Goal: Task Accomplishment & Management: Use online tool/utility

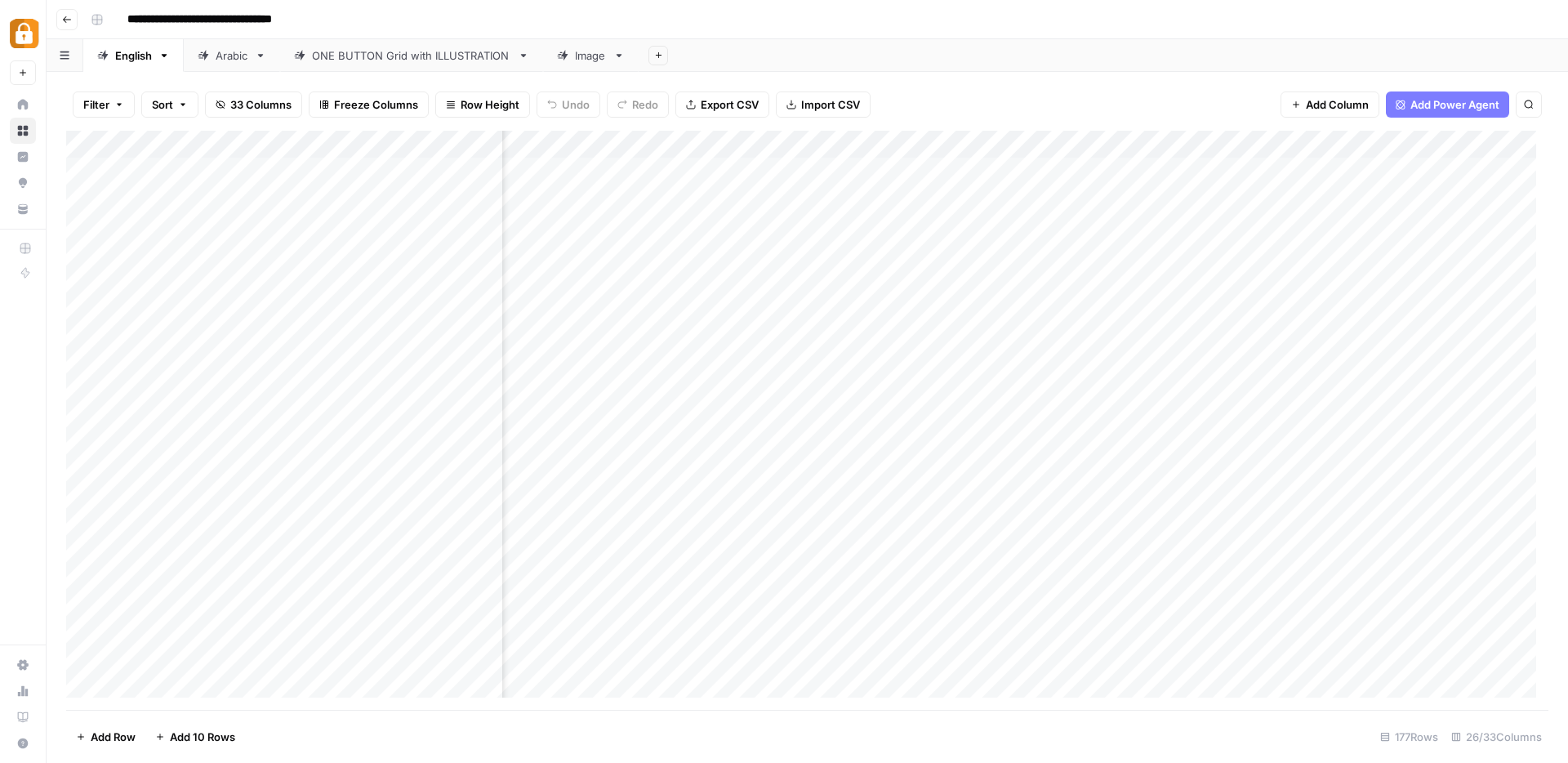
scroll to position [0, 2783]
click at [1356, 151] on div "Add Column" at bounding box center [807, 420] width 1482 height 579
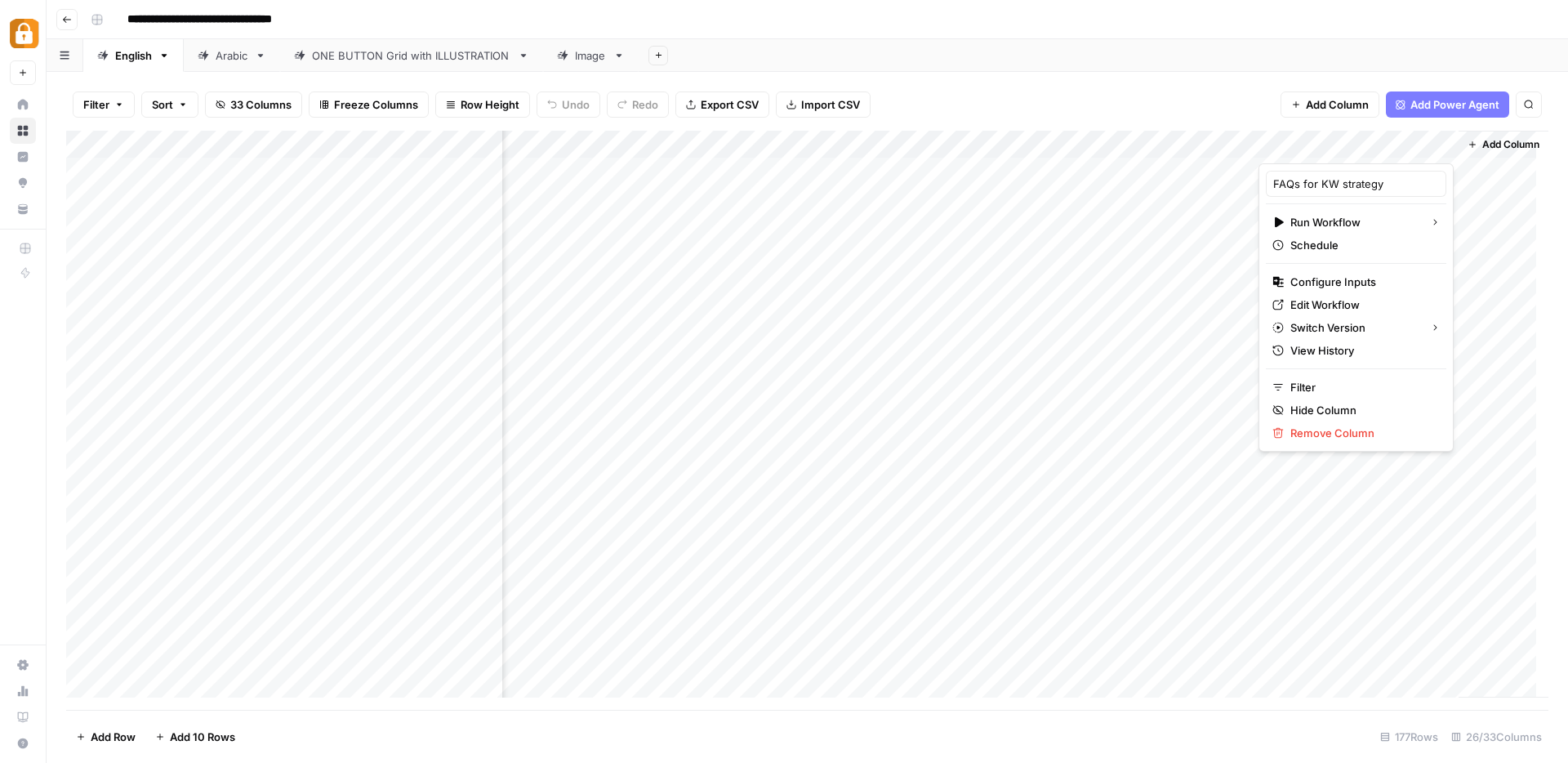
click at [1525, 285] on div "Add Column" at bounding box center [1504, 414] width 90 height 567
click at [1347, 169] on div "Add Column" at bounding box center [807, 420] width 1482 height 579
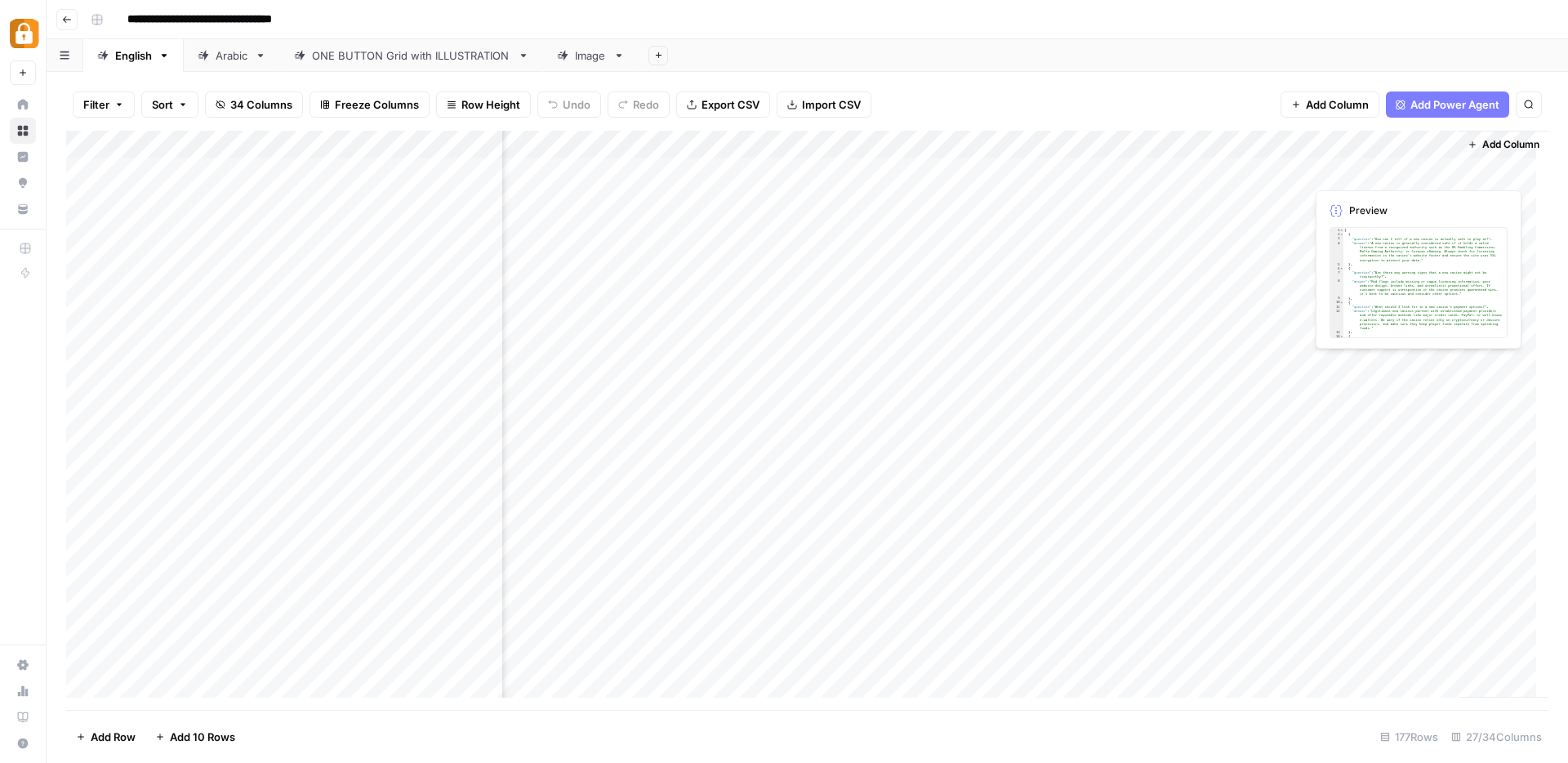
click at [1368, 165] on div "Add Column" at bounding box center [807, 420] width 1482 height 579
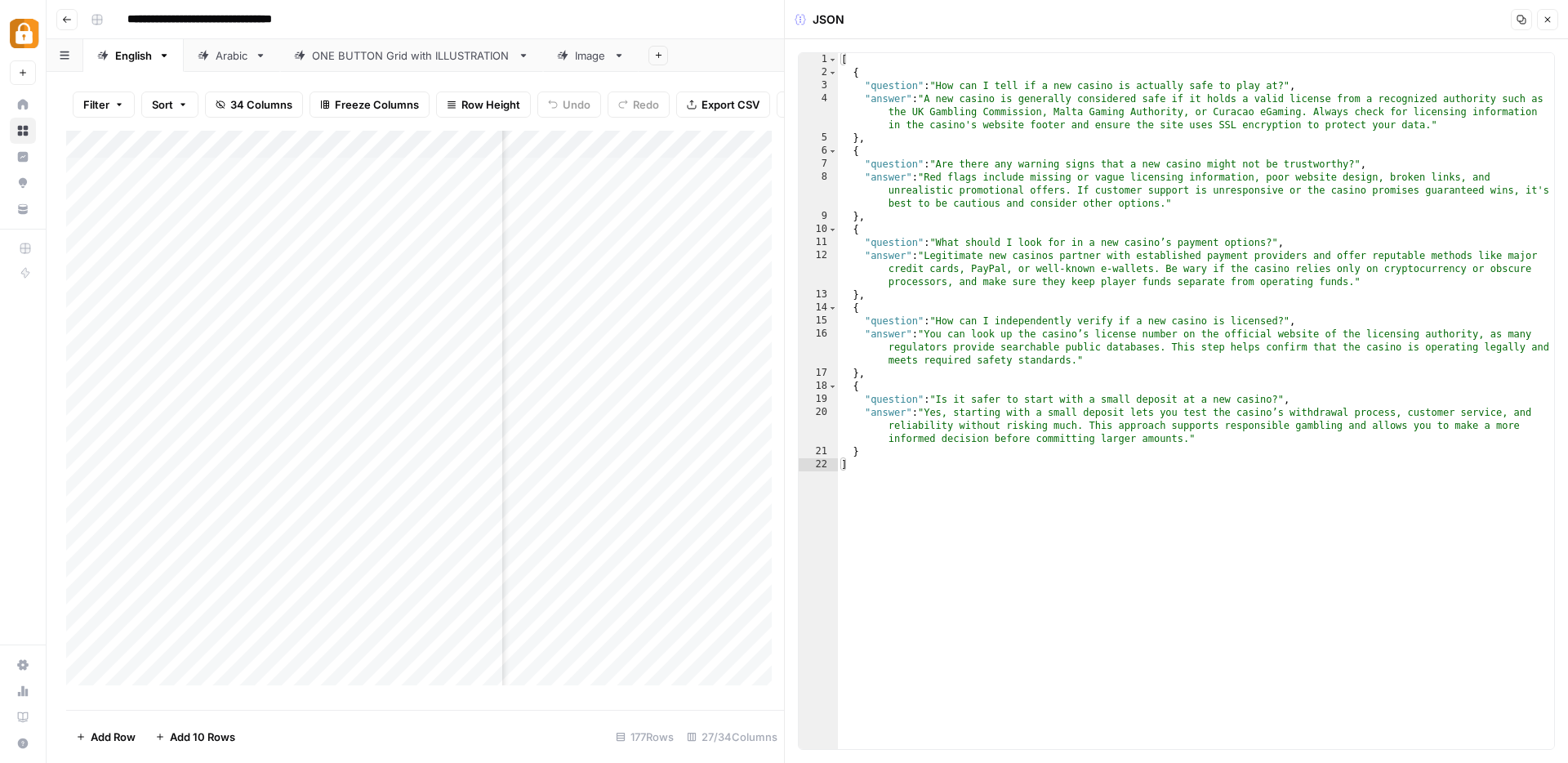
click at [1543, 18] on icon "button" at bounding box center [1547, 20] width 10 height 10
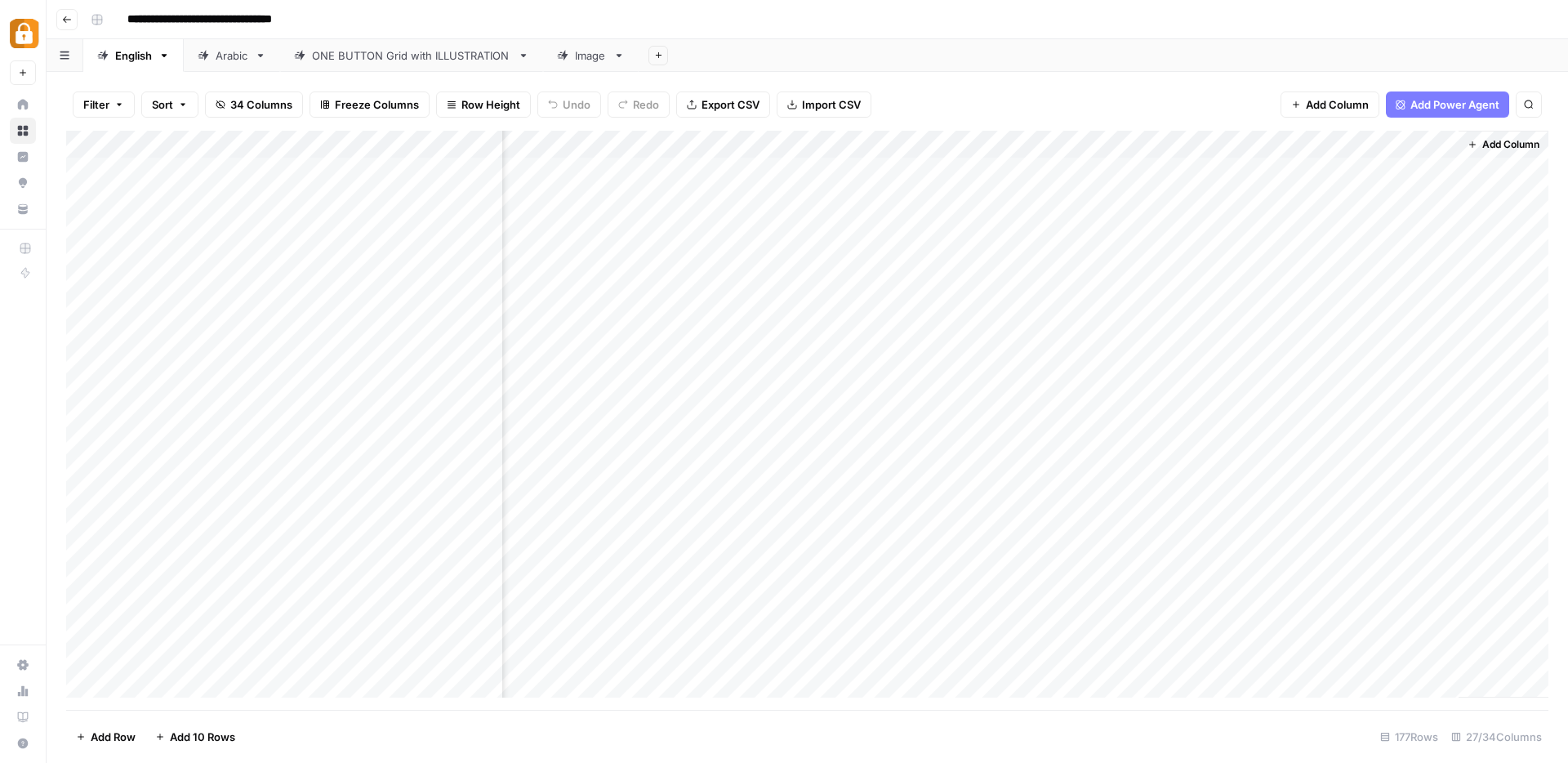
scroll to position [0, 2911]
click at [1345, 102] on span "Add Column" at bounding box center [1337, 104] width 63 height 17
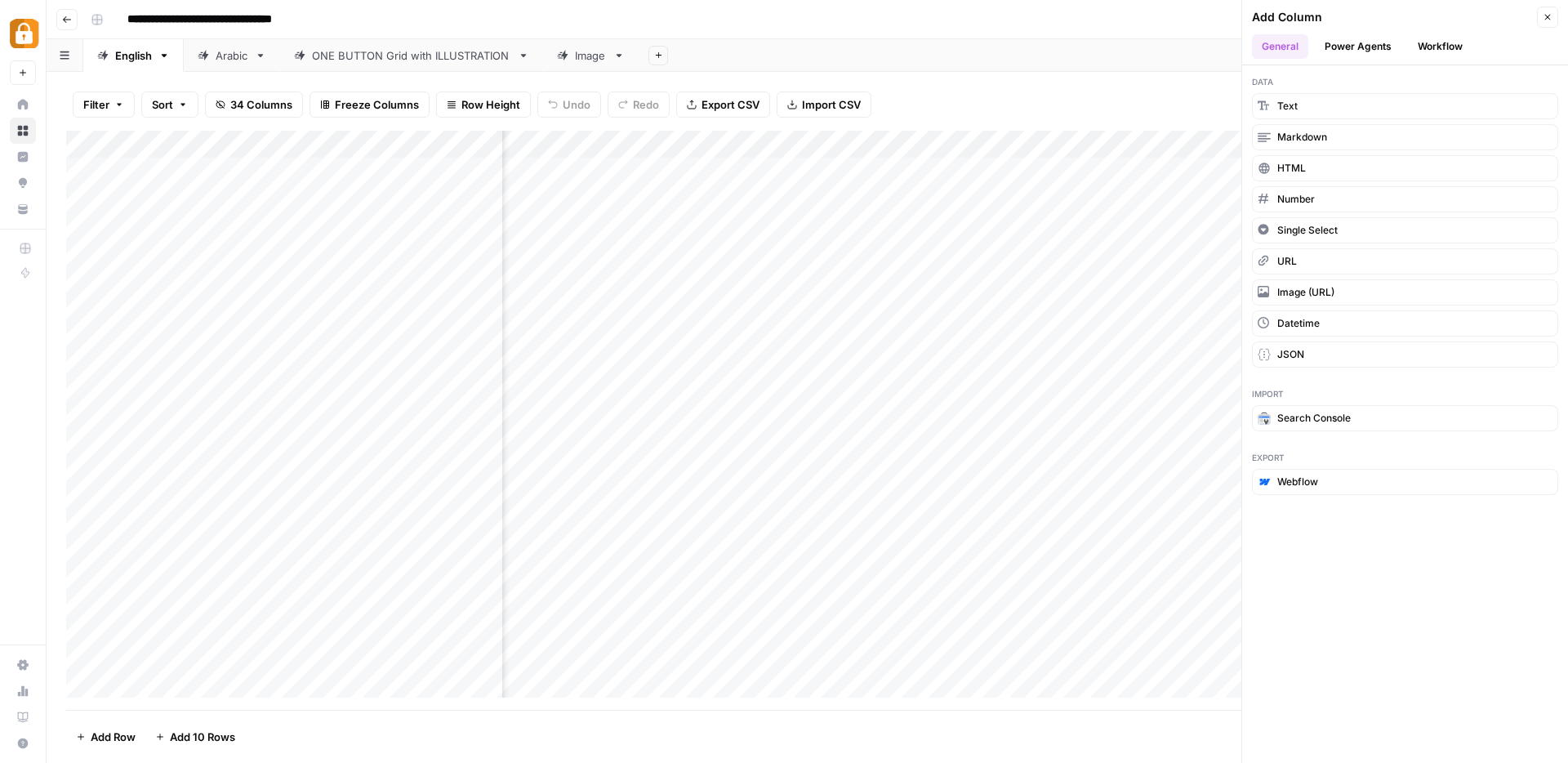
click at [1454, 45] on button "Workflow" at bounding box center [1439, 46] width 64 height 24
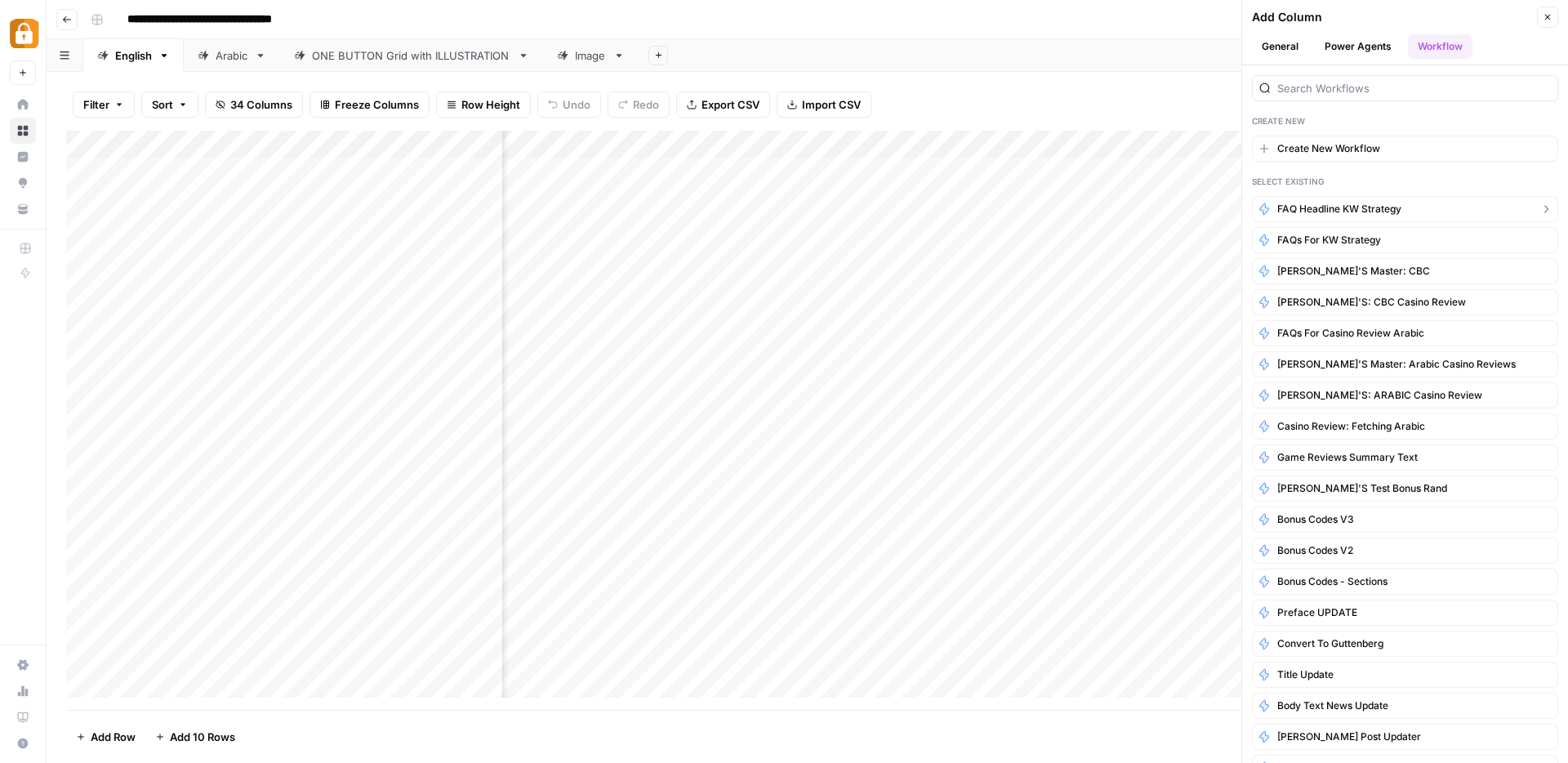
click at [1373, 208] on span "FAQ headline KW strategy" at bounding box center [1339, 209] width 124 height 15
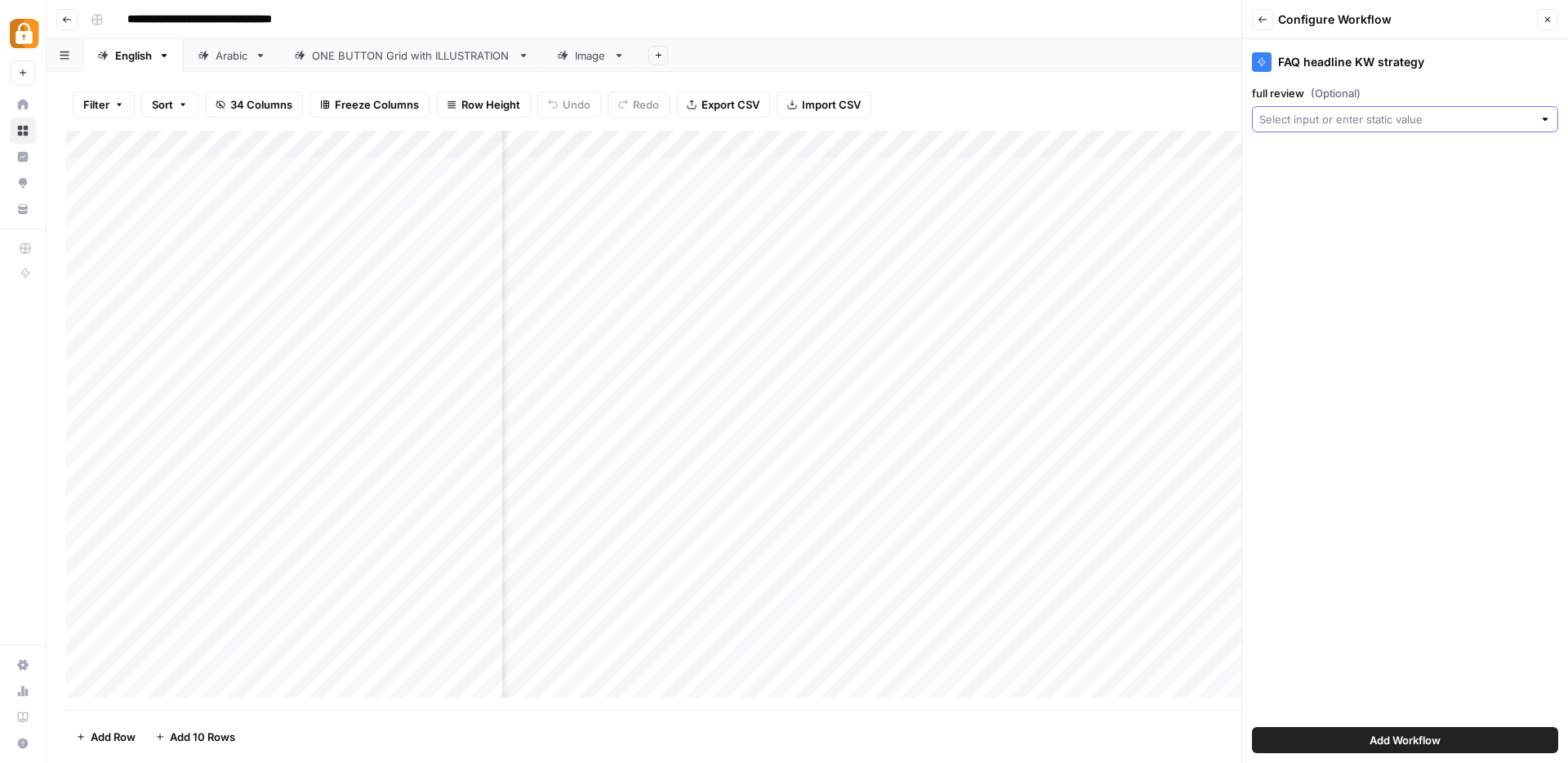
click at [1286, 122] on input "full review (Optional)" at bounding box center [1395, 120] width 273 height 17
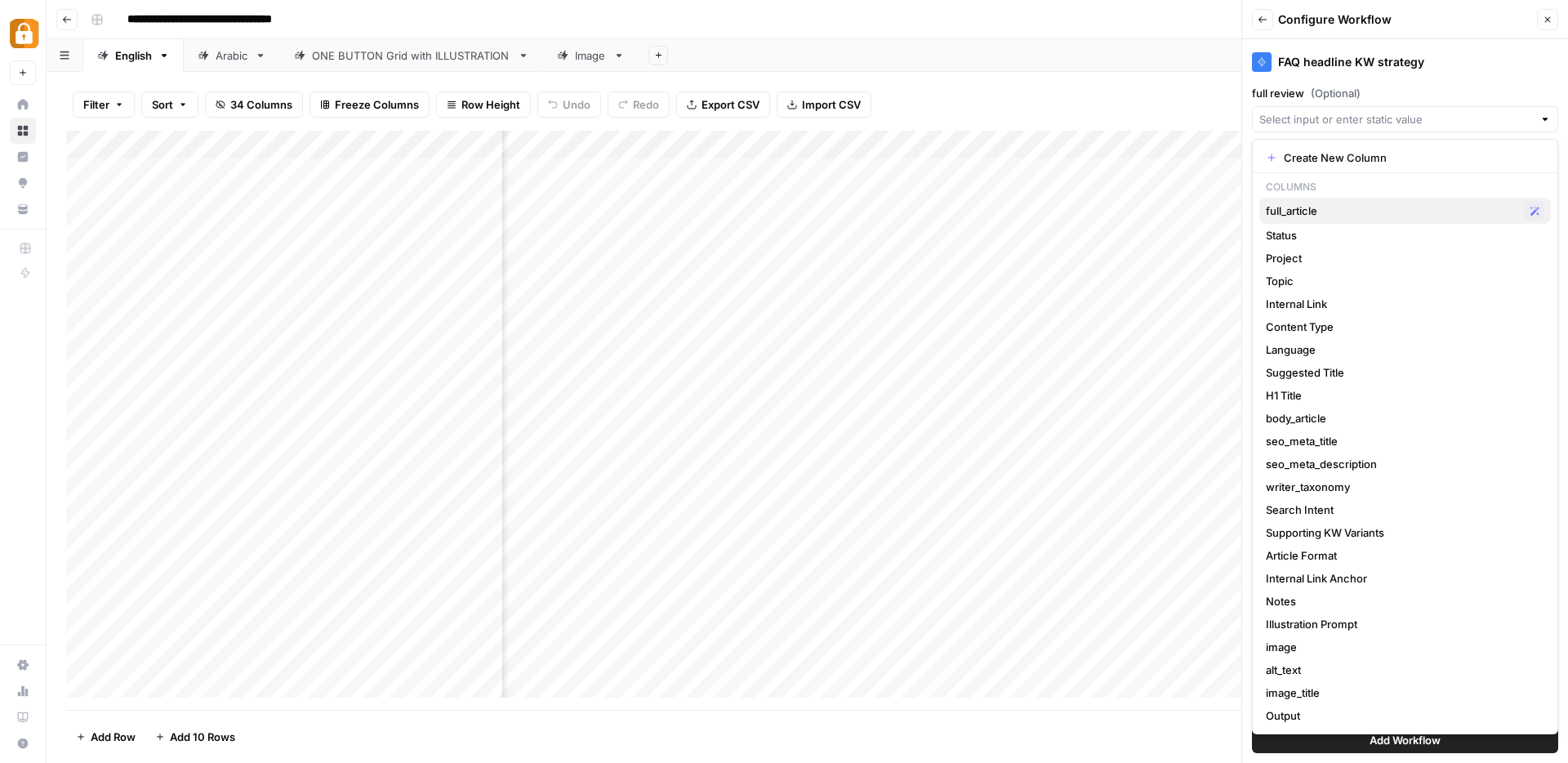
click at [1294, 212] on span "full_article" at bounding box center [1392, 211] width 252 height 17
type input "full_article"
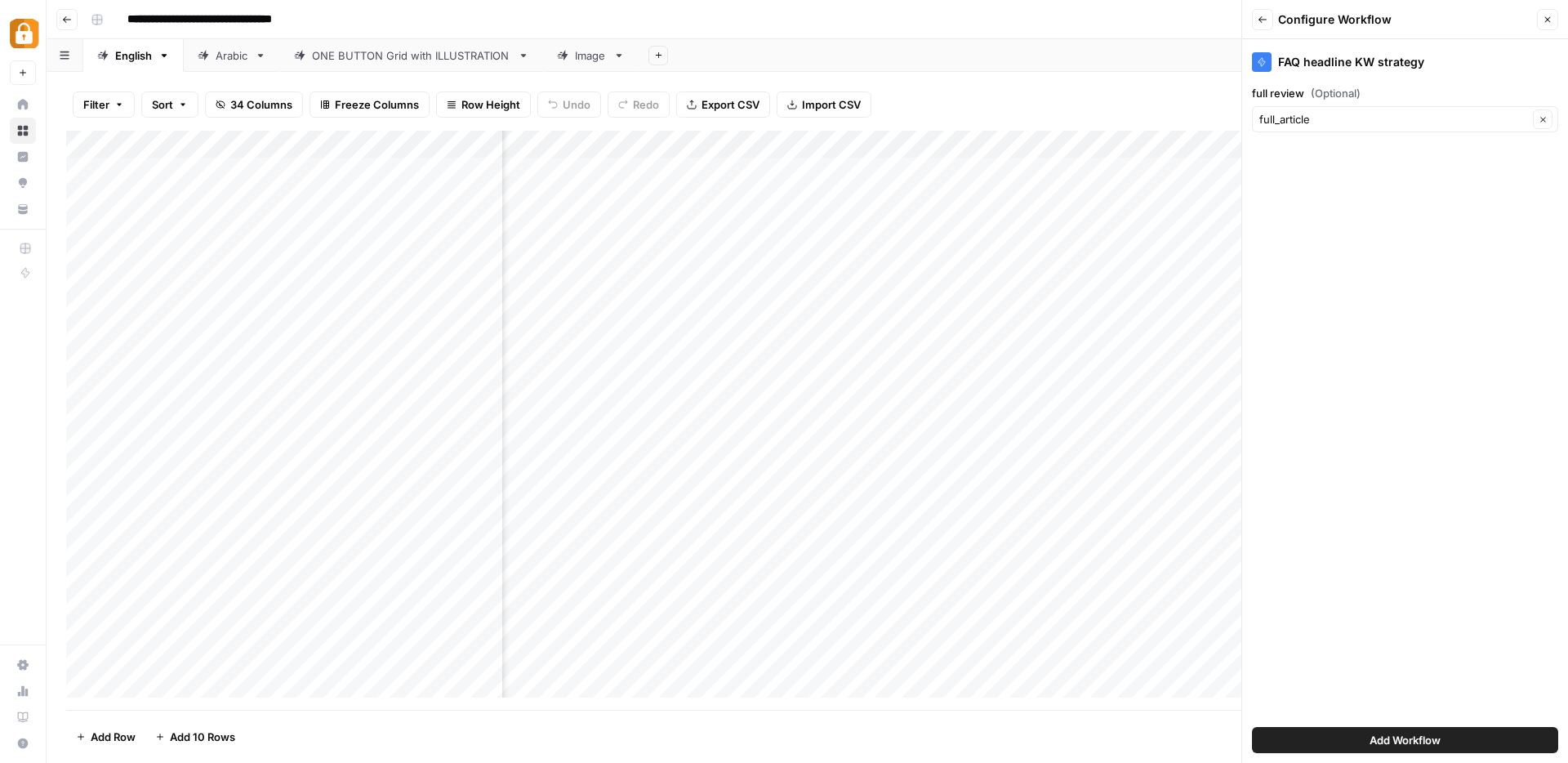
click at [1357, 742] on button "Add Workflow" at bounding box center [1404, 740] width 307 height 26
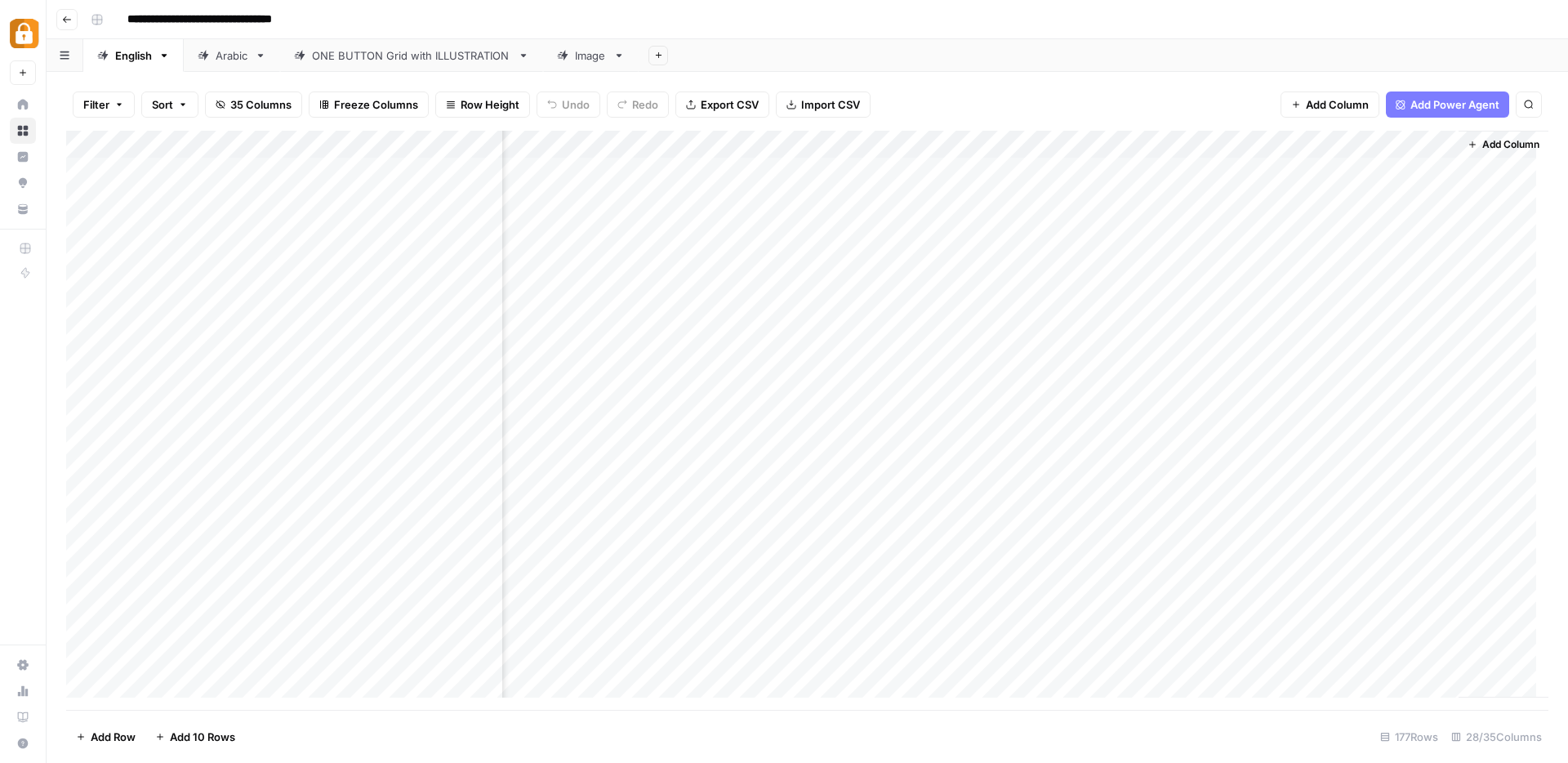
scroll to position [0, 3139]
drag, startPoint x: 1357, startPoint y: 150, endPoint x: 984, endPoint y: 150, distance: 373.0
click at [984, 150] on div "Add Column" at bounding box center [807, 420] width 1482 height 579
click at [1004, 165] on div "Add Column" at bounding box center [807, 420] width 1482 height 579
click at [1391, 145] on div "Add Column" at bounding box center [807, 420] width 1482 height 579
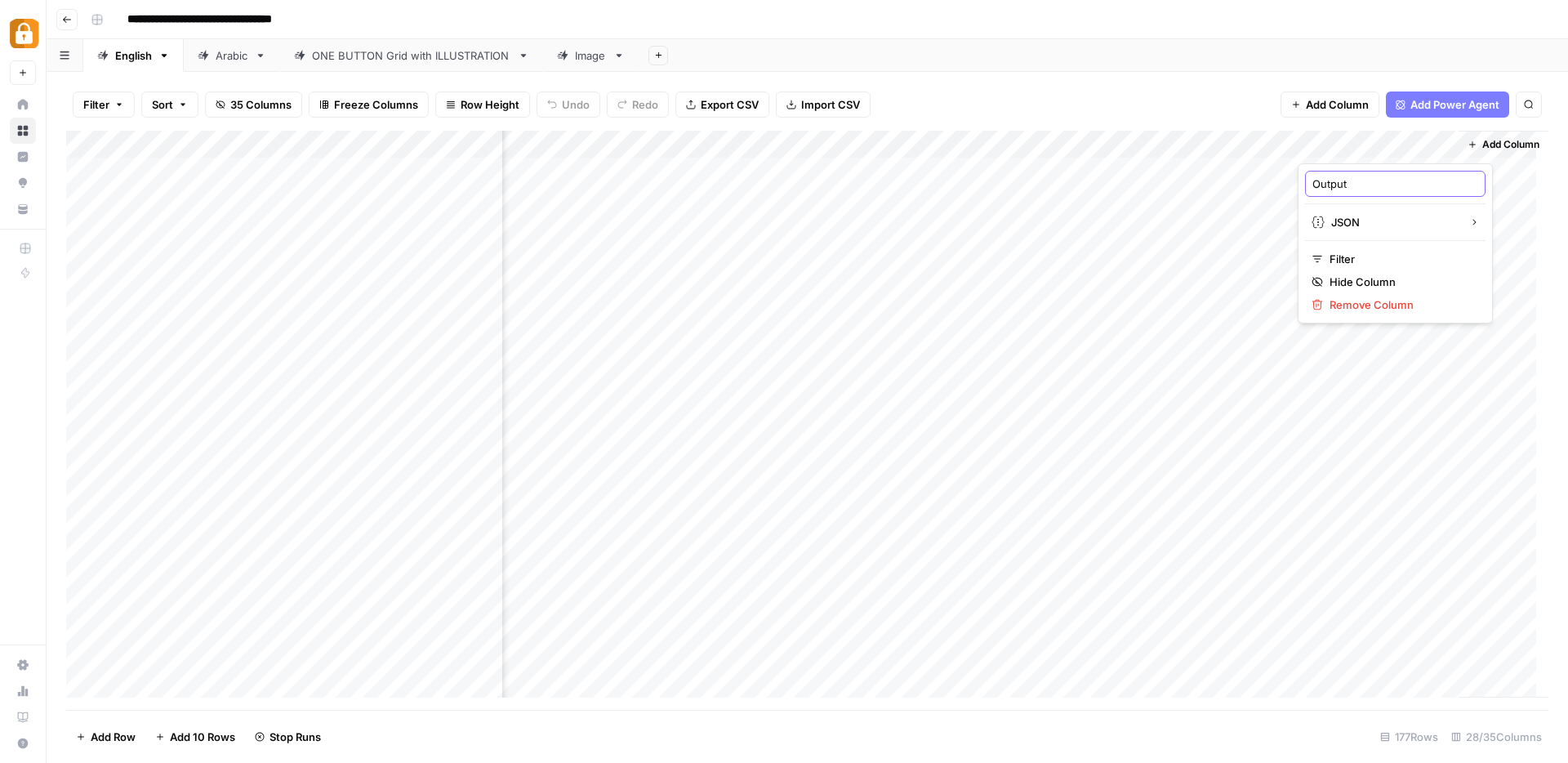
drag, startPoint x: 1359, startPoint y: 183, endPoint x: 1298, endPoint y: 175, distance: 61.5
click at [1298, 175] on div "Output JSON Filter Hide Column Remove Column" at bounding box center [1395, 243] width 195 height 160
type input "faqs"
click at [1180, 144] on div "Add Column" at bounding box center [807, 420] width 1482 height 579
drag, startPoint x: 1170, startPoint y: 186, endPoint x: 1118, endPoint y: 182, distance: 52.2
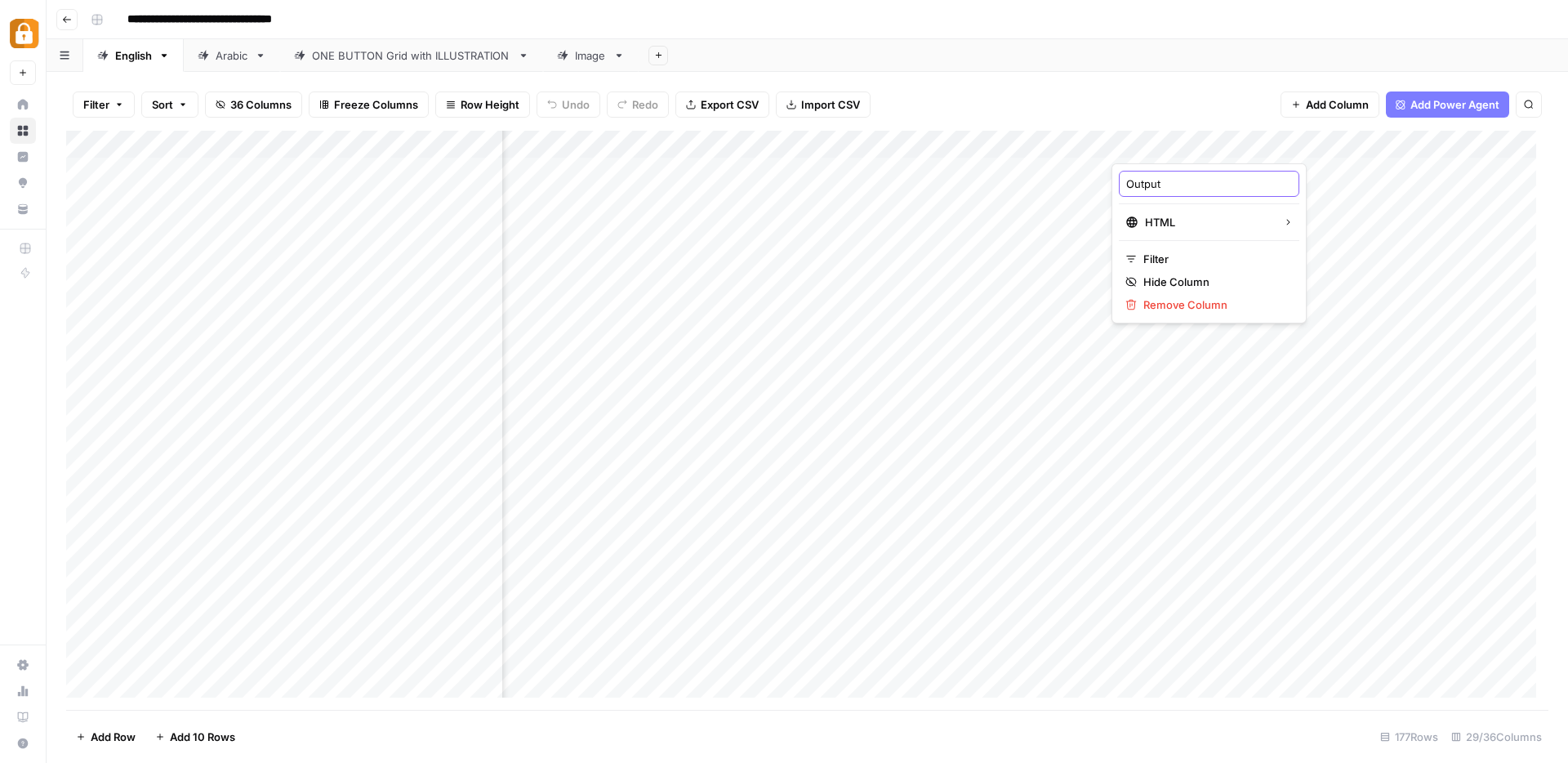
click at [1119, 182] on div "Output" at bounding box center [1209, 183] width 180 height 26
type input "faqs_headline"
click at [1213, 181] on input "faqs_headline" at bounding box center [1209, 184] width 165 height 17
click at [830, 144] on div "Add Column" at bounding box center [807, 420] width 1482 height 579
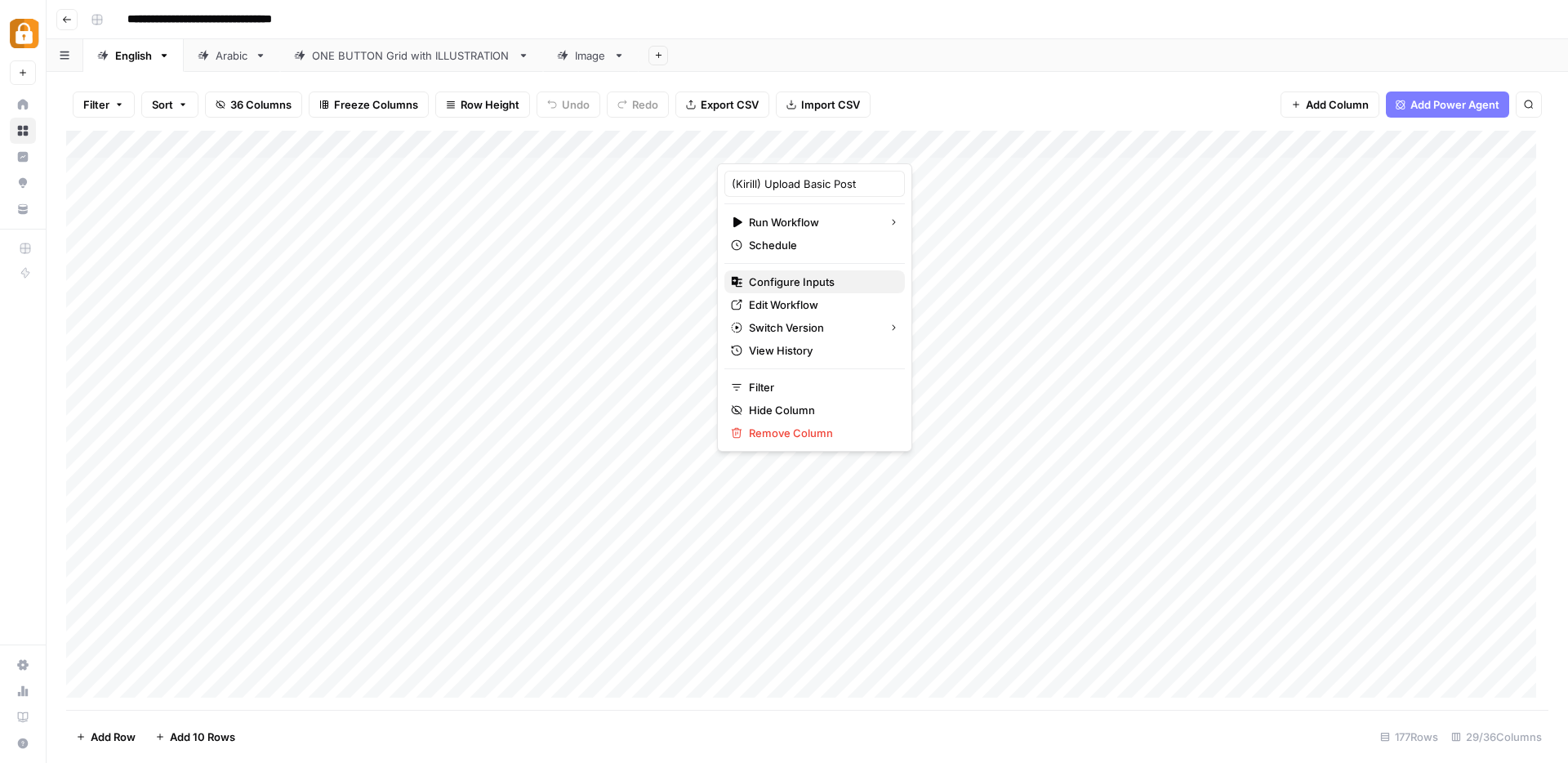
click at [784, 282] on span "Configure Inputs" at bounding box center [820, 282] width 143 height 17
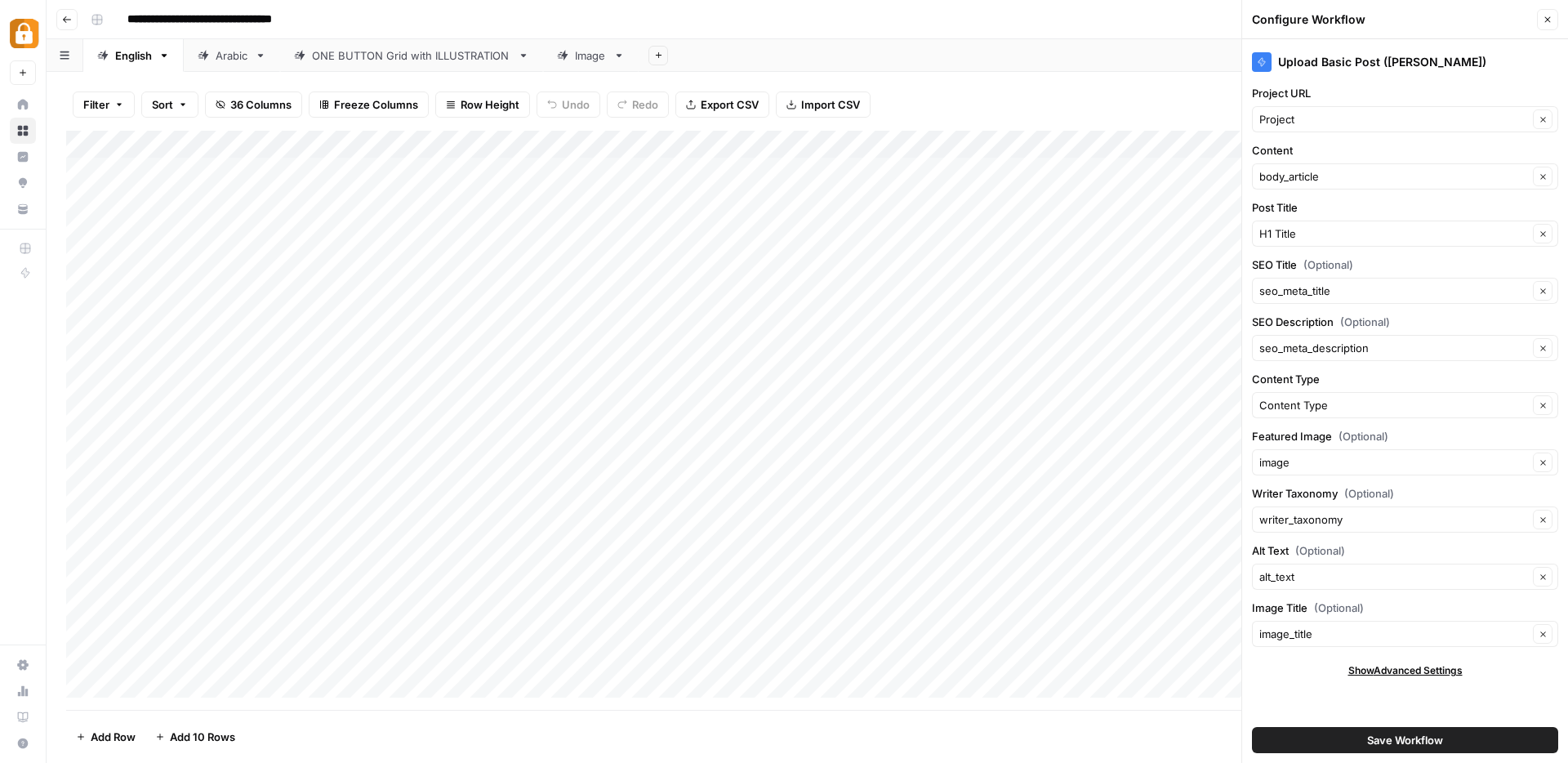
click at [1391, 142] on label "Content" at bounding box center [1404, 150] width 307 height 17
click at [1391, 168] on input "body_article" at bounding box center [1393, 176] width 269 height 17
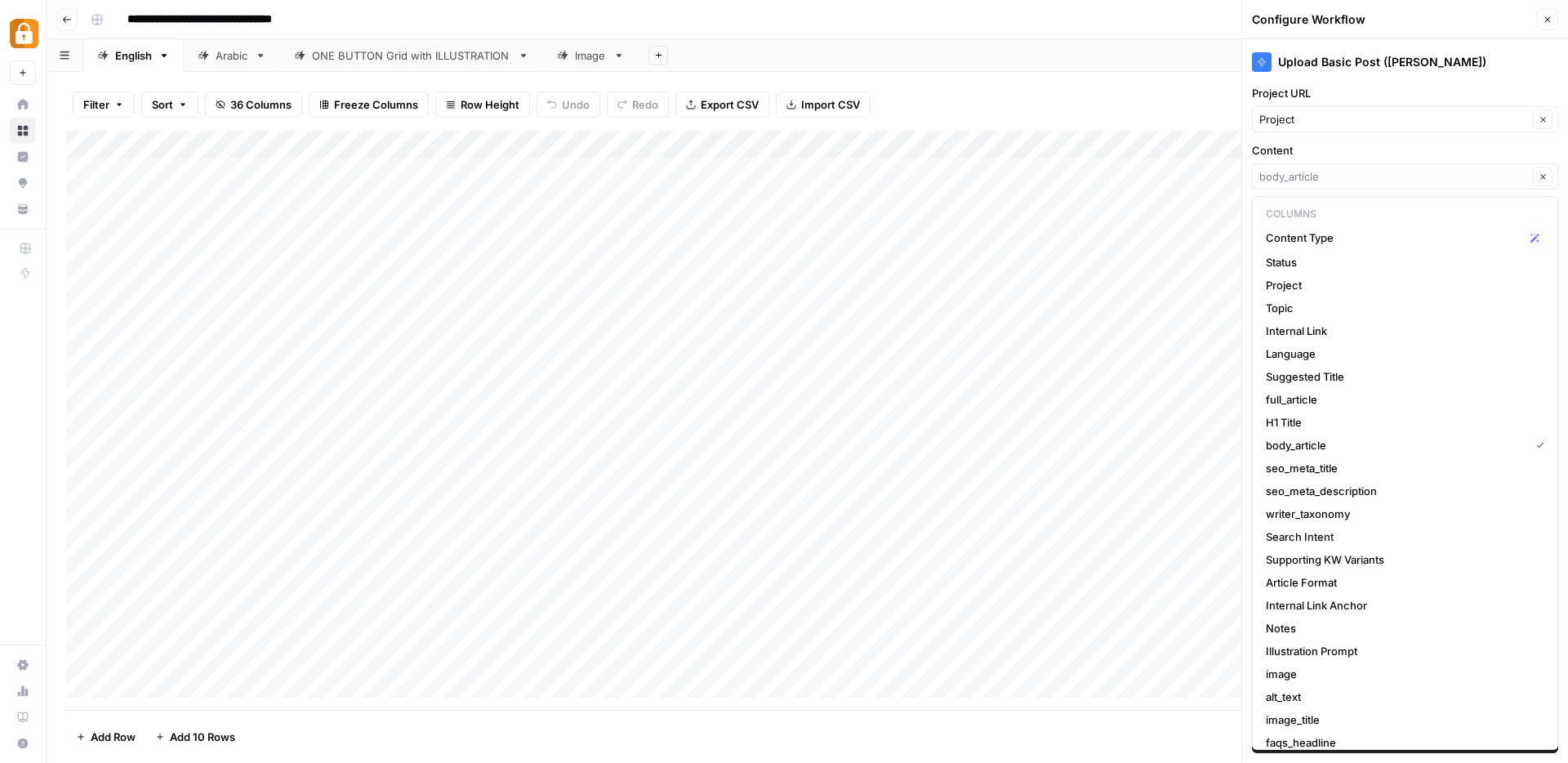
type input "body_article"
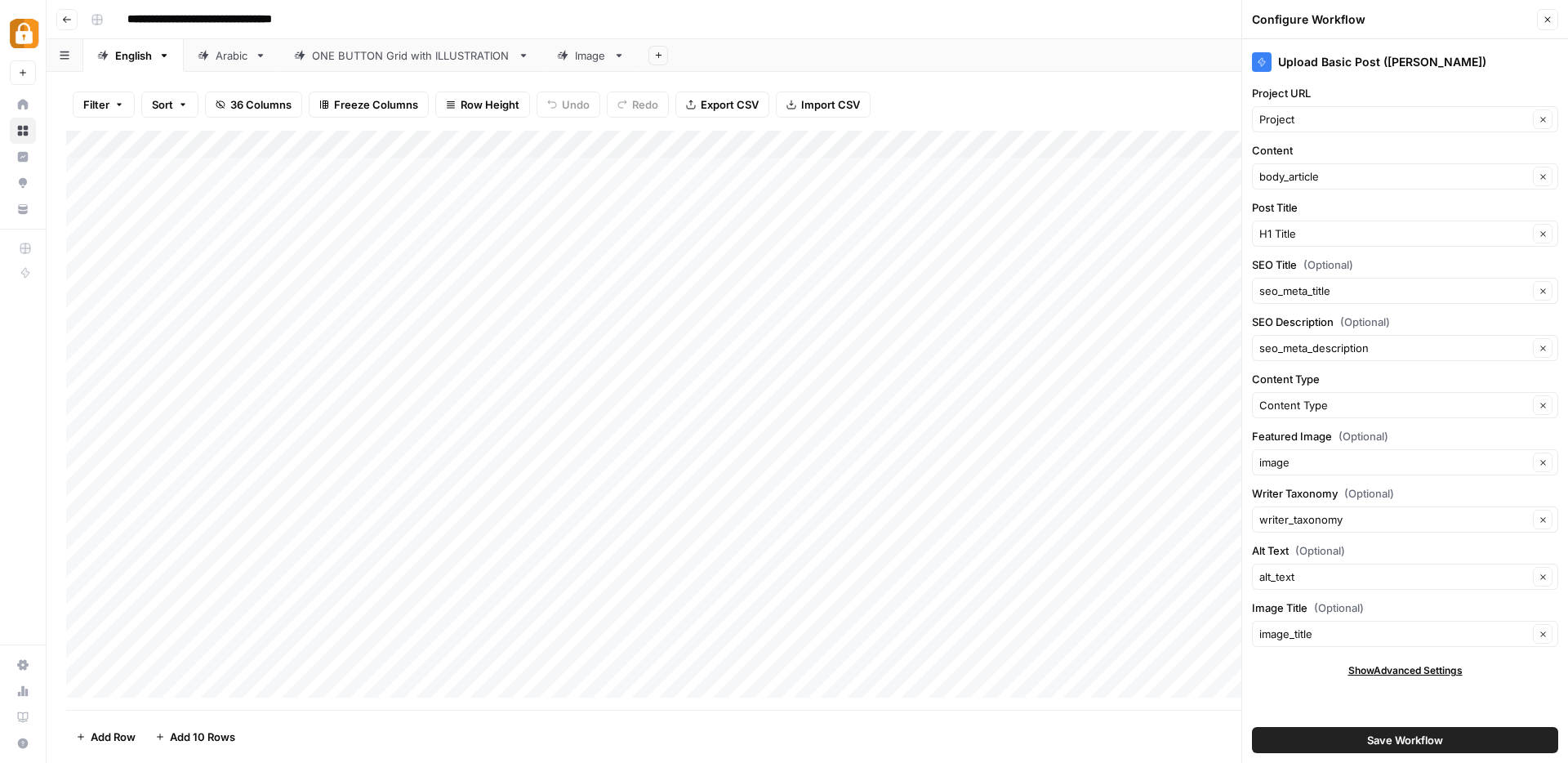
click at [1391, 142] on label "Content" at bounding box center [1404, 150] width 307 height 17
click at [1391, 168] on input "body_article" at bounding box center [1393, 176] width 269 height 17
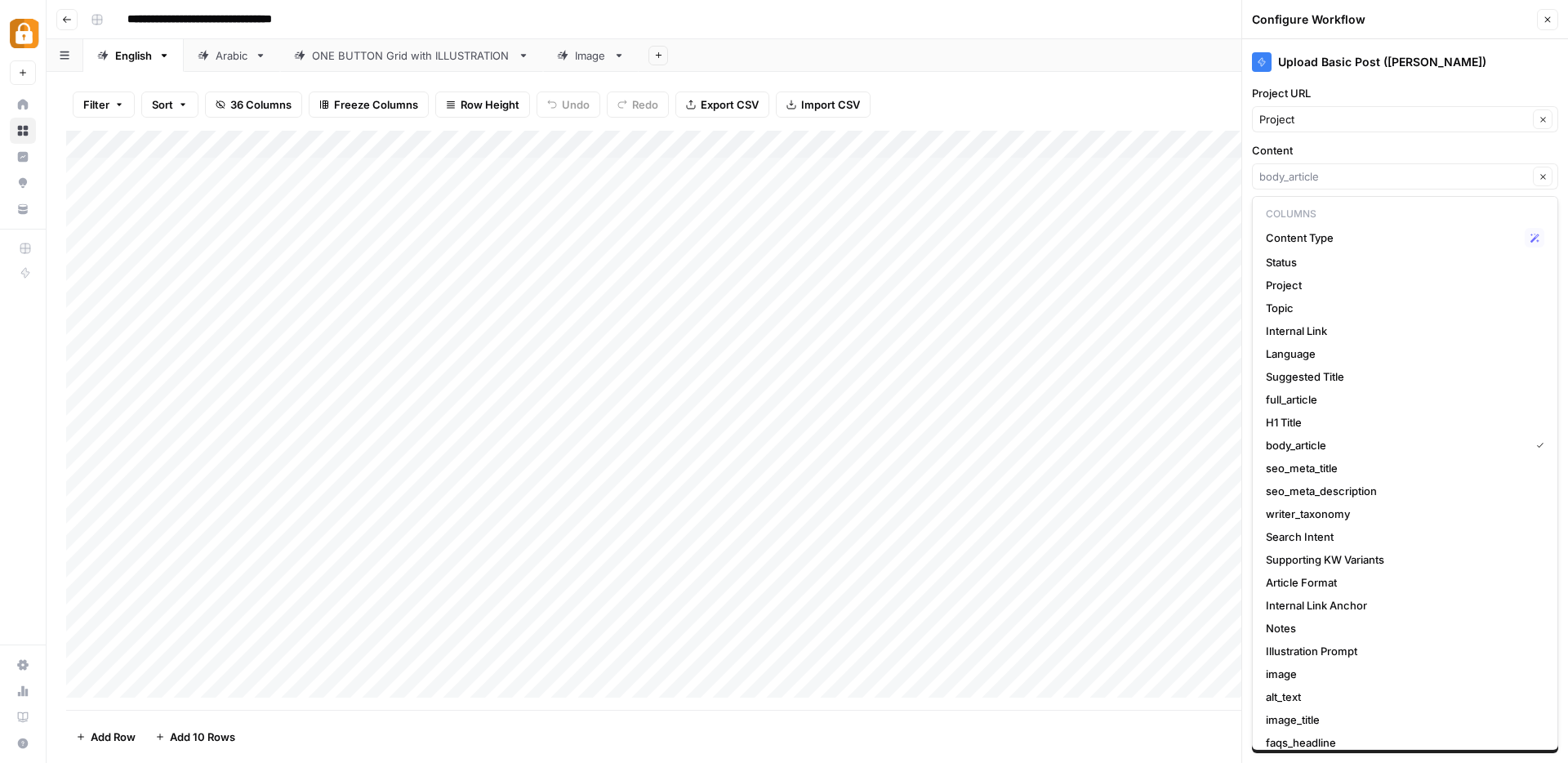
type input "body_article"
click at [1189, 94] on div "Filter Sort 36 Columns Freeze Columns Row Height Undo Redo Export CSV Import CS…" at bounding box center [807, 104] width 1482 height 53
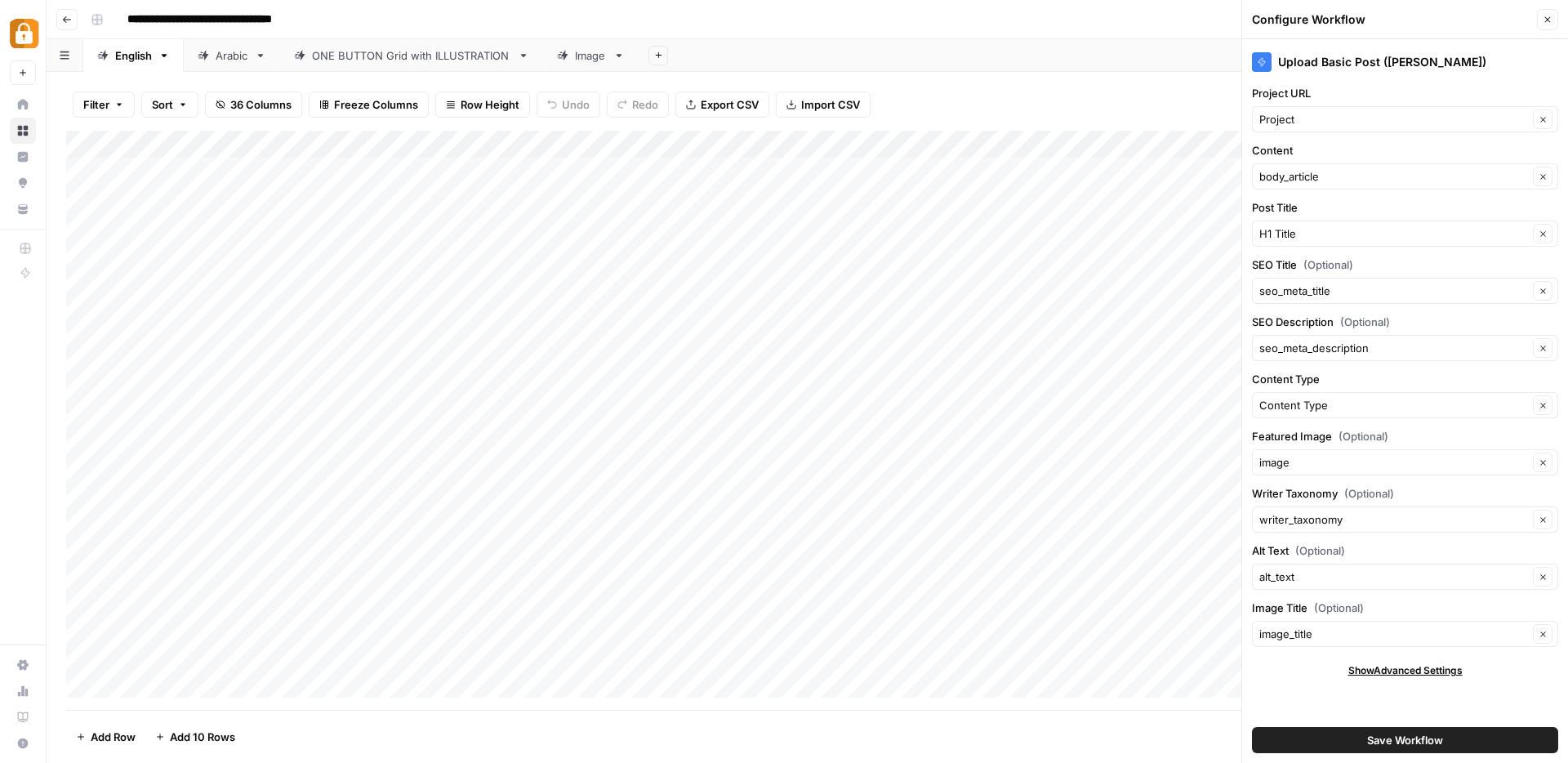
click at [1415, 740] on span "Save Workflow" at bounding box center [1404, 740] width 76 height 17
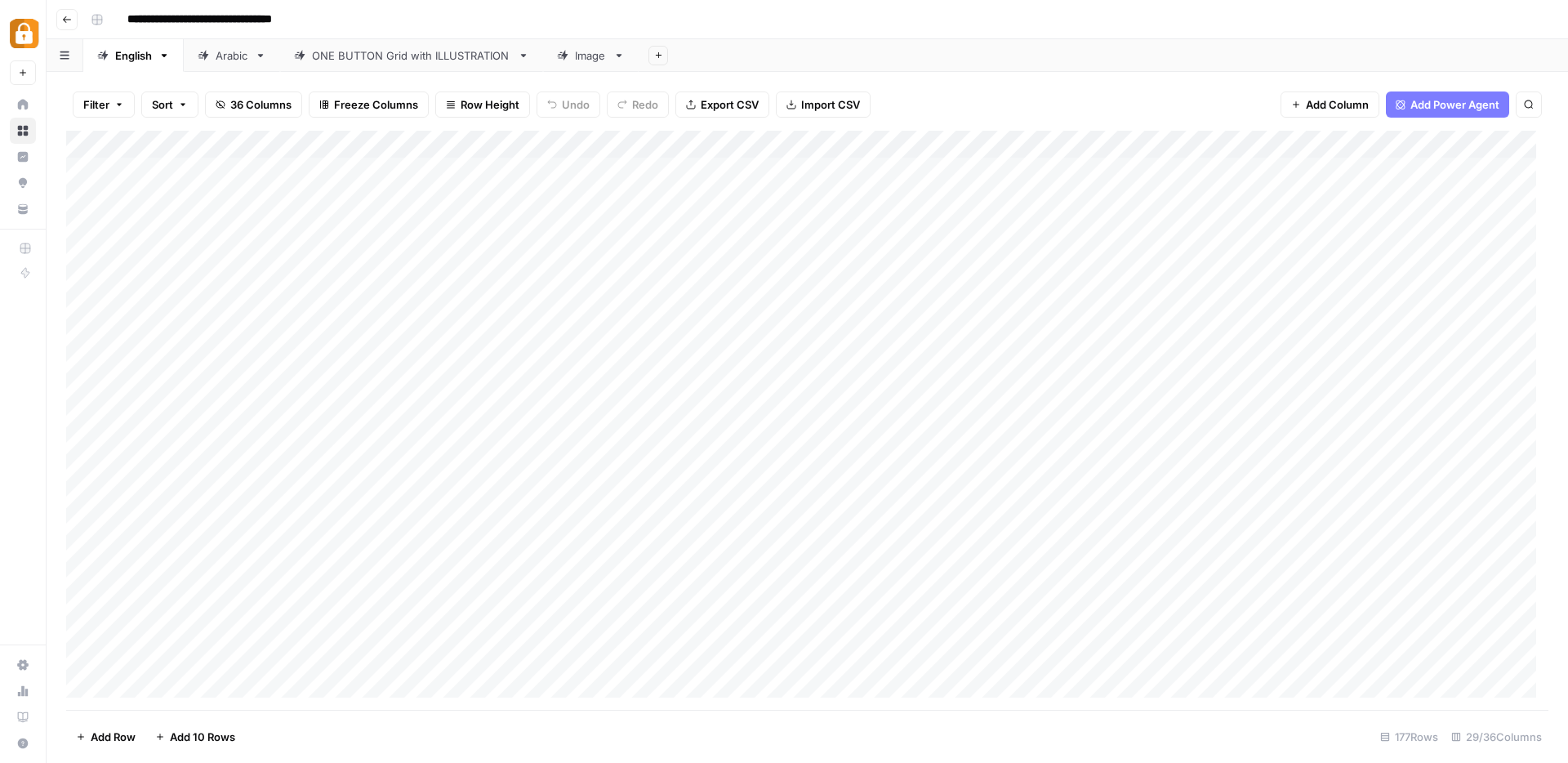
click at [805, 140] on div "Add Column" at bounding box center [807, 420] width 1482 height 579
click at [830, 149] on div at bounding box center [790, 146] width 148 height 33
click at [802, 174] on div "(Kirill) Upload Basic Post" at bounding box center [814, 183] width 180 height 26
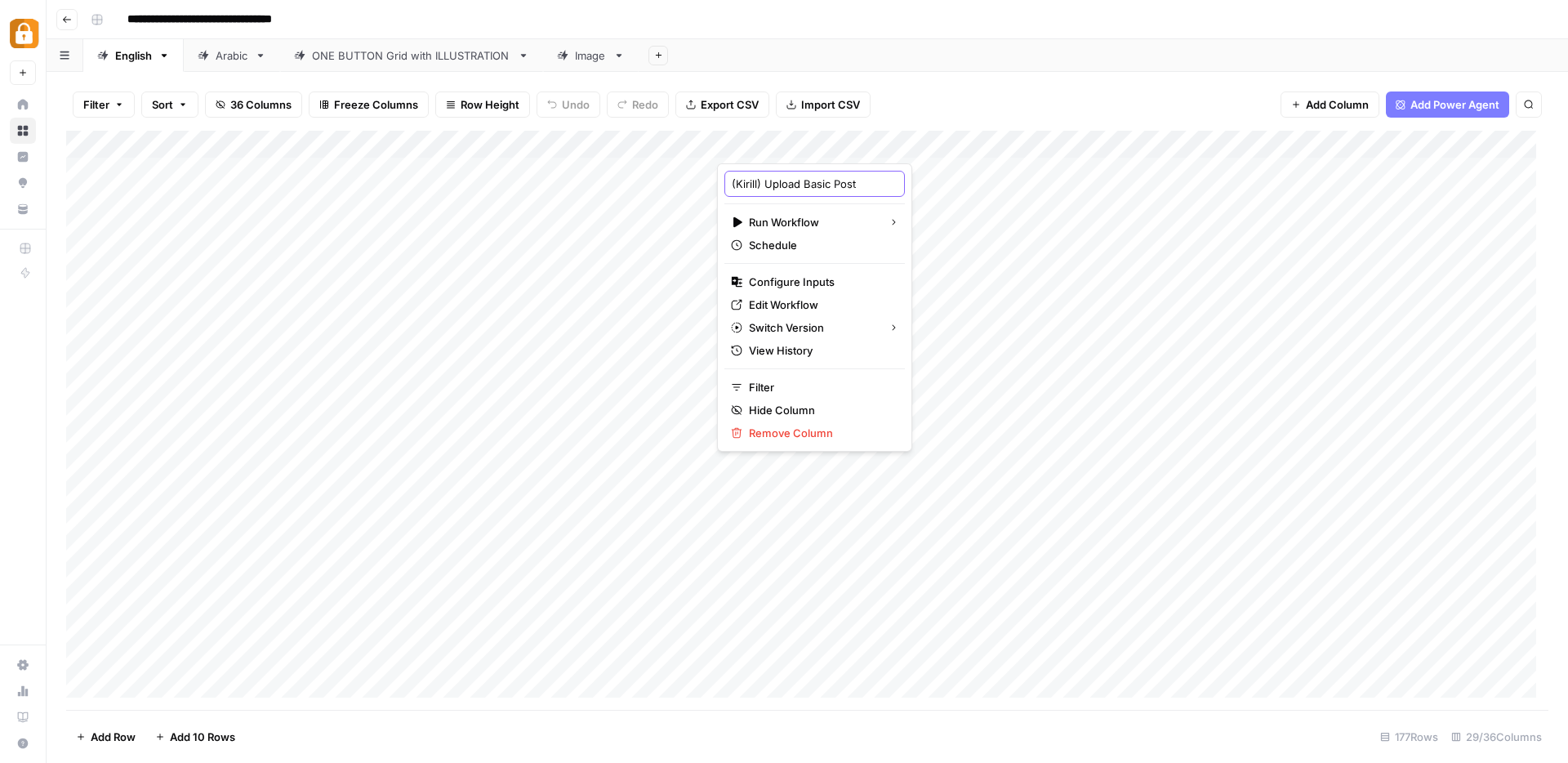
scroll to position [0, 3]
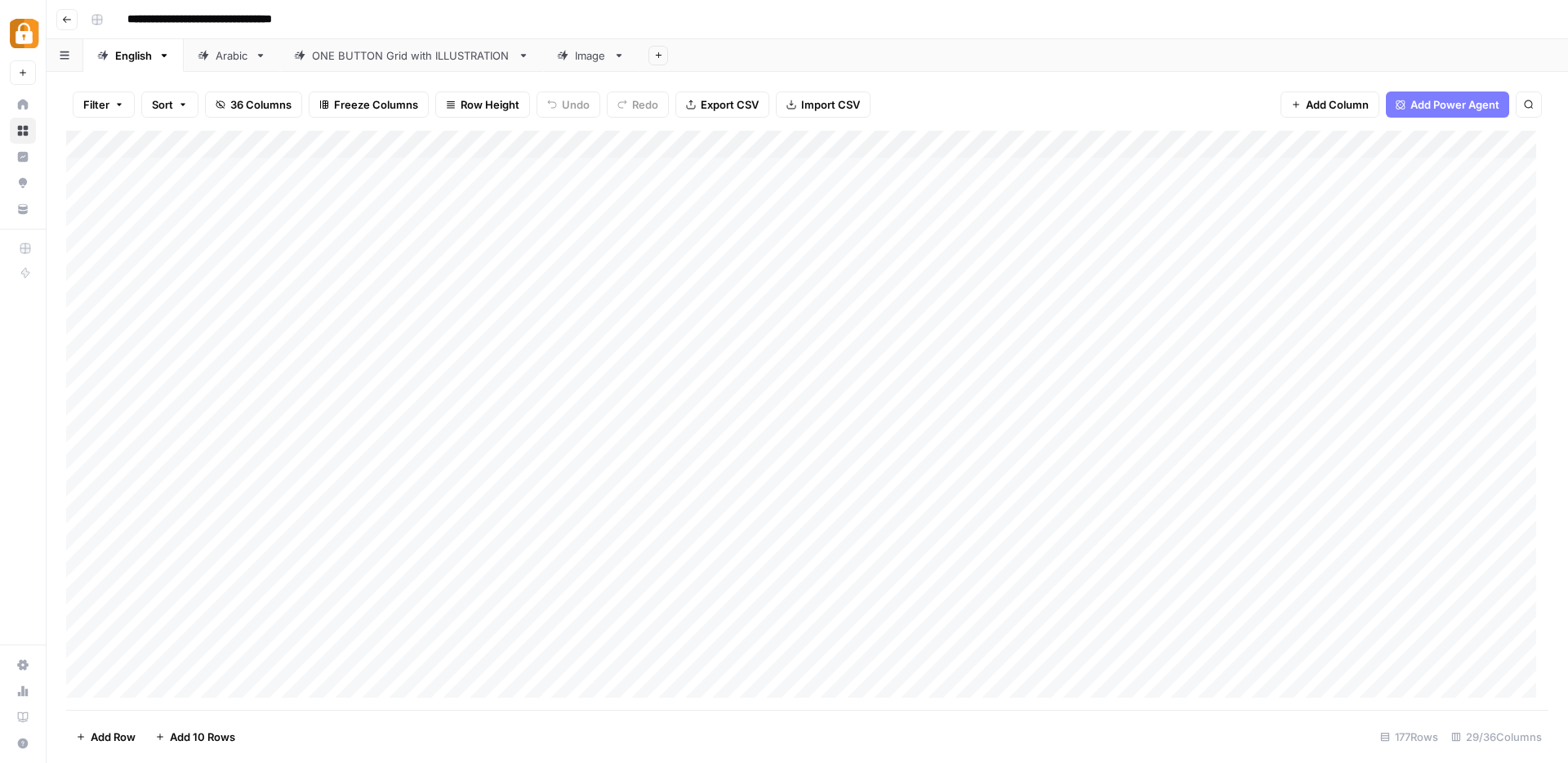
click at [830, 148] on div "Add Column" at bounding box center [807, 420] width 1482 height 579
click at [803, 282] on span "Configure Inputs" at bounding box center [820, 282] width 143 height 17
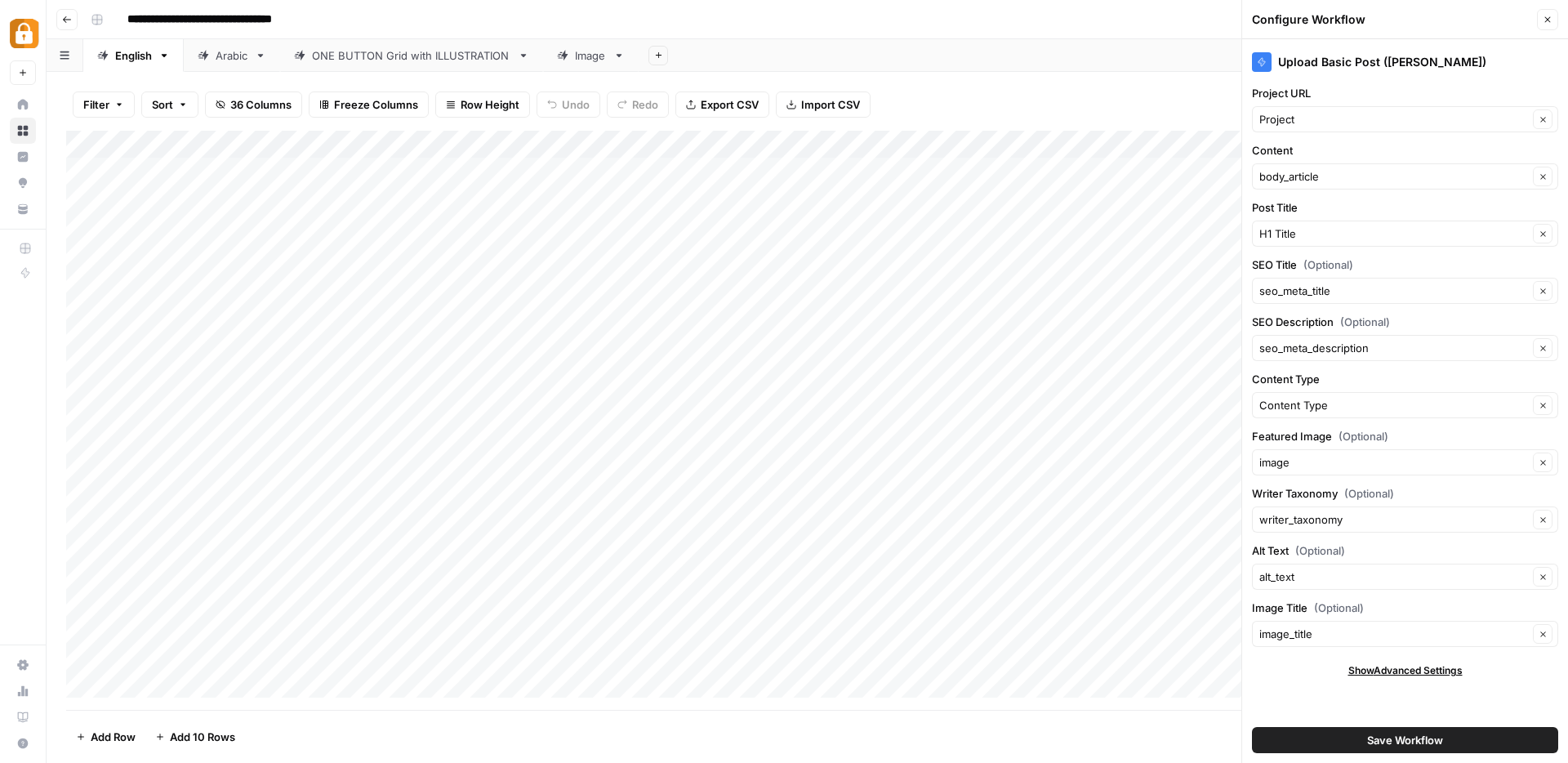
click at [1543, 18] on icon "button" at bounding box center [1547, 20] width 10 height 10
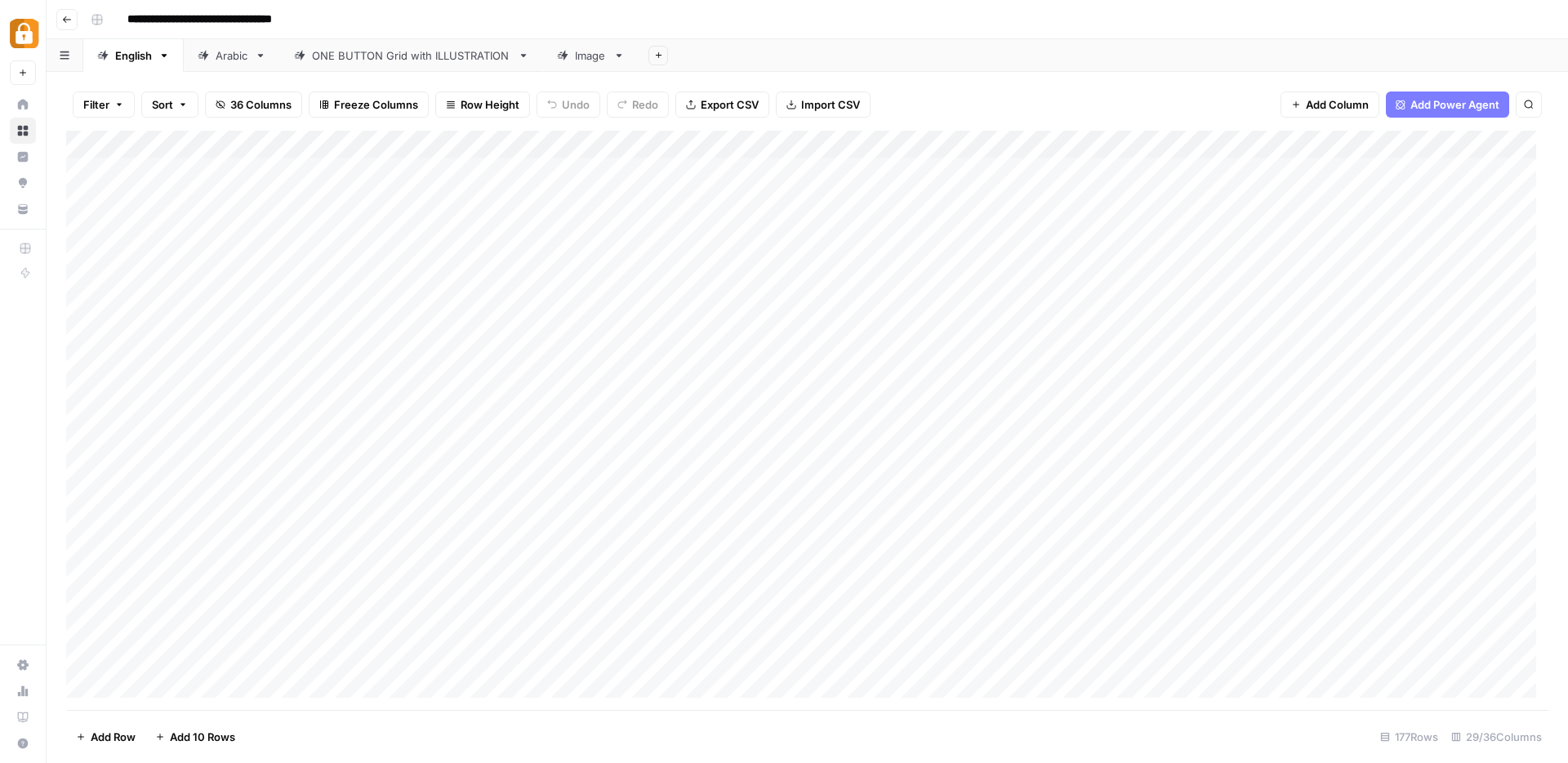
click at [1303, 104] on button "Add Column" at bounding box center [1330, 104] width 99 height 26
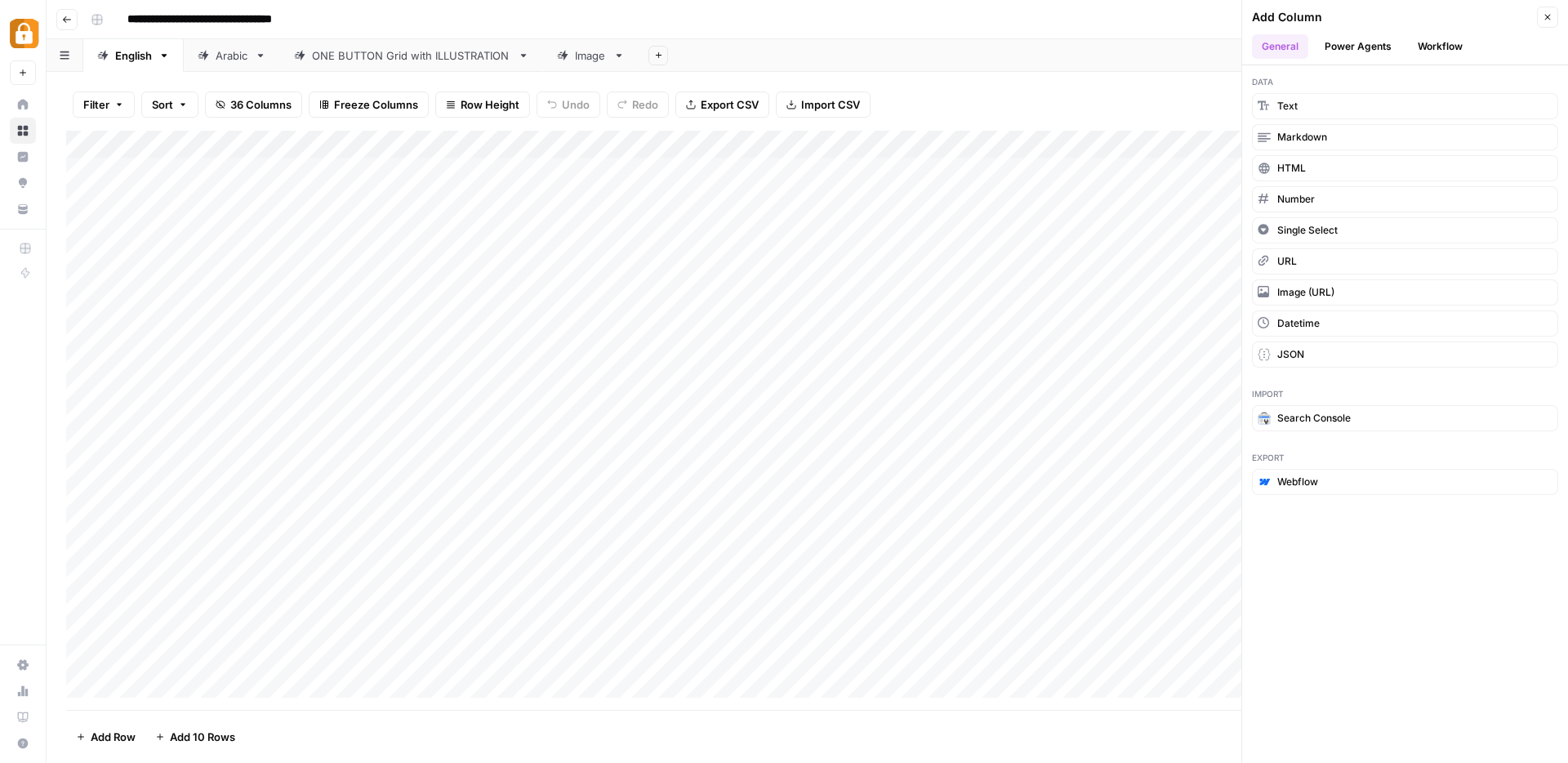
click at [1429, 38] on button "Workflow" at bounding box center [1439, 46] width 64 height 24
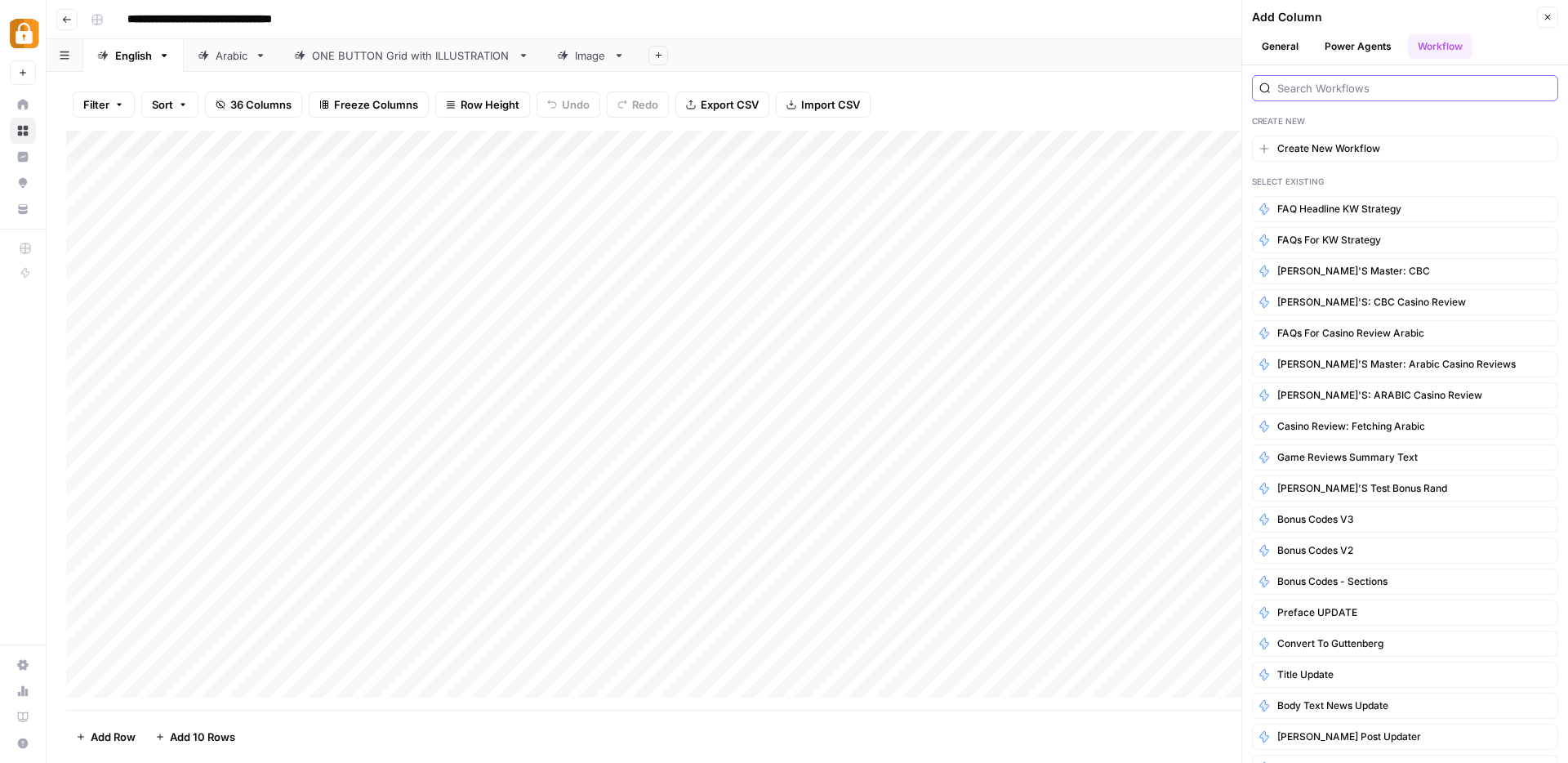
click at [1357, 92] on input "search" at bounding box center [1413, 89] width 273 height 17
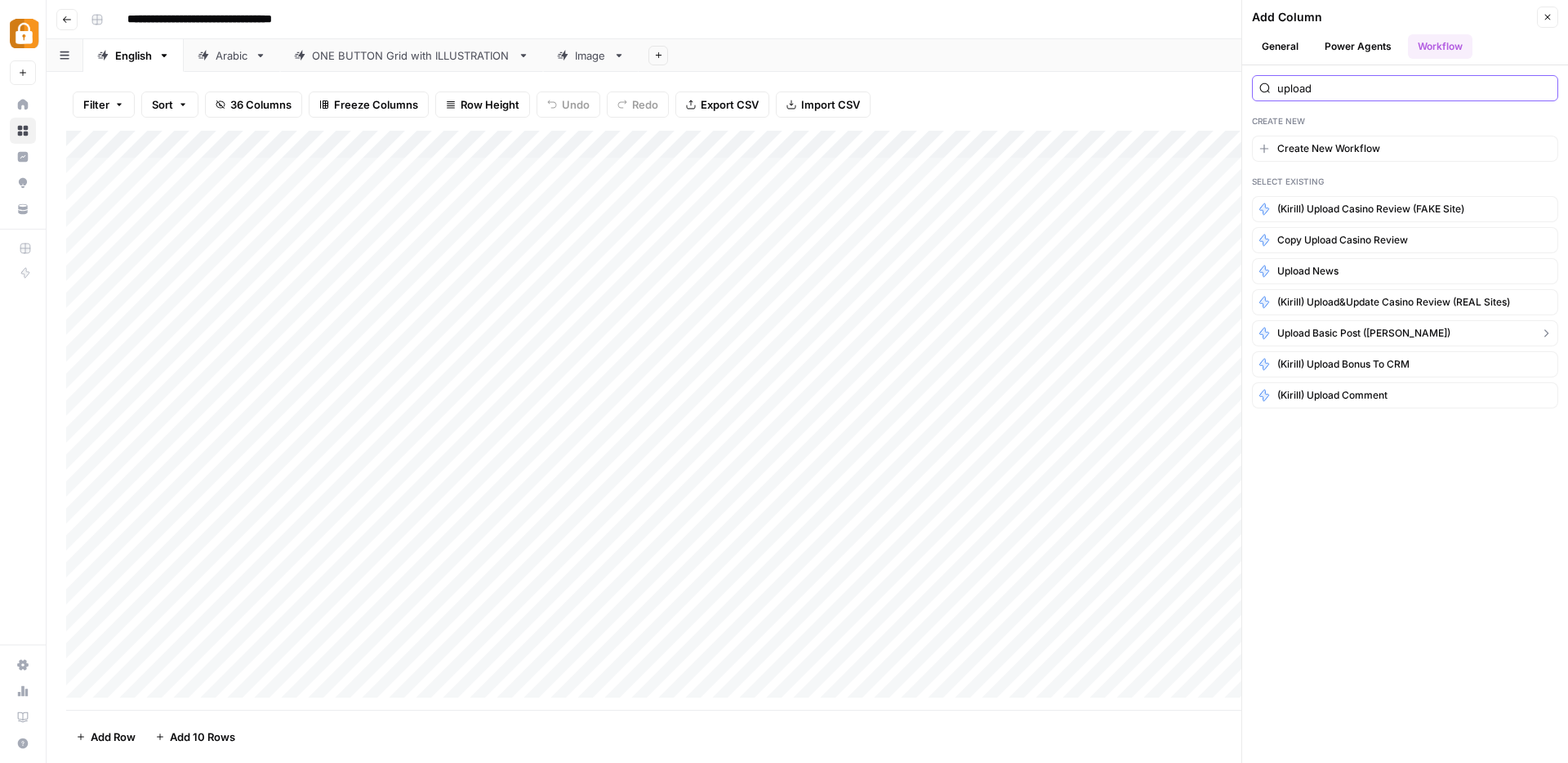
type input "upload"
click at [1359, 333] on span "Upload Basic Post (Kostya)" at bounding box center [1363, 333] width 173 height 15
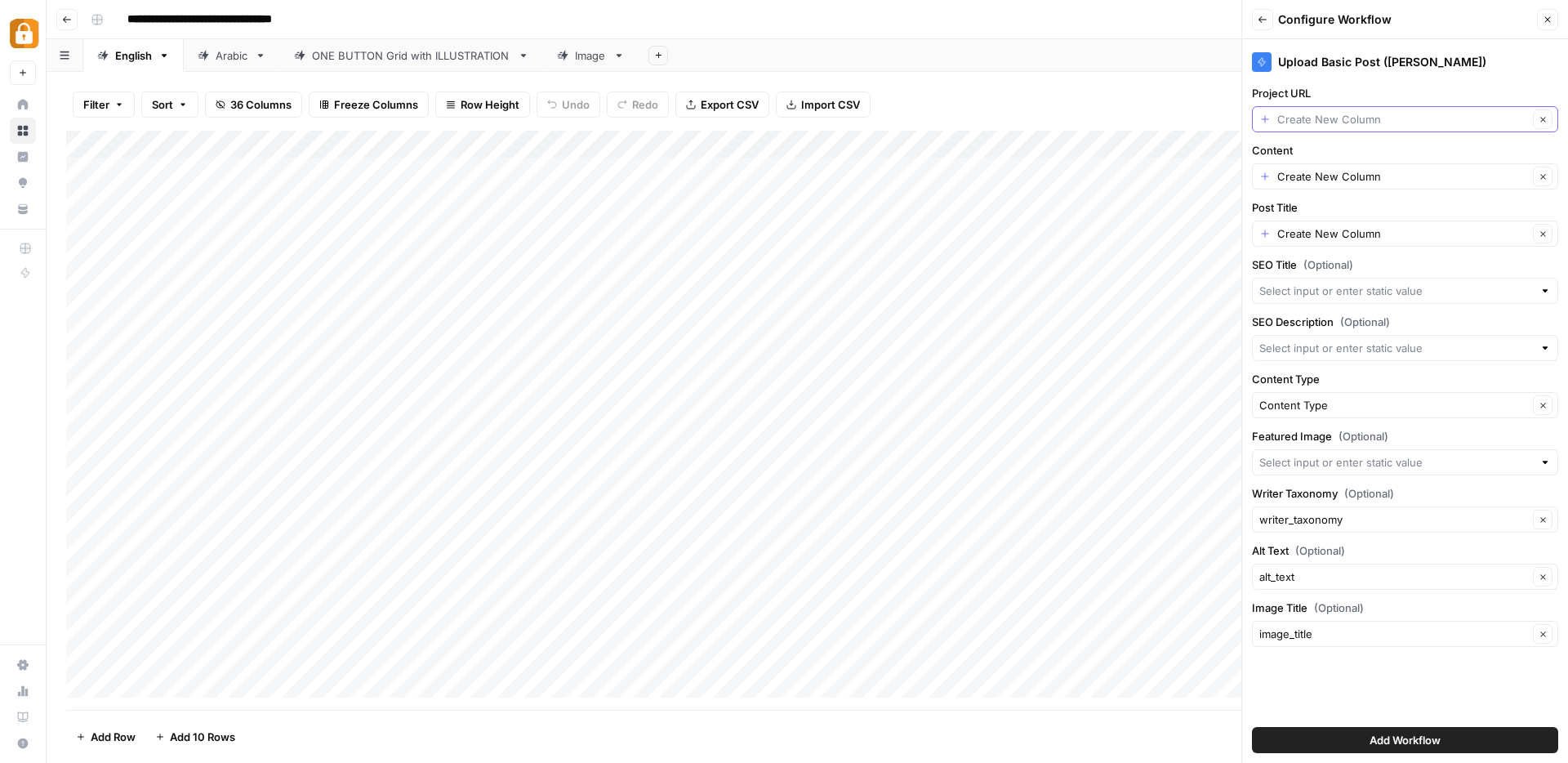
click at [1287, 118] on input "Project URL" at bounding box center [1403, 120] width 251 height 17
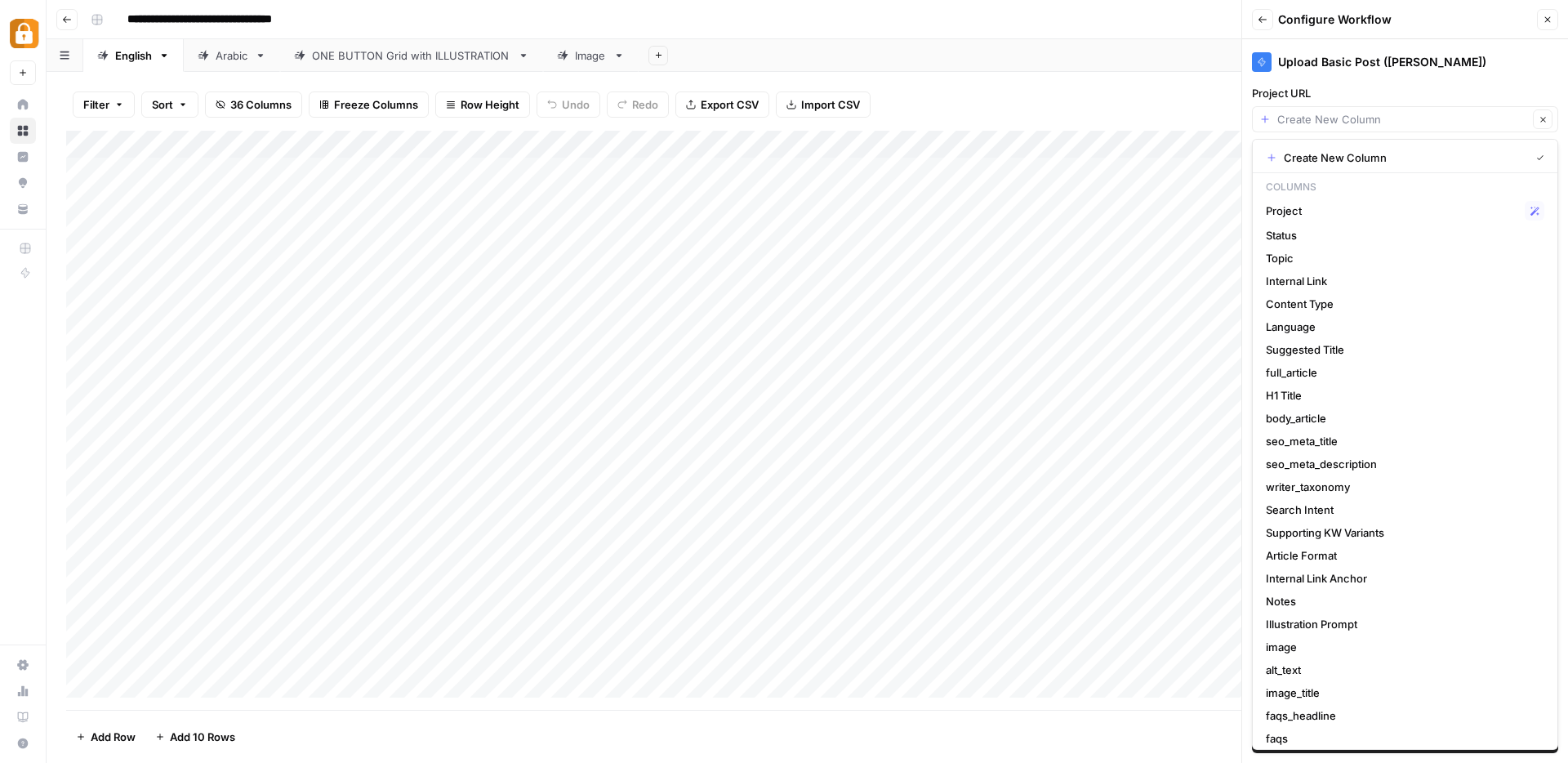
type input "Create New Column"
click at [1498, 57] on div "Upload Basic Post (Kostya)" at bounding box center [1404, 62] width 307 height 19
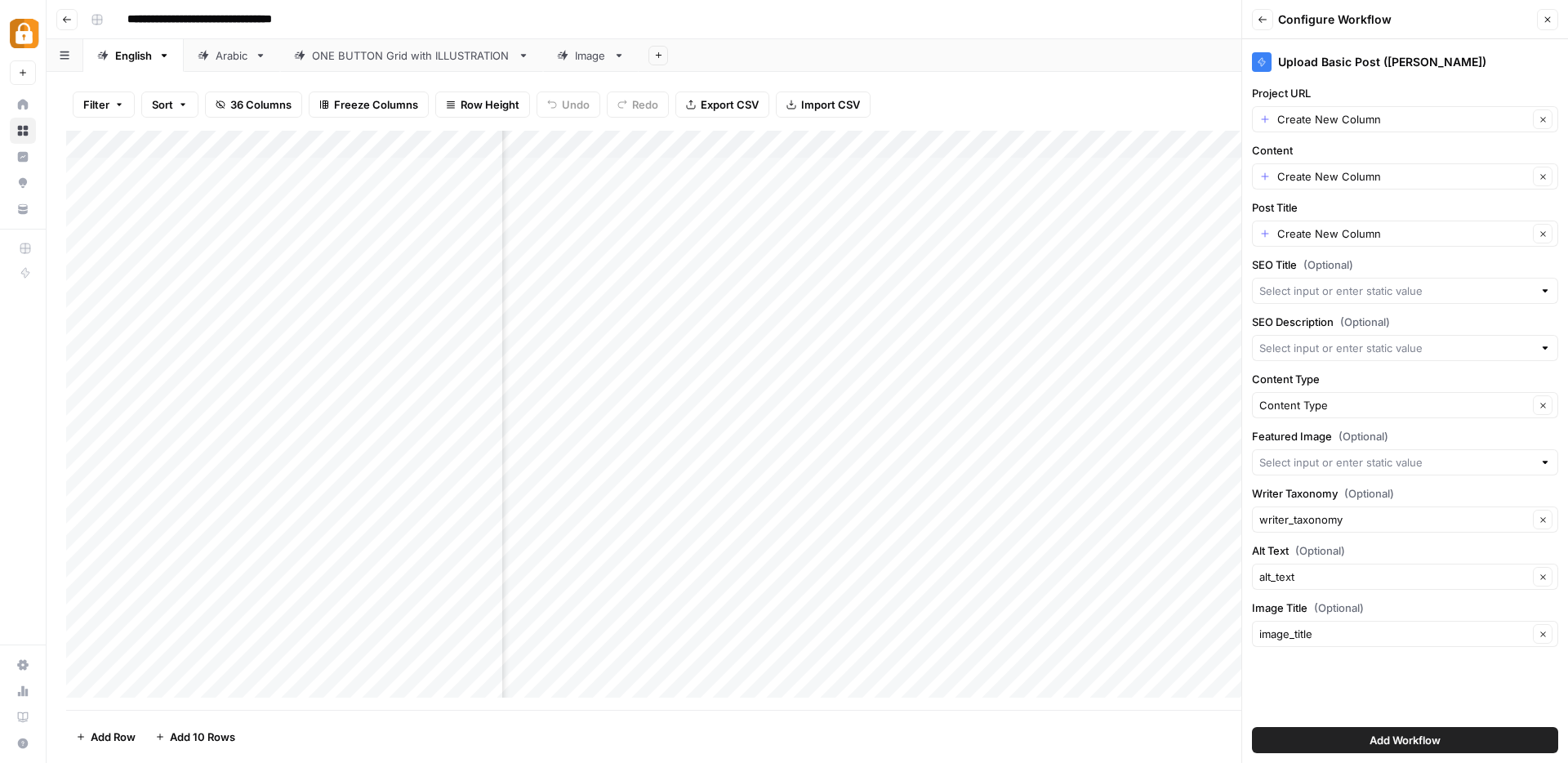
scroll to position [1, 2256]
click at [1389, 119] on input "Project URL" at bounding box center [1403, 120] width 251 height 17
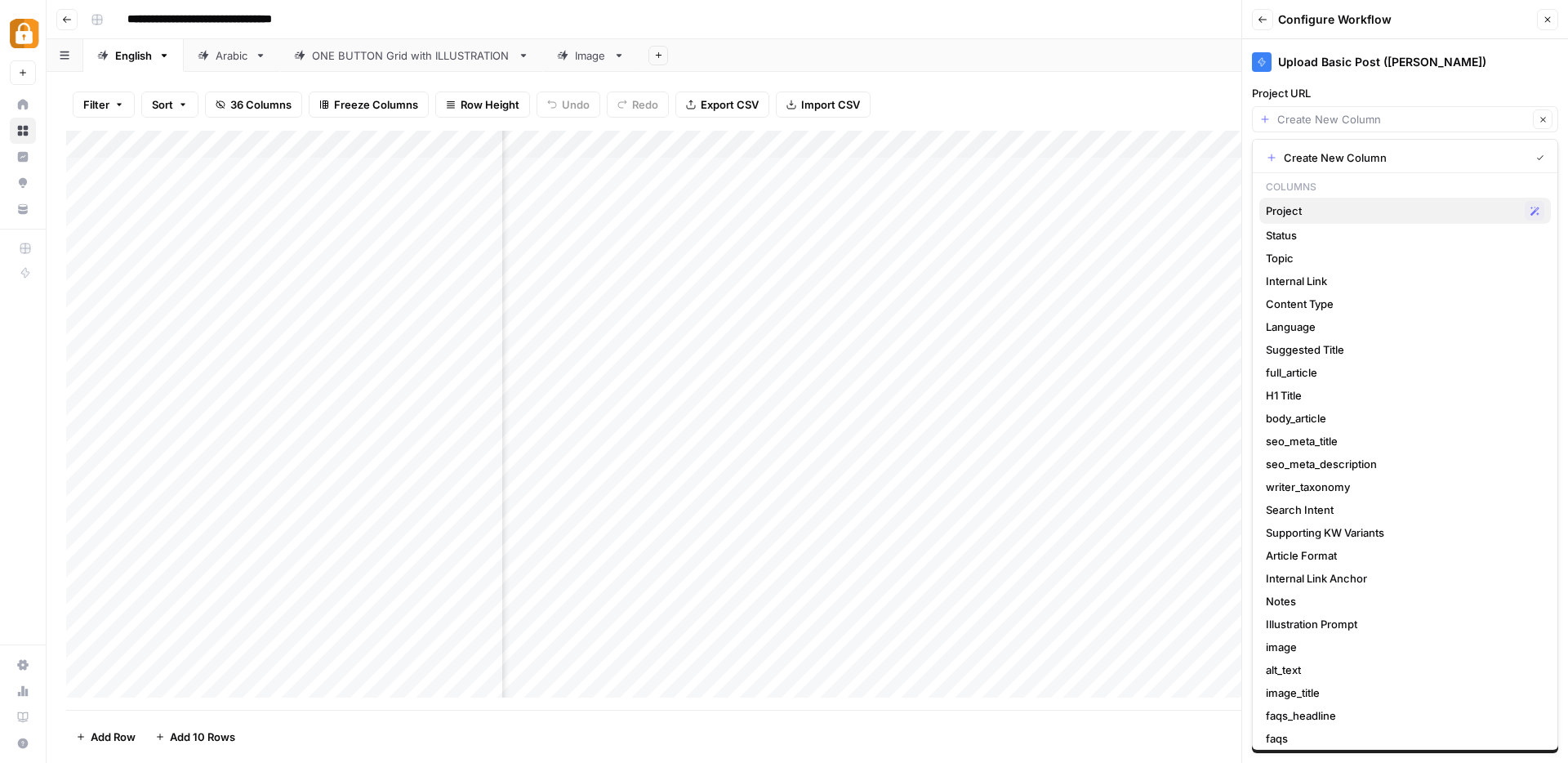
click at [1322, 207] on span "Project" at bounding box center [1392, 211] width 252 height 17
type input "Project"
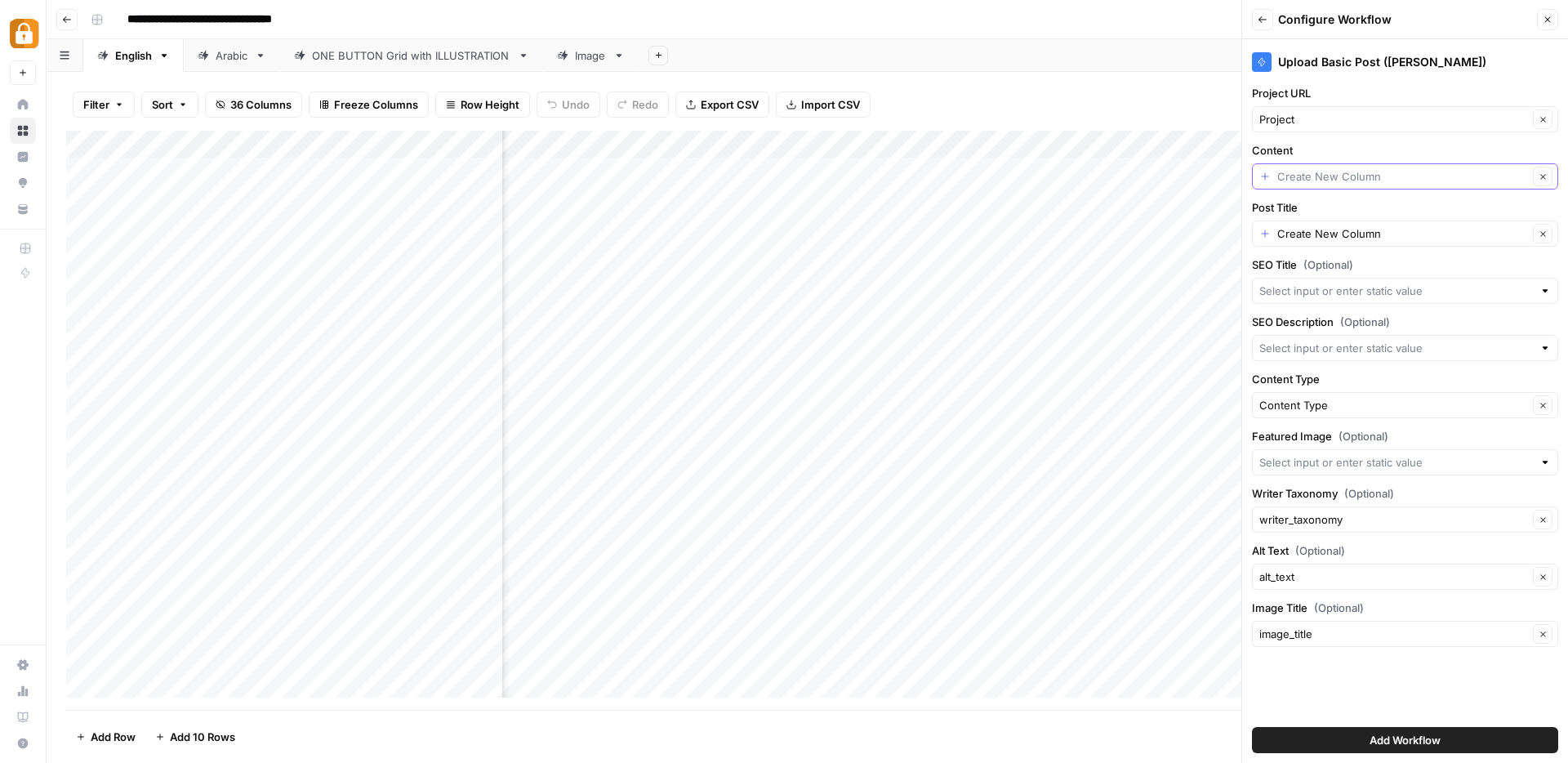
click at [1366, 176] on input "Content" at bounding box center [1403, 176] width 251 height 17
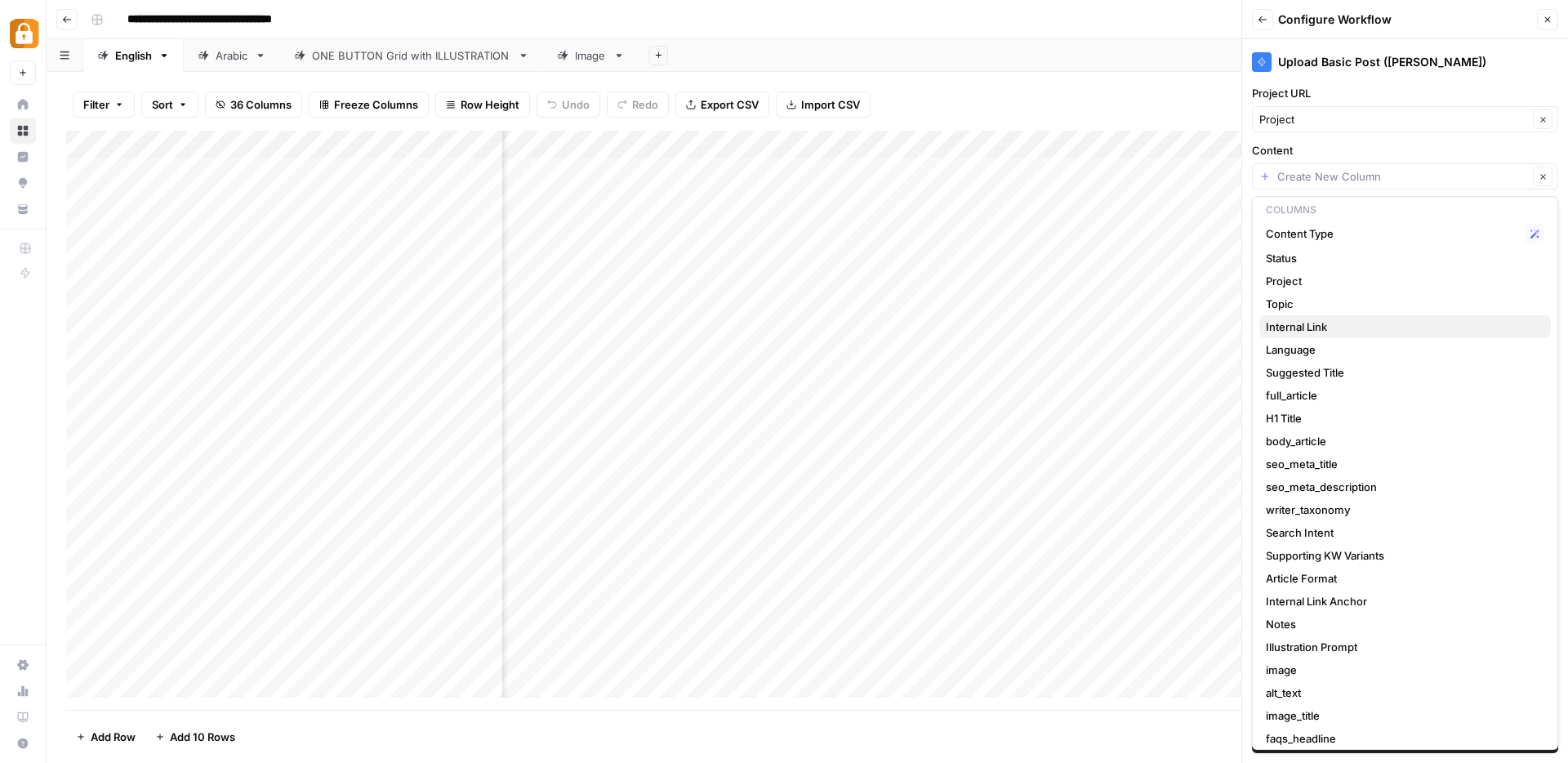
scroll to position [0, 0]
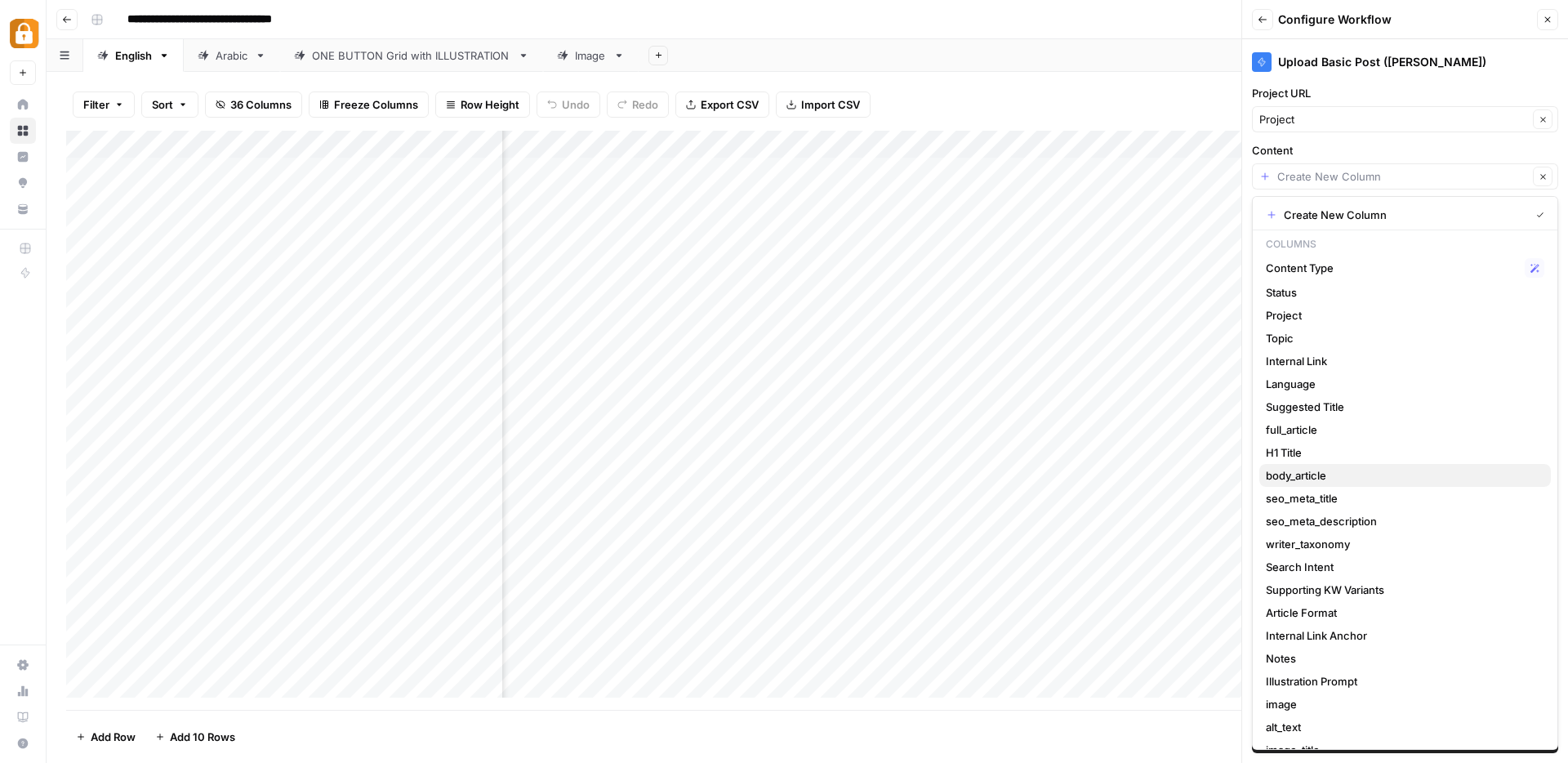
click at [1303, 470] on span "body_article" at bounding box center [1401, 476] width 271 height 17
type input "body_article"
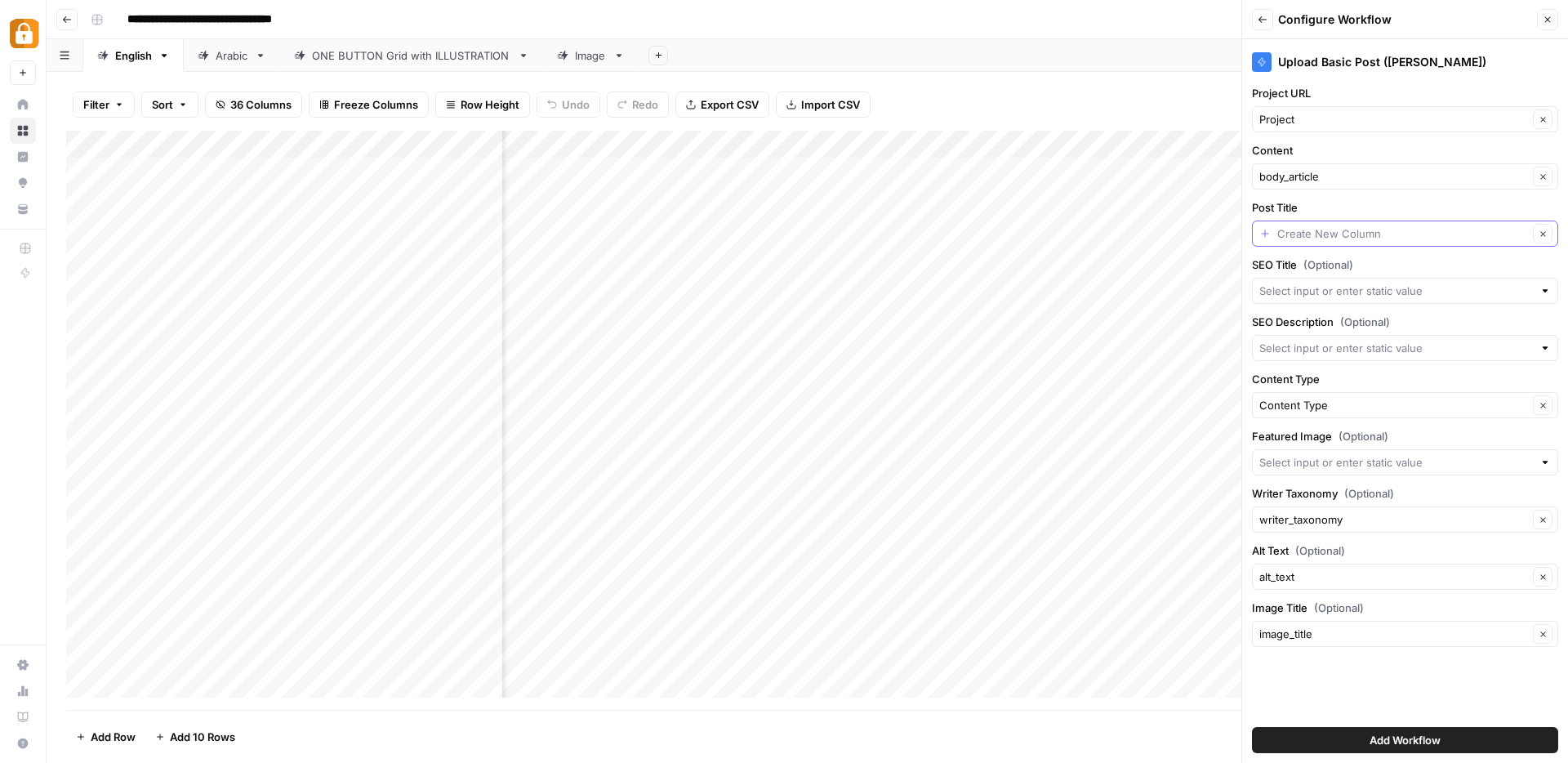
click at [1303, 231] on input "Post Title" at bounding box center [1403, 234] width 251 height 17
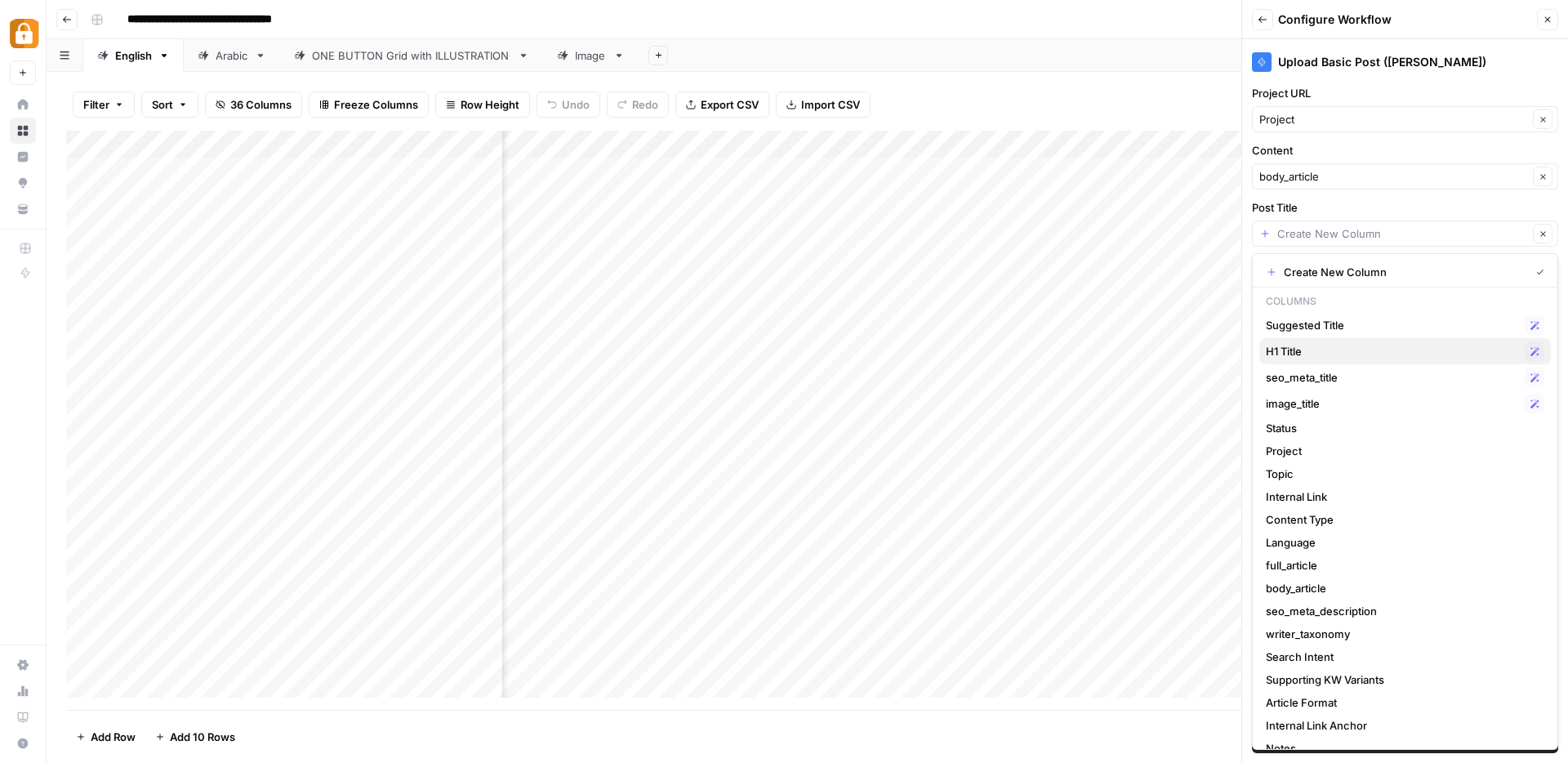
click at [1322, 346] on span "H1 Title" at bounding box center [1392, 352] width 252 height 17
type input "H1 Title"
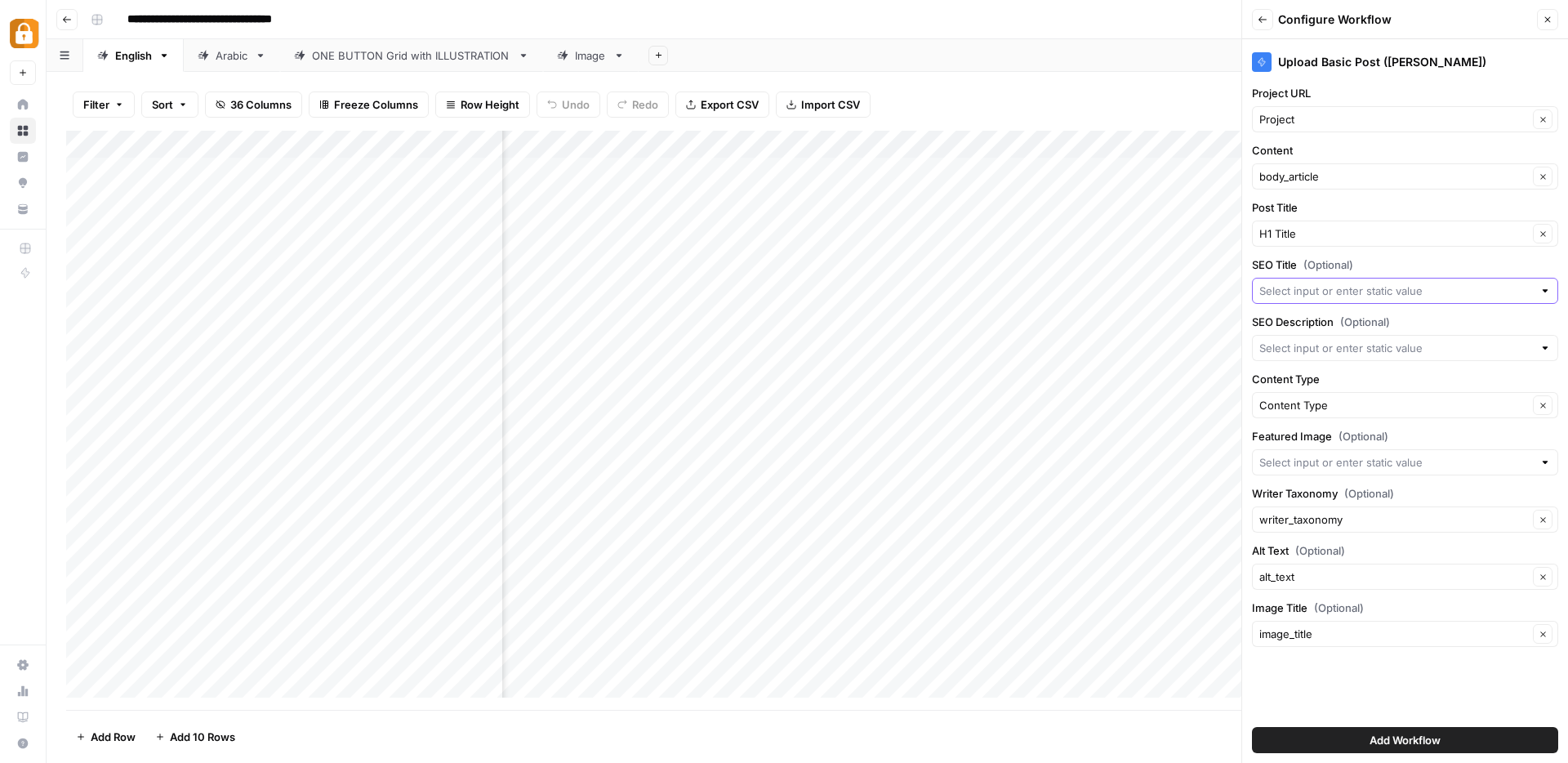
click at [1316, 287] on input "SEO Title (Optional)" at bounding box center [1395, 291] width 273 height 17
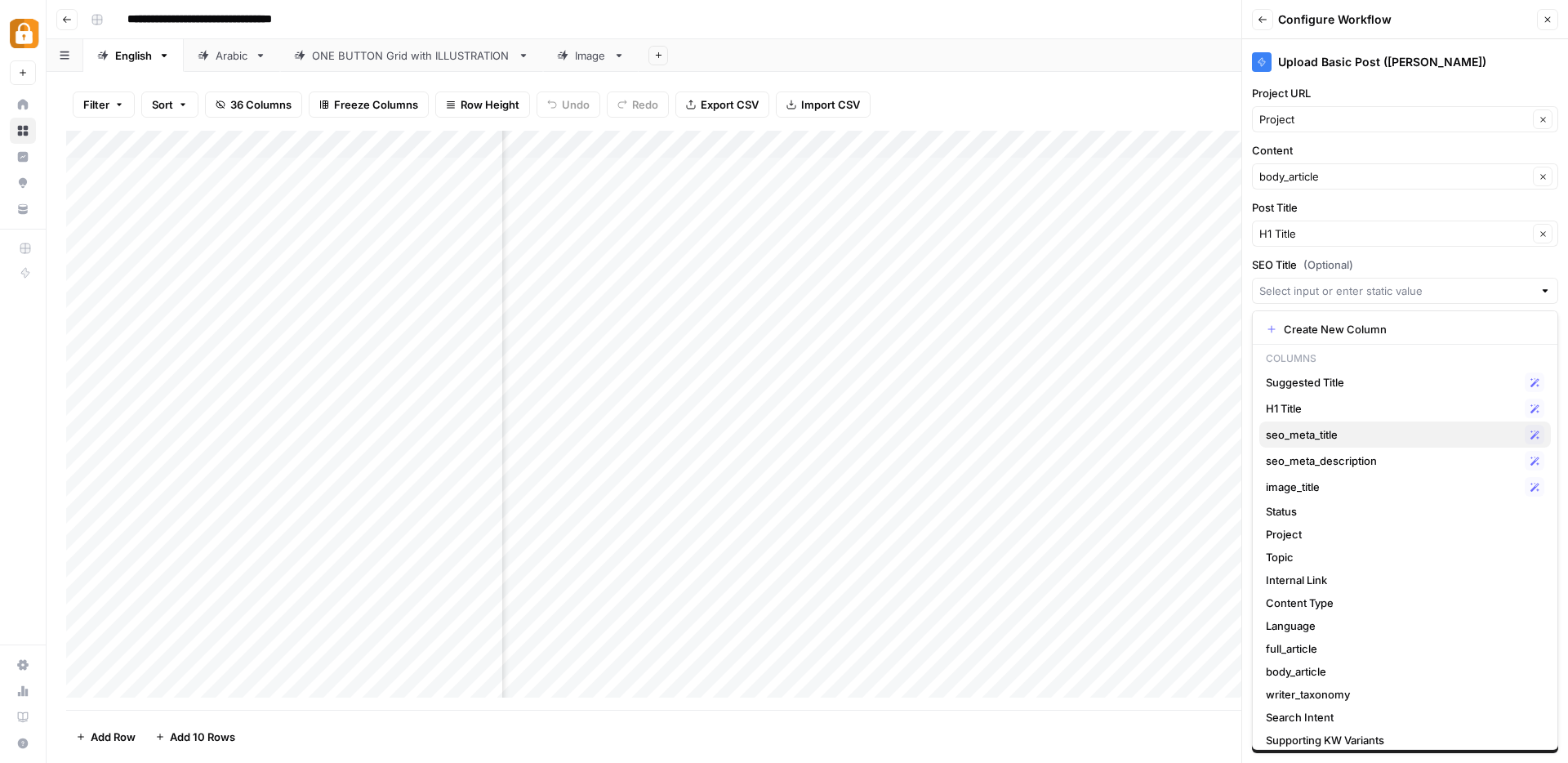
click at [1332, 439] on span "seo_meta_title" at bounding box center [1392, 435] width 252 height 17
type input "seo_meta_title"
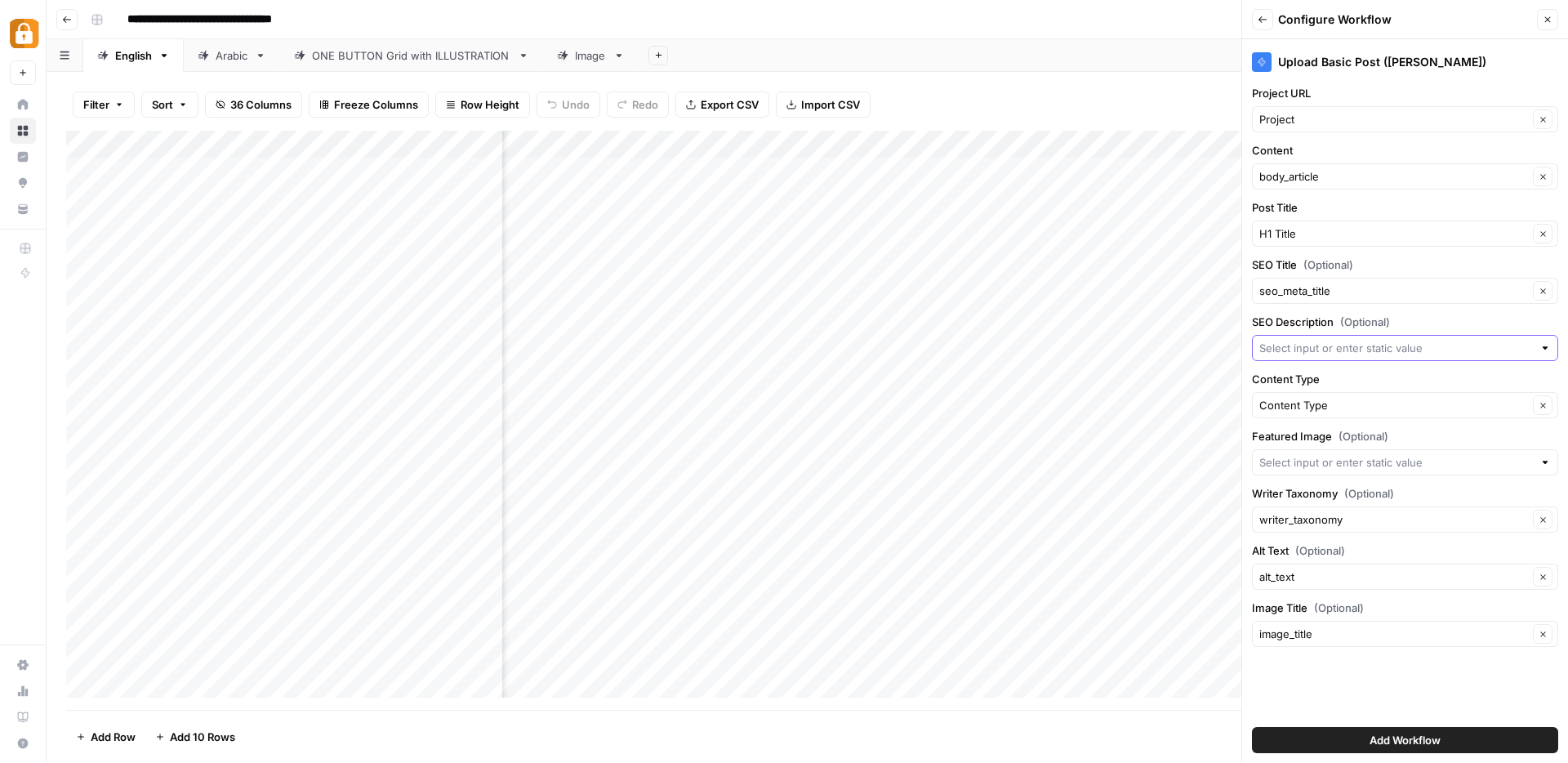
click at [1271, 348] on input "SEO Description (Optional)" at bounding box center [1395, 348] width 273 height 17
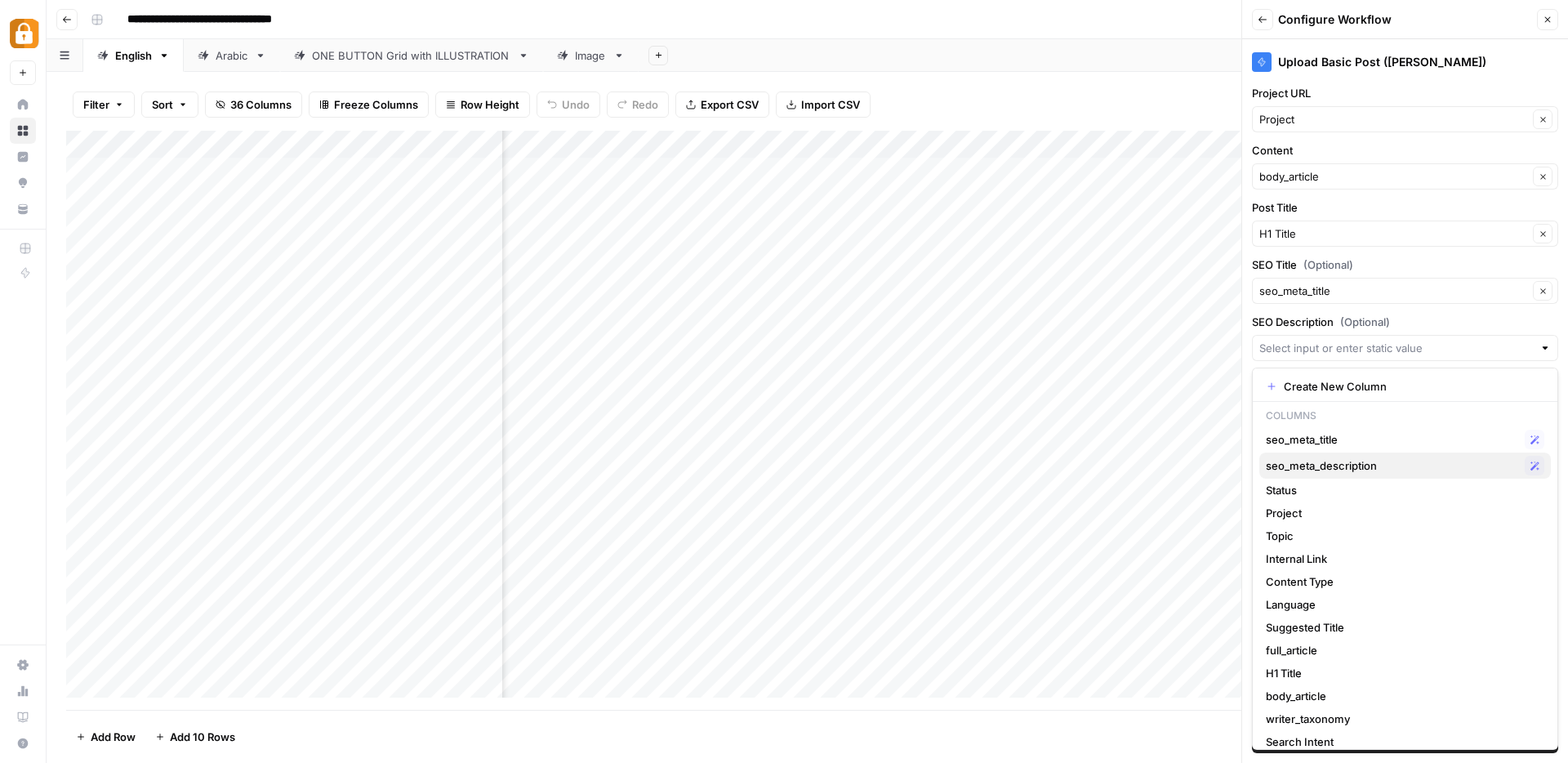
click at [1302, 471] on span "seo_meta_description" at bounding box center [1392, 465] width 252 height 17
type input "seo_meta_description"
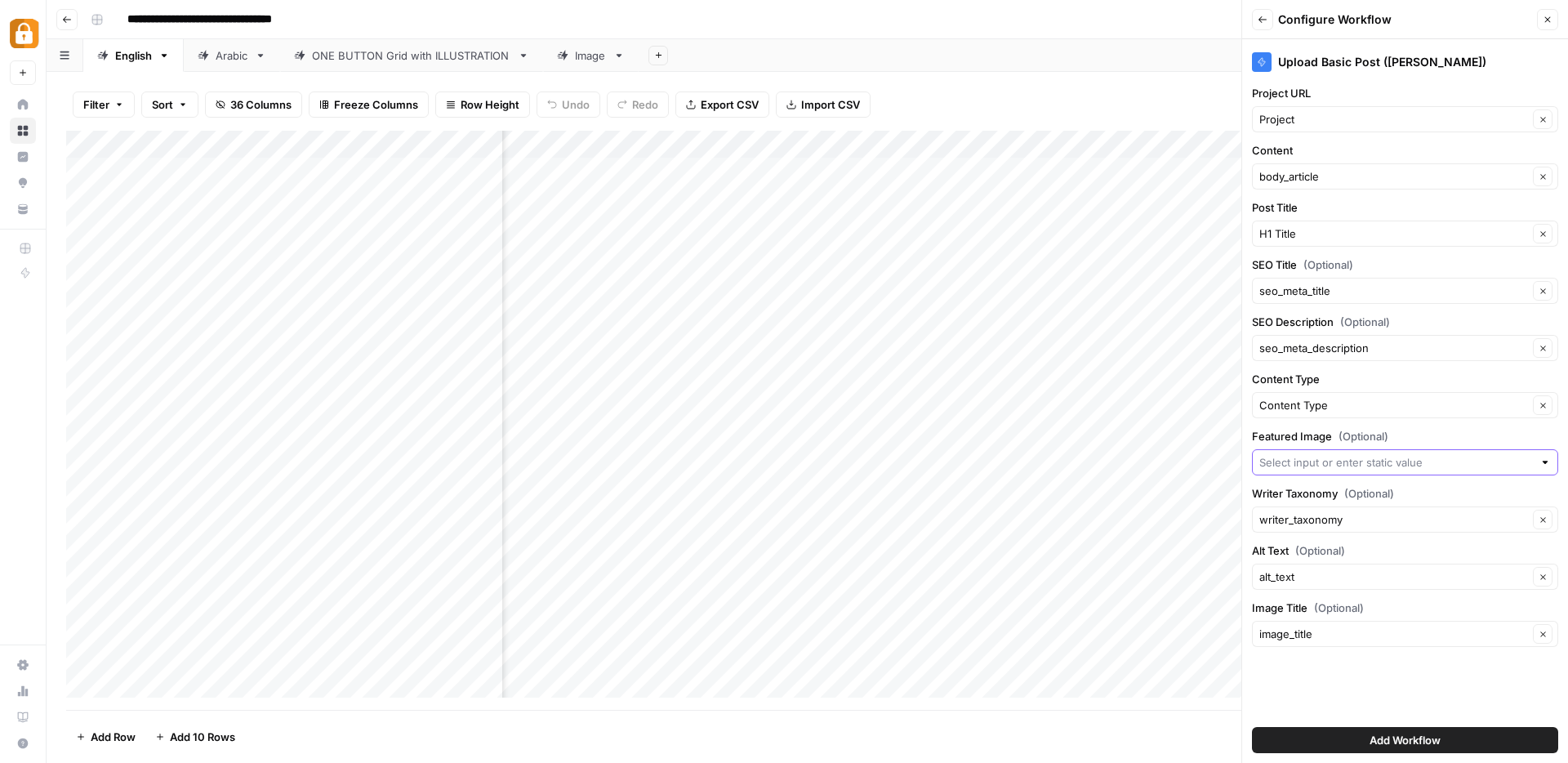
click at [1317, 468] on input "Featured Image (Optional)" at bounding box center [1395, 462] width 273 height 17
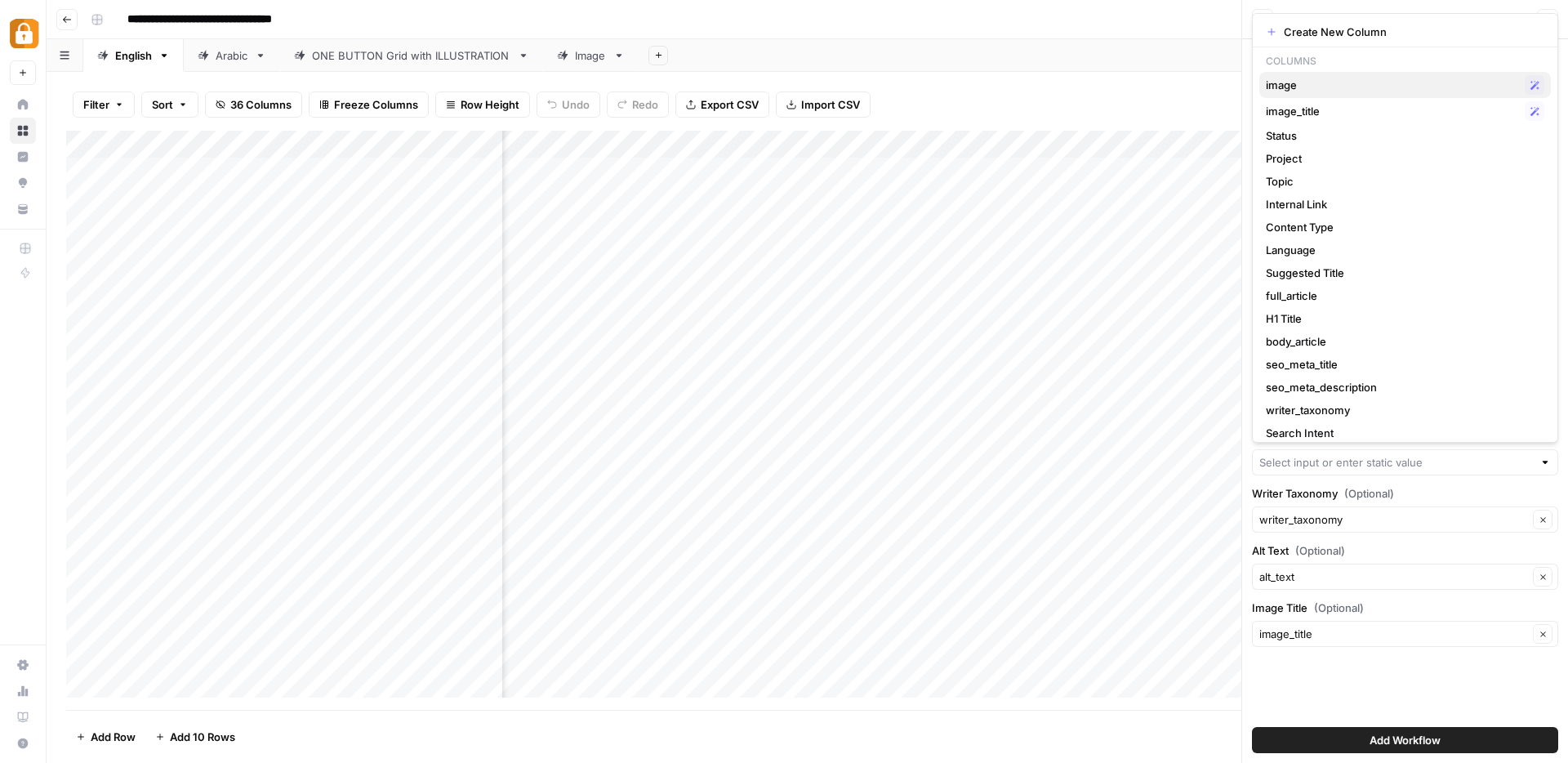
click at [1320, 81] on span "image" at bounding box center [1392, 85] width 252 height 17
type input "image"
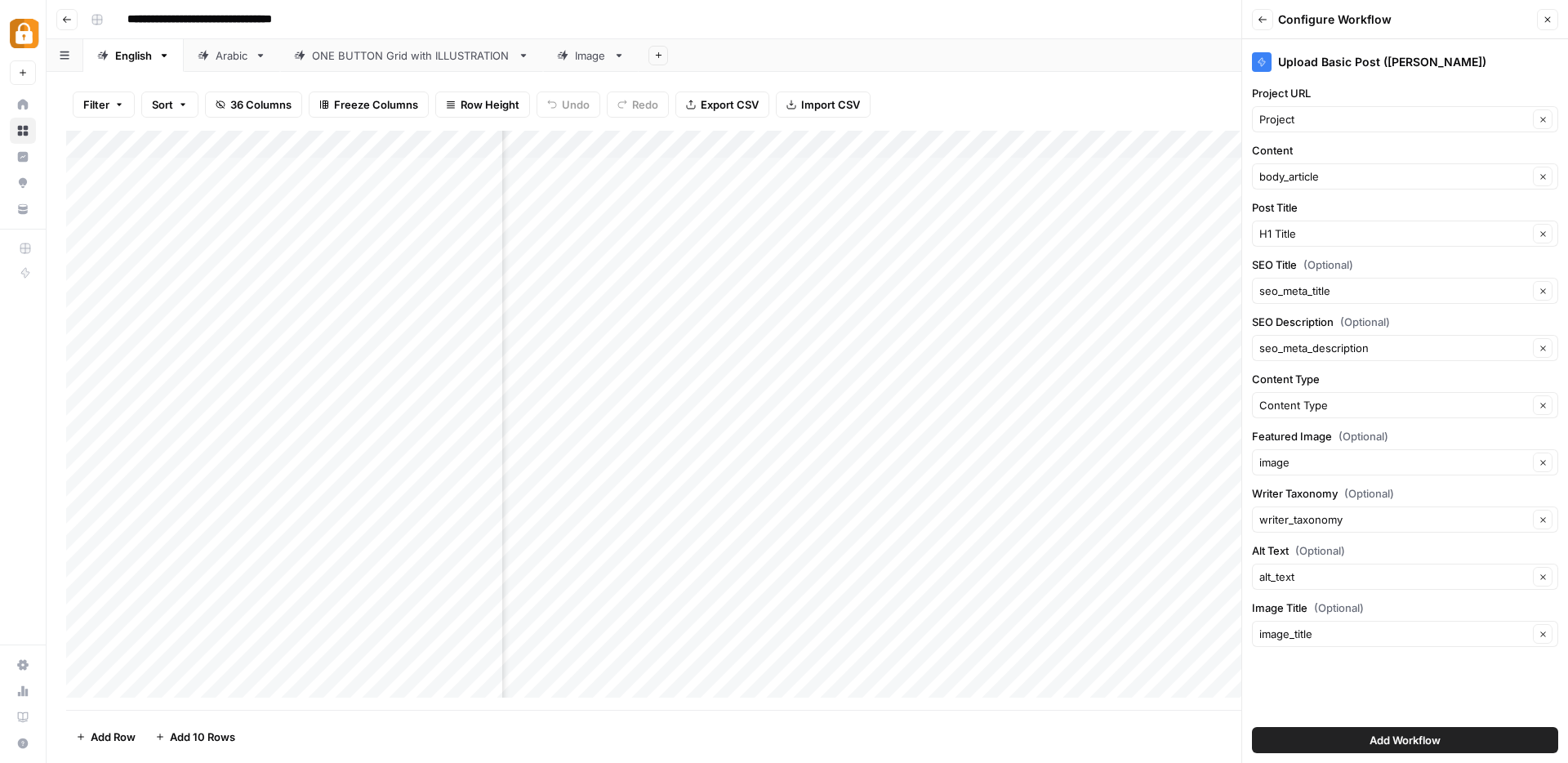
click at [1388, 738] on span "Add Workflow" at bounding box center [1404, 740] width 71 height 17
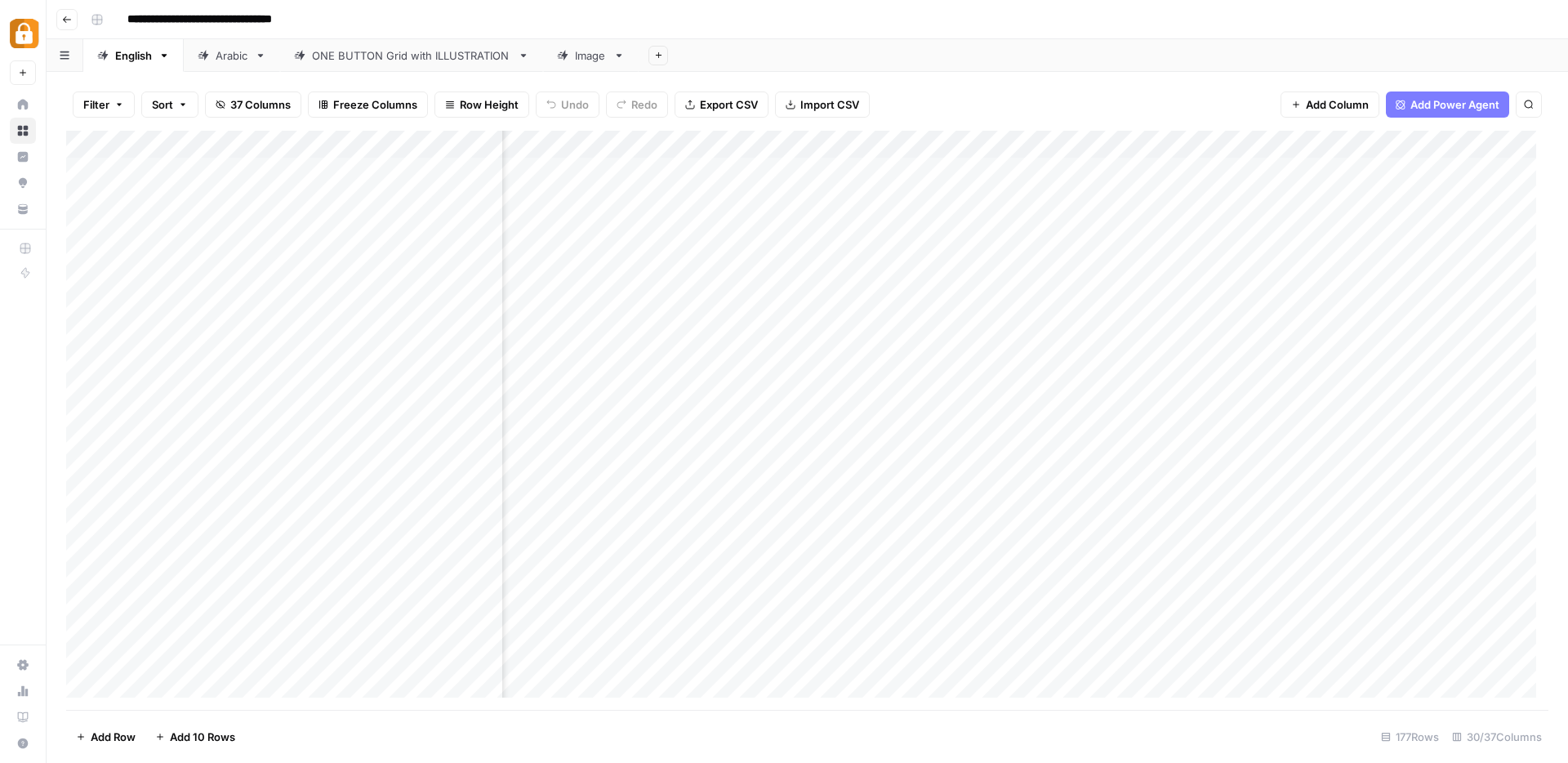
scroll to position [1, 0]
drag, startPoint x: 1354, startPoint y: 156, endPoint x: 804, endPoint y: 153, distance: 550.0
click at [804, 153] on div "Add Column" at bounding box center [807, 420] width 1482 height 579
click at [1043, 147] on div "Add Column" at bounding box center [807, 420] width 1482 height 579
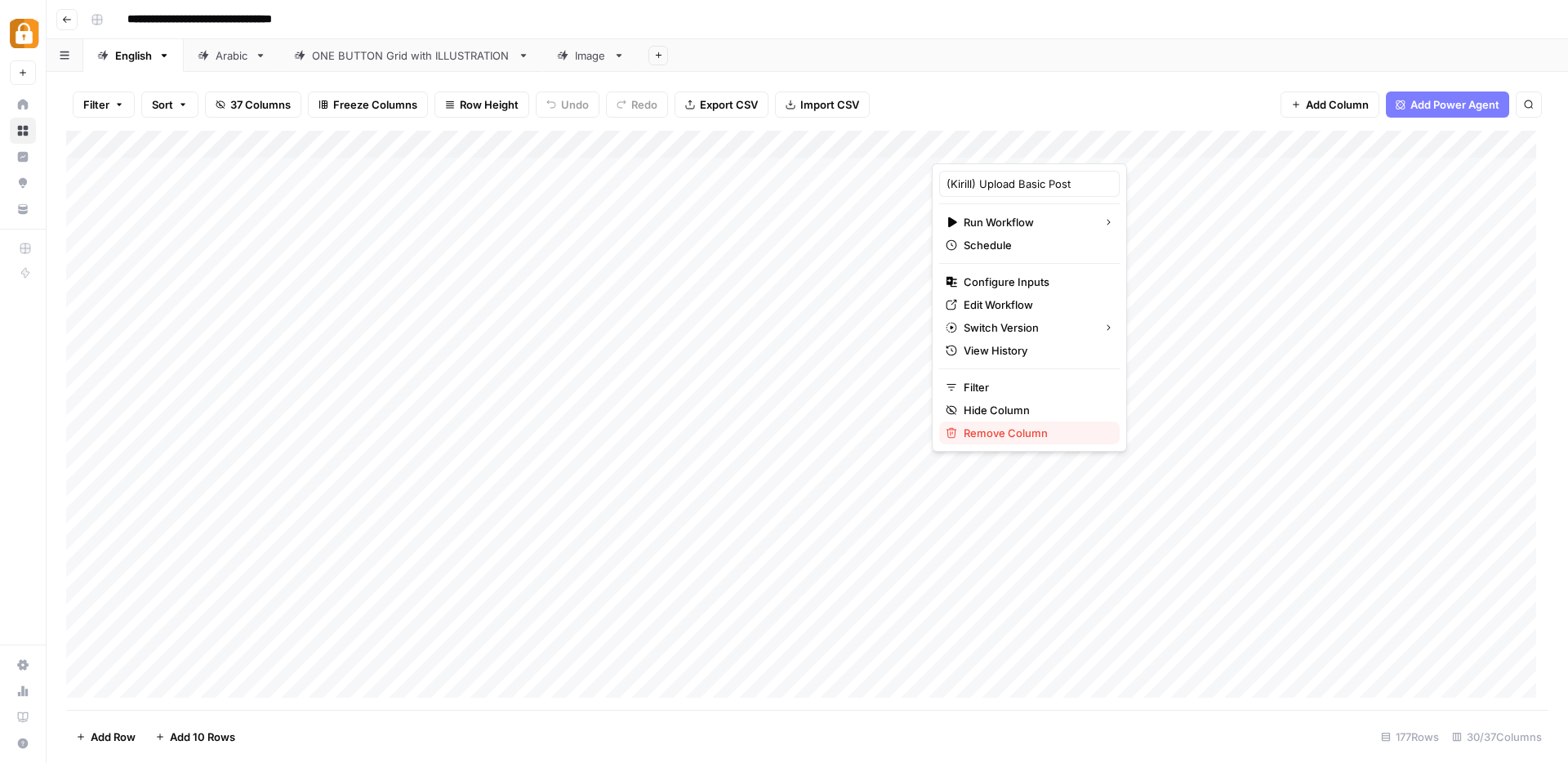
click at [998, 436] on span "Remove Column" at bounding box center [1034, 433] width 143 height 17
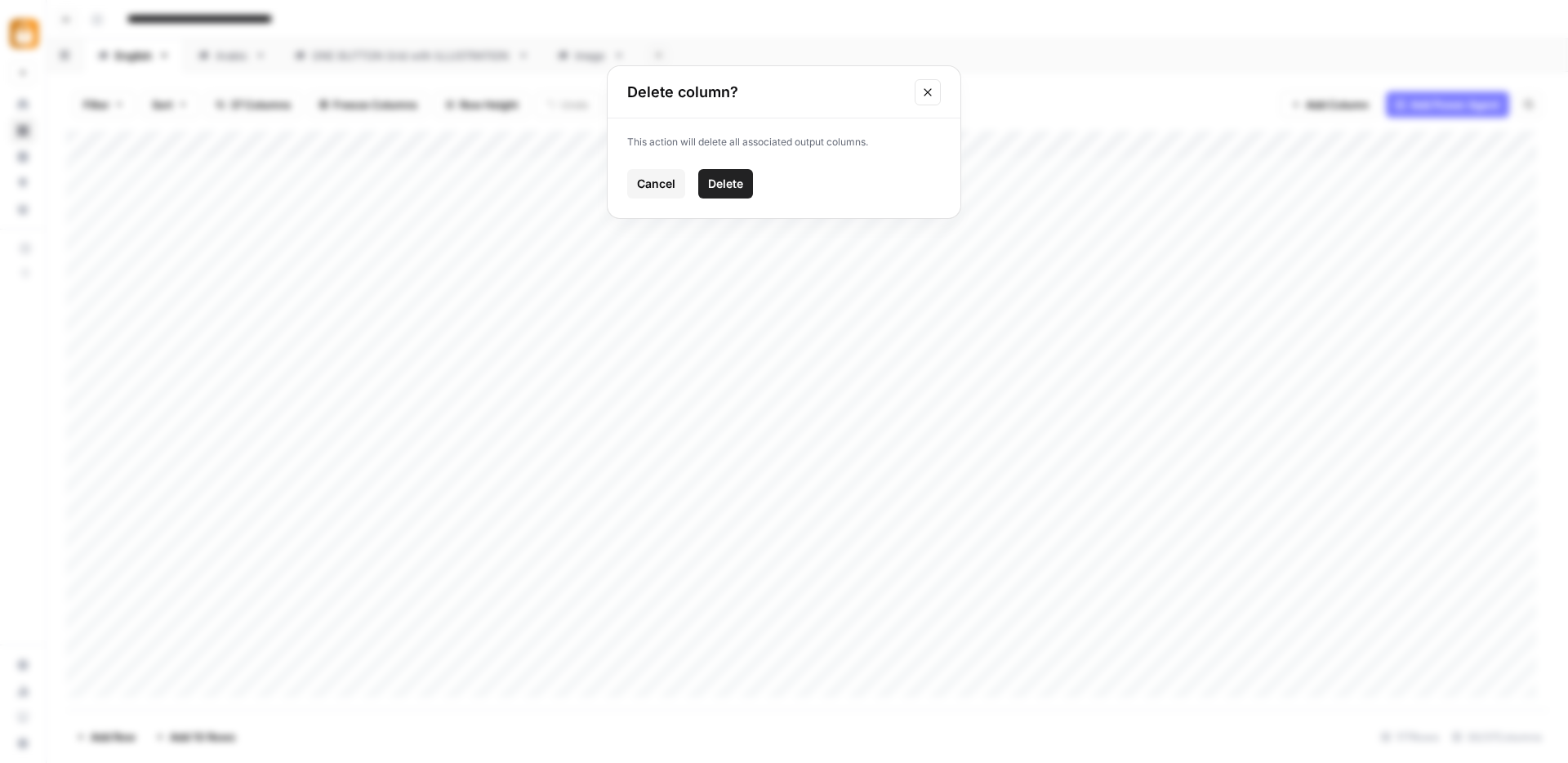
click at [740, 189] on span "Delete" at bounding box center [725, 184] width 35 height 17
click at [850, 178] on div "Add Column" at bounding box center [807, 420] width 1482 height 579
click at [898, 146] on div "Add Column" at bounding box center [807, 420] width 1482 height 579
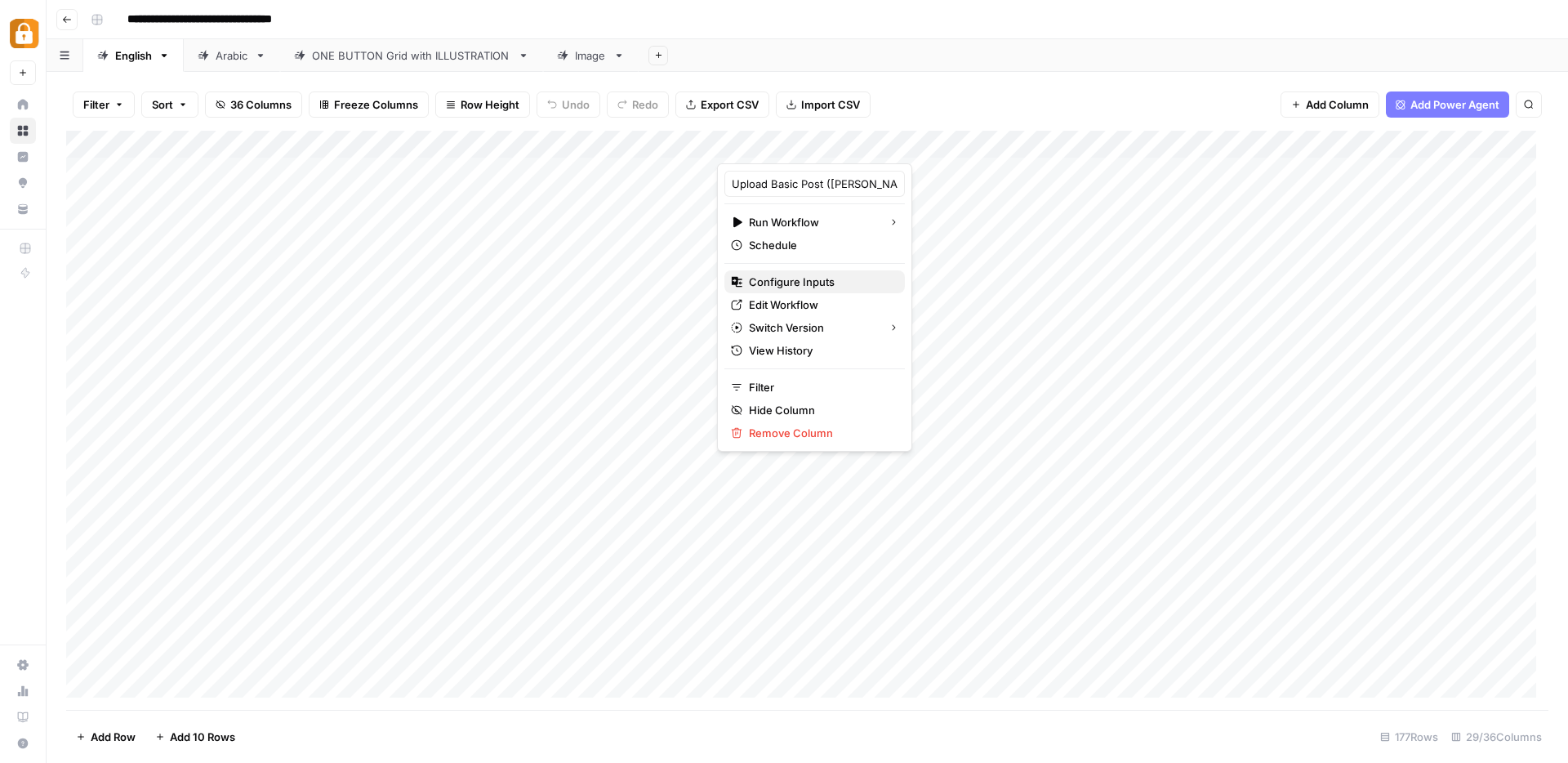
click at [778, 282] on span "Configure Inputs" at bounding box center [820, 282] width 143 height 17
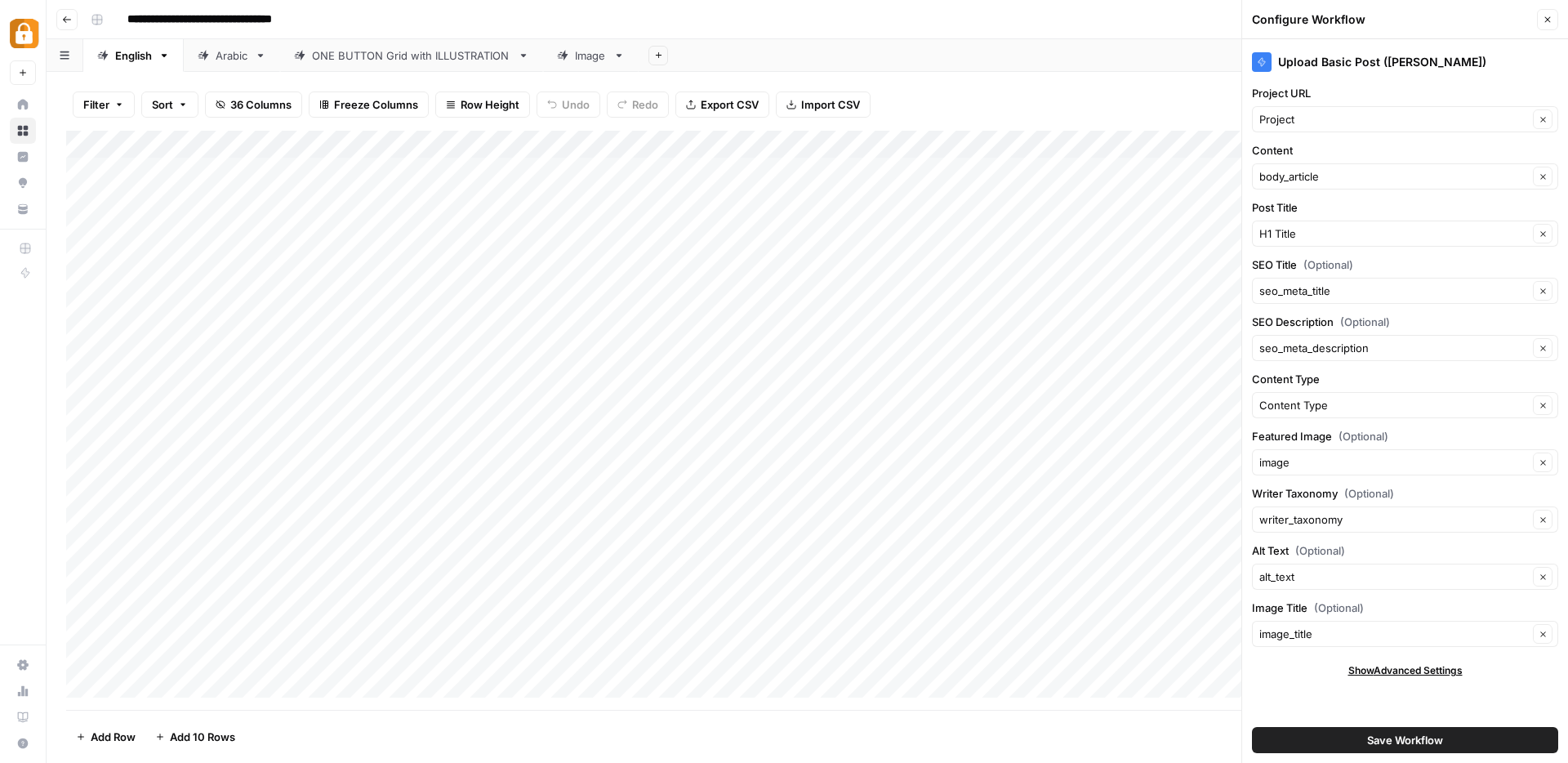
click at [1383, 738] on span "Save Workflow" at bounding box center [1404, 740] width 76 height 17
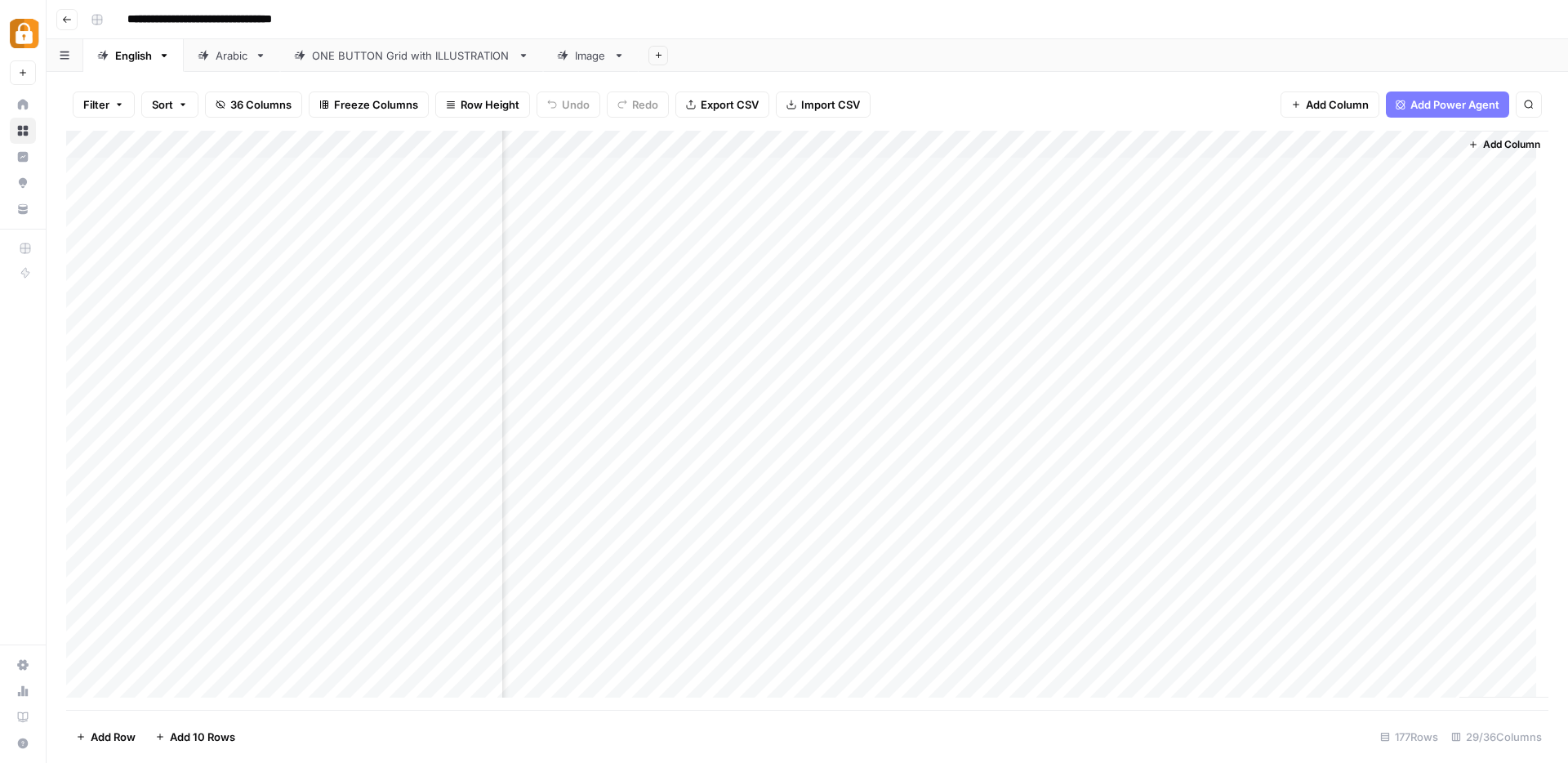
scroll to position [0, 3354]
click at [1499, 144] on span "Add Column" at bounding box center [1510, 145] width 57 height 15
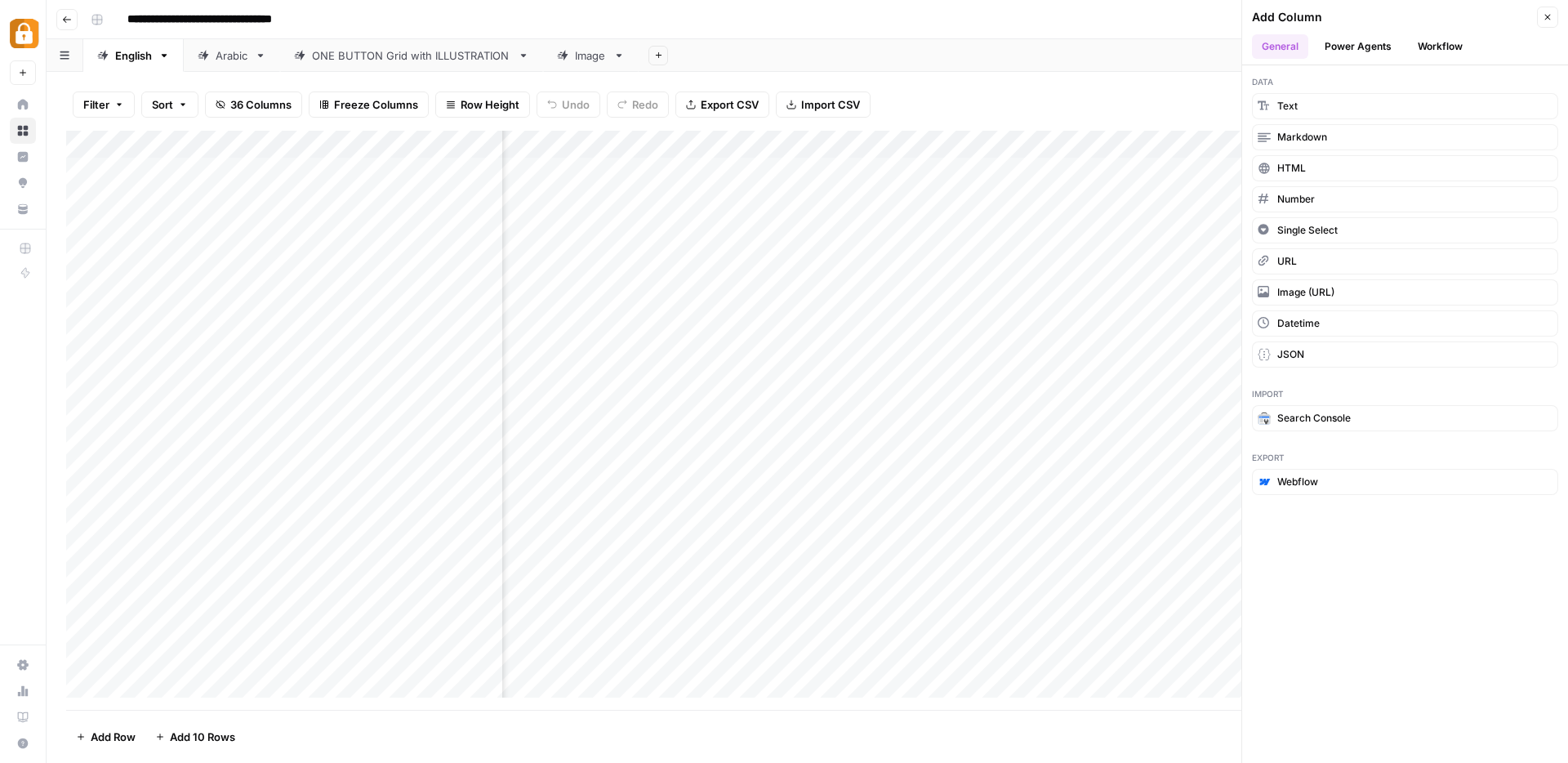
click at [1442, 45] on button "Workflow" at bounding box center [1439, 46] width 64 height 24
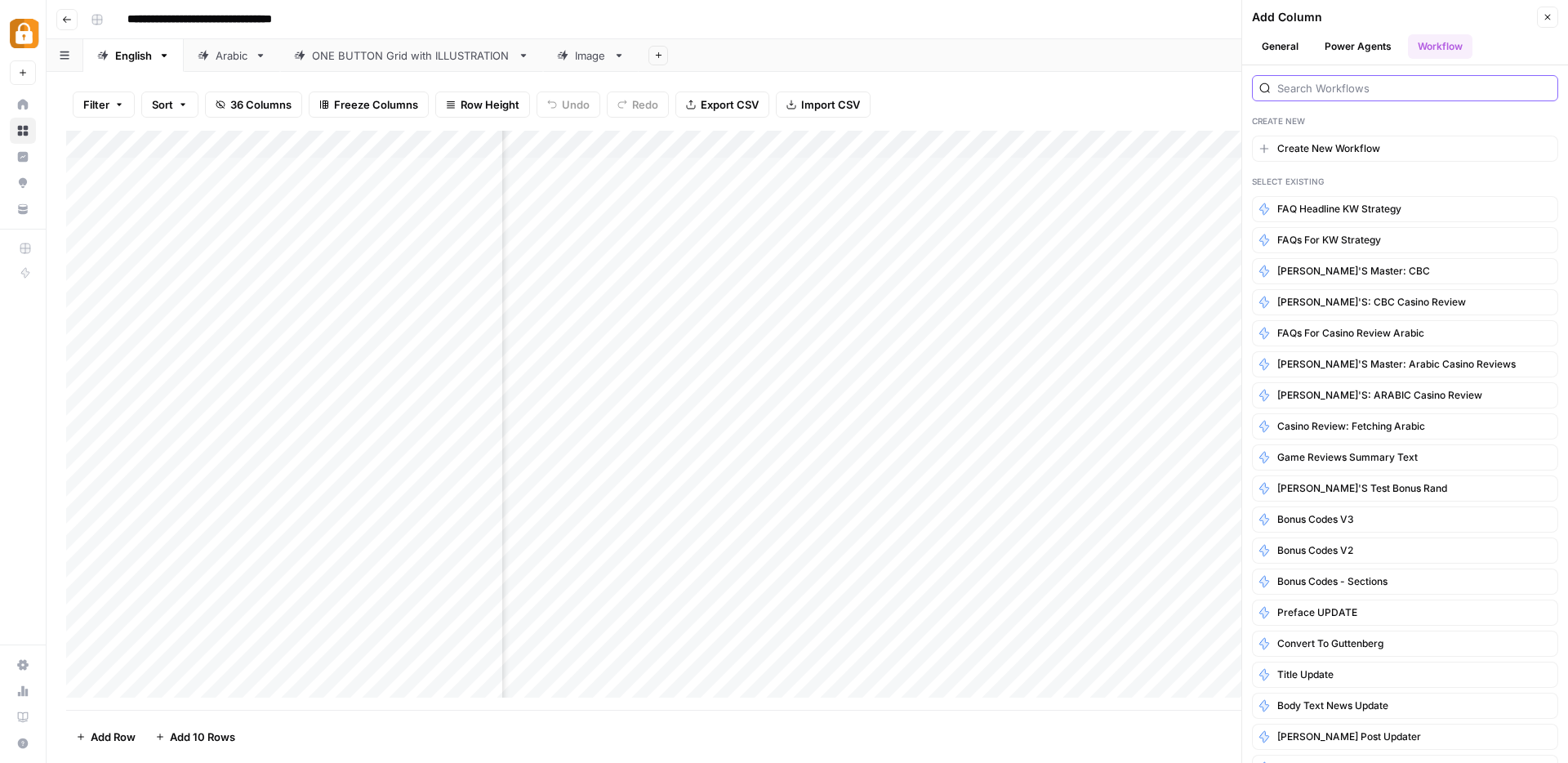
click at [1330, 91] on input "search" at bounding box center [1413, 89] width 273 height 17
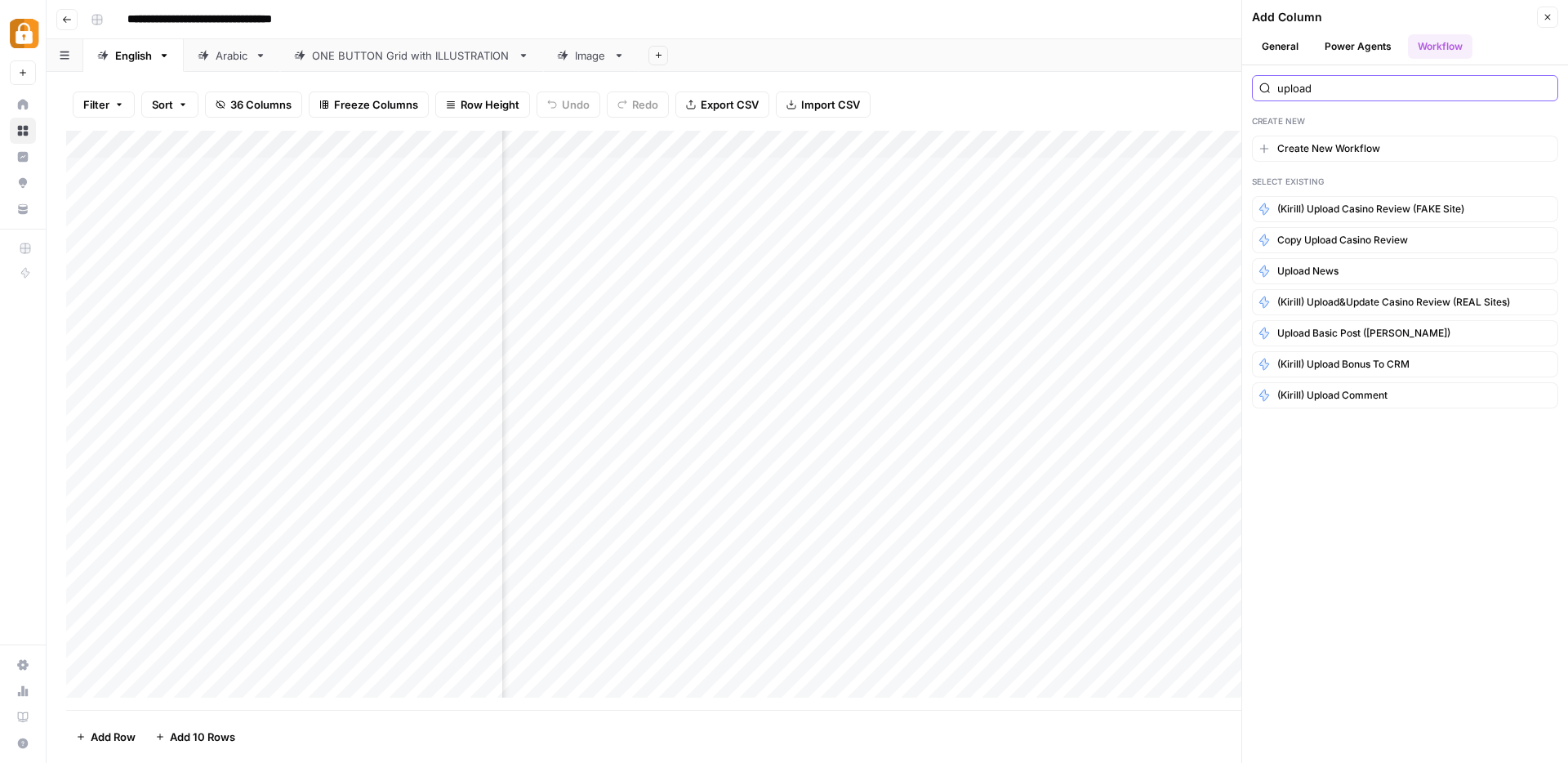
type input "upload"
click at [1550, 18] on icon "button" at bounding box center [1547, 18] width 10 height 10
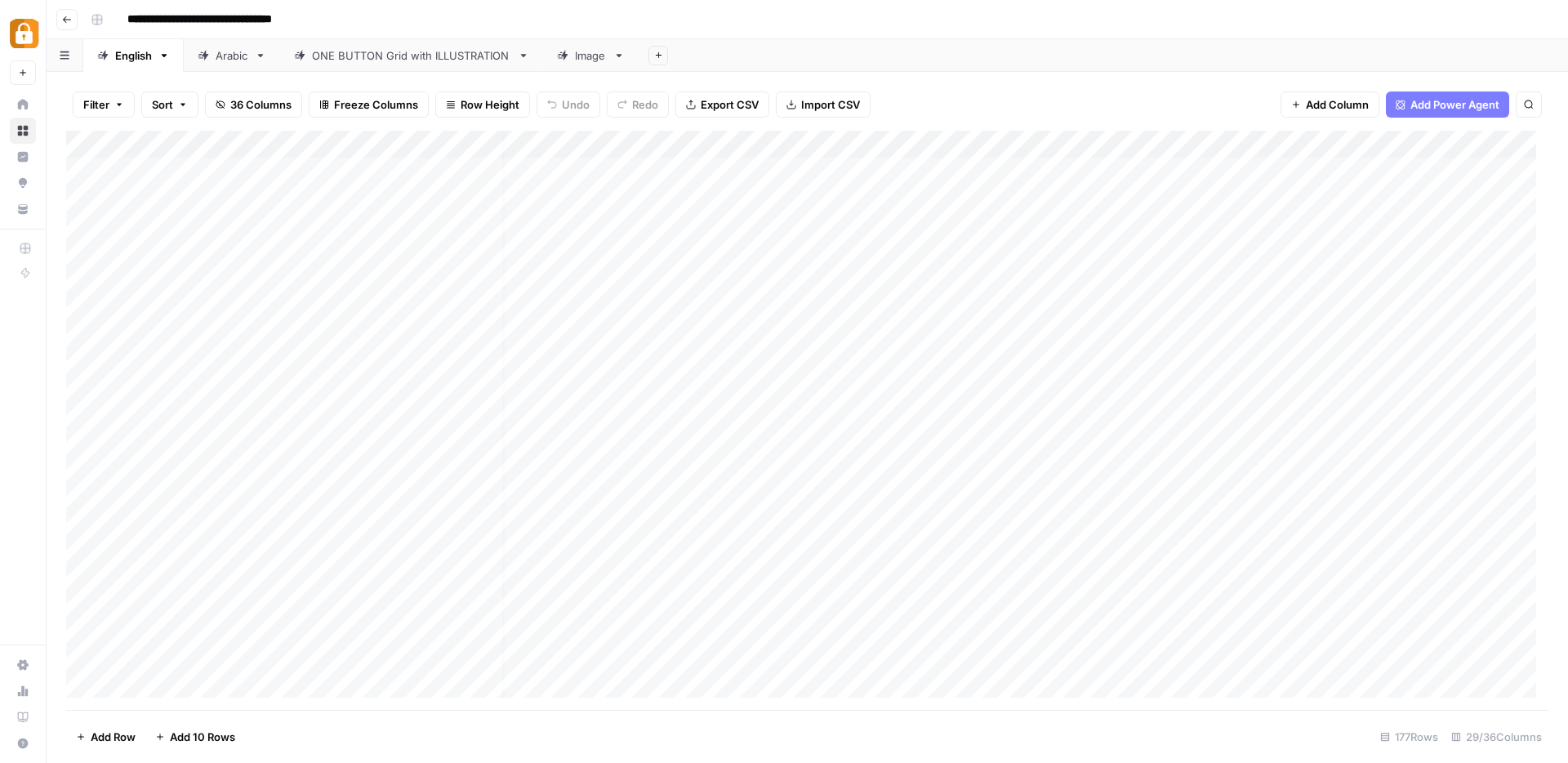
scroll to position [0, 0]
click at [896, 145] on div "Add Column" at bounding box center [807, 420] width 1482 height 579
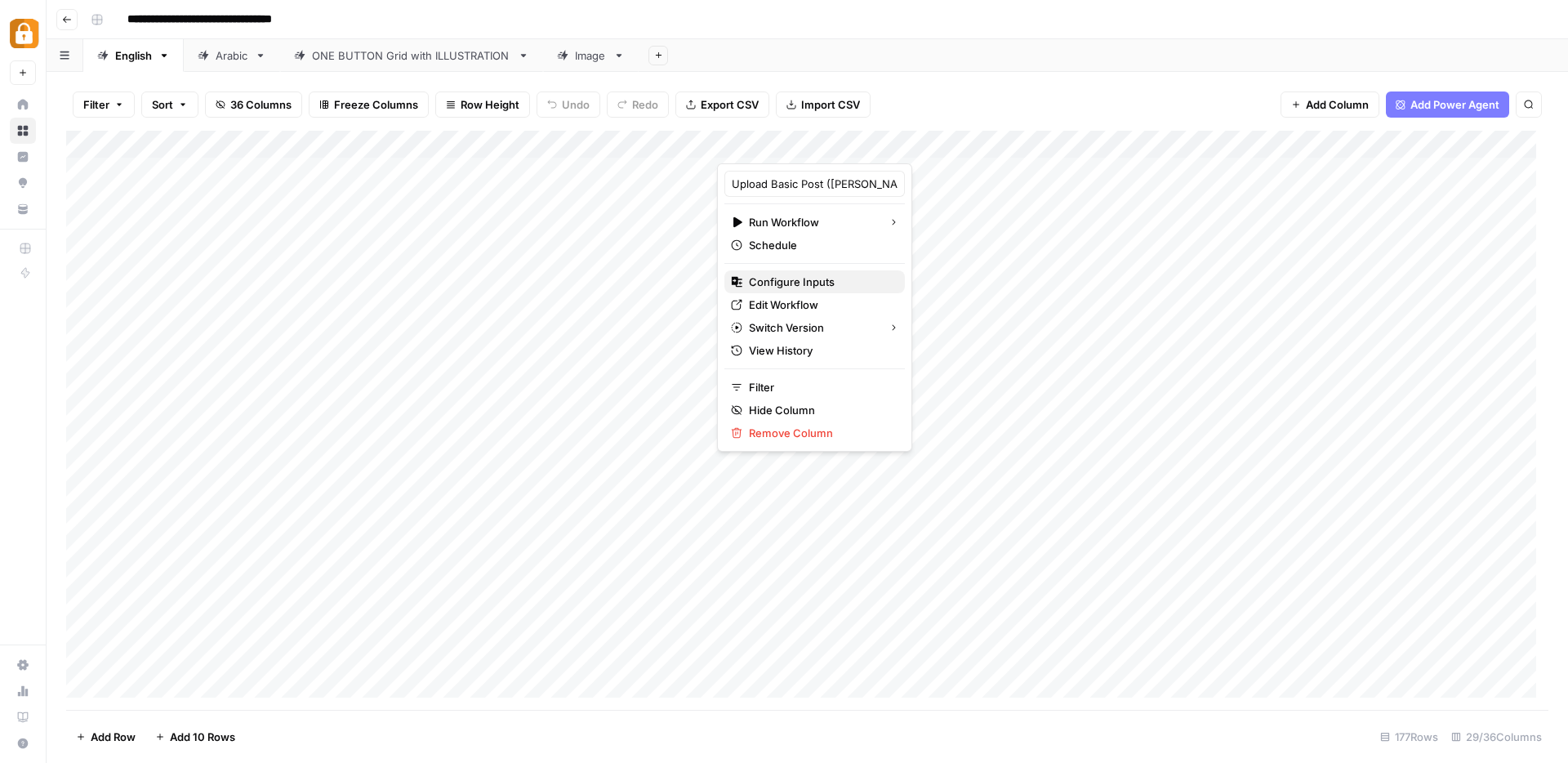
click at [802, 282] on span "Configure Inputs" at bounding box center [820, 282] width 143 height 17
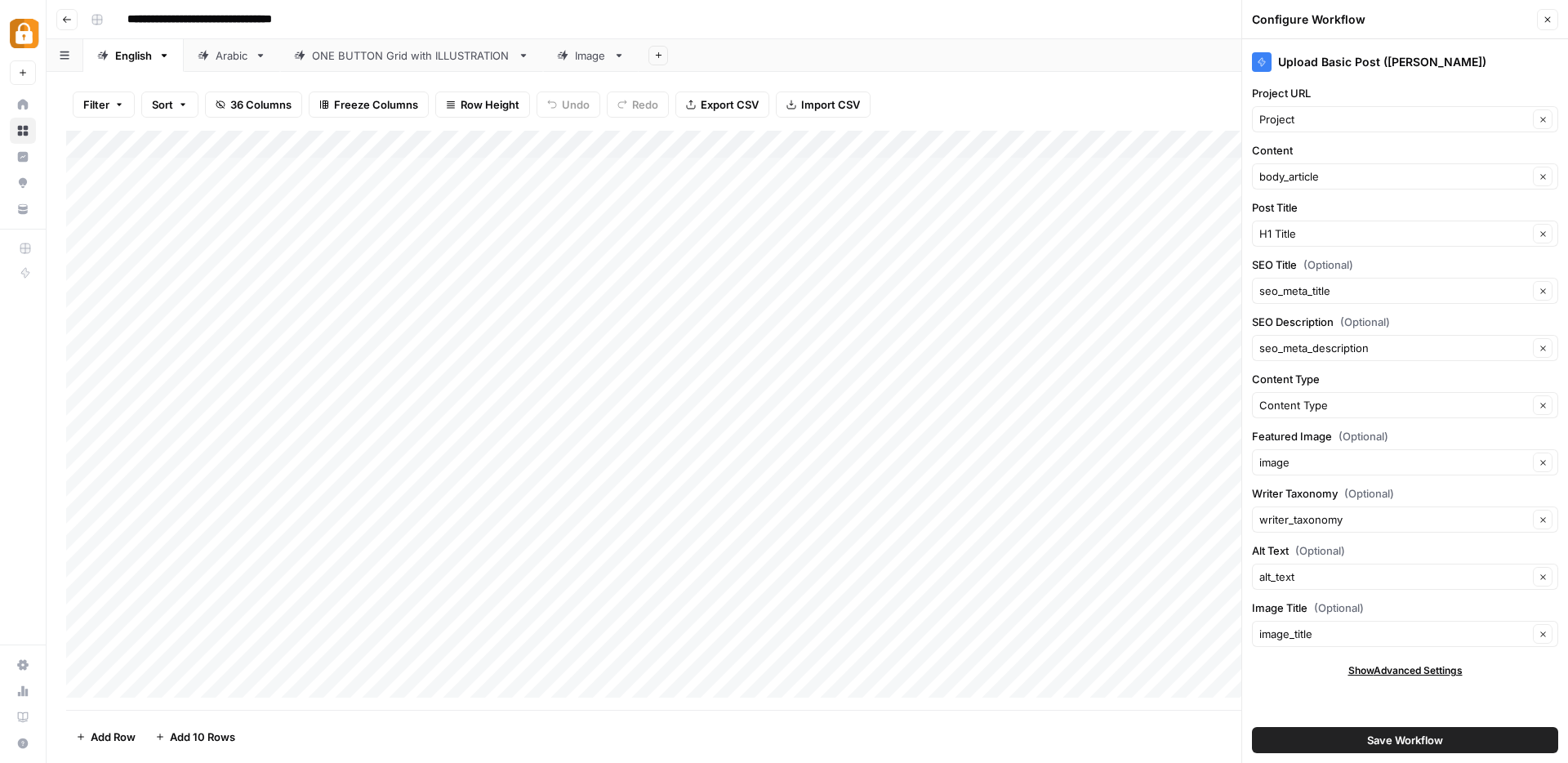
click at [1122, 91] on div "Filter Sort 36 Columns Freeze Columns Row Height Undo Redo Export CSV Import CS…" at bounding box center [807, 104] width 1482 height 53
click at [1554, 24] on button "Close" at bounding box center [1547, 19] width 21 height 21
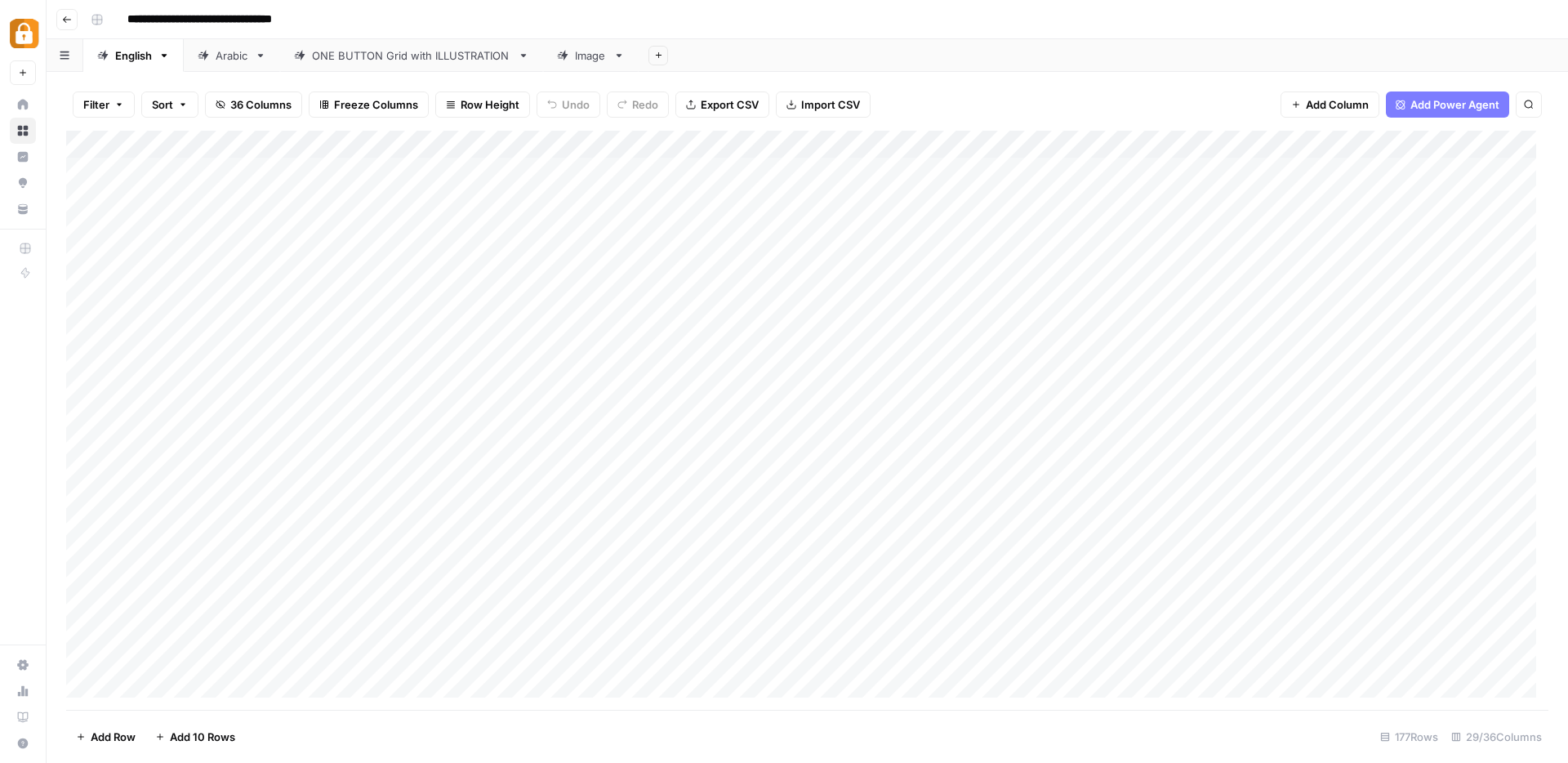
click at [896, 147] on div "Add Column" at bounding box center [807, 420] width 1482 height 579
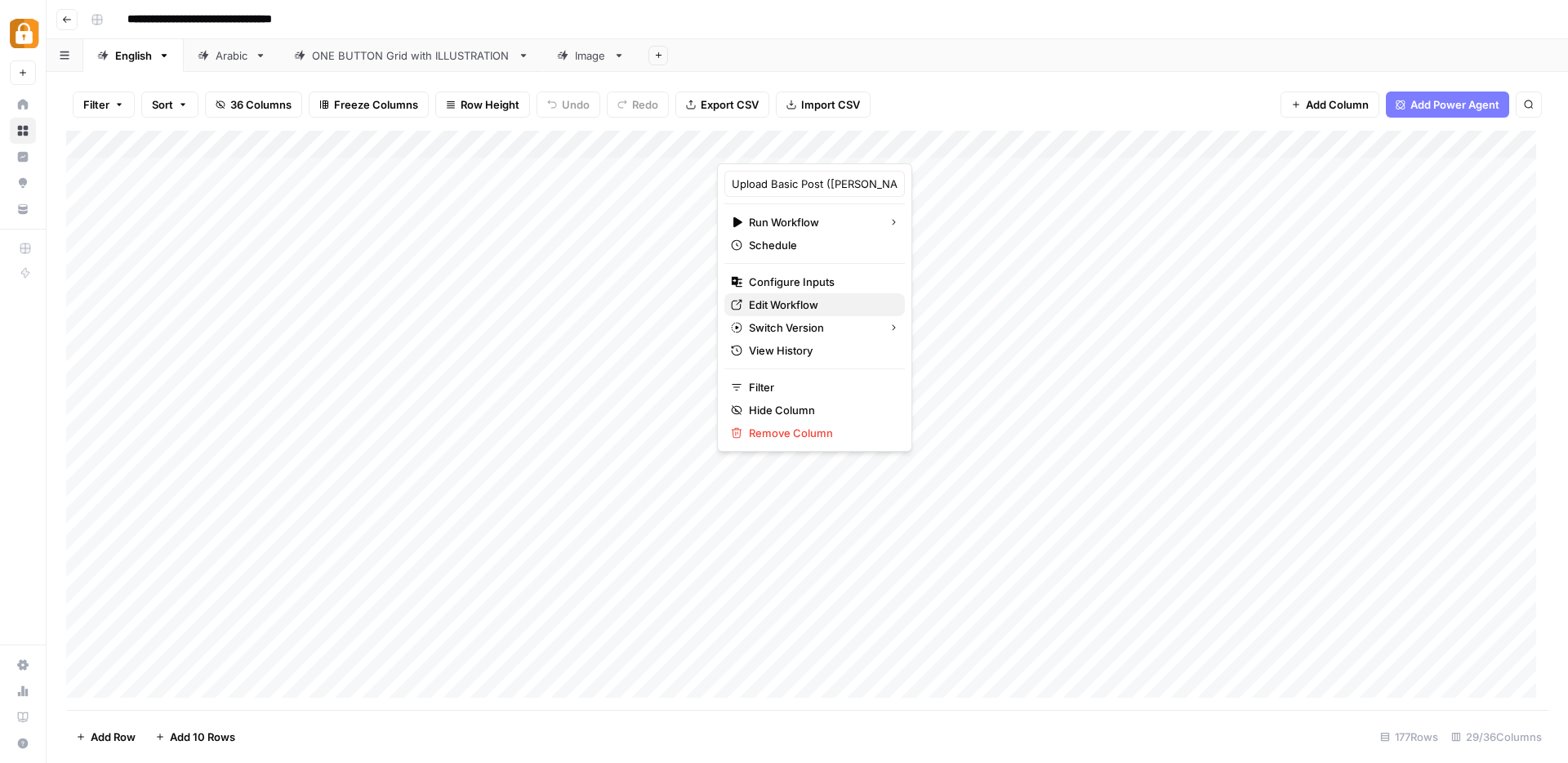
click at [805, 299] on span "Edit Workflow" at bounding box center [820, 305] width 143 height 17
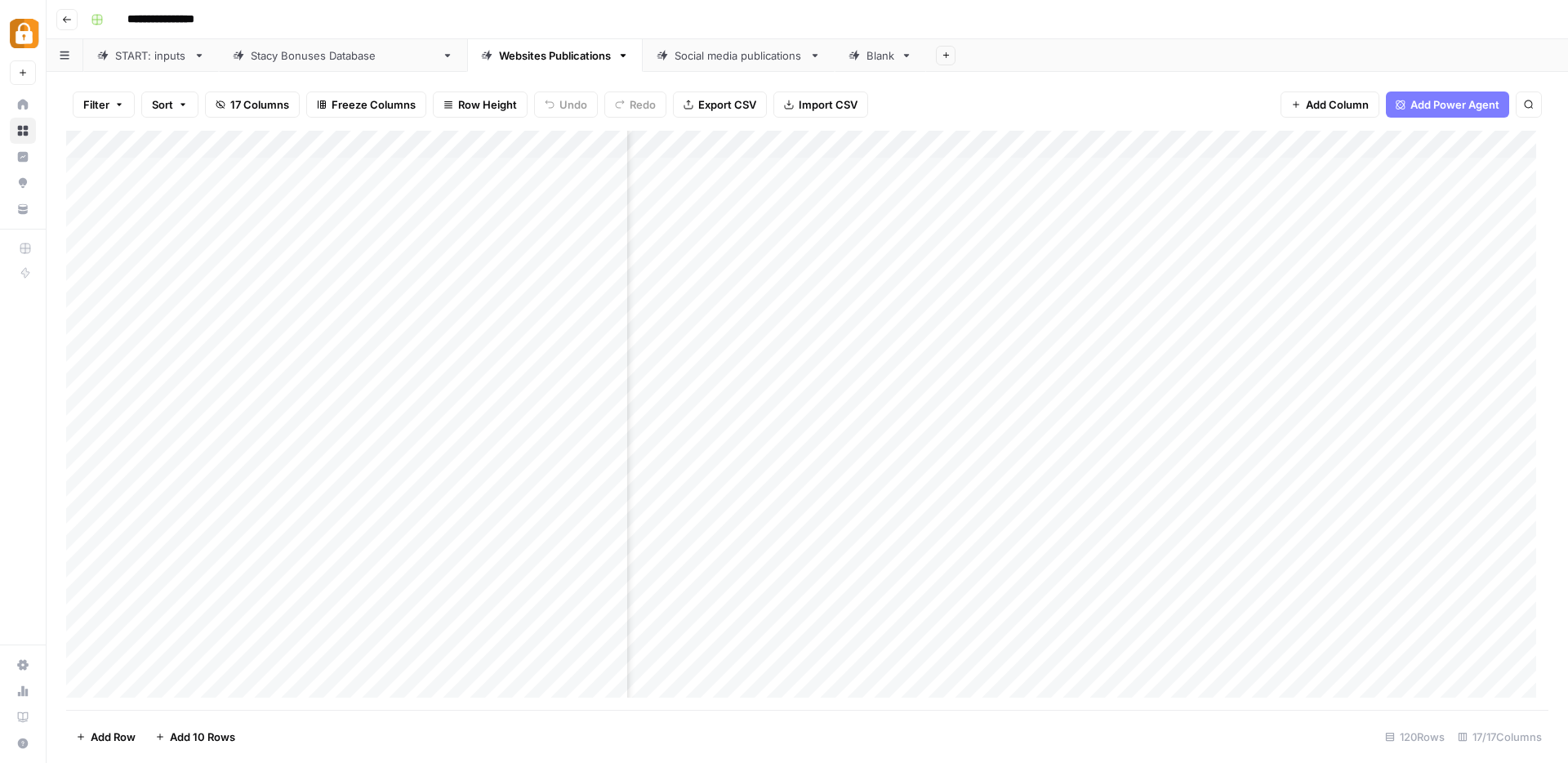
scroll to position [0, 174]
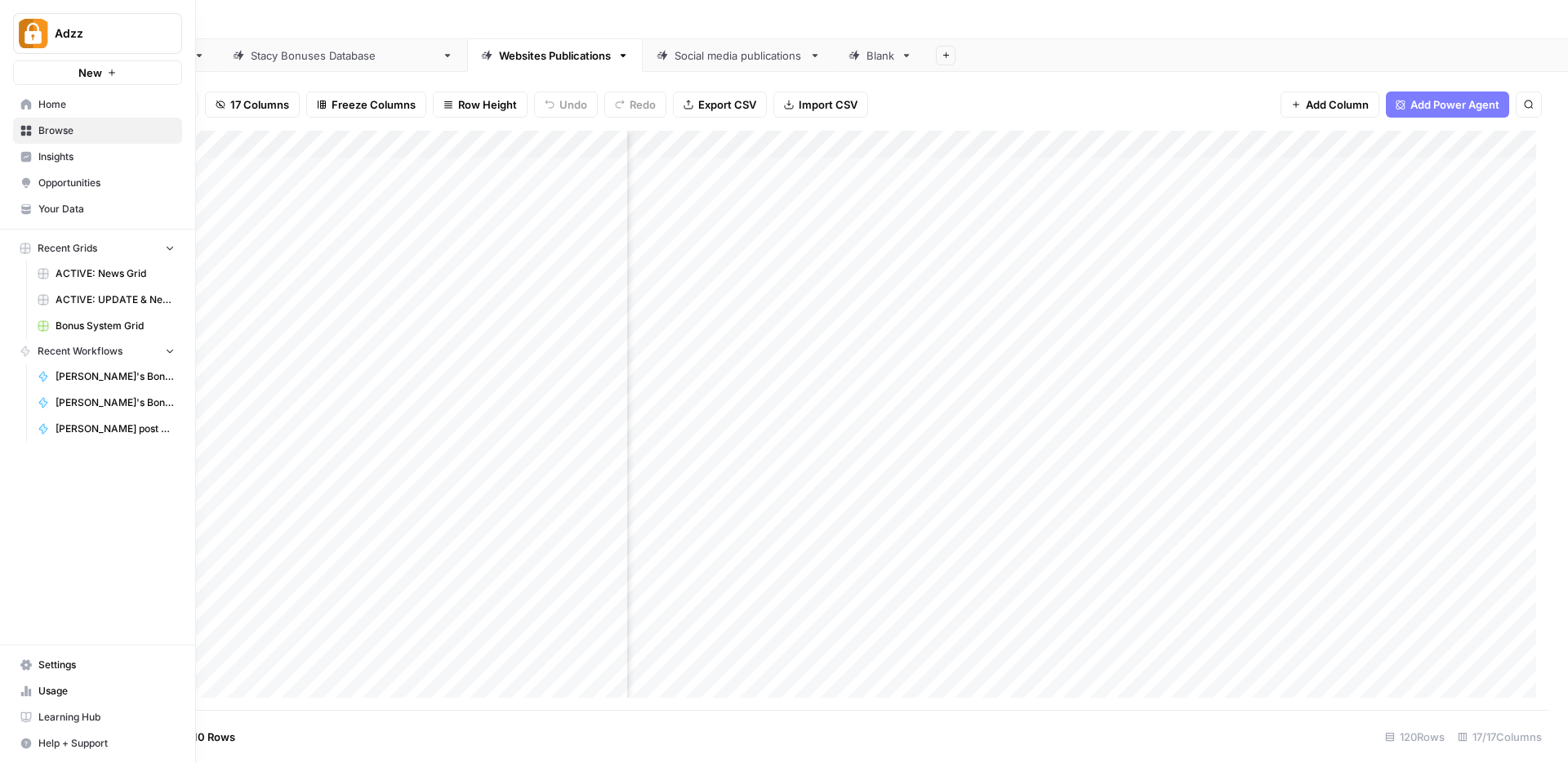
click at [30, 130] on icon at bounding box center [26, 131] width 12 height 12
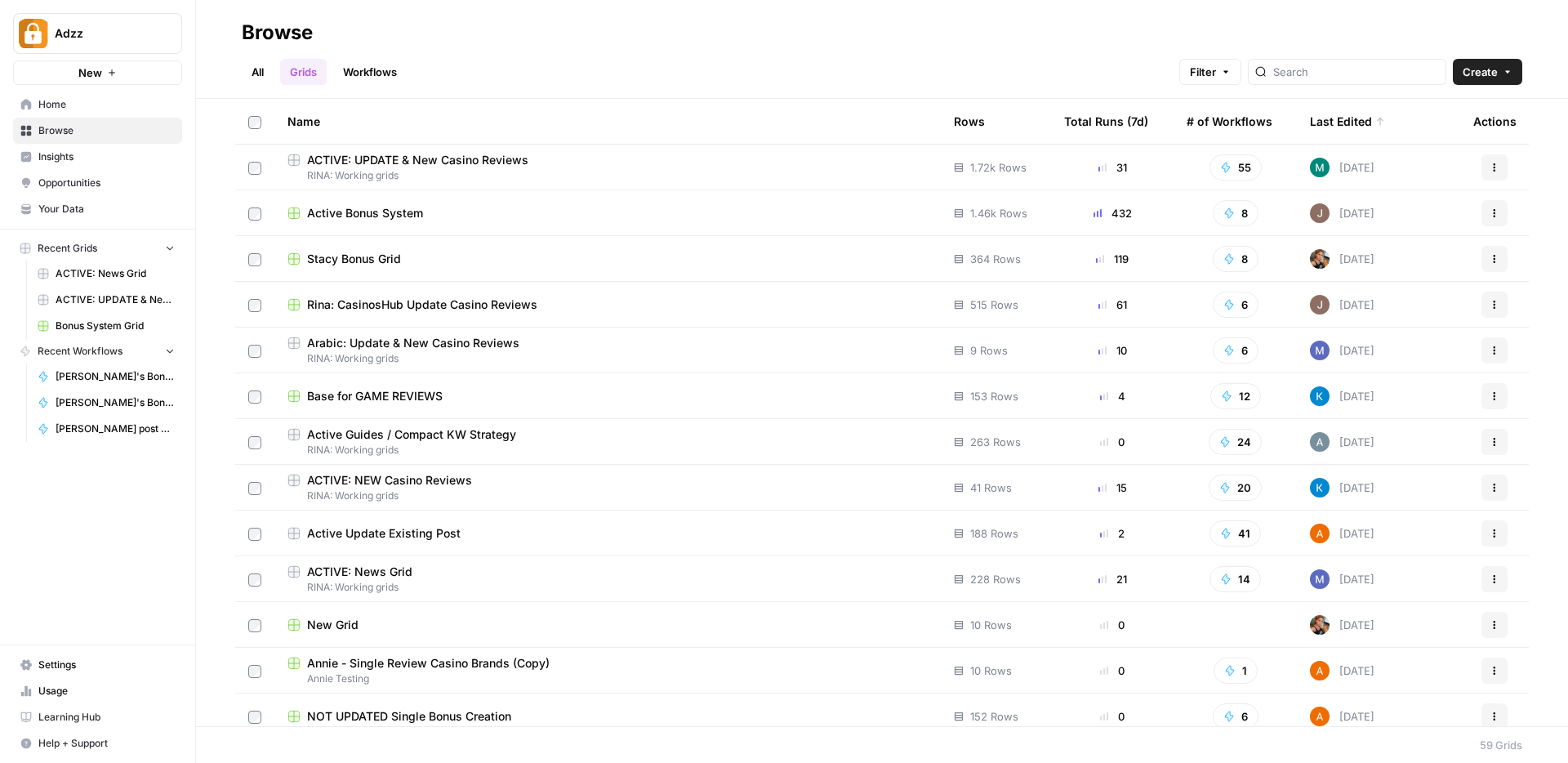
click at [454, 213] on div "Active Bonus System" at bounding box center [607, 213] width 640 height 17
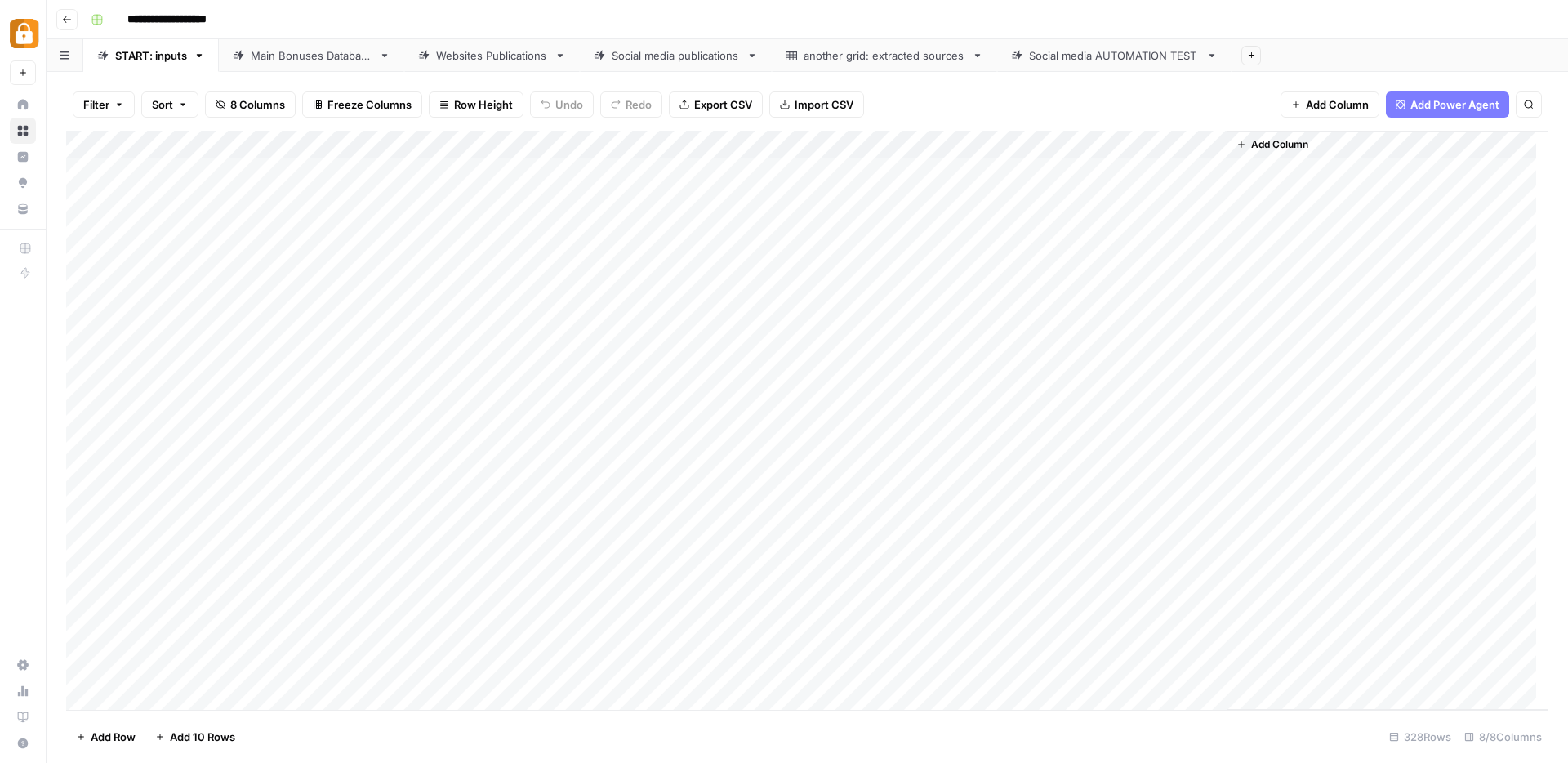
click at [307, 58] on div "Main Bonuses Database" at bounding box center [312, 56] width 122 height 17
click at [1277, 489] on div "Add Column" at bounding box center [807, 420] width 1482 height 579
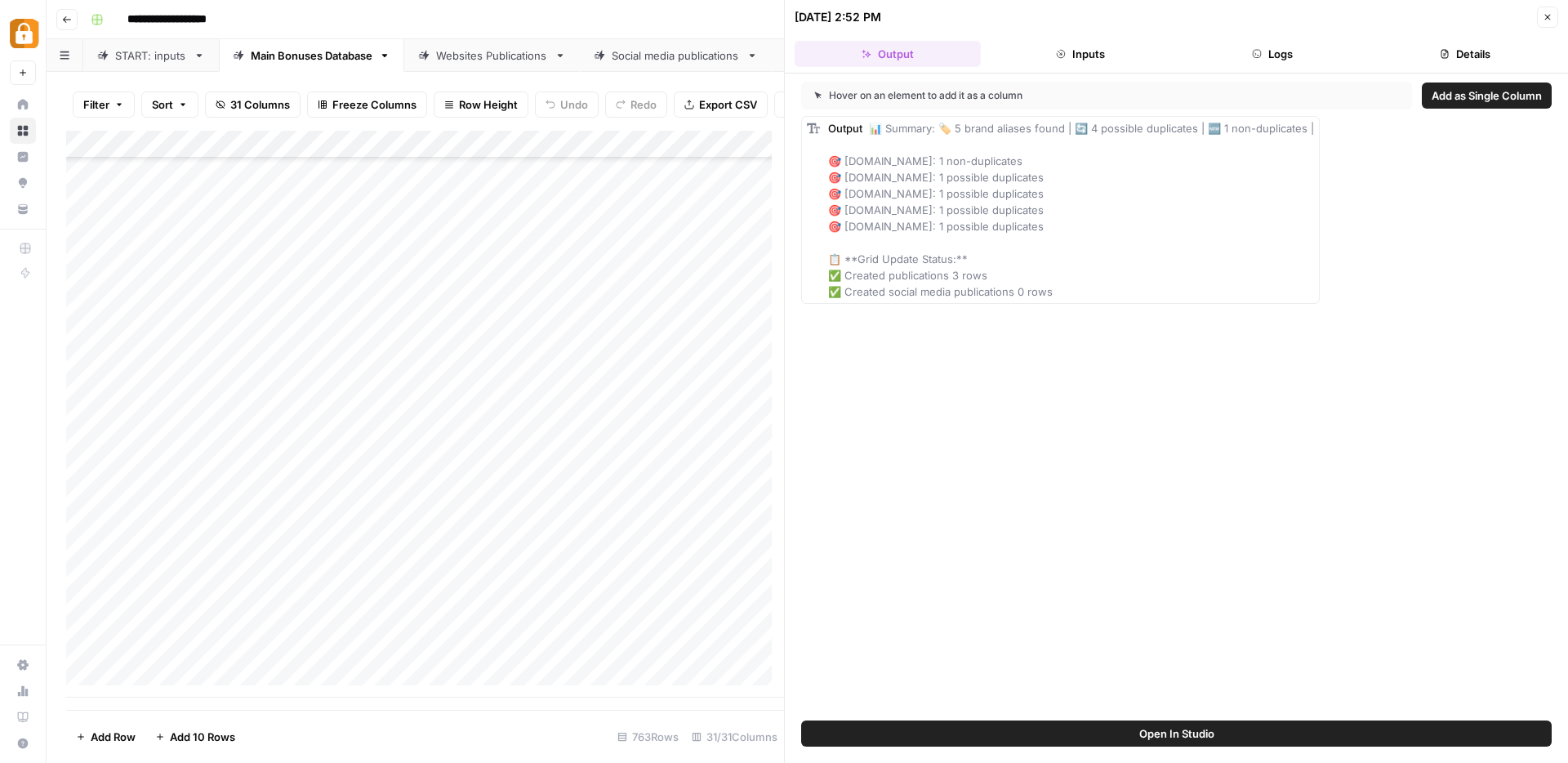
click at [1289, 48] on button "Logs" at bounding box center [1272, 53] width 186 height 26
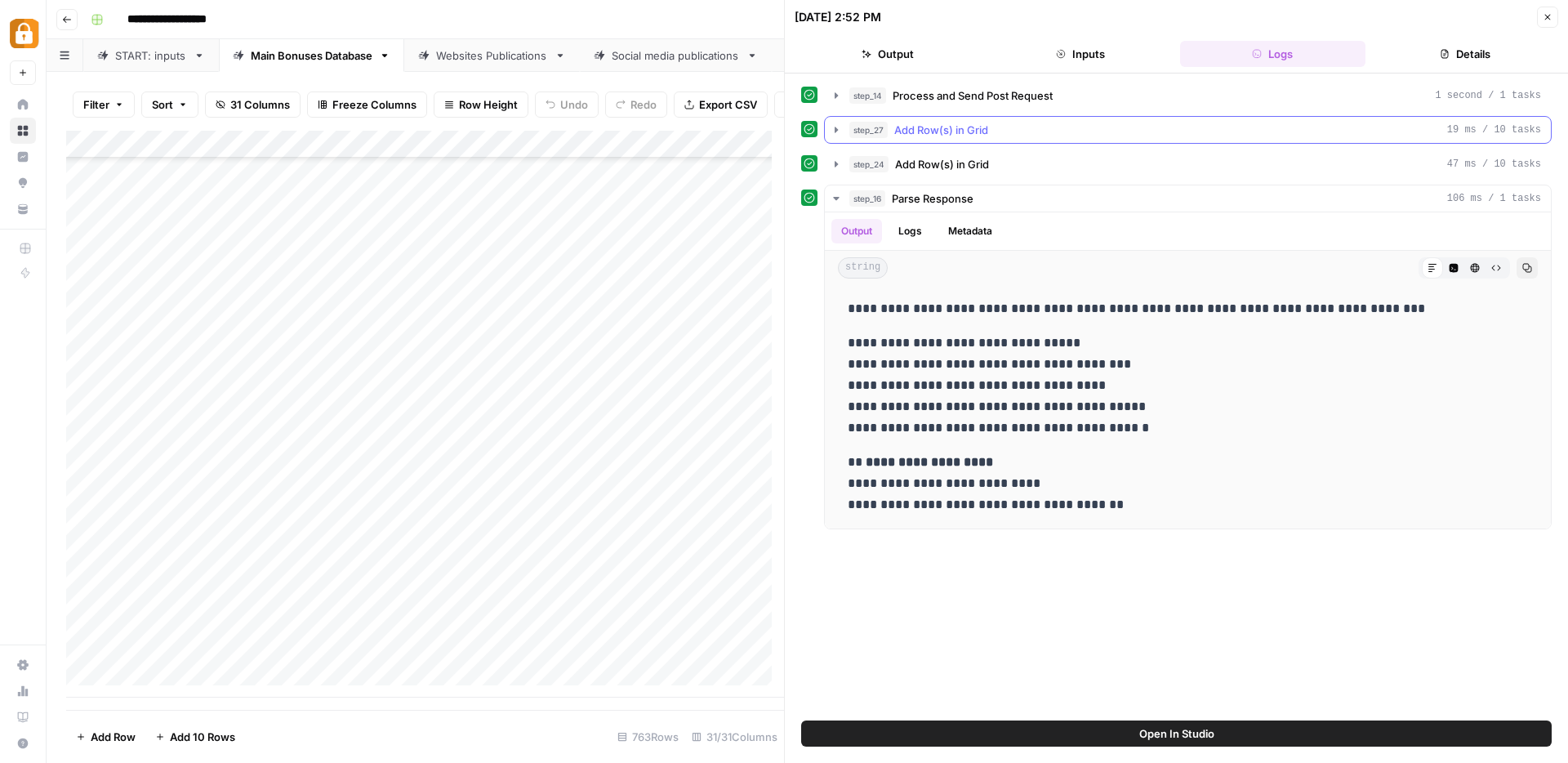
click at [838, 132] on icon "button" at bounding box center [836, 130] width 13 height 13
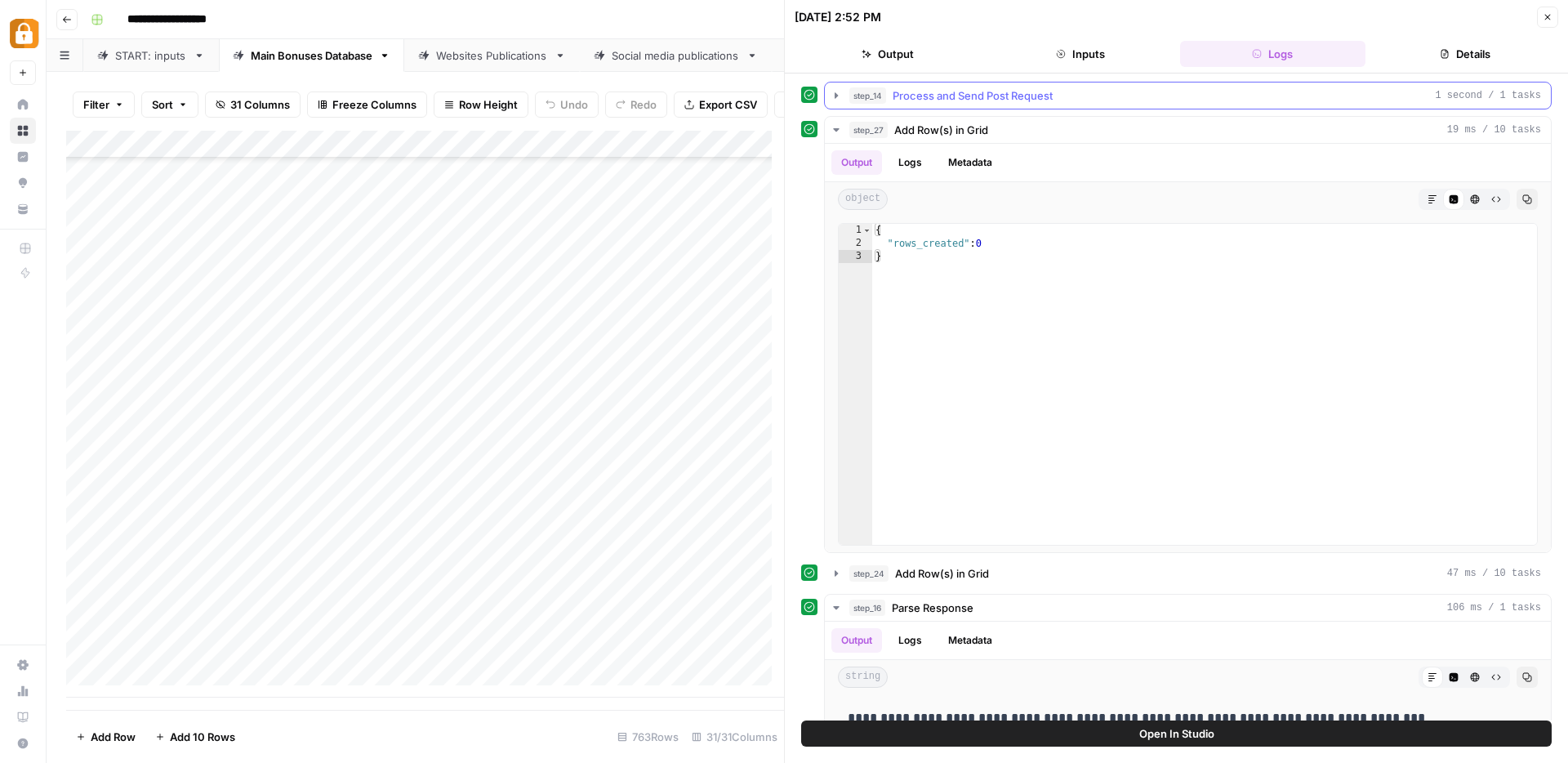
click at [838, 96] on icon "button" at bounding box center [836, 96] width 13 height 13
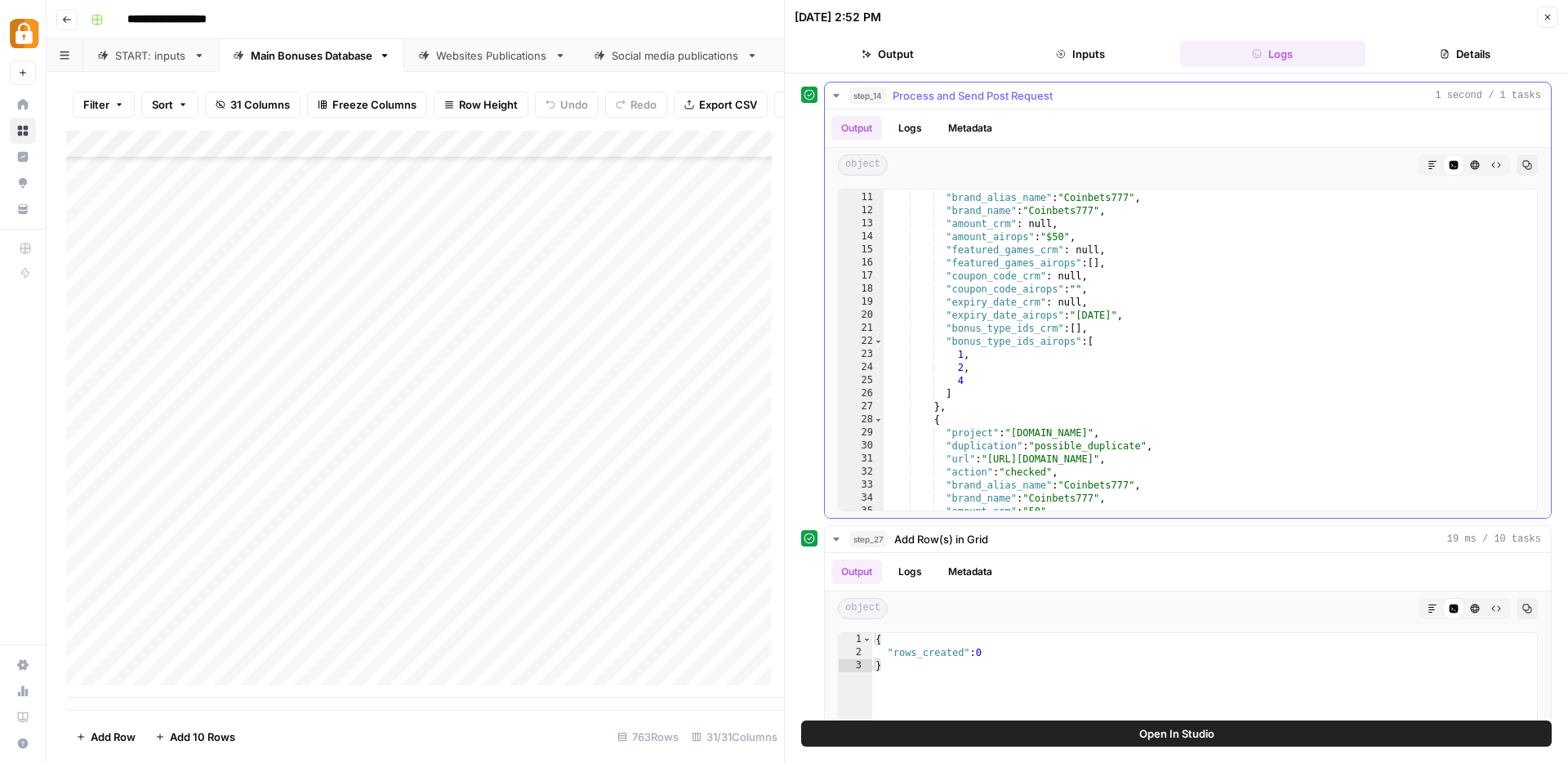
scroll to position [162, 0]
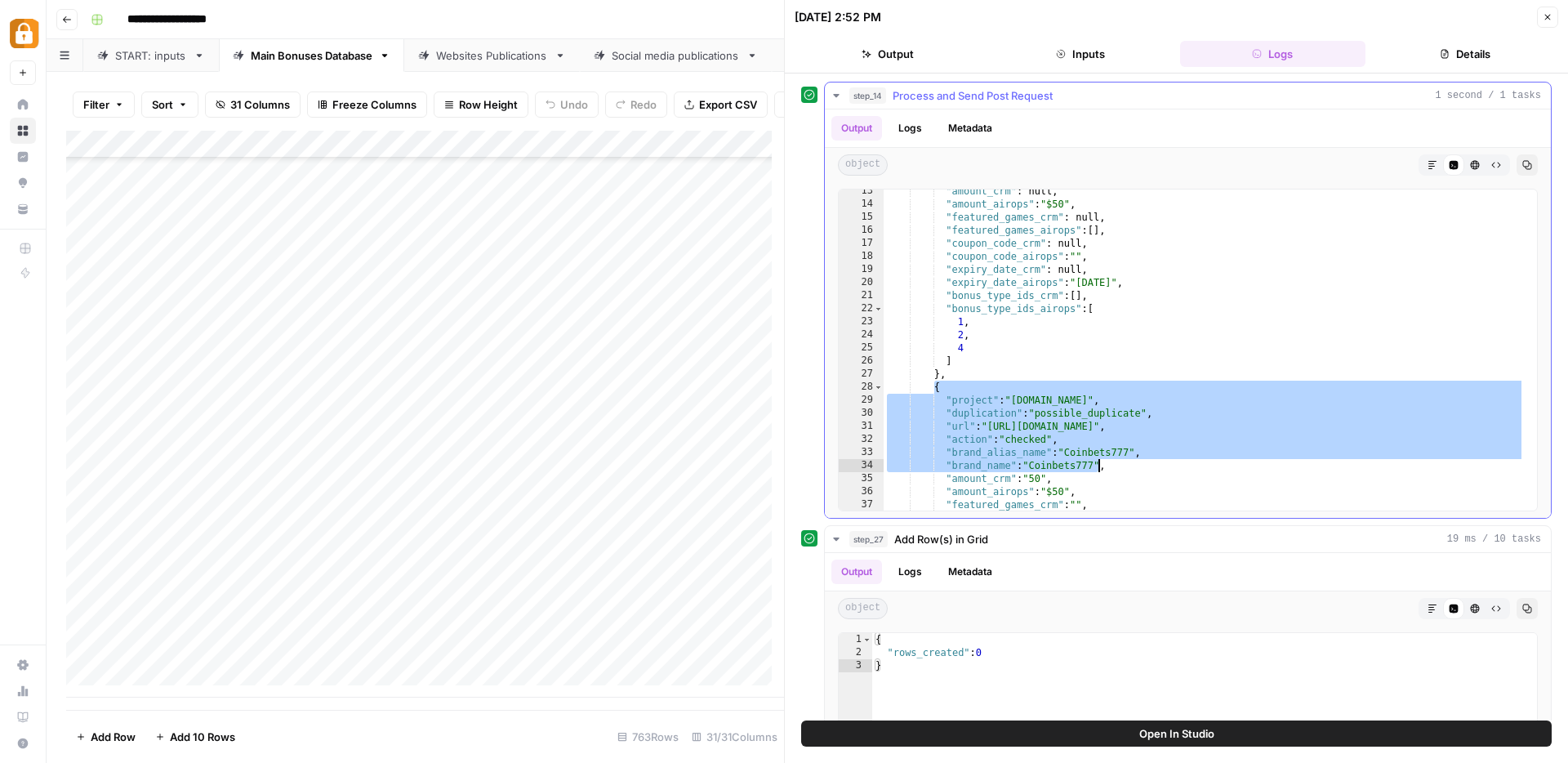
drag, startPoint x: 934, startPoint y: 387, endPoint x: 1096, endPoint y: 465, distance: 179.8
click at [1096, 465] on div ""amount_crm" : null , "amount_airops" : "$50" , "featured_games_crm" : null , "…" at bounding box center [1204, 358] width 641 height 347
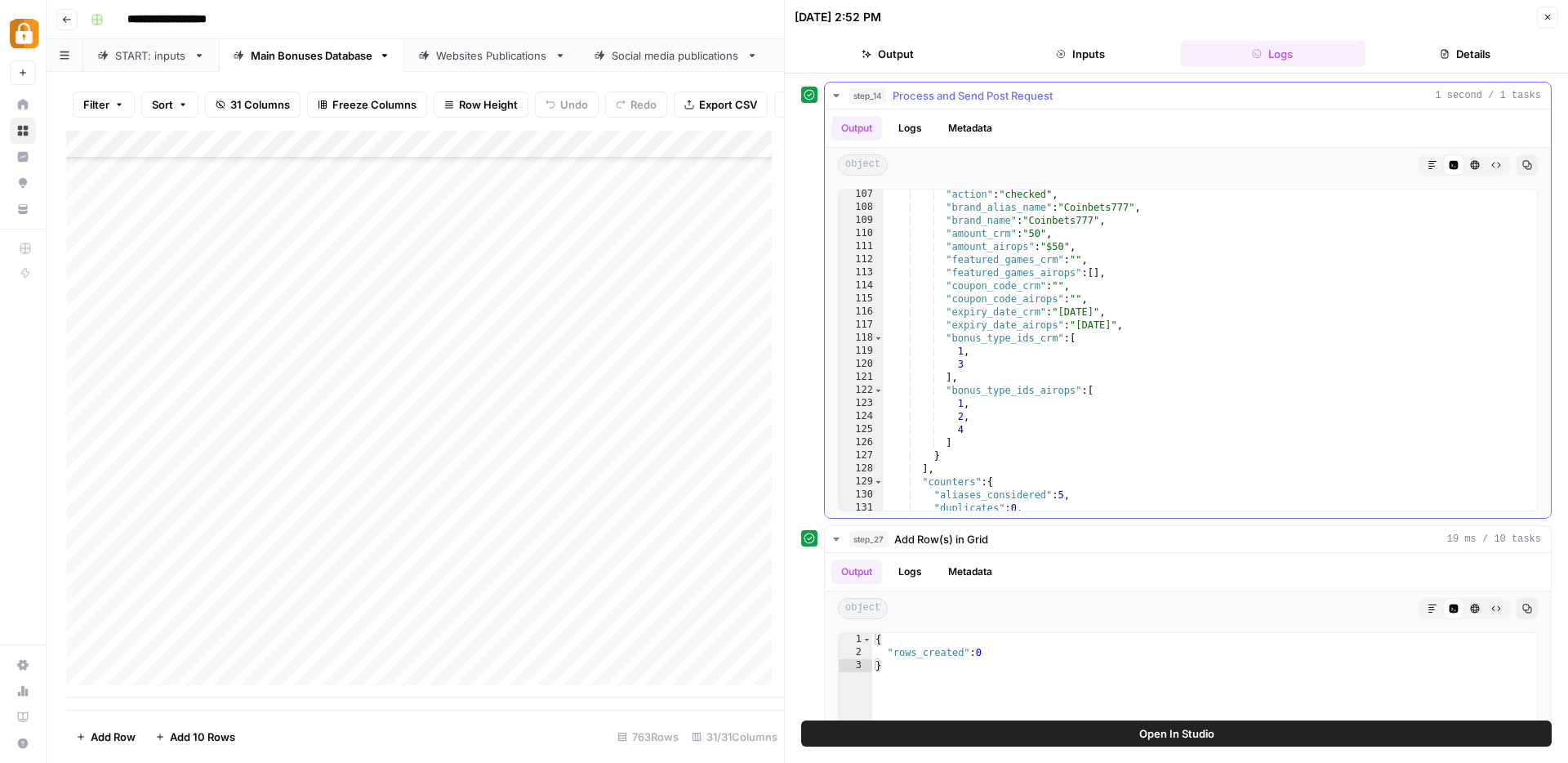
scroll to position [1387, 0]
click at [1094, 350] on div ""action" : "checked" , "brand_alias_name" : "Coinbets777" , "brand_name" : "Coi…" at bounding box center [1204, 361] width 641 height 347
click at [1094, 333] on div ""action" : "checked" , "brand_alias_name" : "Coinbets777" , "brand_name" : "Coi…" at bounding box center [1204, 361] width 641 height 347
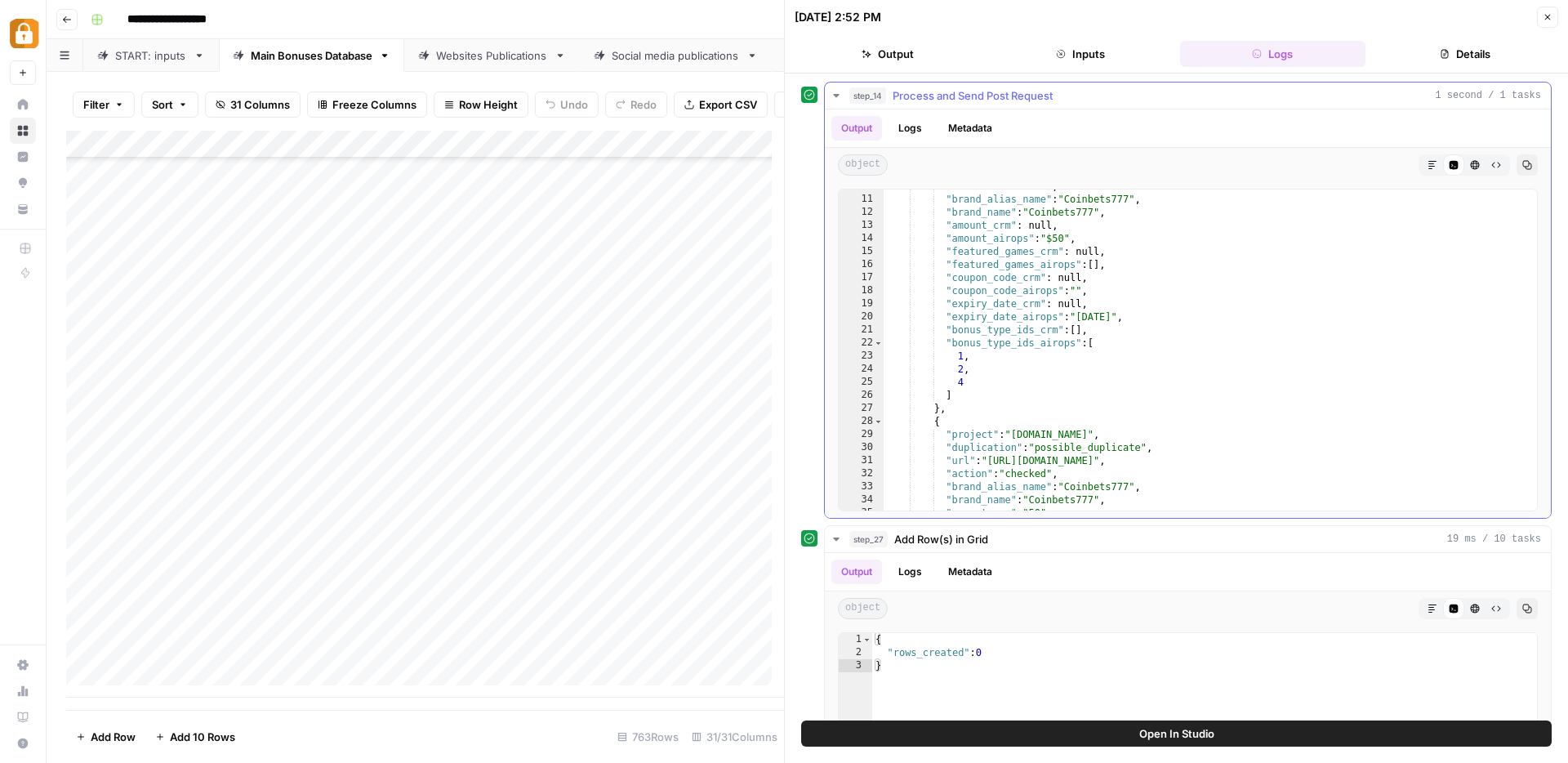
scroll to position [130, 0]
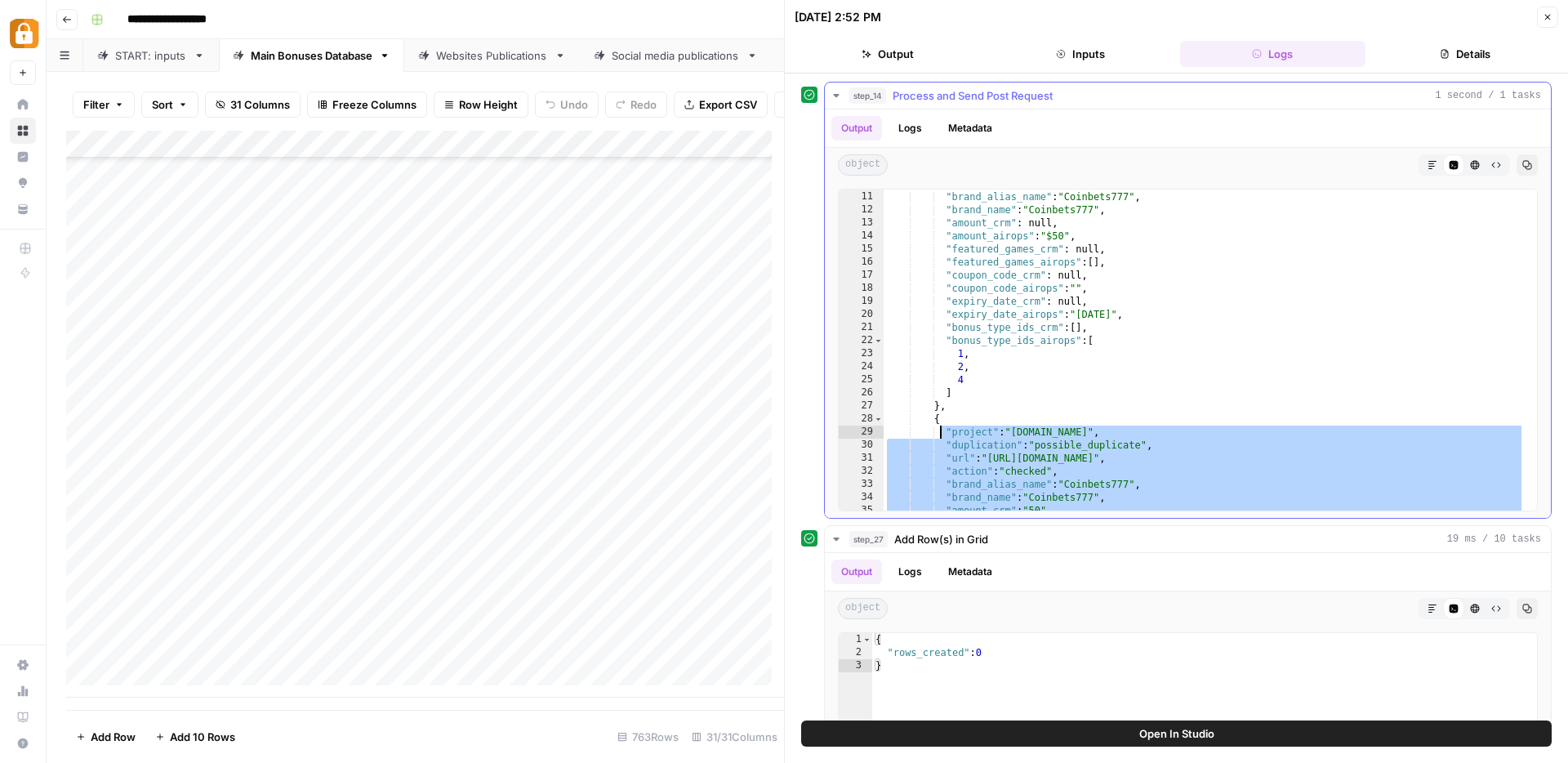
click at [941, 430] on div ""action" : "checked" , "brand_alias_name" : "Coinbets777" , "brand_name" : "Coi…" at bounding box center [1204, 350] width 641 height 347
type textarea "**********"
click at [1545, 14] on icon "button" at bounding box center [1547, 18] width 10 height 10
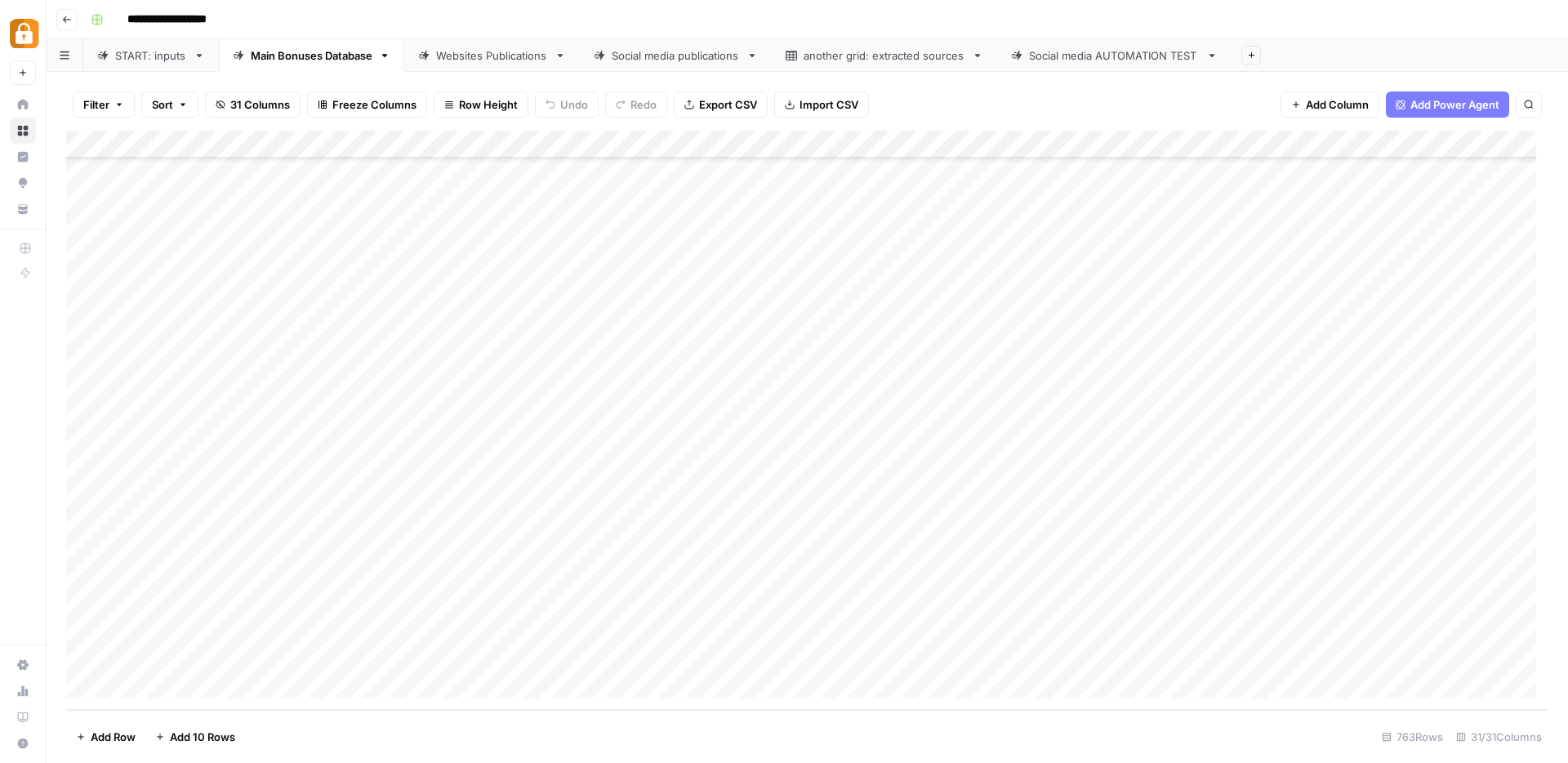
scroll to position [19639, 0]
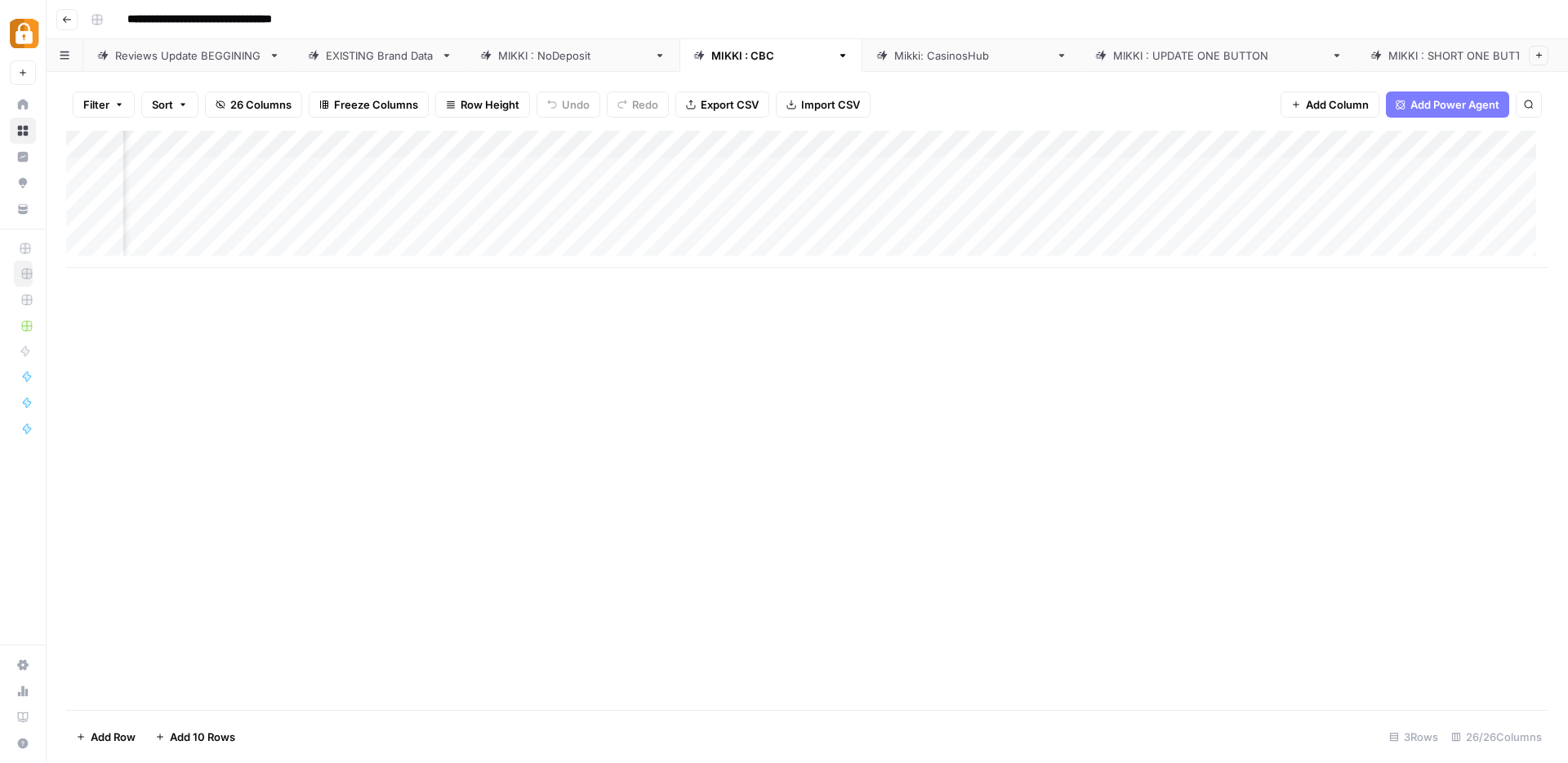
scroll to position [0, 368]
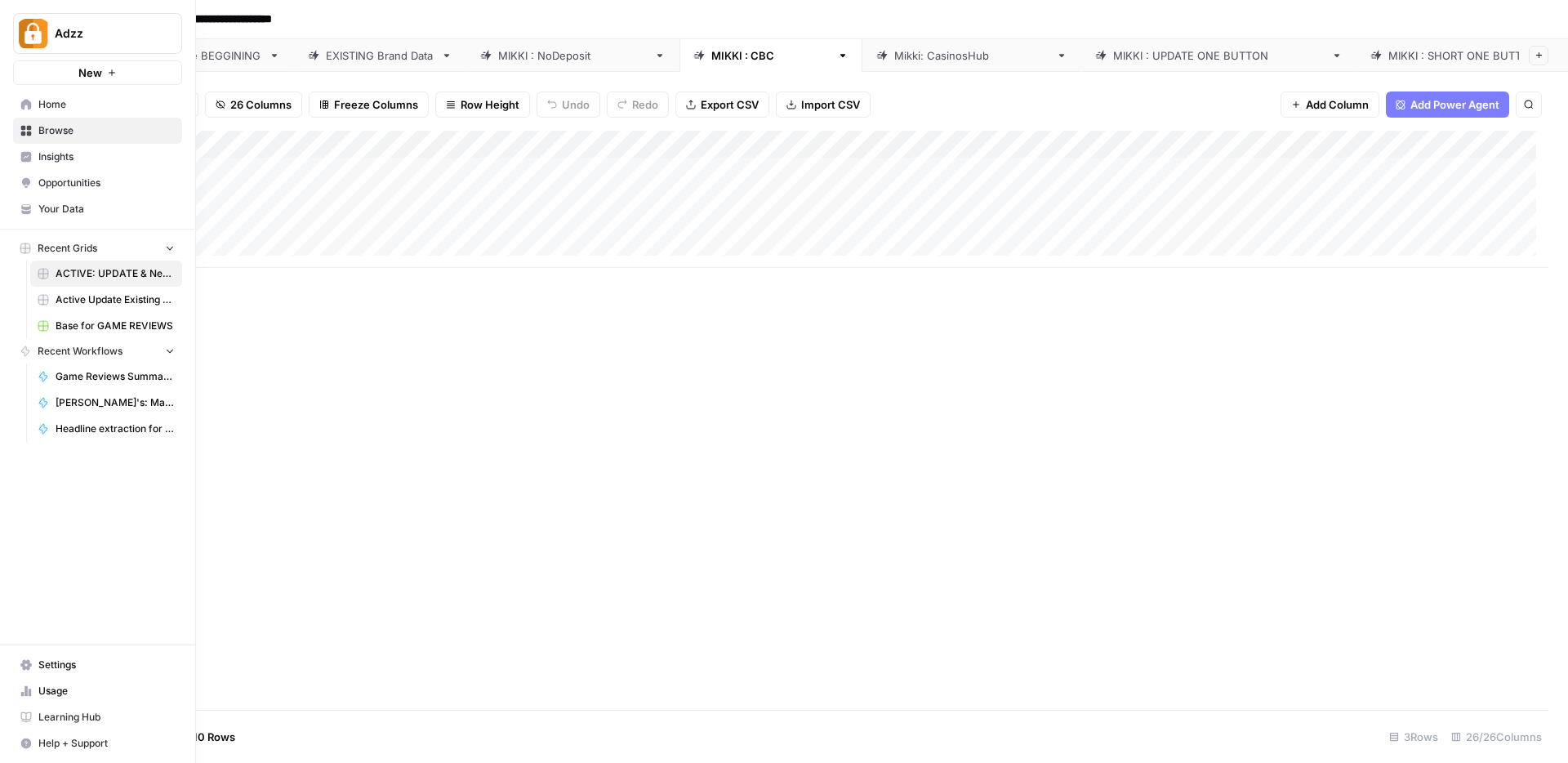
click at [21, 131] on icon at bounding box center [26, 131] width 11 height 11
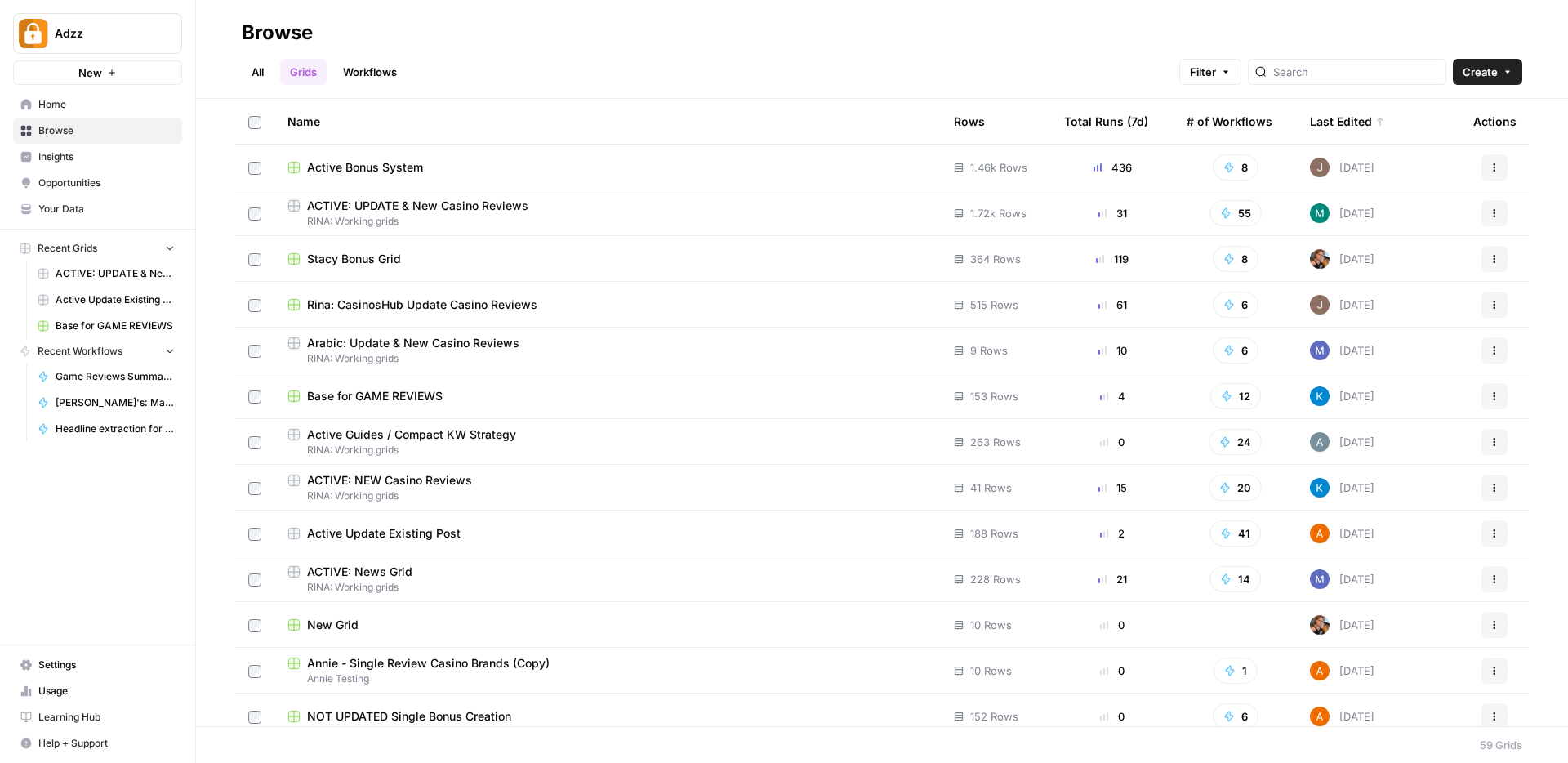
click at [368, 259] on span "Stacy Bonus Grid" at bounding box center [354, 259] width 94 height 17
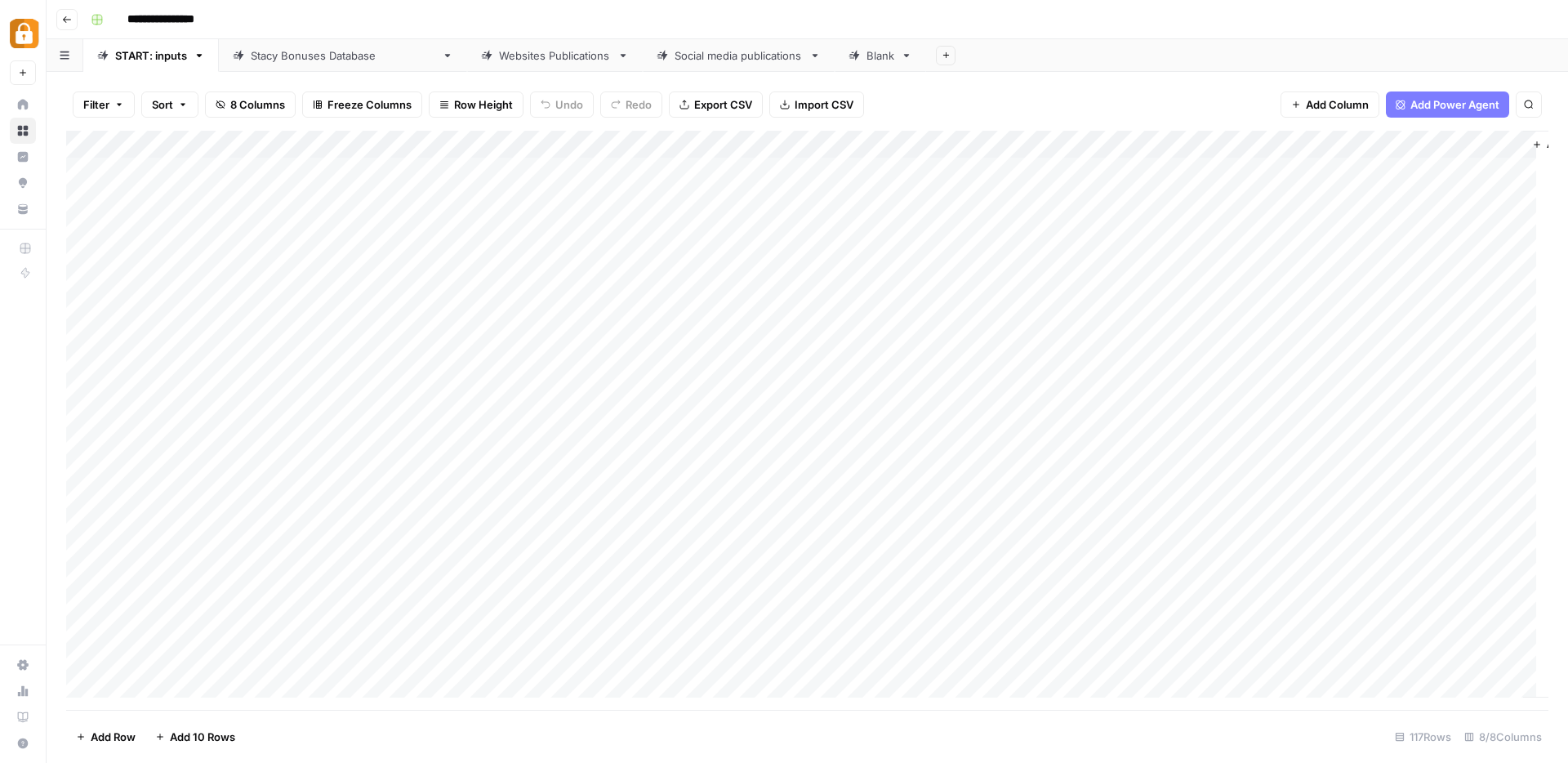
click at [484, 66] on link "Websites Publications" at bounding box center [555, 55] width 175 height 33
click at [1071, 149] on div "Add Column" at bounding box center [807, 420] width 1482 height 579
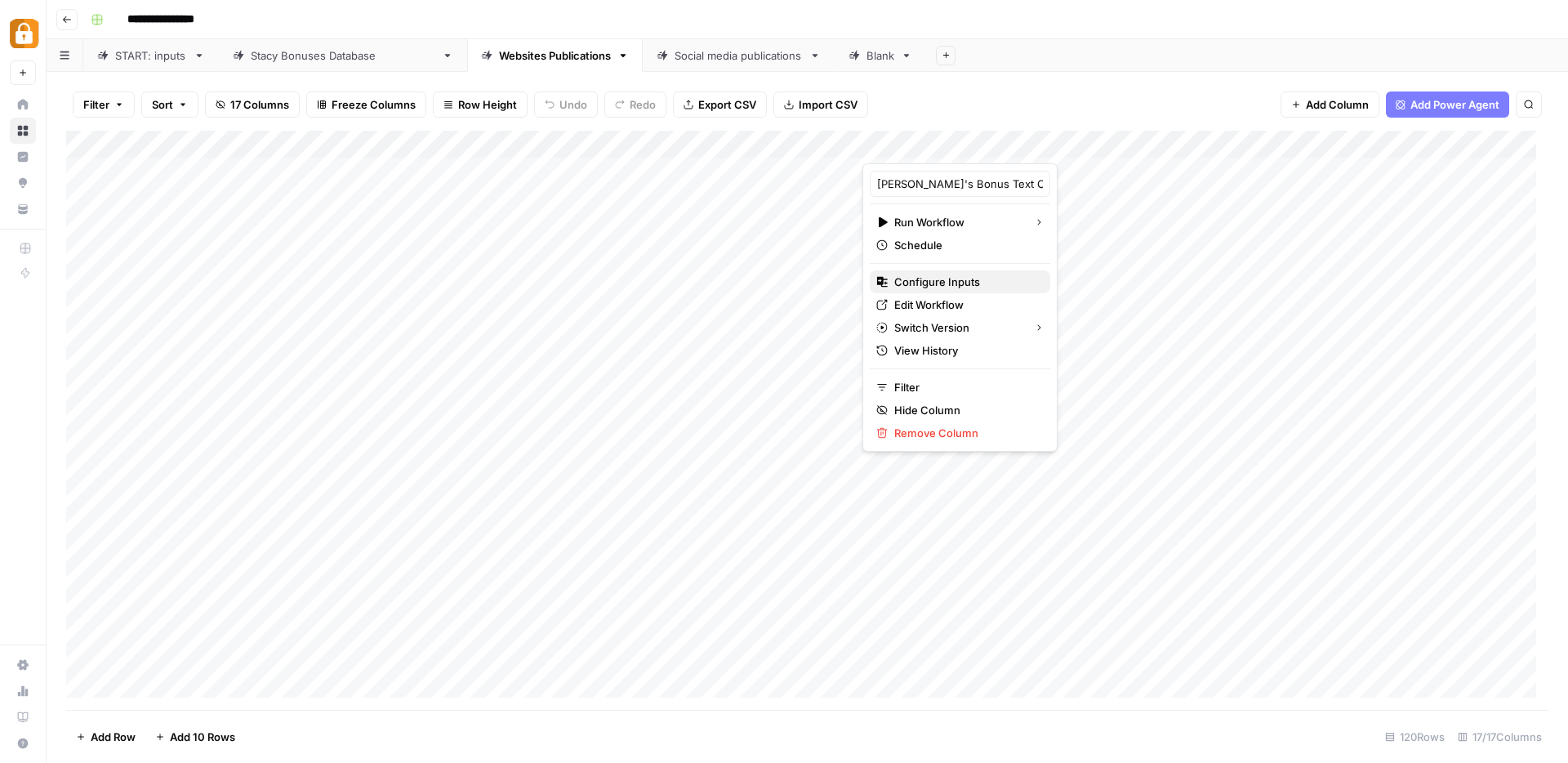
click at [930, 278] on span "Configure Inputs" at bounding box center [965, 282] width 143 height 17
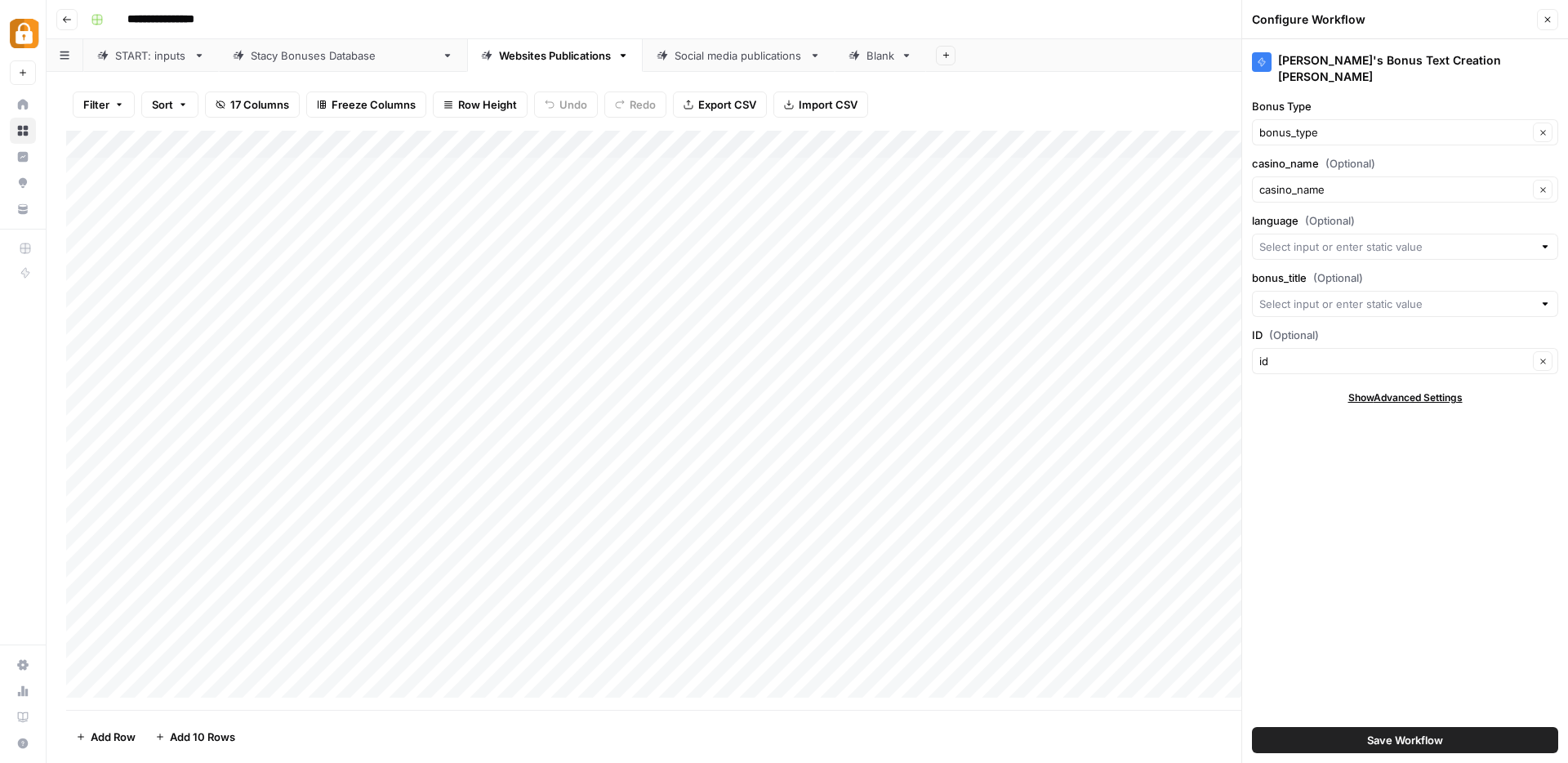
click at [1445, 743] on button "Save Workflow" at bounding box center [1404, 740] width 307 height 26
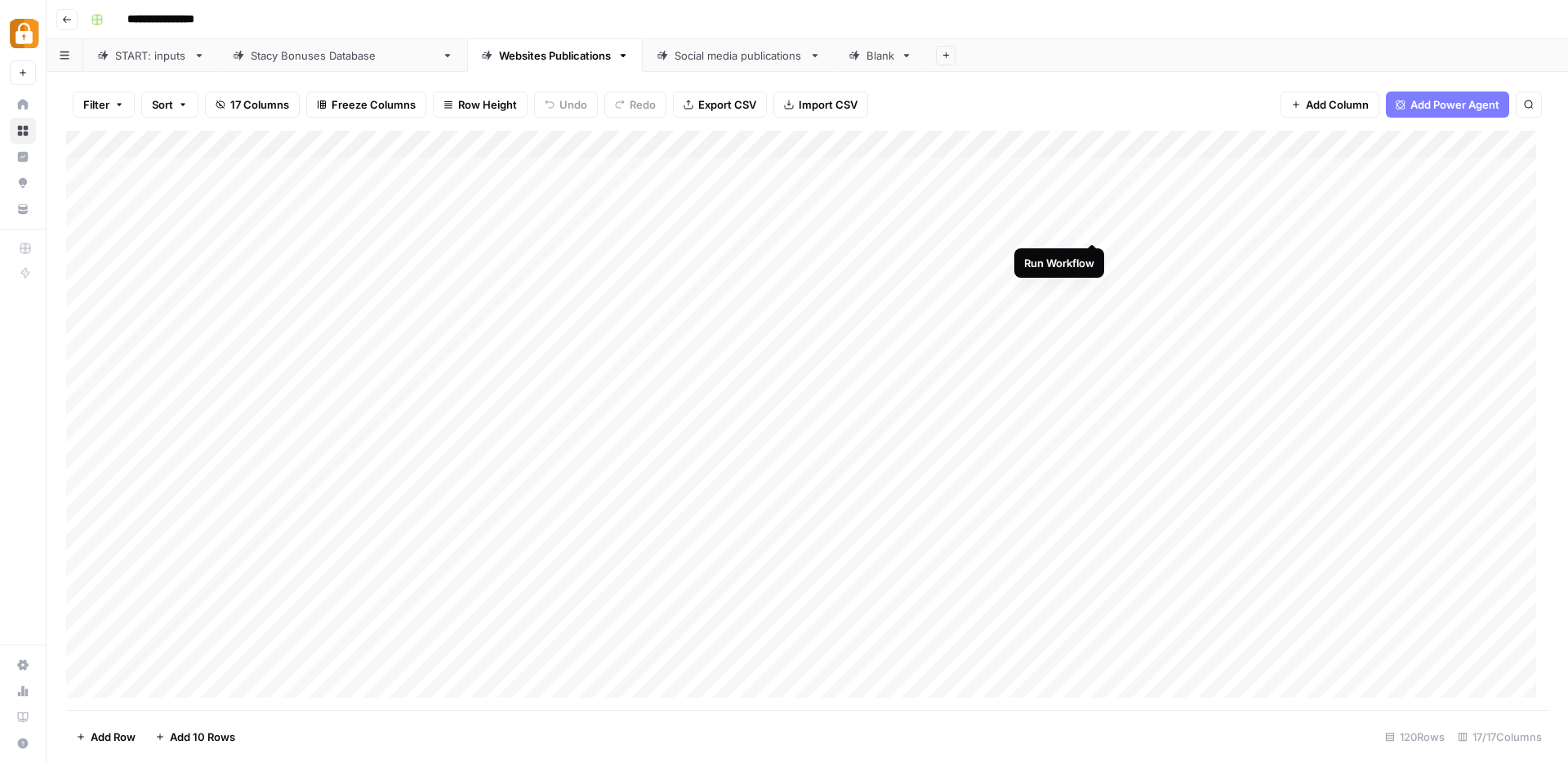
click at [1091, 229] on div "Add Column" at bounding box center [807, 420] width 1482 height 579
click at [1074, 143] on div "Add Column" at bounding box center [807, 420] width 1482 height 579
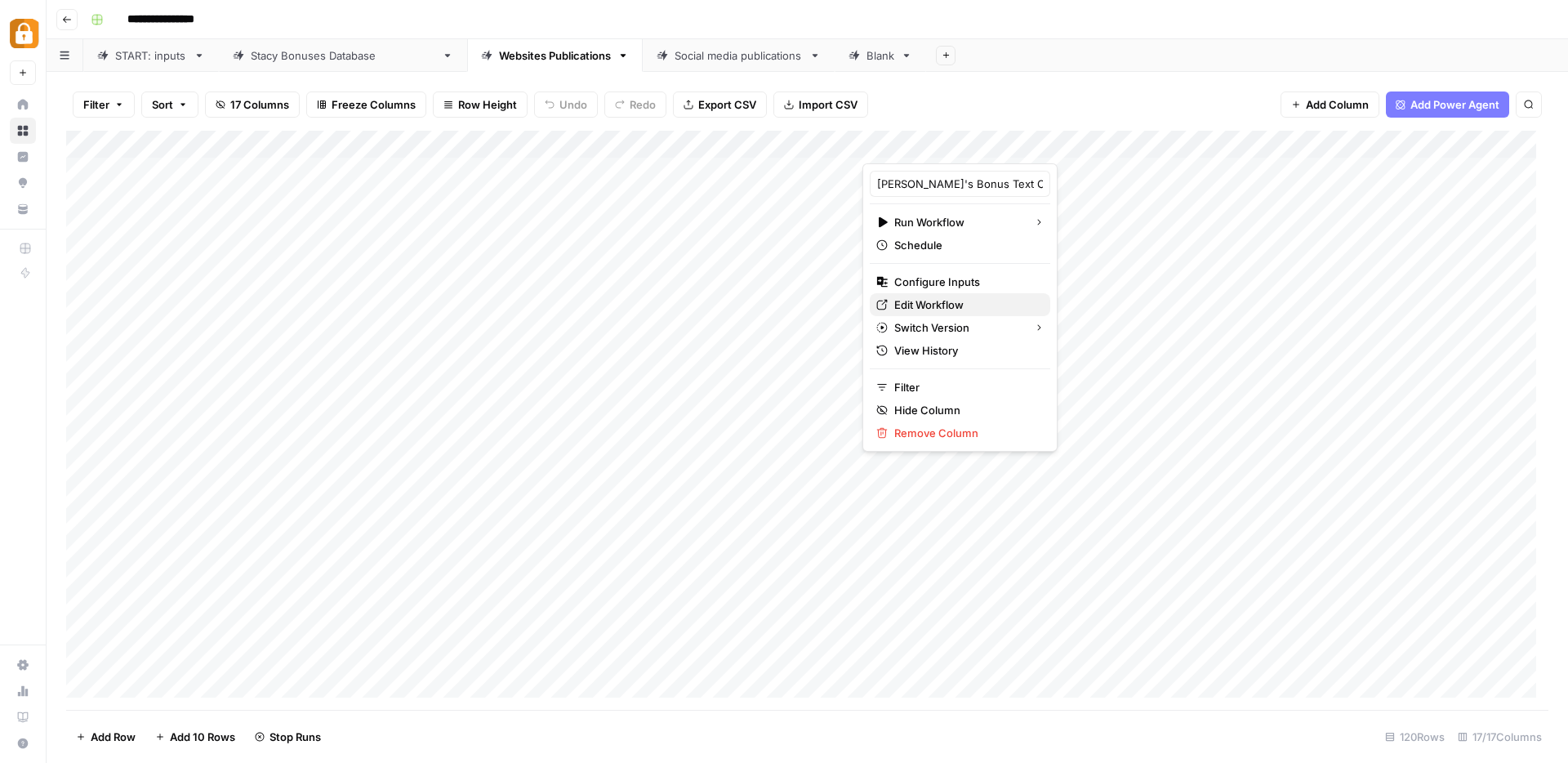
click at [901, 300] on span "Edit Workflow" at bounding box center [965, 305] width 143 height 17
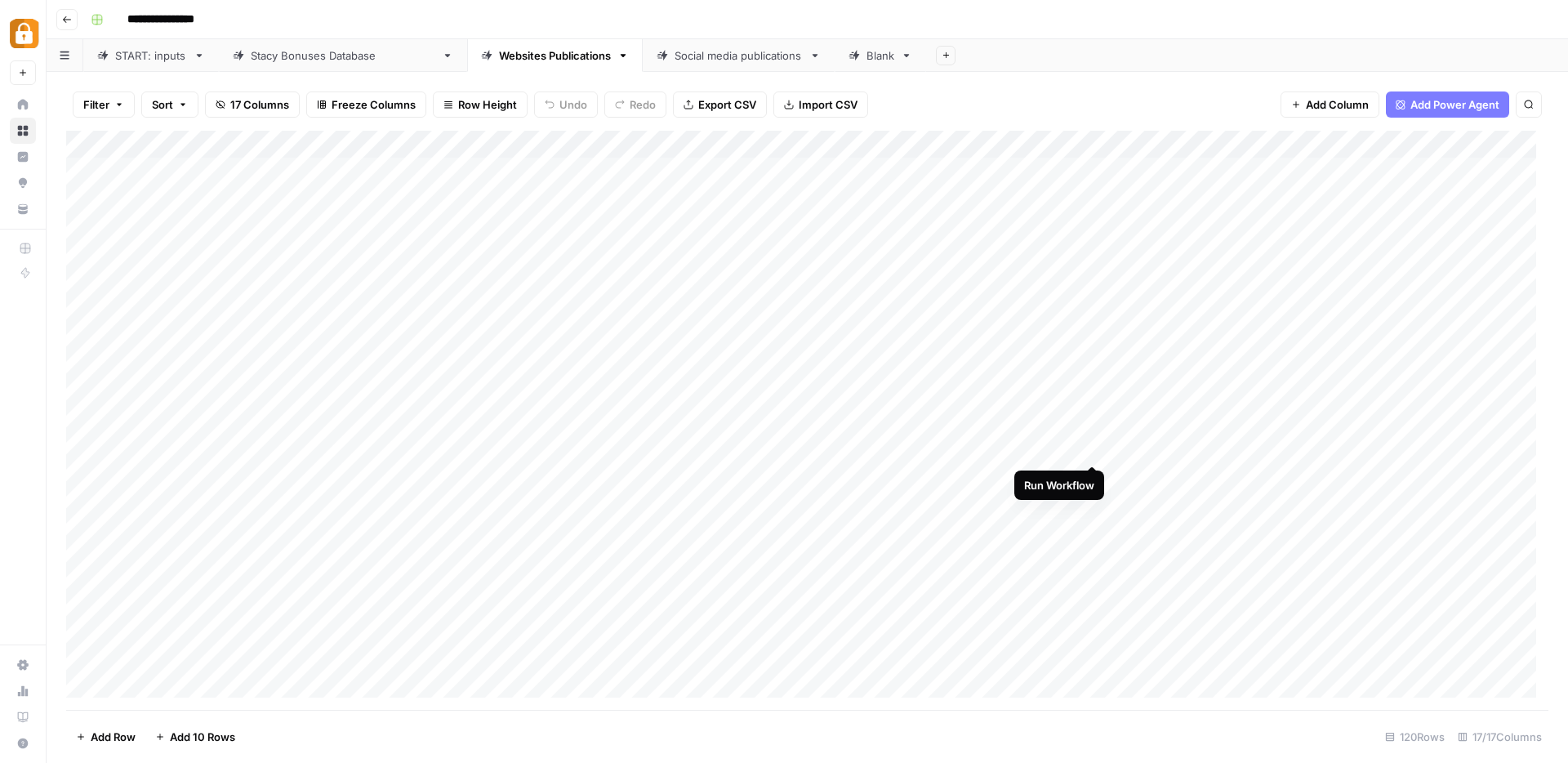
click at [1095, 448] on div "Add Column" at bounding box center [807, 420] width 1482 height 579
click at [1092, 477] on div "Add Column" at bounding box center [807, 420] width 1482 height 579
click at [1089, 503] on div "Add Column" at bounding box center [807, 420] width 1482 height 579
click at [1092, 533] on div "Add Column" at bounding box center [807, 420] width 1482 height 579
click at [1097, 562] on div "Add Column" at bounding box center [807, 420] width 1482 height 579
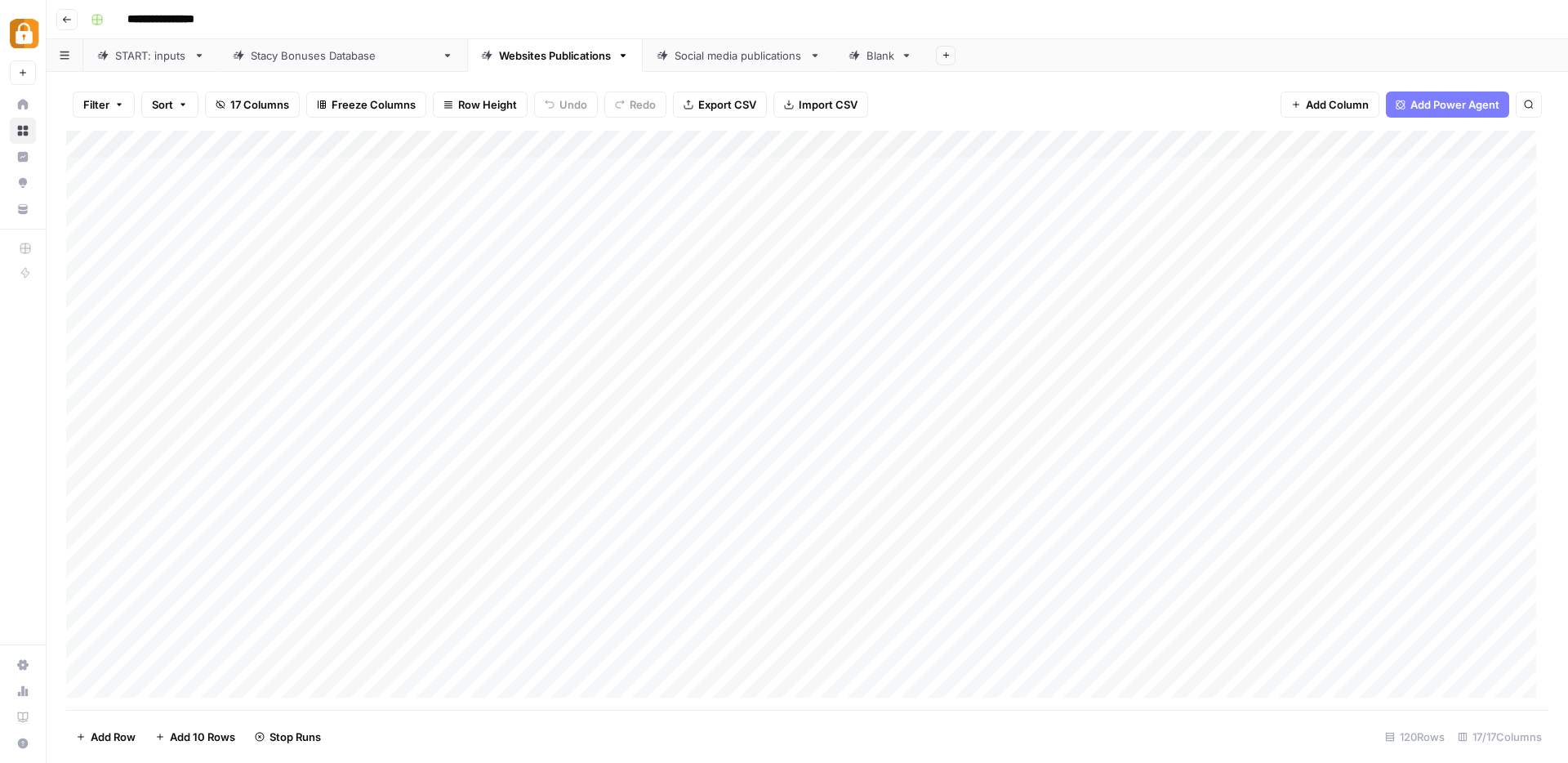
click at [1091, 587] on div "Add Column" at bounding box center [807, 420] width 1482 height 579
click at [1094, 619] on div "Add Column" at bounding box center [807, 420] width 1482 height 579
click at [1075, 147] on div "Add Column" at bounding box center [807, 420] width 1482 height 579
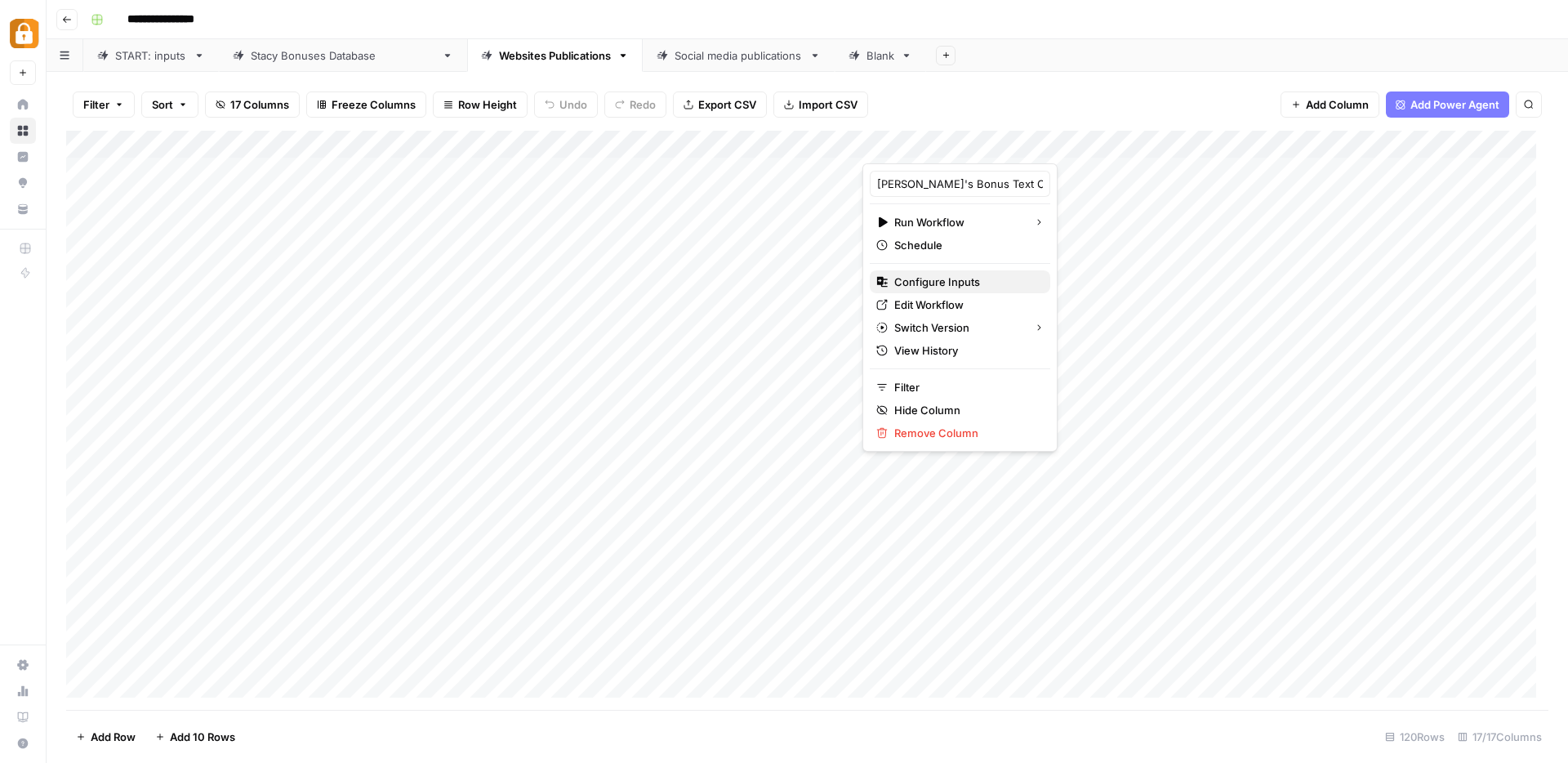
click at [950, 282] on span "Configure Inputs" at bounding box center [965, 282] width 143 height 17
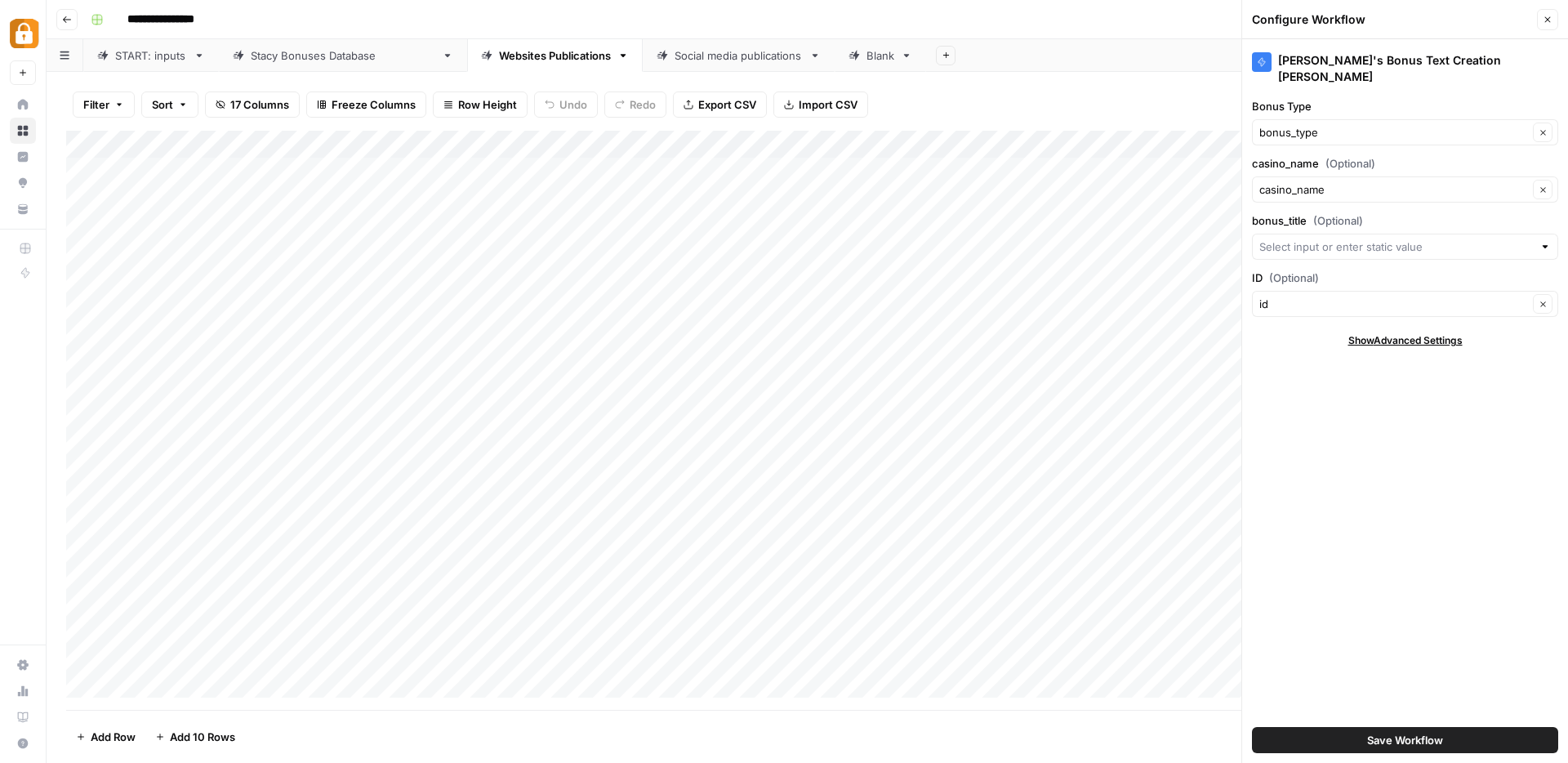
click at [1423, 737] on span "Save Workflow" at bounding box center [1404, 740] width 76 height 17
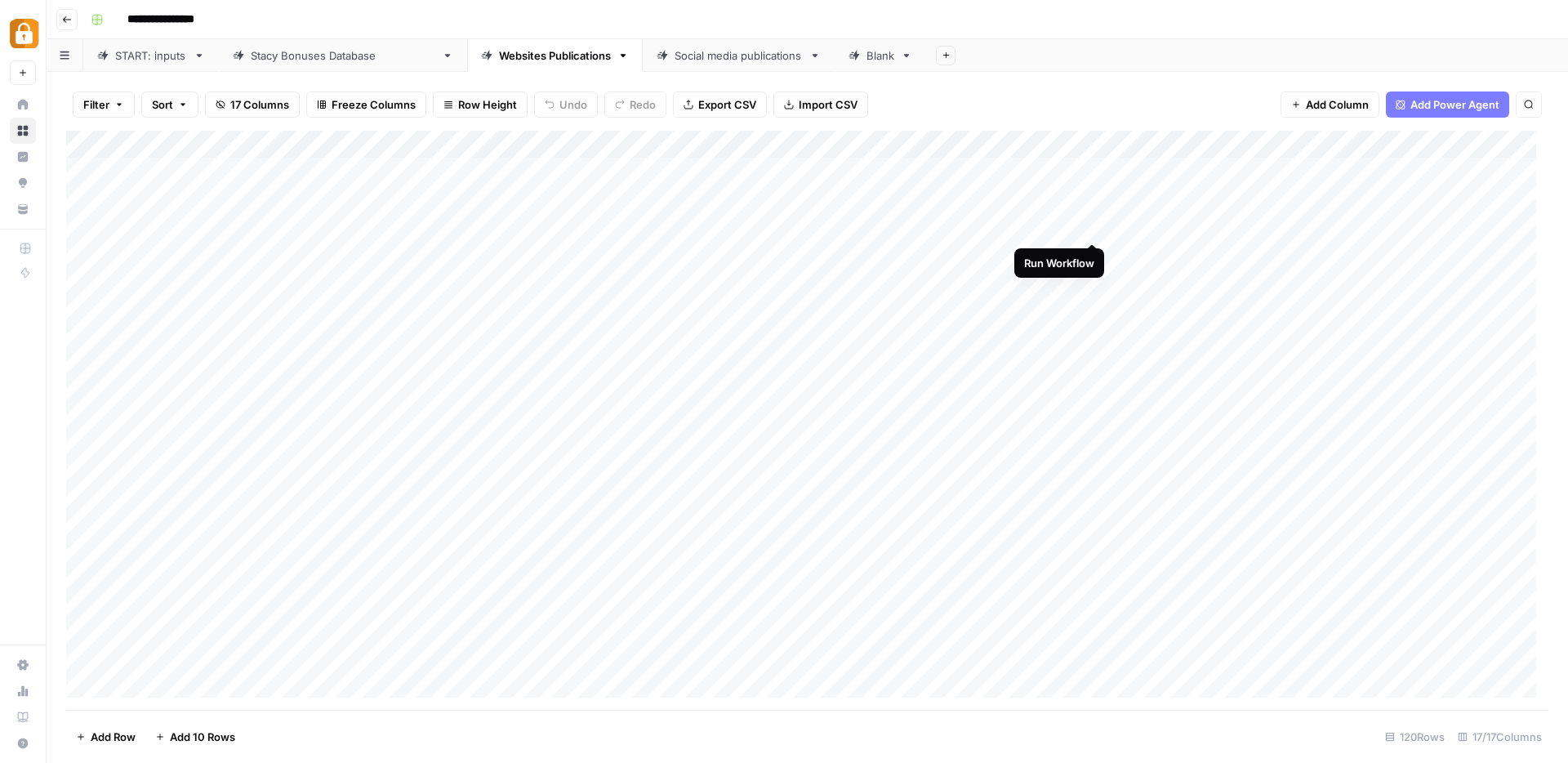
click at [1095, 226] on div "Add Column" at bounding box center [807, 420] width 1482 height 579
click at [1094, 446] on div "Add Column" at bounding box center [807, 420] width 1482 height 579
click at [1094, 485] on div "Add Column" at bounding box center [807, 420] width 1482 height 579
click at [1096, 506] on div "Add Column" at bounding box center [807, 420] width 1482 height 579
click at [1092, 528] on div "Add Column" at bounding box center [807, 420] width 1482 height 579
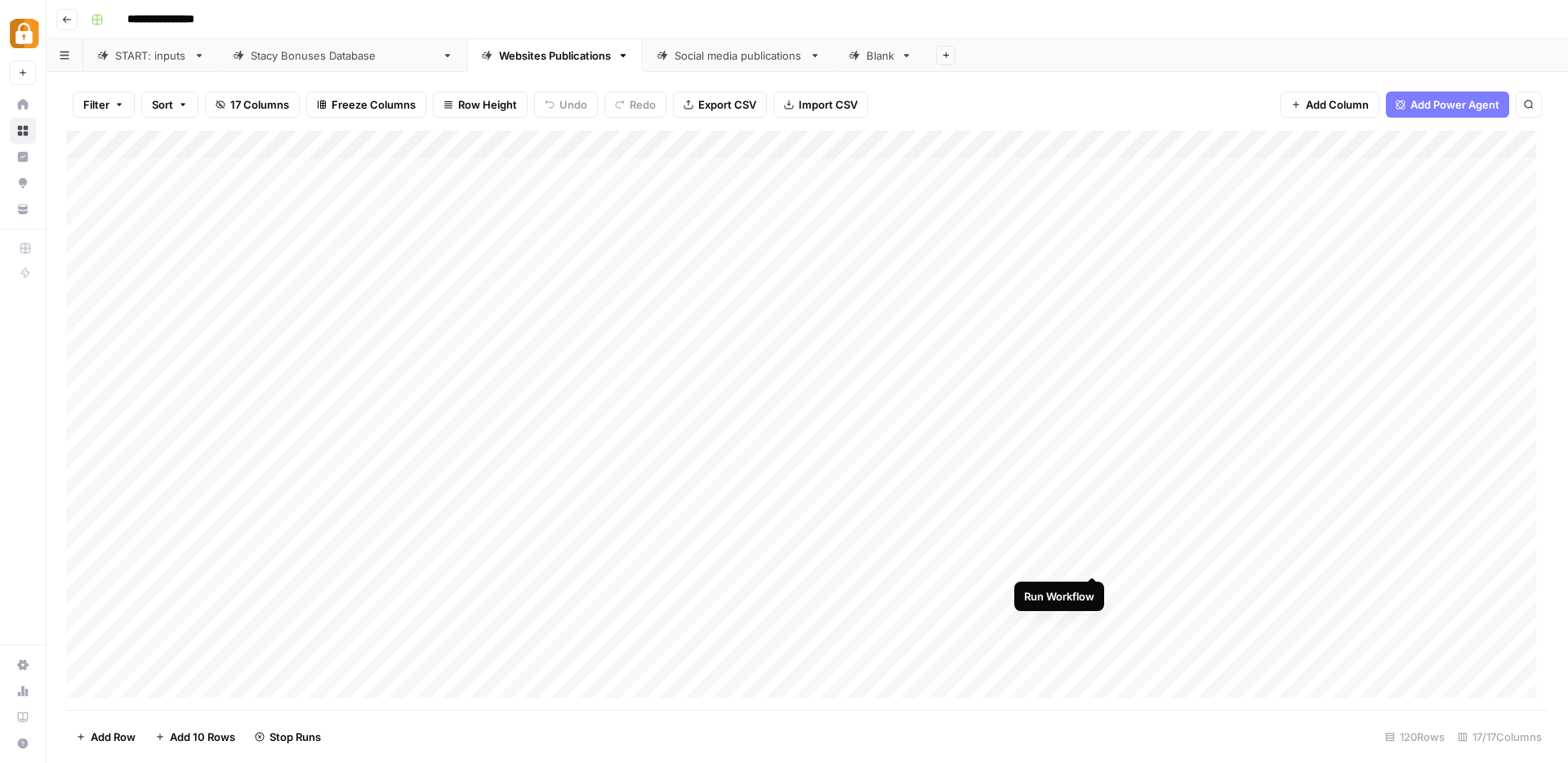
click at [1095, 554] on div "Add Column" at bounding box center [807, 420] width 1482 height 579
click at [1094, 587] on div "Add Column" at bounding box center [807, 420] width 1482 height 579
click at [1096, 621] on div "Add Column" at bounding box center [807, 420] width 1482 height 579
click at [1072, 224] on div "Add Column" at bounding box center [807, 420] width 1482 height 579
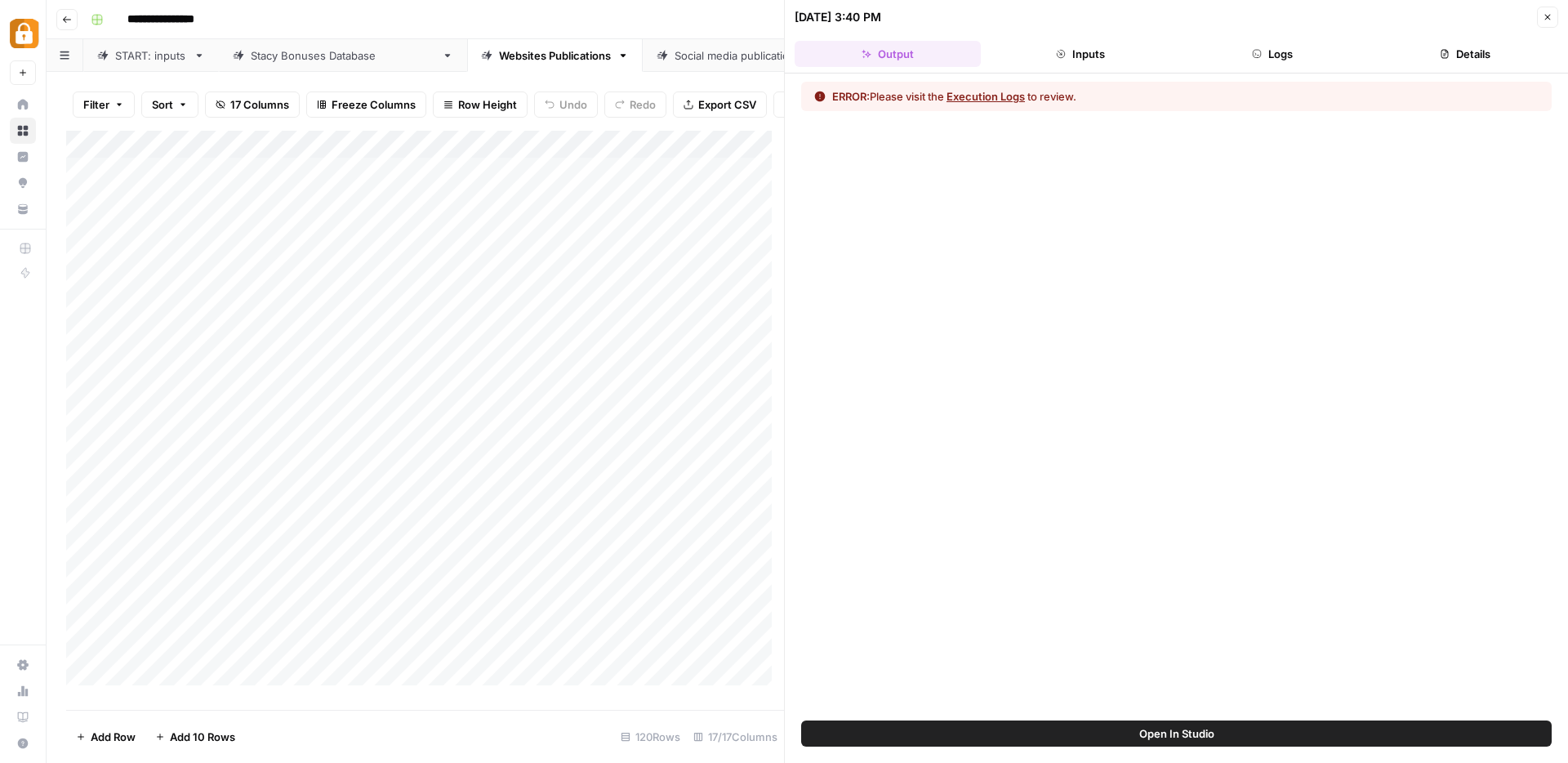
click at [1274, 57] on button "Logs" at bounding box center [1272, 53] width 186 height 26
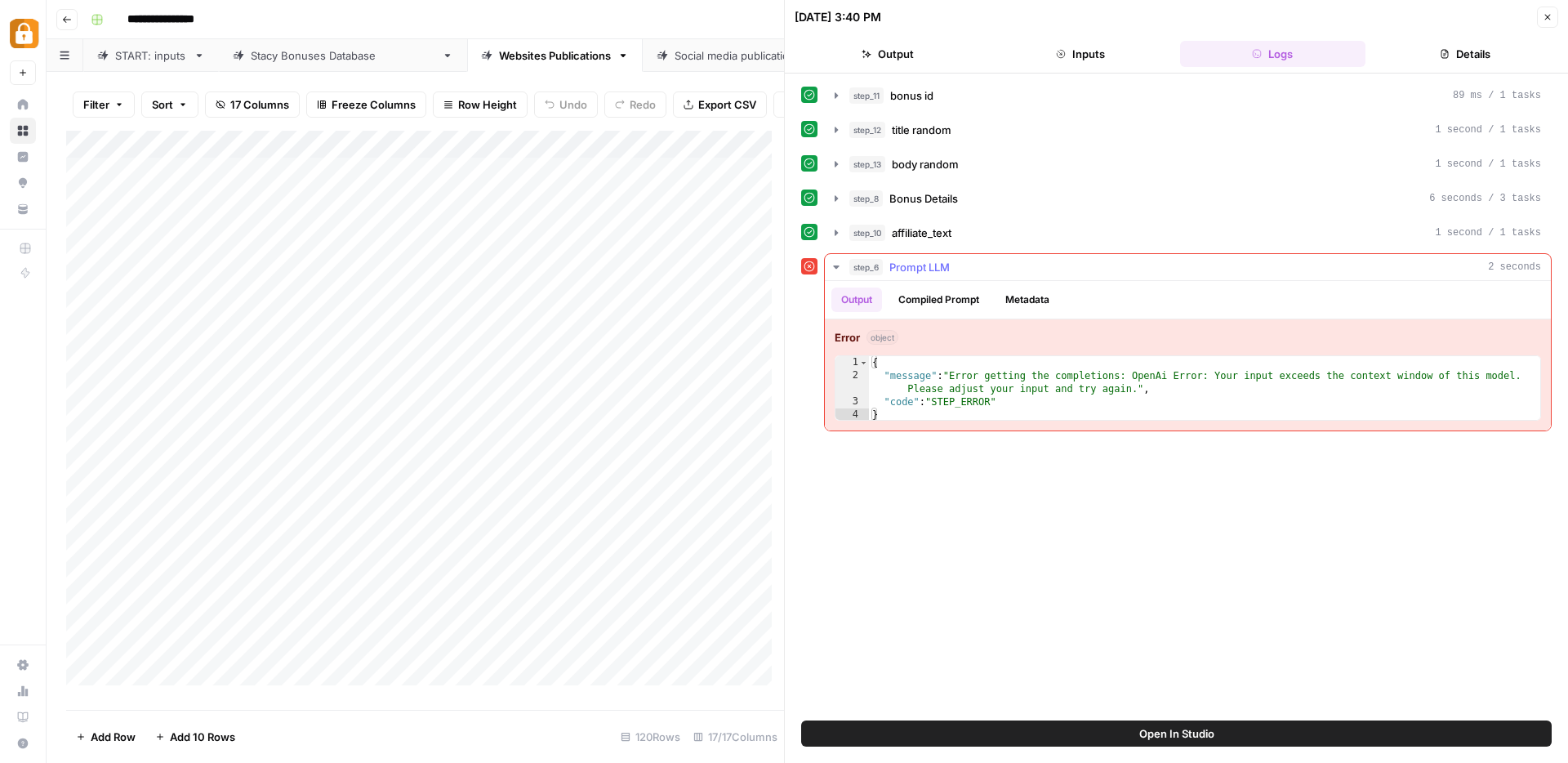
click at [1041, 293] on button "Metadata" at bounding box center [1028, 299] width 63 height 24
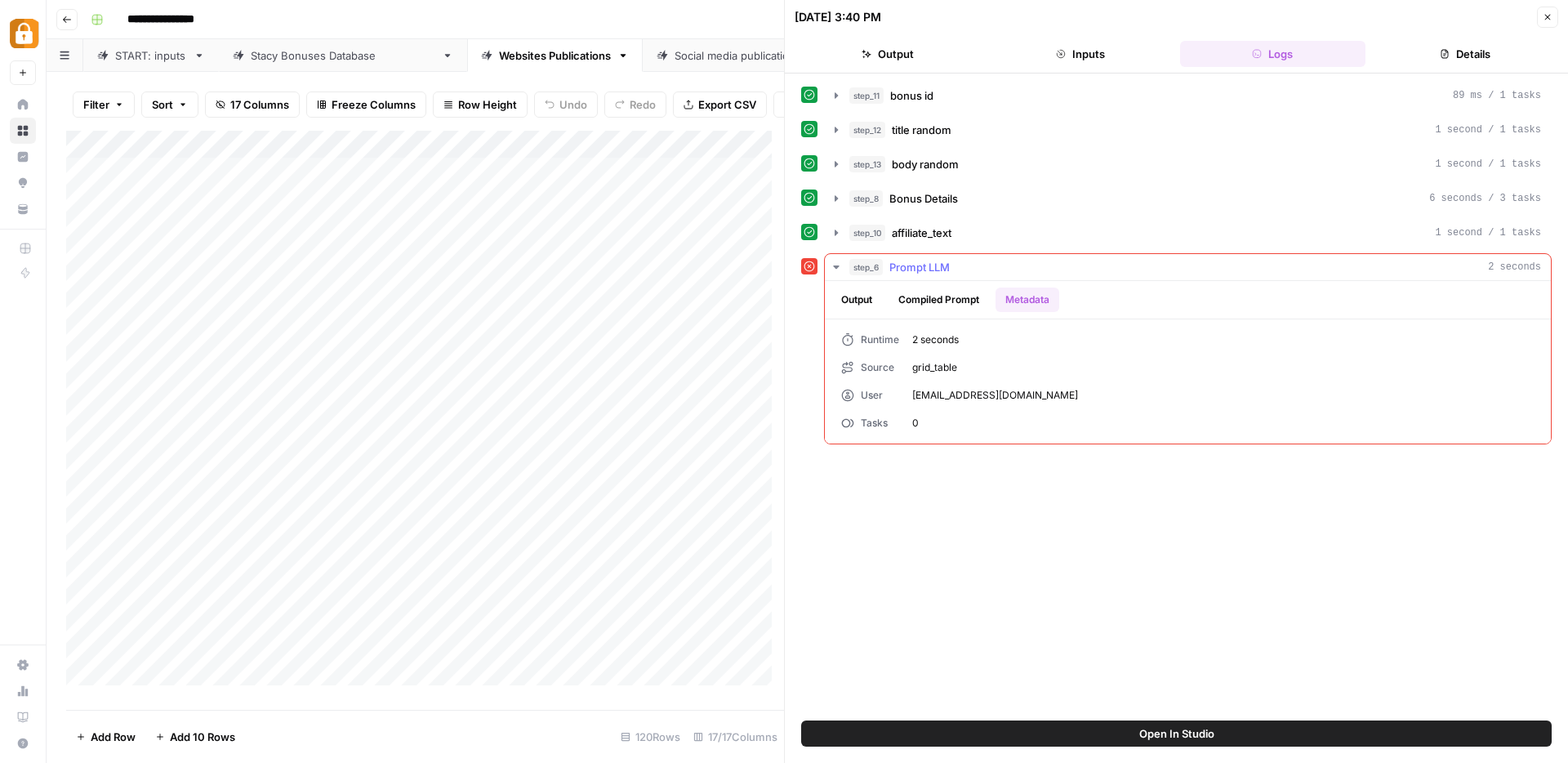
click at [939, 300] on button "Compiled Prompt" at bounding box center [938, 299] width 100 height 24
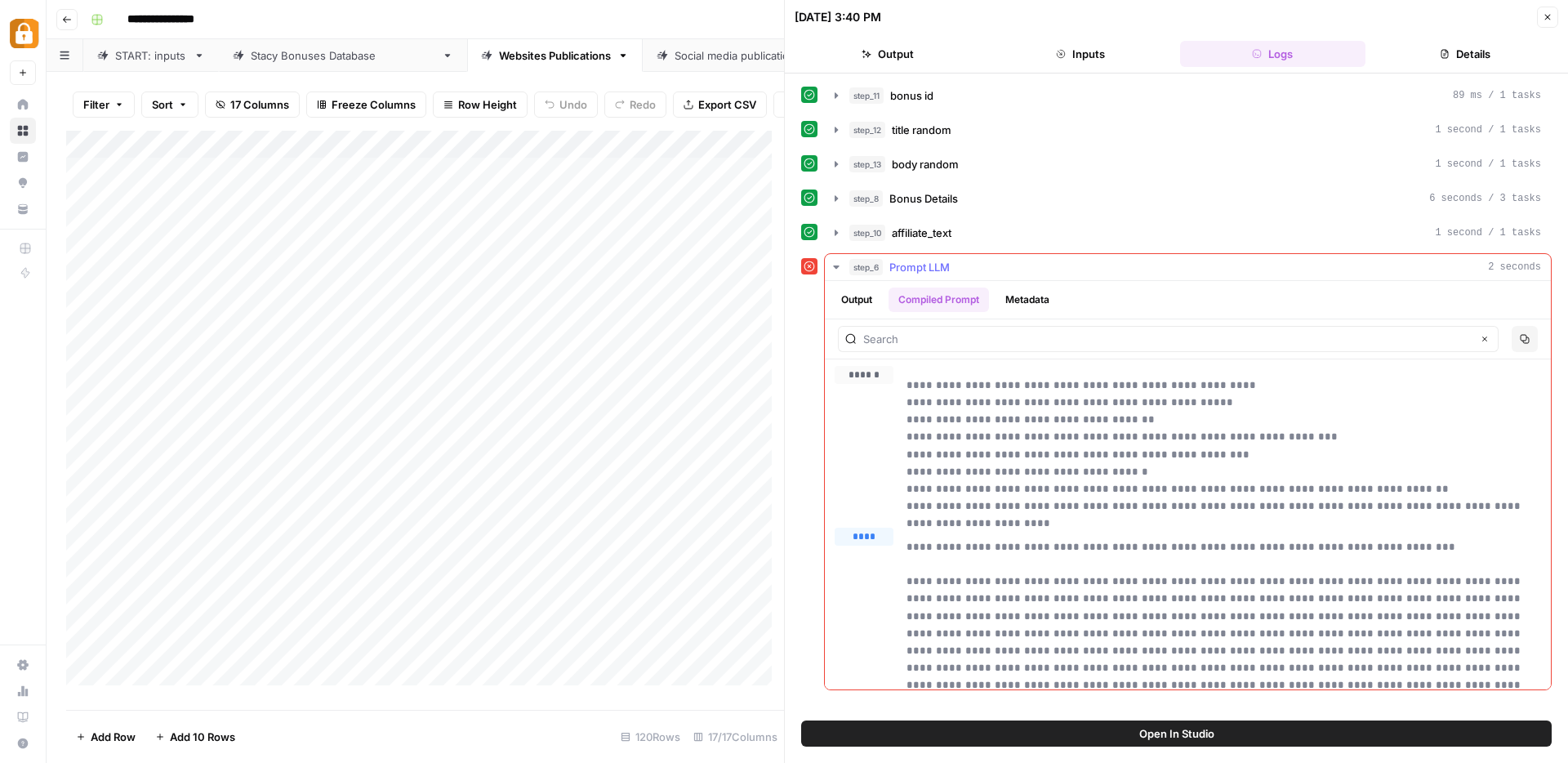
click at [857, 299] on button "Output" at bounding box center [856, 299] width 51 height 24
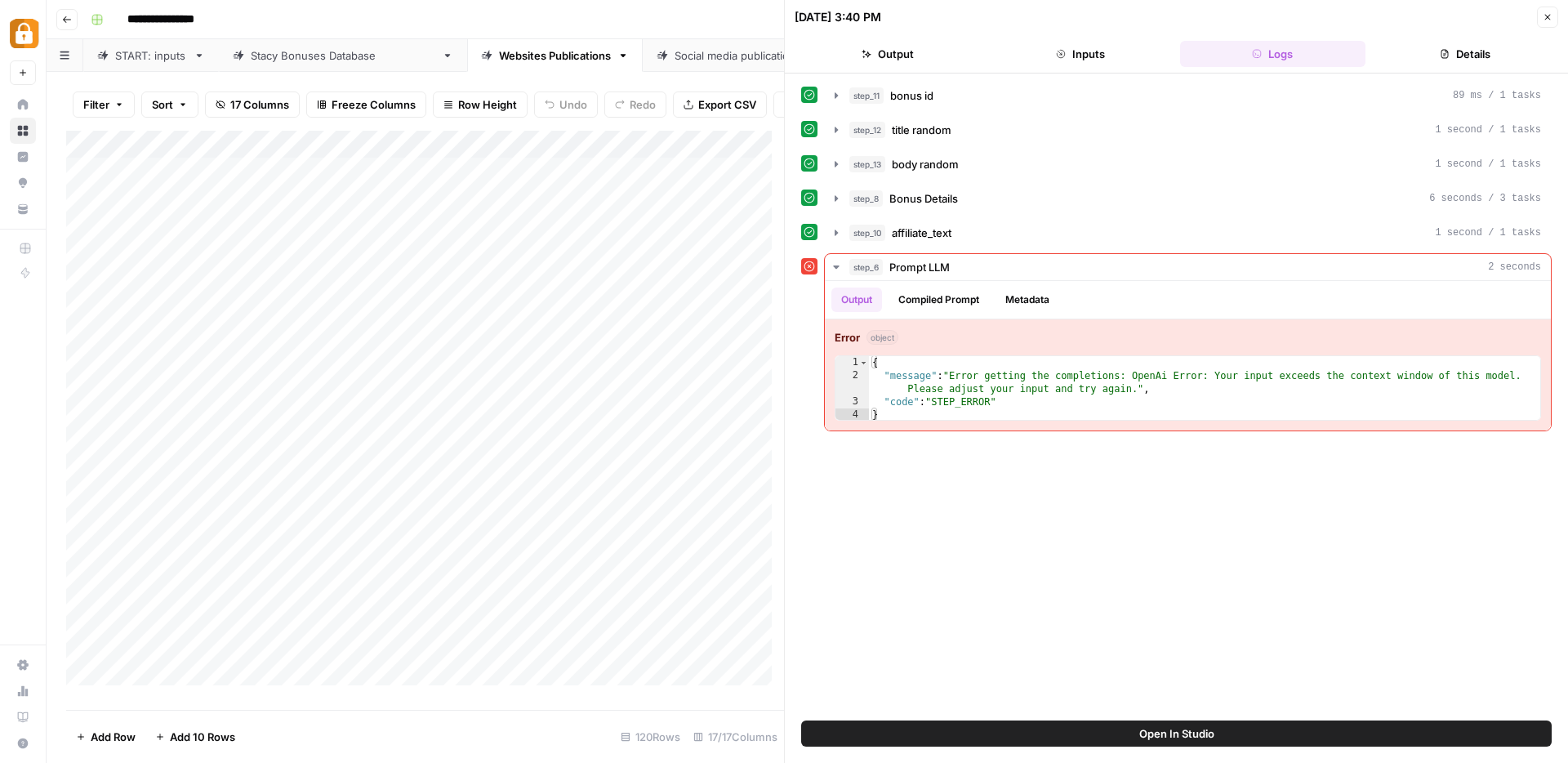
click at [1556, 18] on button "Close" at bounding box center [1547, 17] width 21 height 21
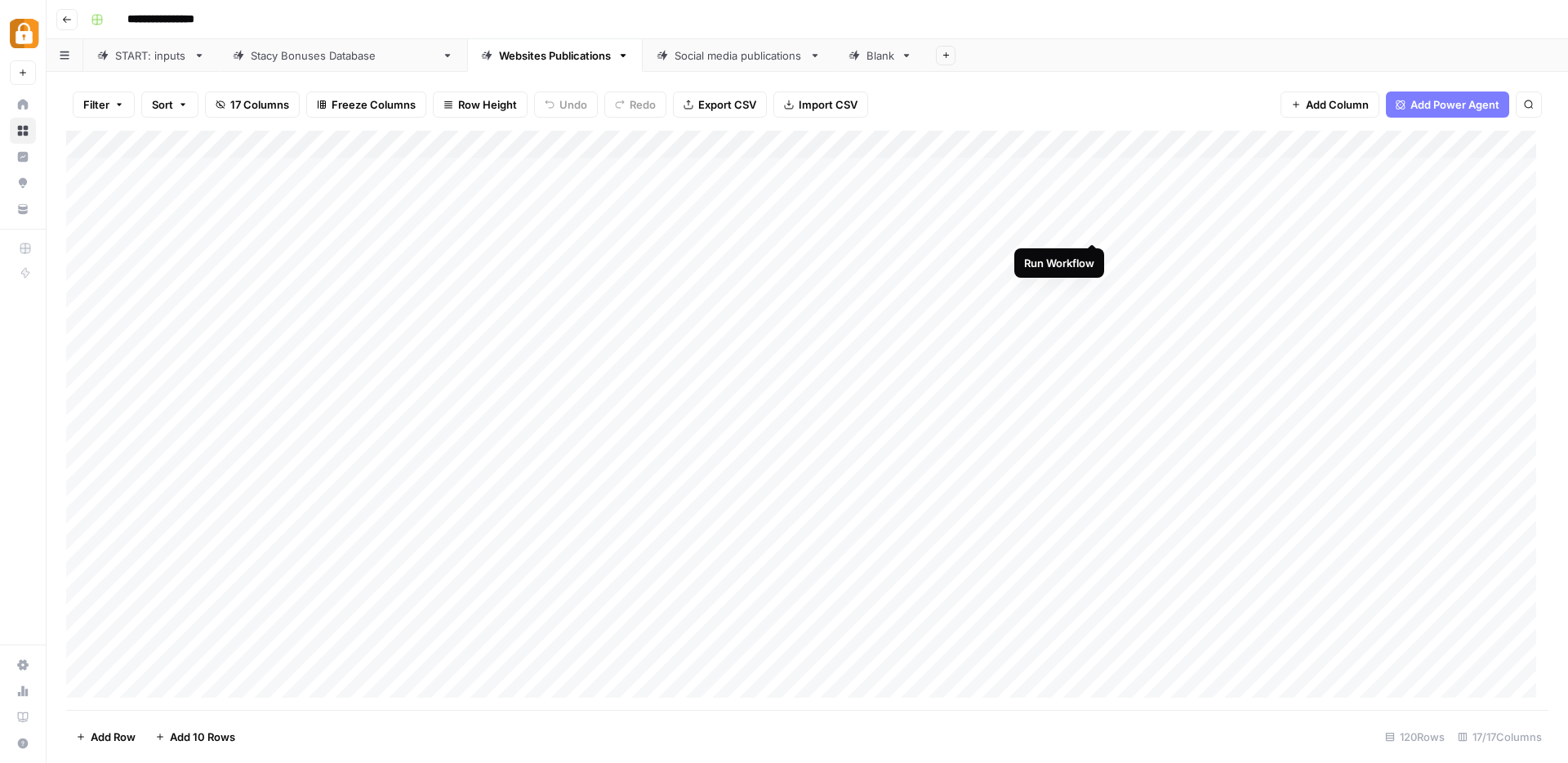
click at [1094, 229] on div "Add Column" at bounding box center [807, 420] width 1482 height 579
click at [1093, 450] on div "Add Column" at bounding box center [807, 420] width 1482 height 579
click at [1071, 452] on div "Add Column" at bounding box center [807, 420] width 1482 height 579
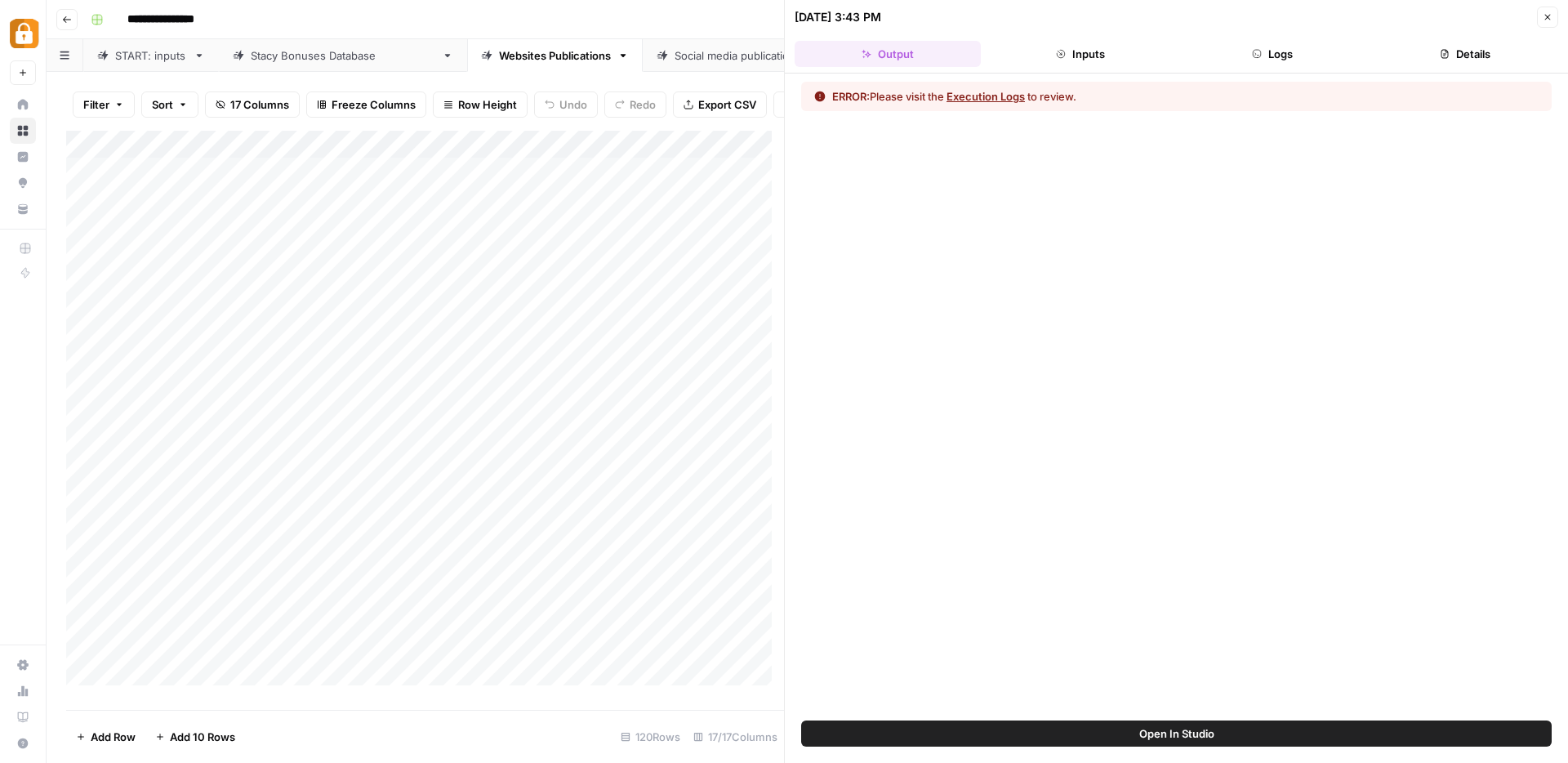
click at [1268, 55] on button "Logs" at bounding box center [1272, 53] width 186 height 26
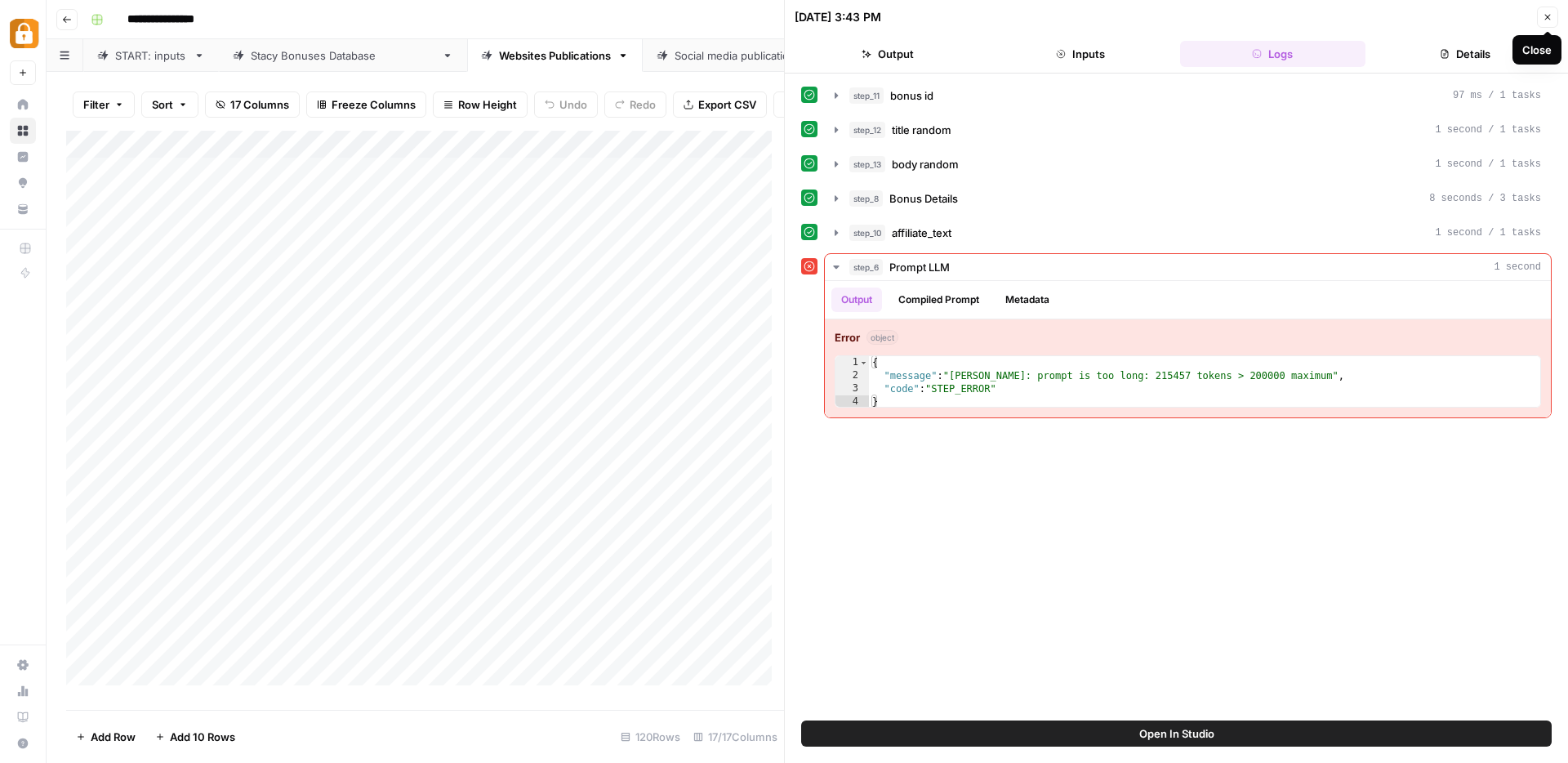
click at [1547, 16] on icon "button" at bounding box center [1547, 18] width 10 height 10
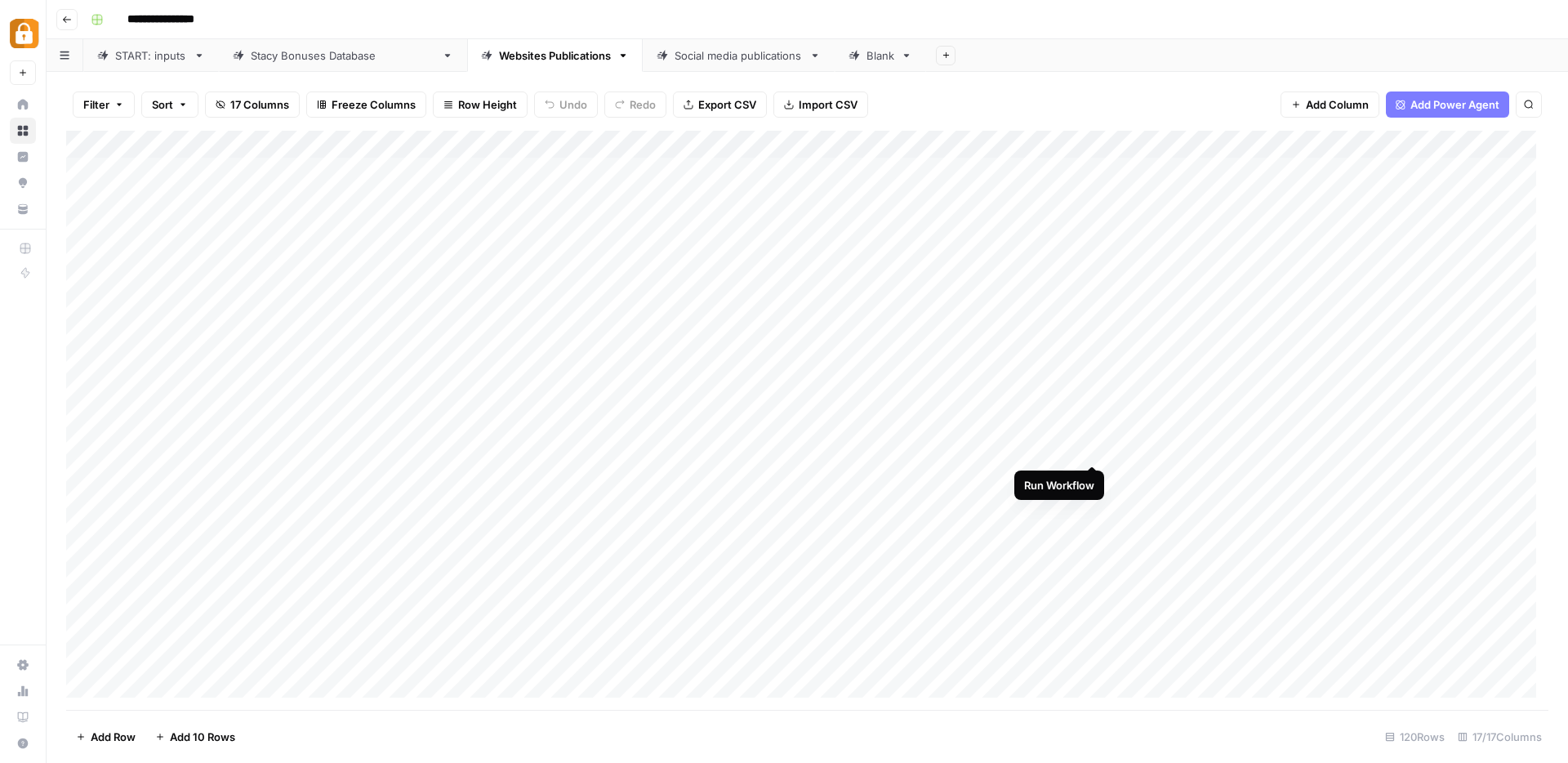
click at [1095, 453] on div "Add Column" at bounding box center [807, 420] width 1482 height 579
click at [1068, 449] on div "Add Column" at bounding box center [807, 420] width 1482 height 579
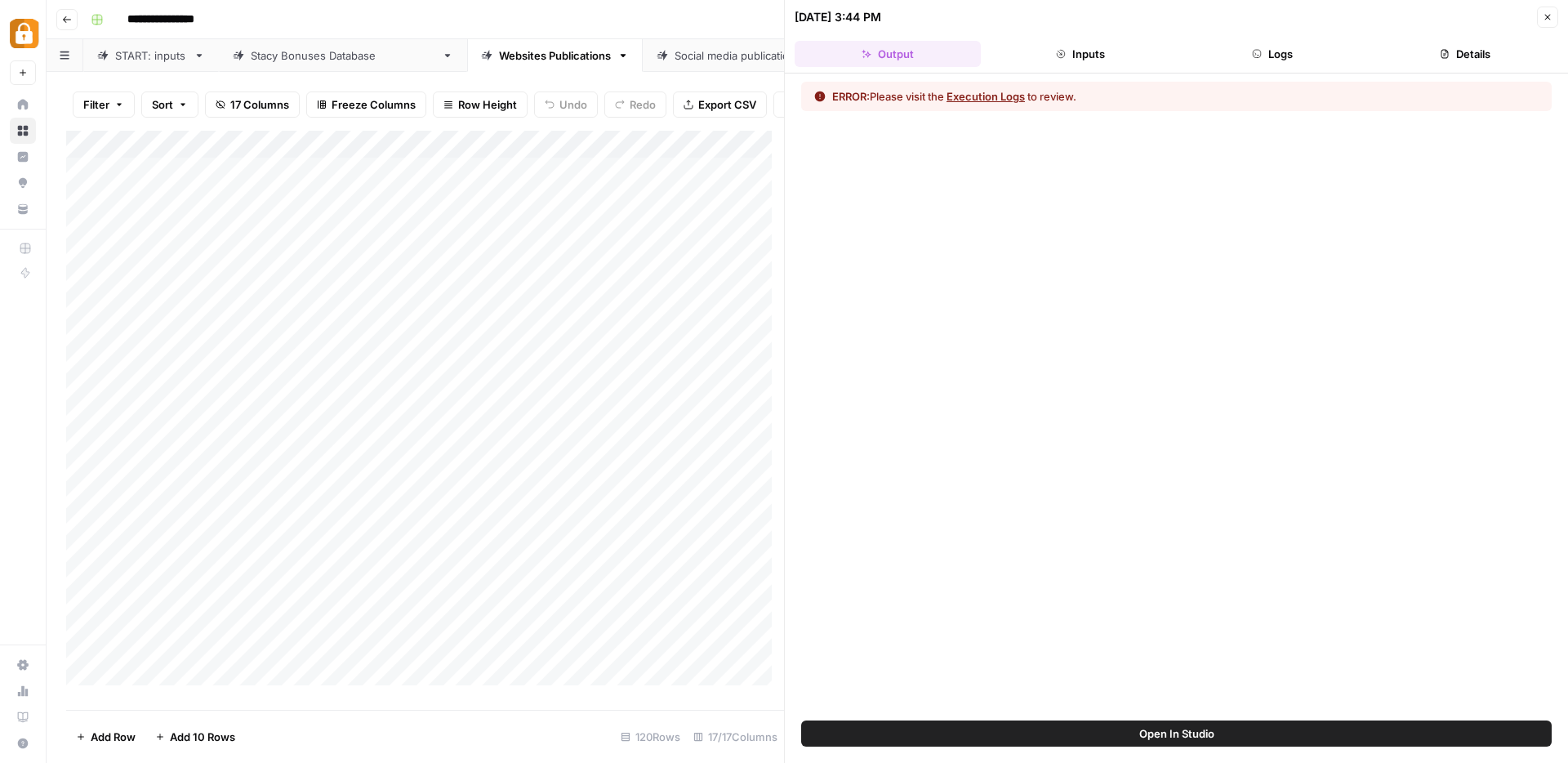
click at [1291, 53] on button "Logs" at bounding box center [1272, 53] width 186 height 26
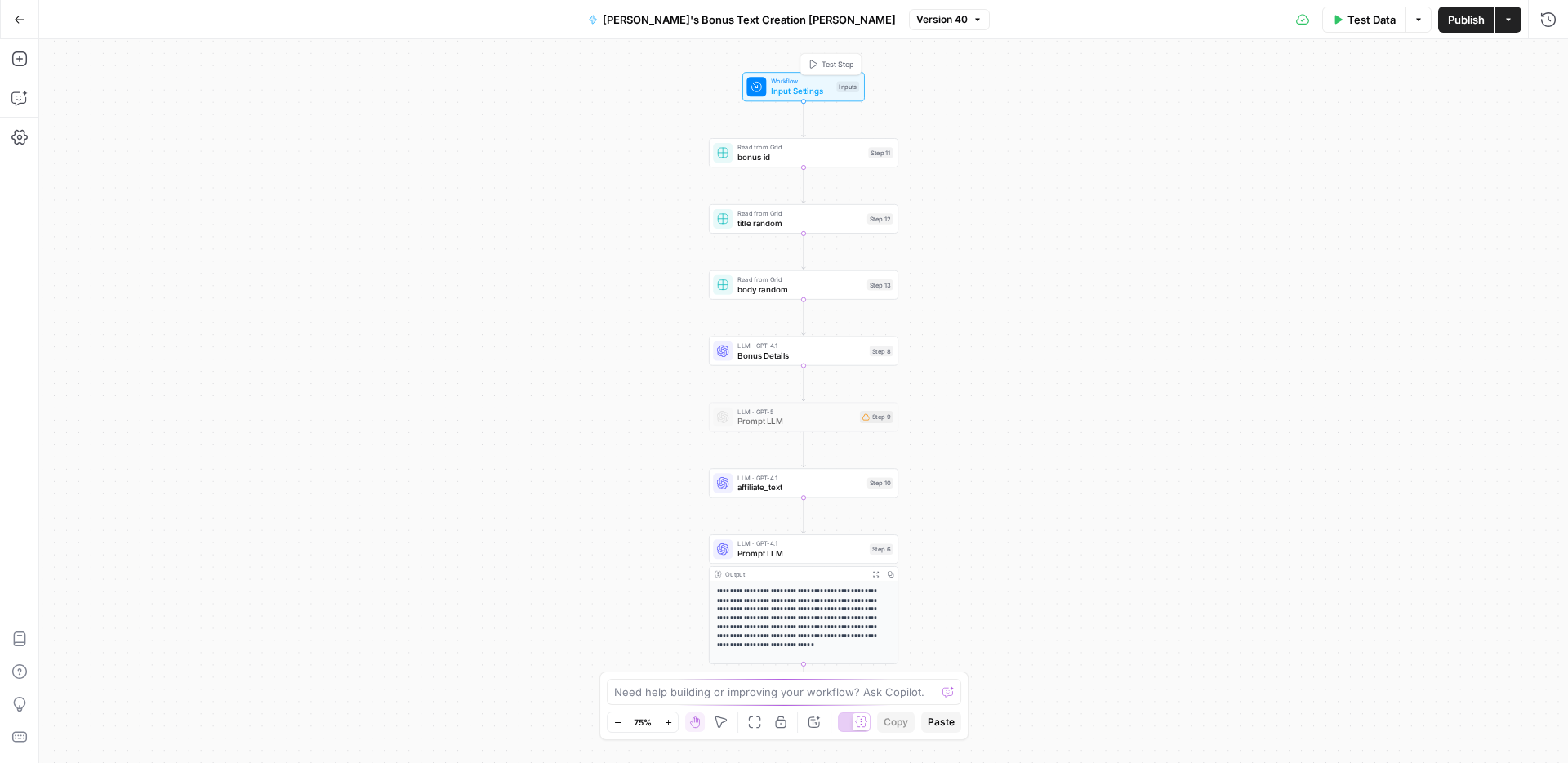
click at [792, 89] on span "Input Settings" at bounding box center [801, 91] width 60 height 13
click at [1459, 17] on span "Publish" at bounding box center [1466, 20] width 37 height 17
click at [1541, 229] on icon "button" at bounding box center [1545, 232] width 8 height 8
click at [795, 154] on span "bonus id" at bounding box center [800, 157] width 126 height 13
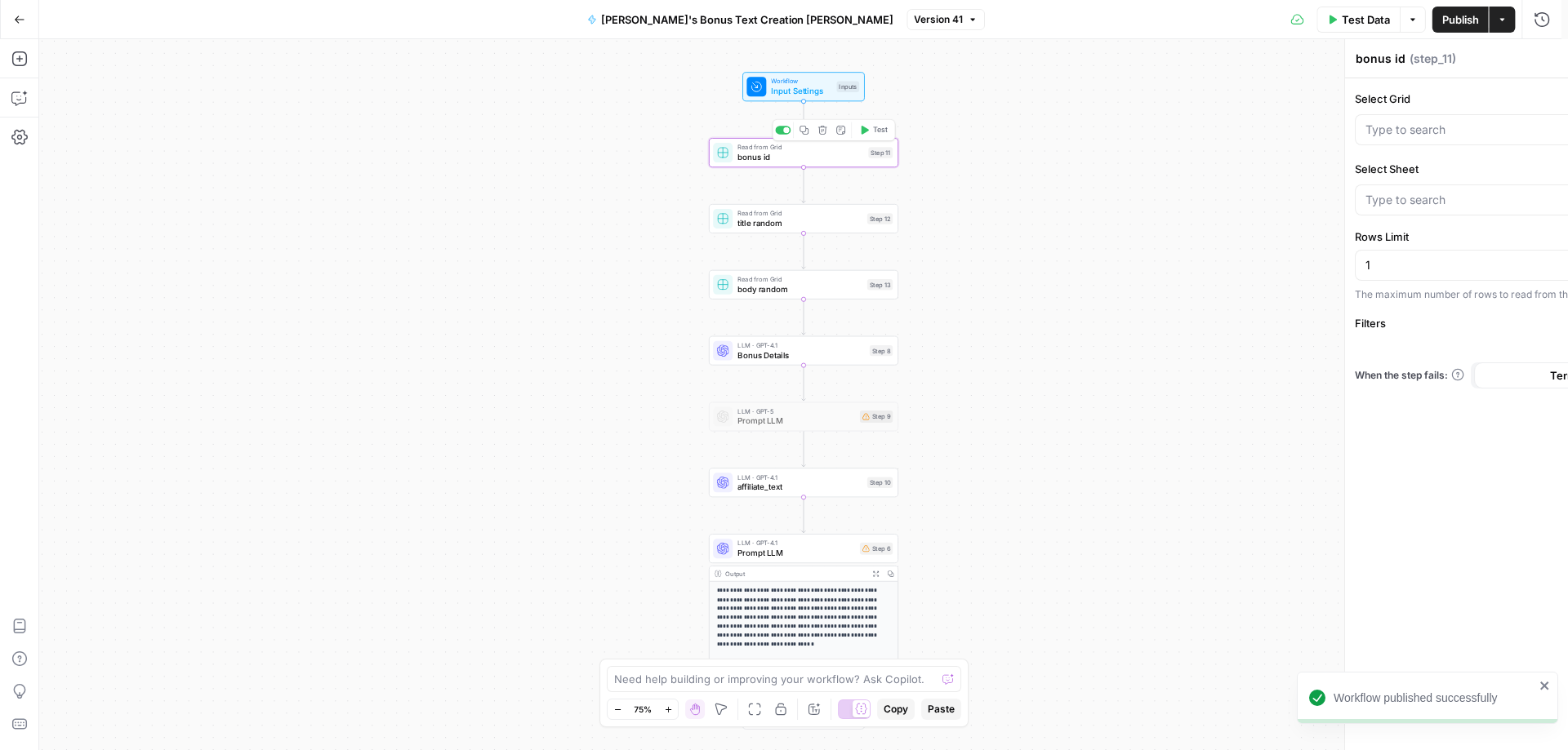
type input "Stacy Bonus Grid"
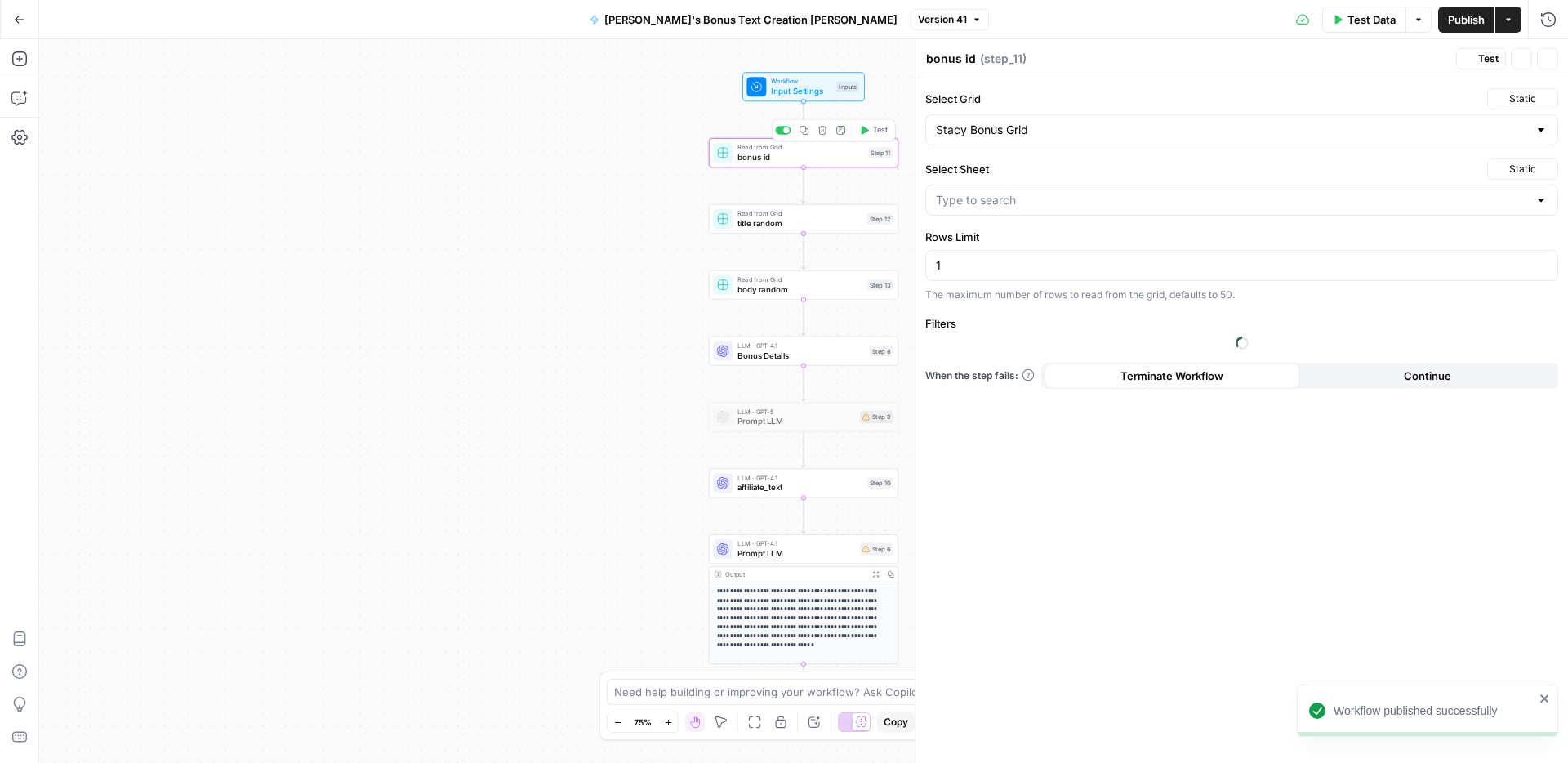
type input "Stacy Bonuses Database"
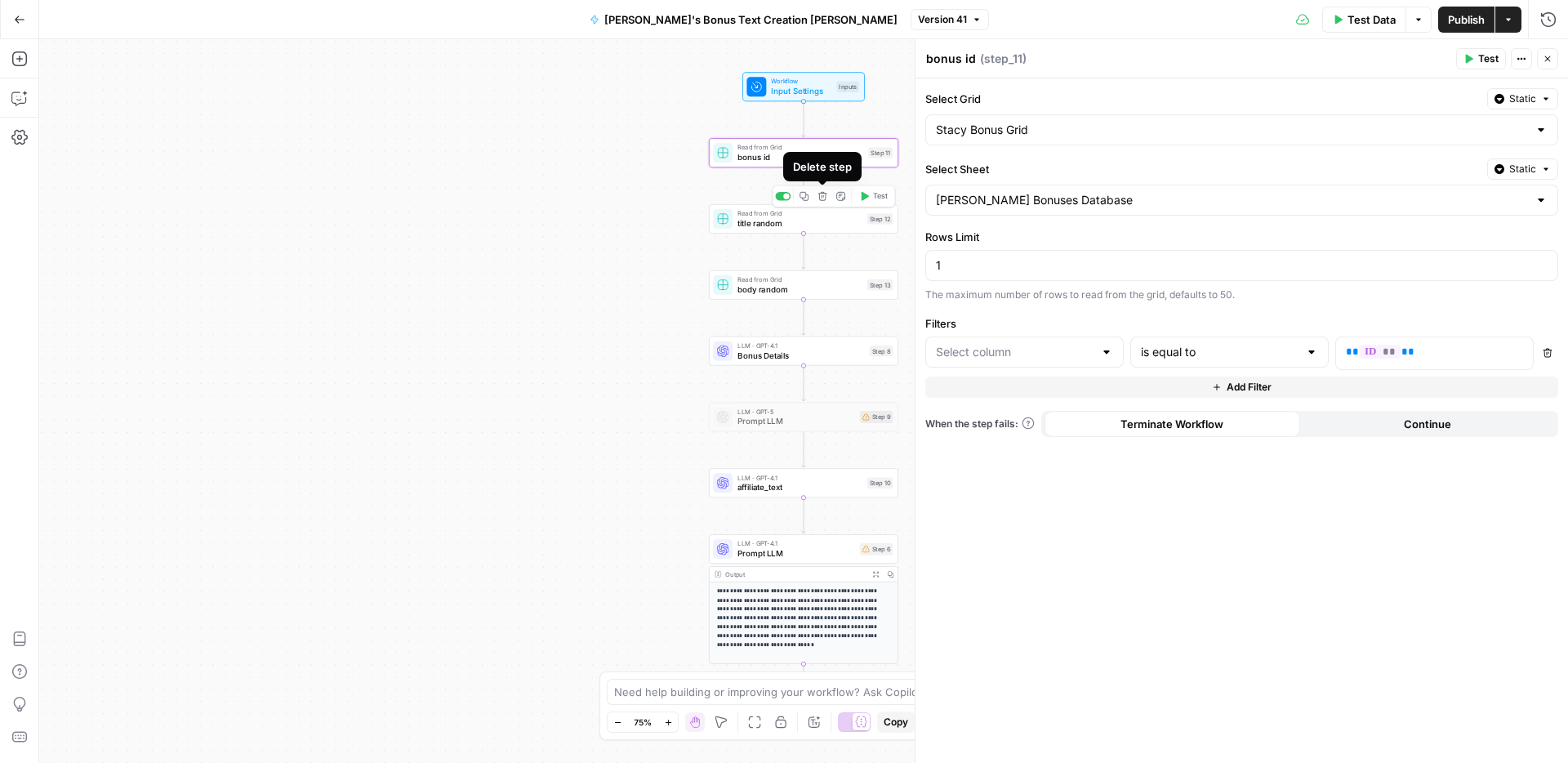
type input "id"
click at [763, 358] on span "Bonus Details" at bounding box center [801, 354] width 127 height 13
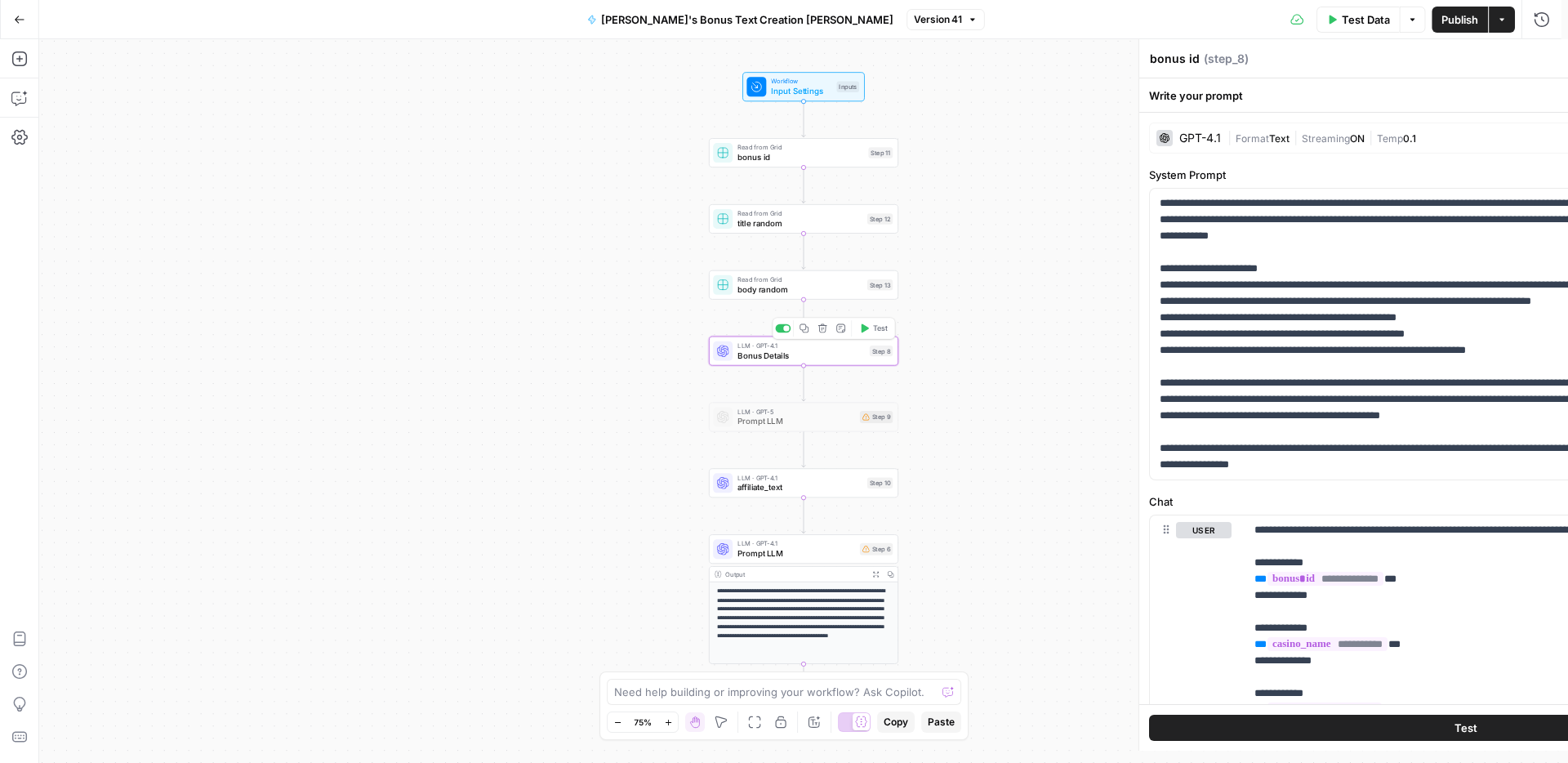
type textarea "Bonus Details"
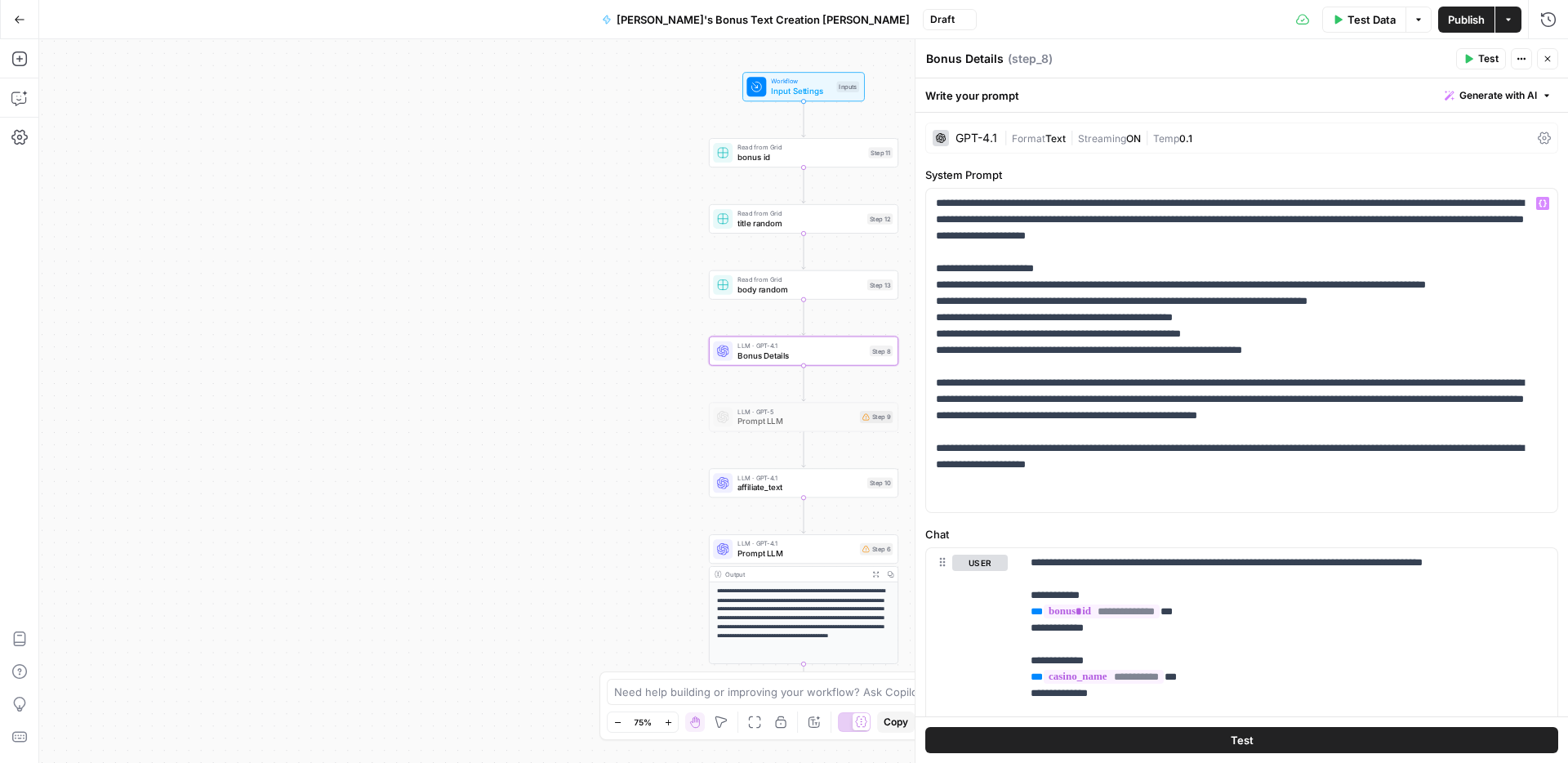
scroll to position [304, 0]
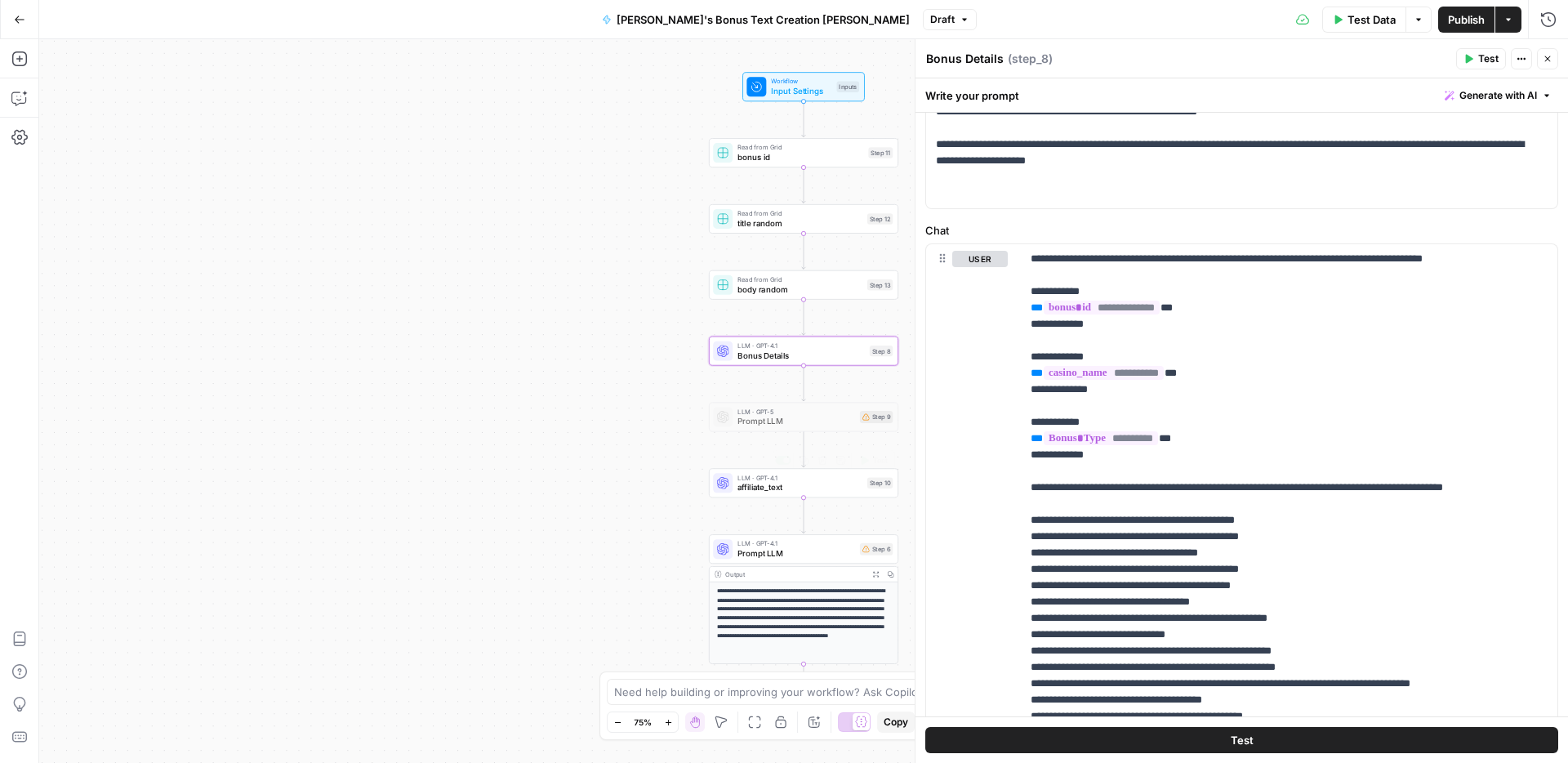
click at [759, 489] on span "affiliate_text" at bounding box center [800, 487] width 125 height 13
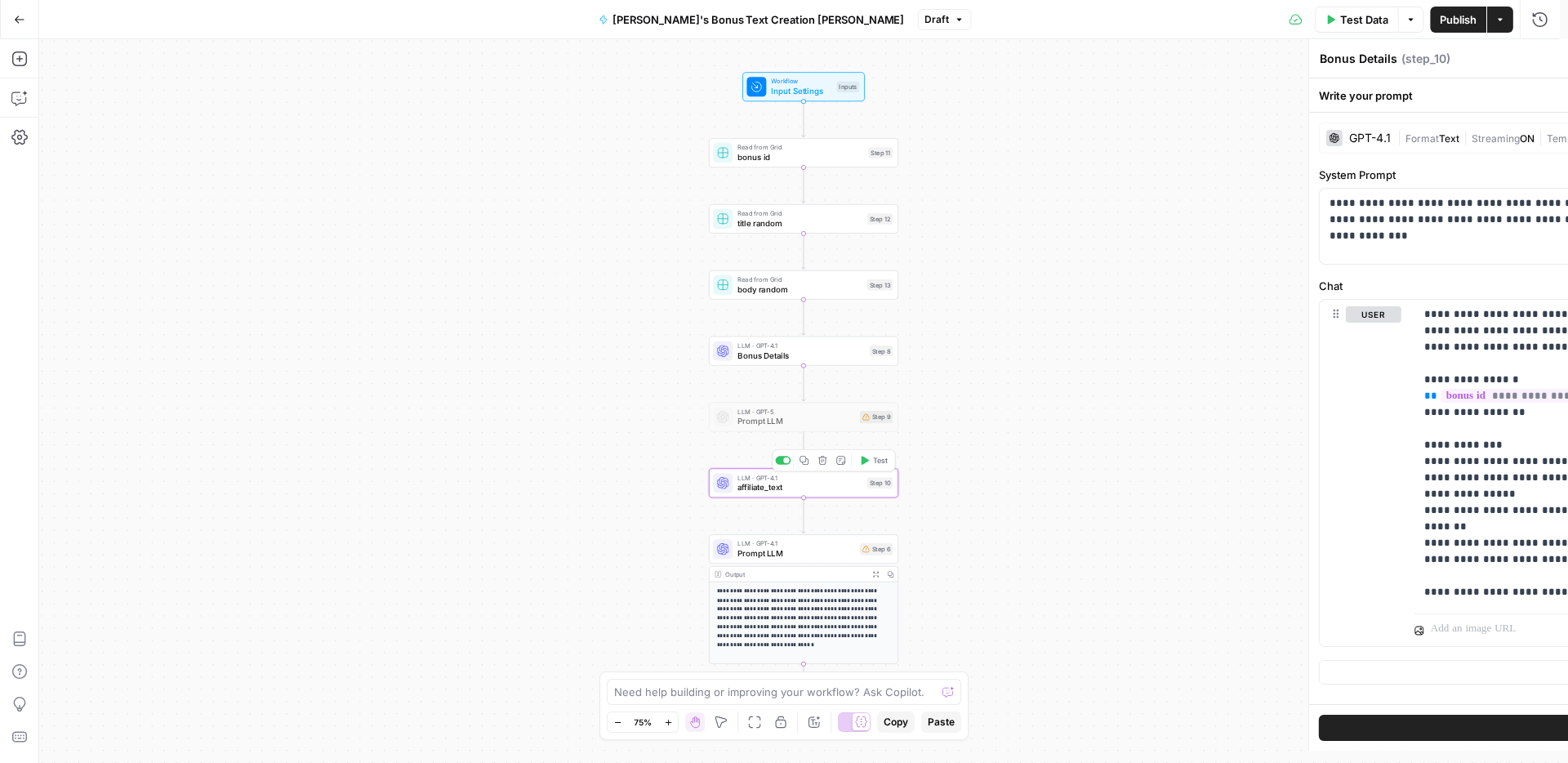
type textarea "affiliate_text"
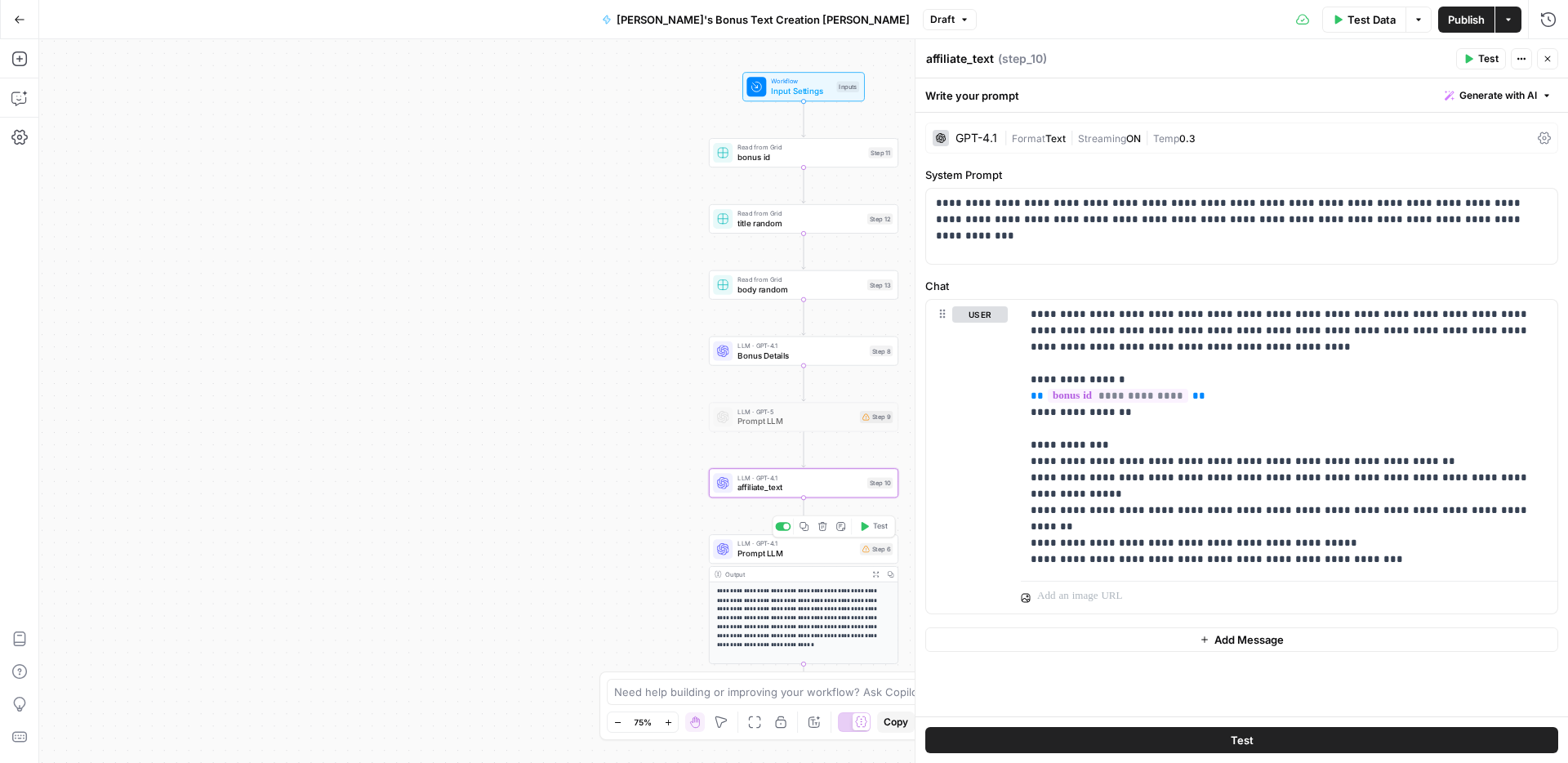
click at [787, 550] on span "Prompt LLM" at bounding box center [796, 553] width 118 height 13
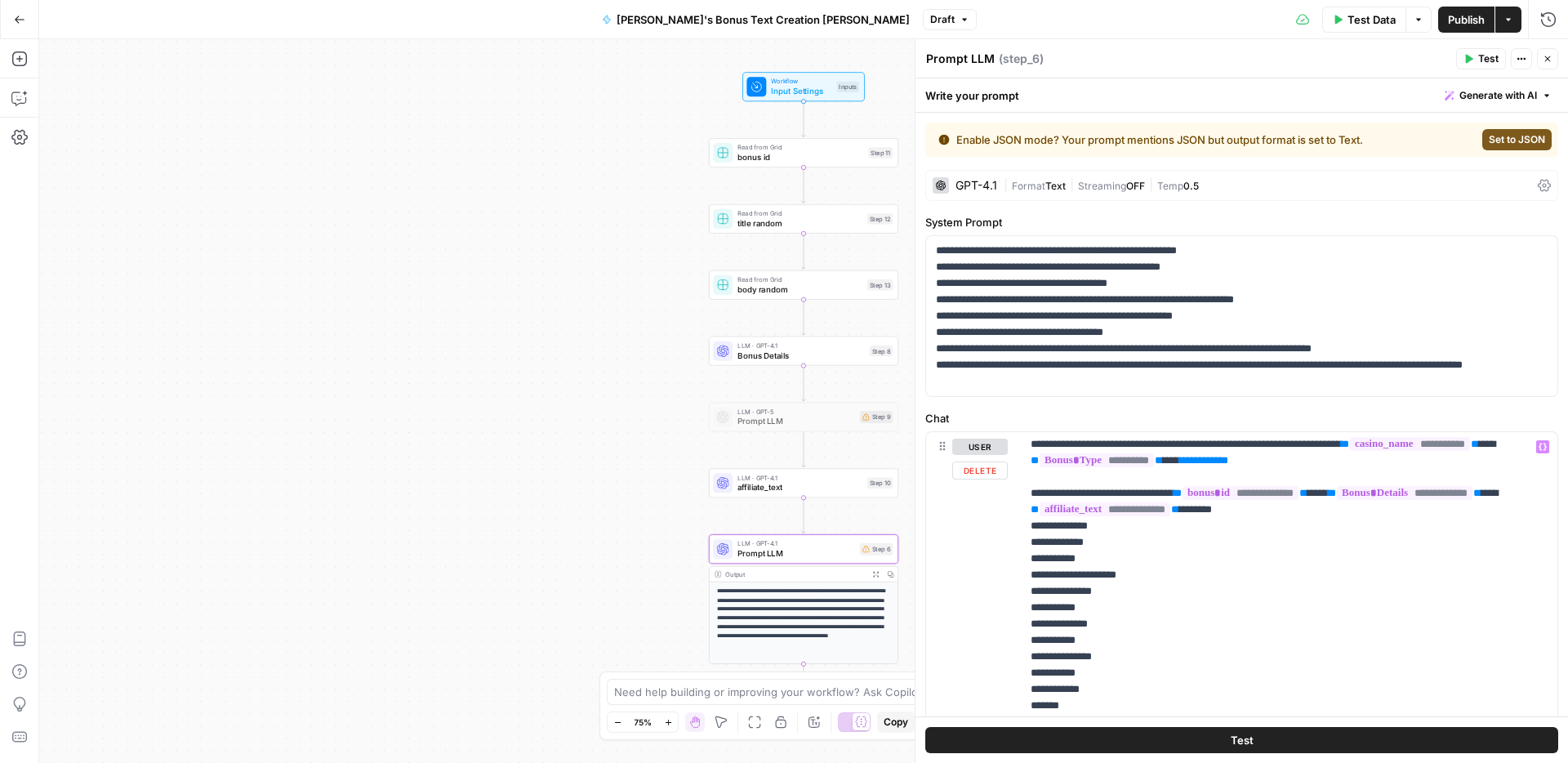
scroll to position [0, 0]
drag, startPoint x: 1470, startPoint y: 458, endPoint x: 1384, endPoint y: 462, distance: 86.1
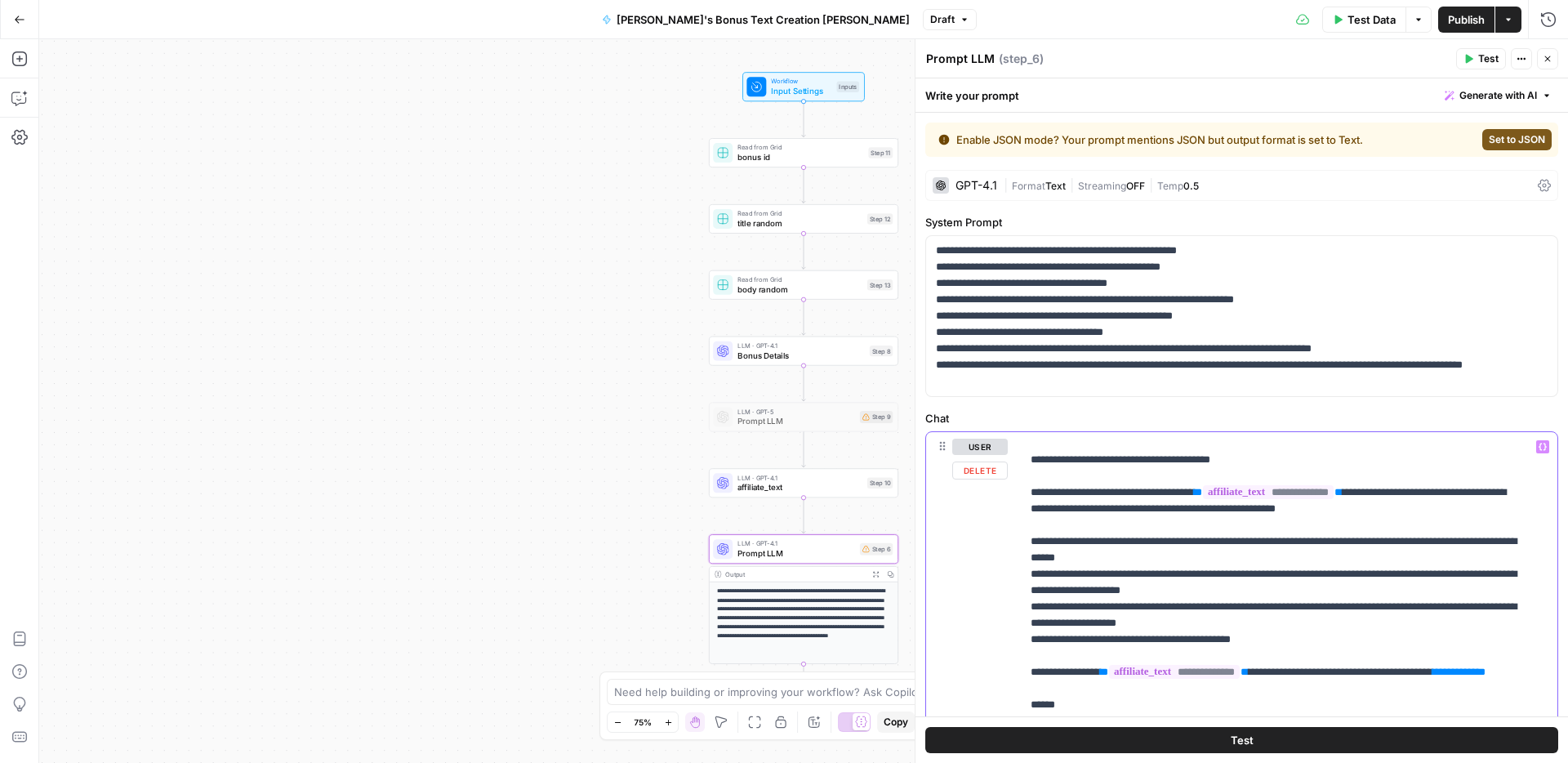
scroll to position [430, 0]
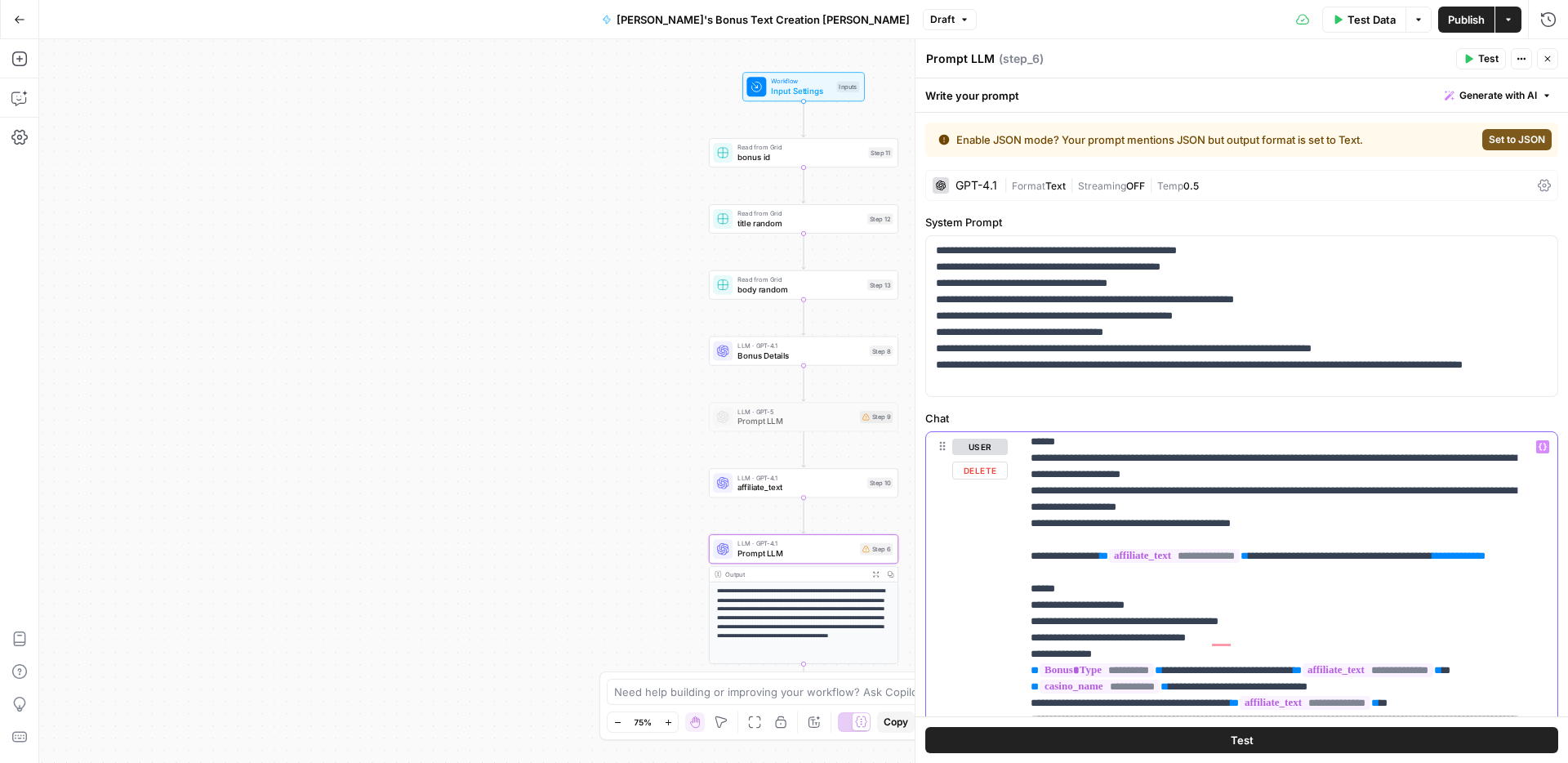
drag, startPoint x: 1096, startPoint y: 572, endPoint x: 1018, endPoint y: 567, distance: 78.2
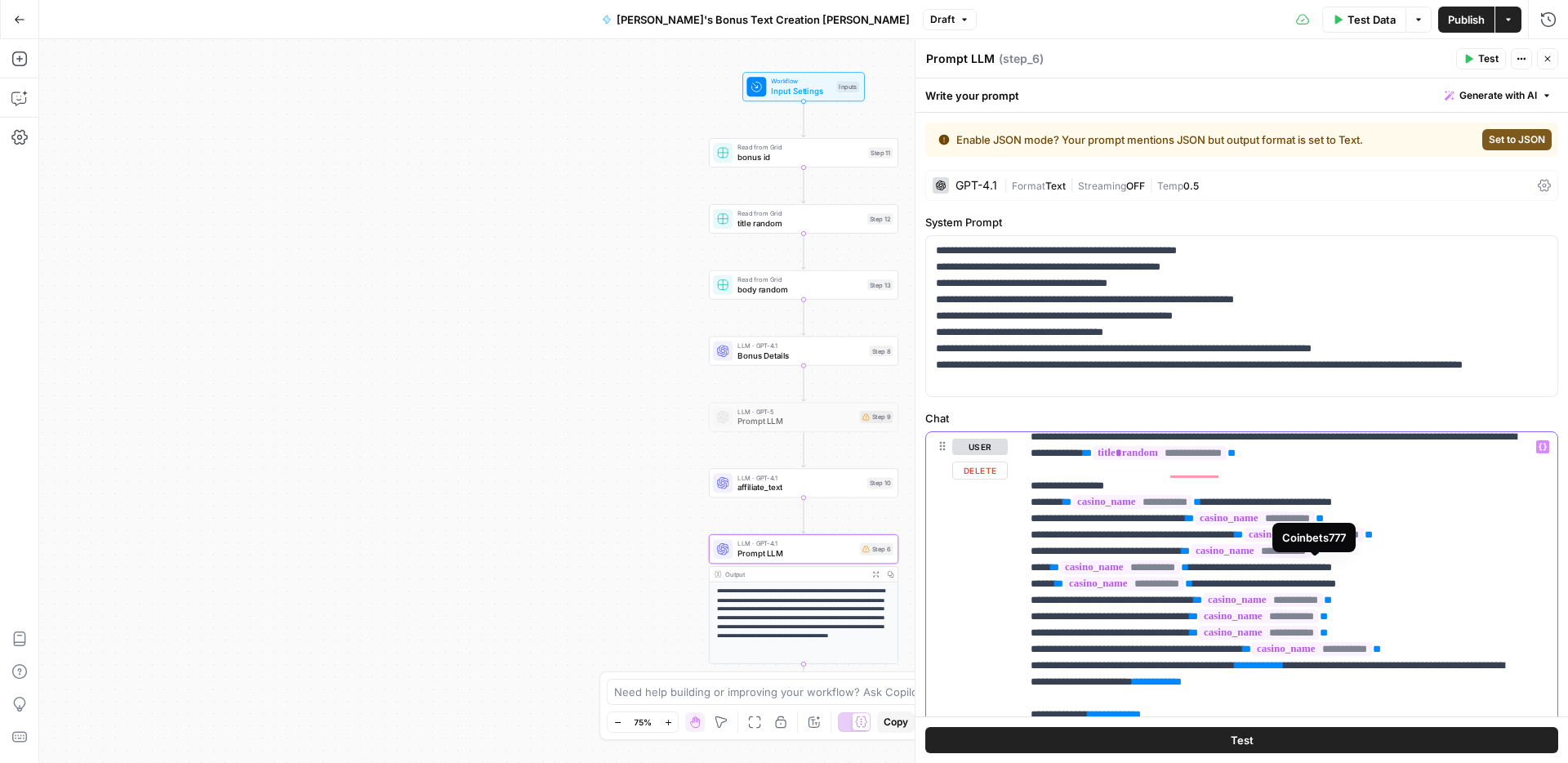
scroll to position [1073, 0]
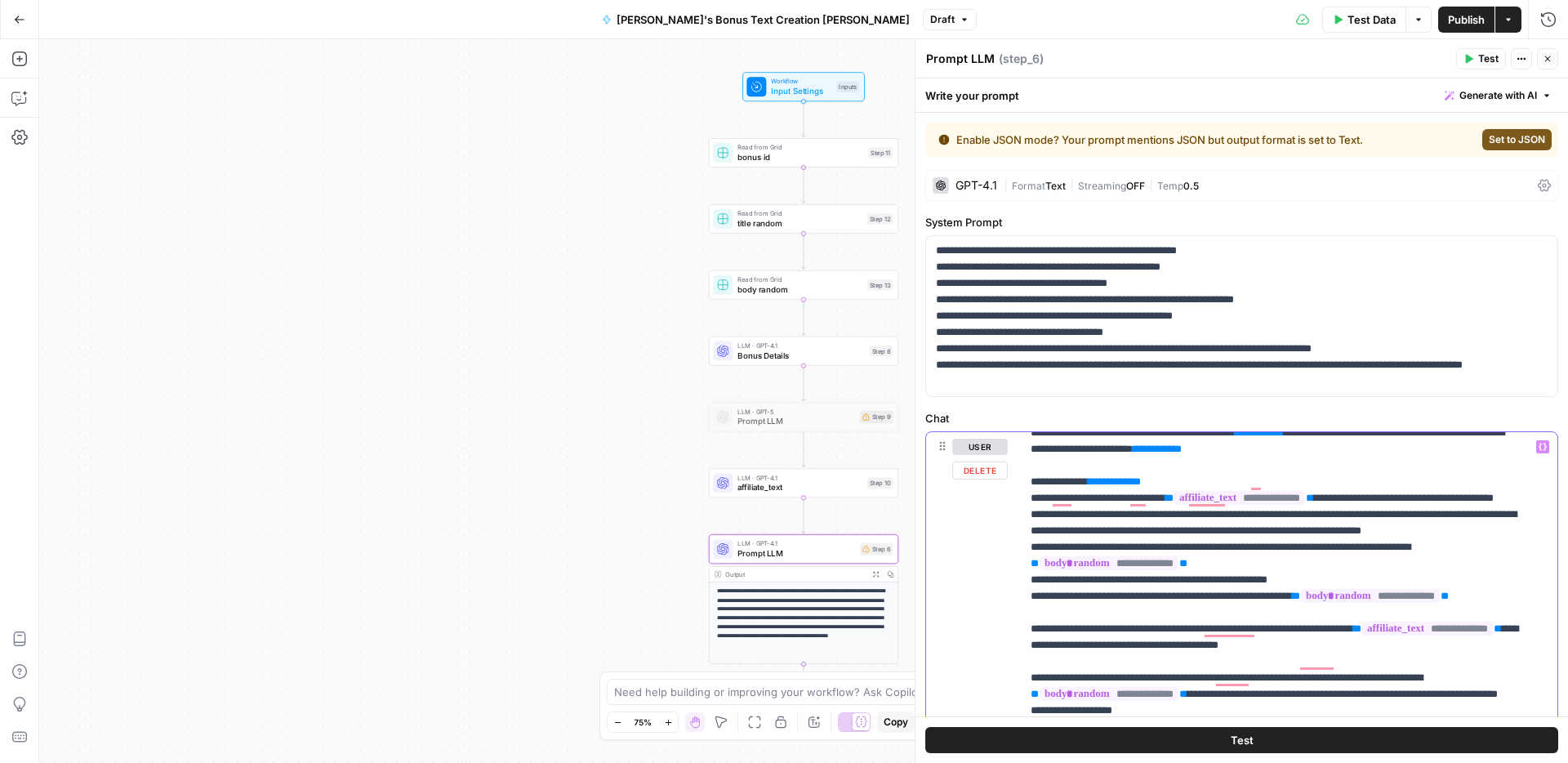
drag, startPoint x: 1344, startPoint y: 499, endPoint x: 1019, endPoint y: 481, distance: 325.5
click at [1019, 481] on div "**********" at bounding box center [1241, 420] width 652 height 684
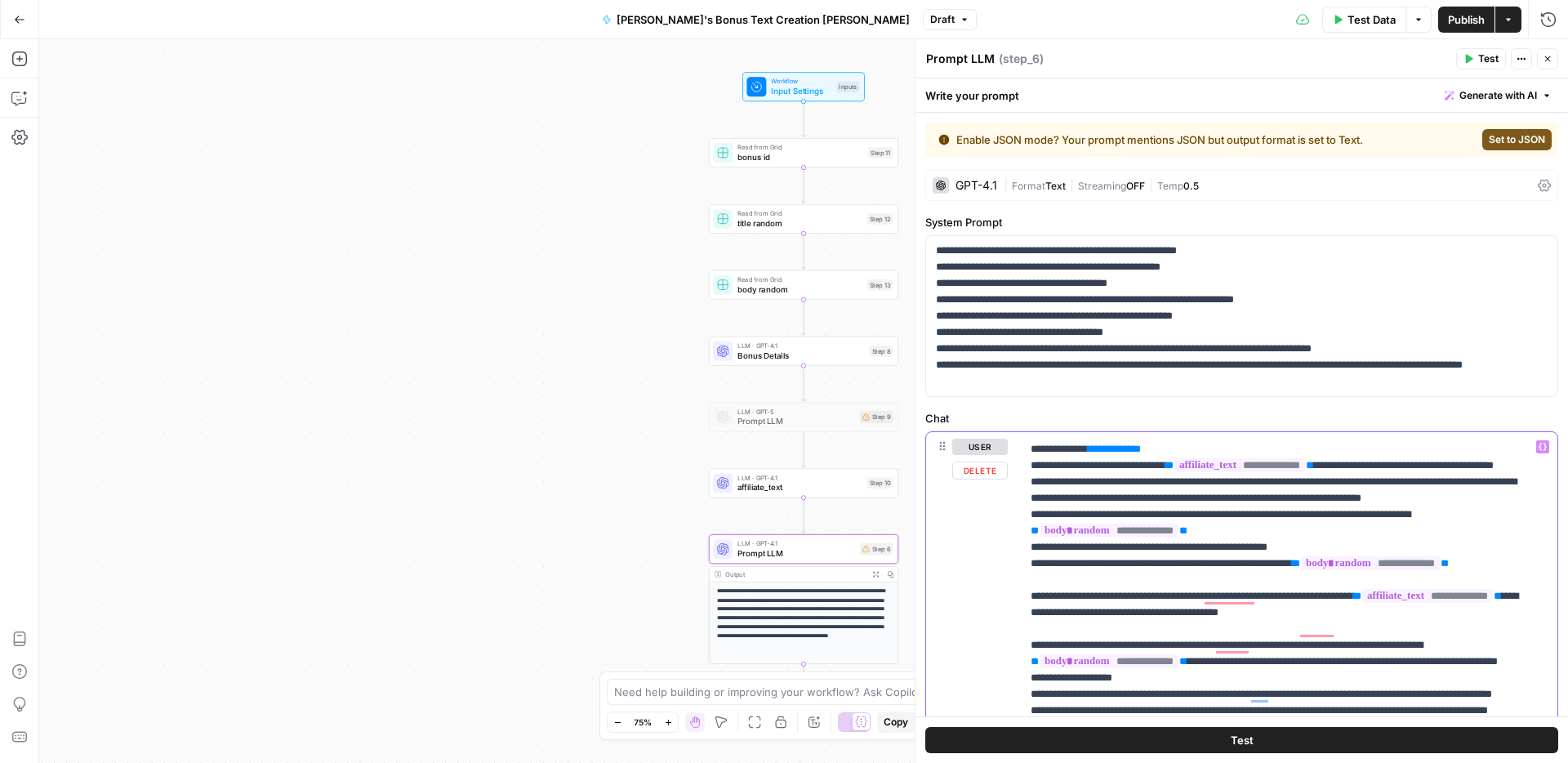
drag, startPoint x: 1194, startPoint y: 497, endPoint x: 1102, endPoint y: 498, distance: 92.0
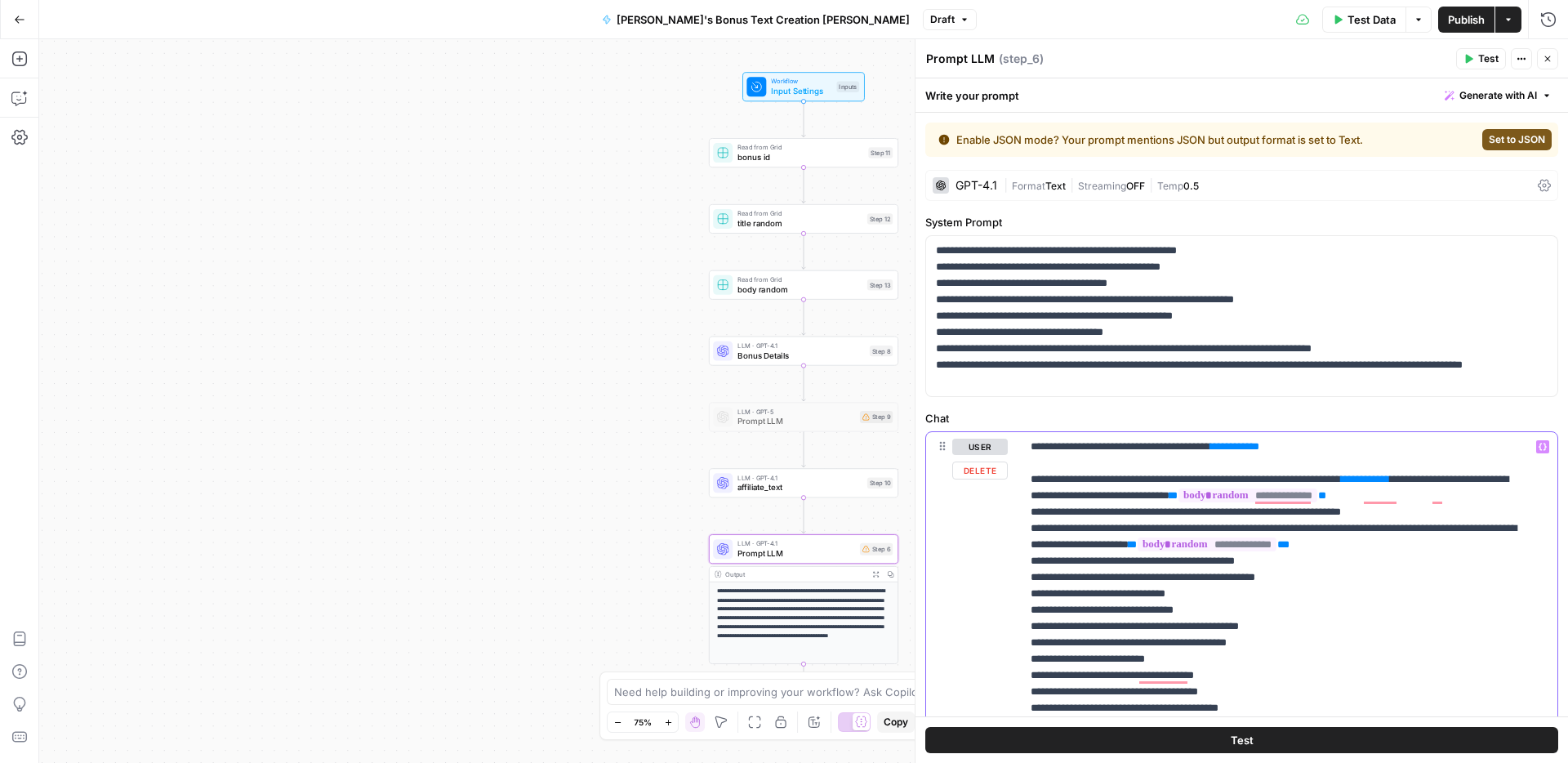
drag, startPoint x: 1407, startPoint y: 628, endPoint x: 973, endPoint y: 615, distance: 434.2
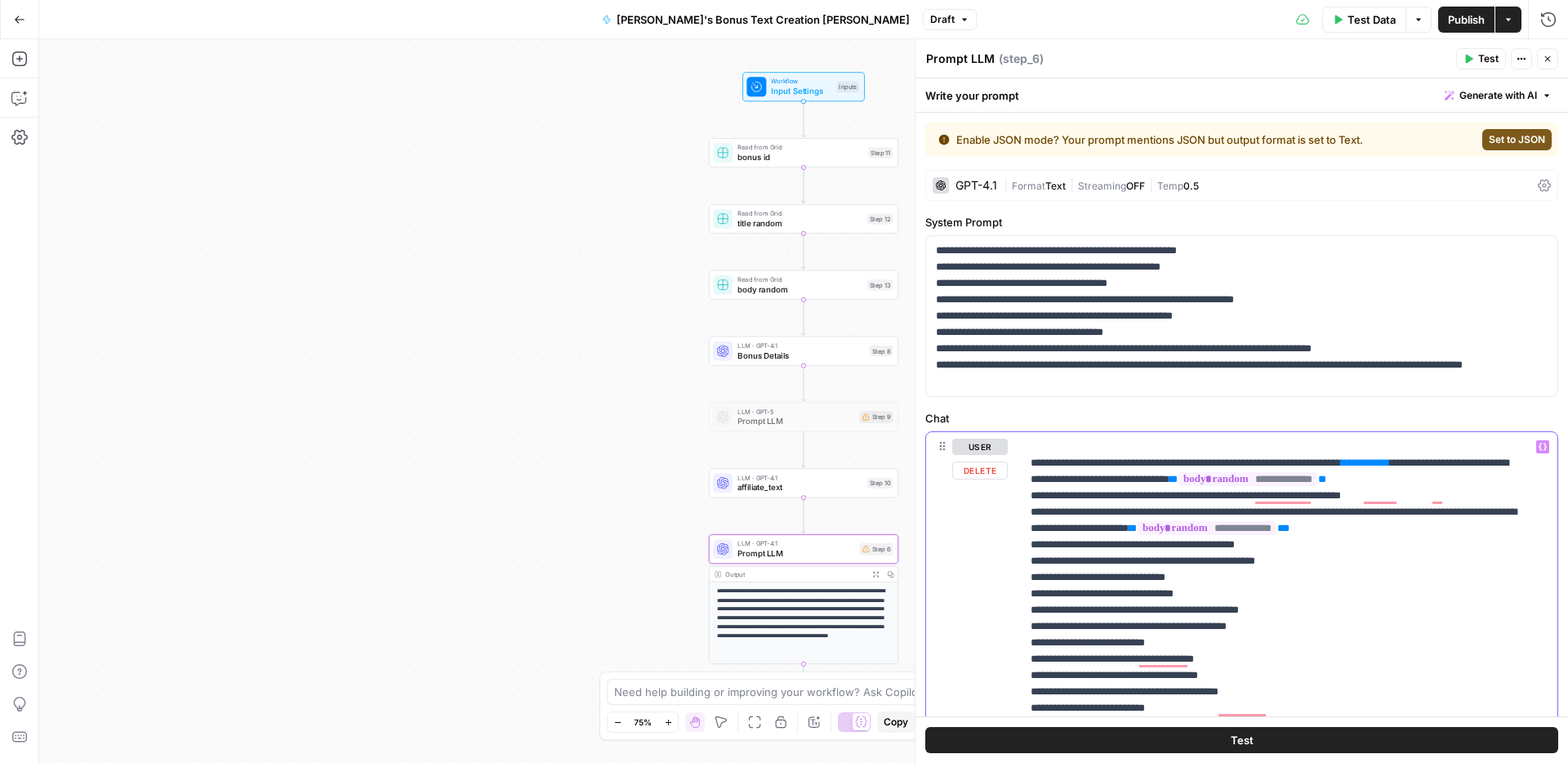
drag, startPoint x: 1466, startPoint y: 641, endPoint x: 1032, endPoint y: 629, distance: 434.2
click at [1032, 629] on p "**********" at bounding box center [1276, 577] width 492 height 3741
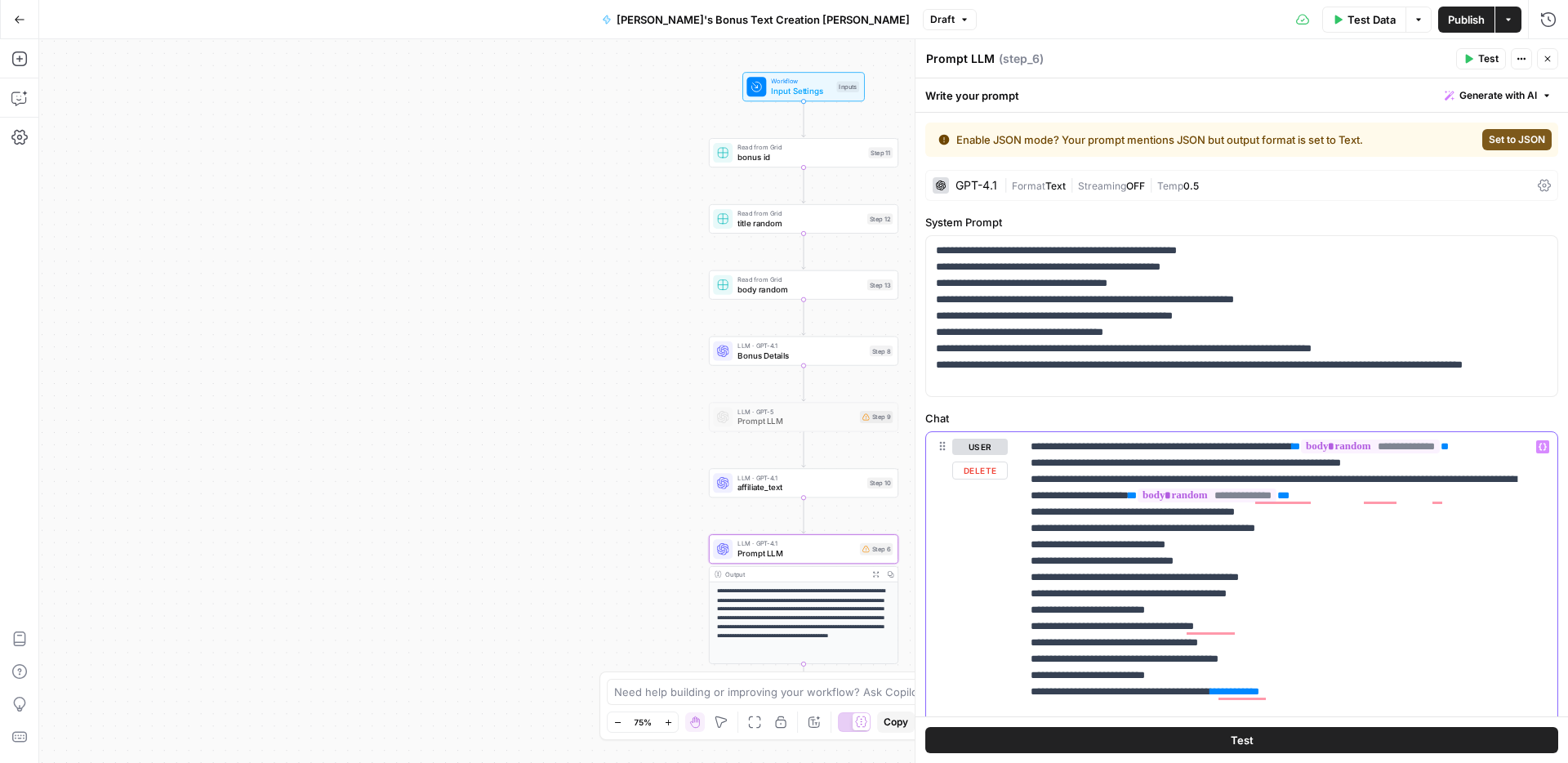
drag, startPoint x: 1037, startPoint y: 626, endPoint x: 1024, endPoint y: 626, distance: 13.0
click at [1024, 626] on div "**********" at bounding box center [1283, 765] width 525 height 666
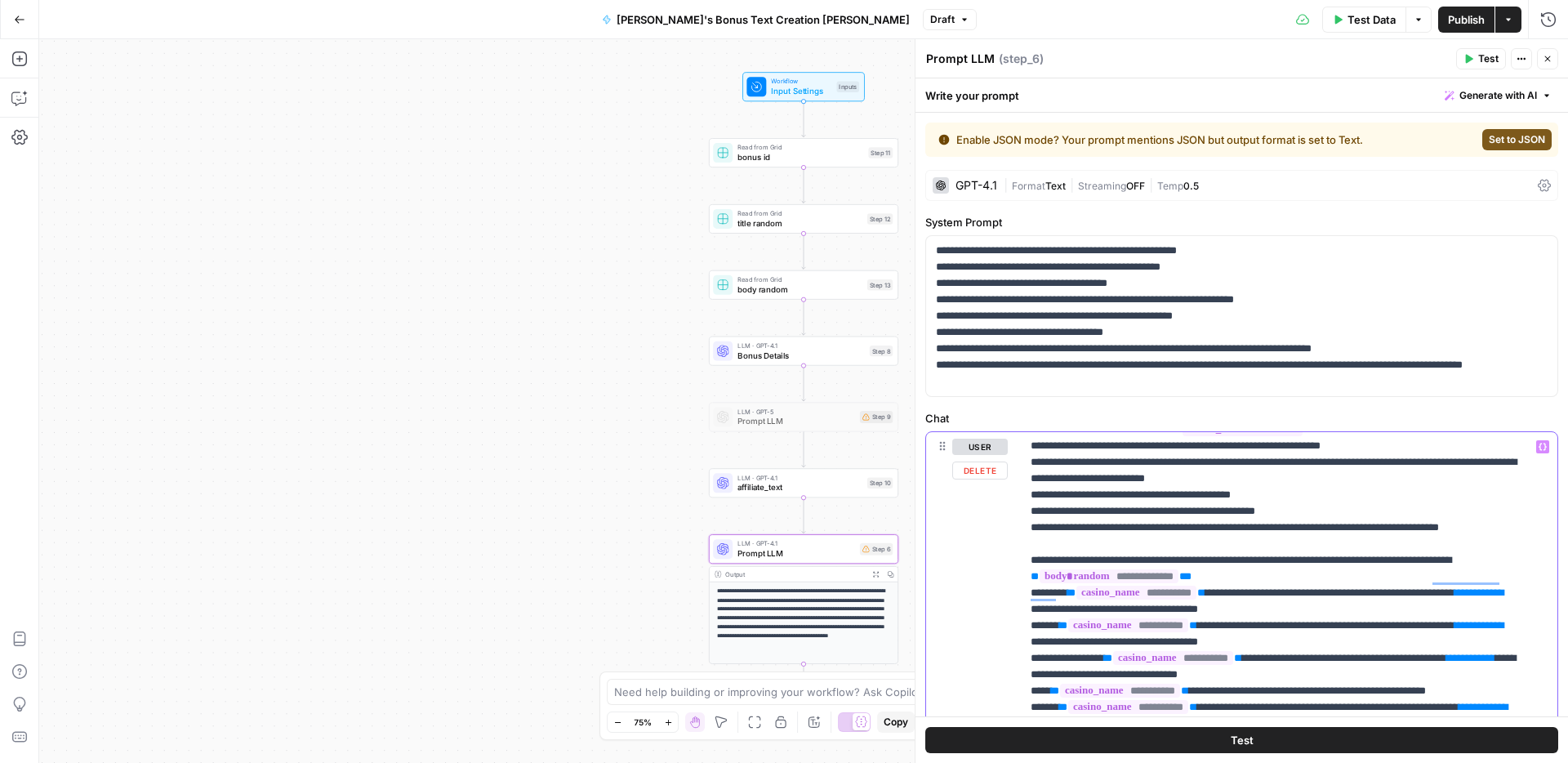
drag, startPoint x: 1388, startPoint y: 529, endPoint x: 1022, endPoint y: 531, distance: 366.0
click at [1017, 531] on div "**********" at bounding box center [1241, 420] width 652 height 684
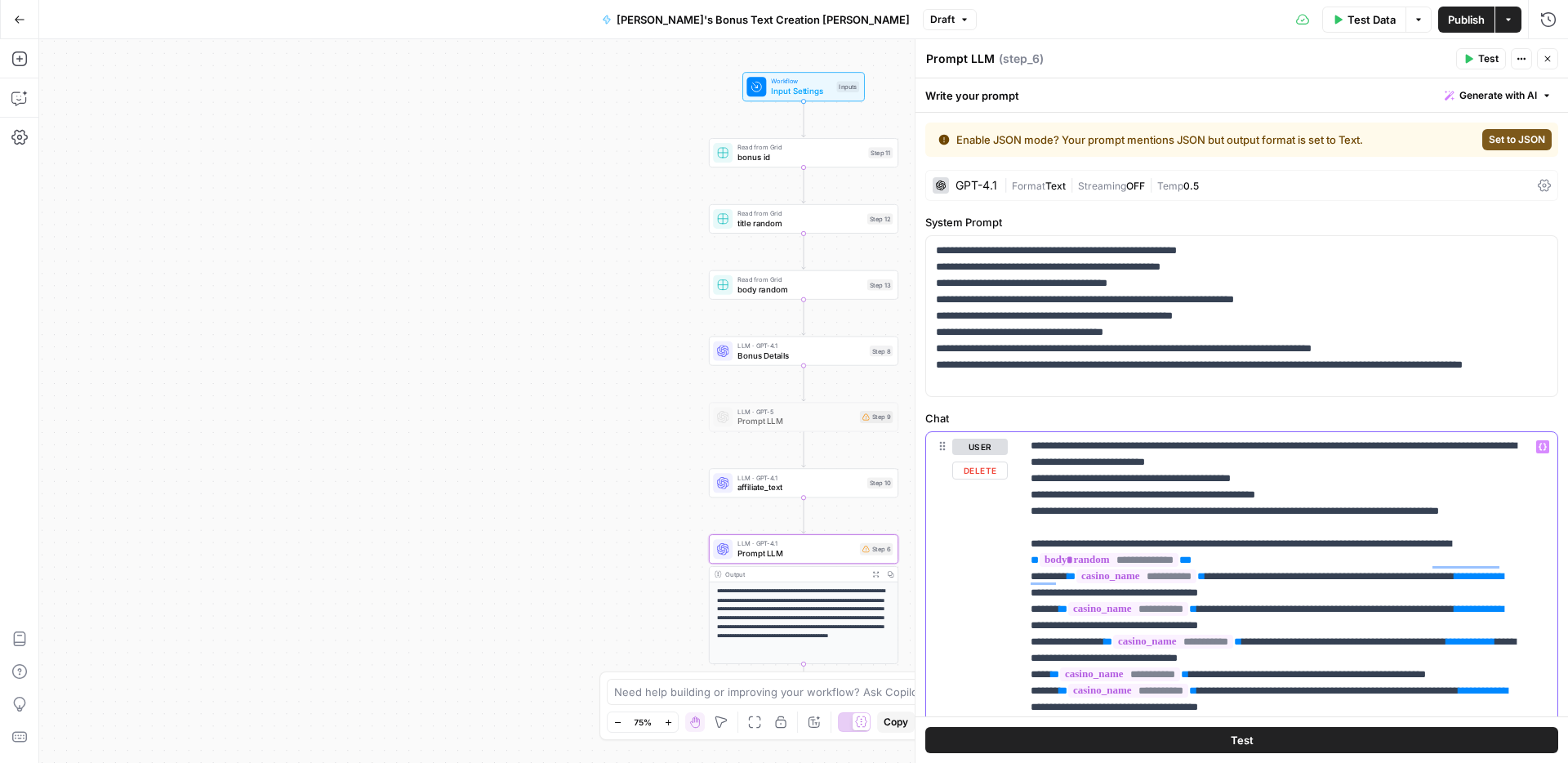
drag, startPoint x: 1409, startPoint y: 541, endPoint x: 1330, endPoint y: 544, distance: 79.1
click at [1330, 544] on p "**********" at bounding box center [1276, 201] width 492 height 3709
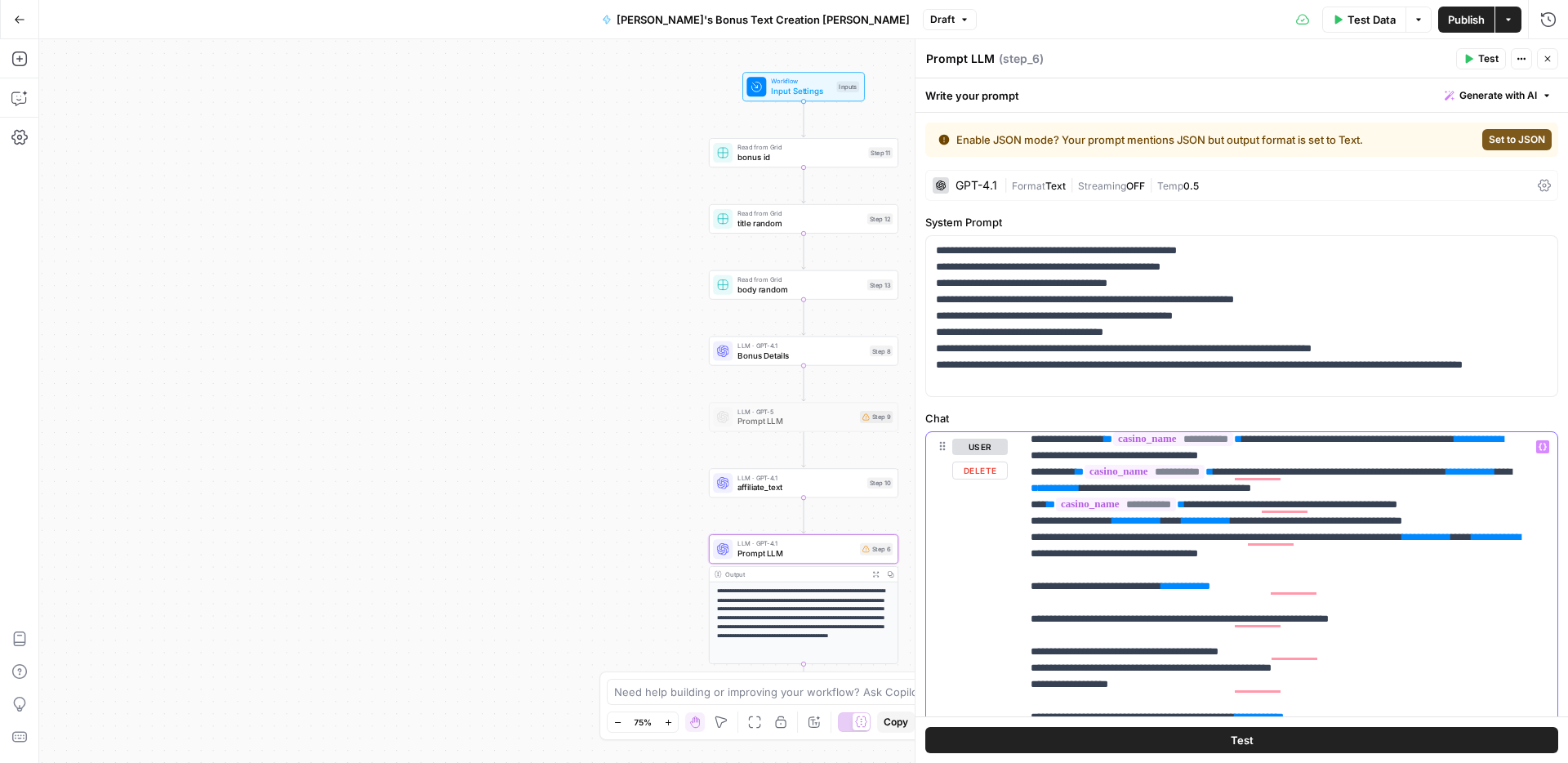
drag, startPoint x: 1067, startPoint y: 473, endPoint x: 1357, endPoint y: 471, distance: 290.0
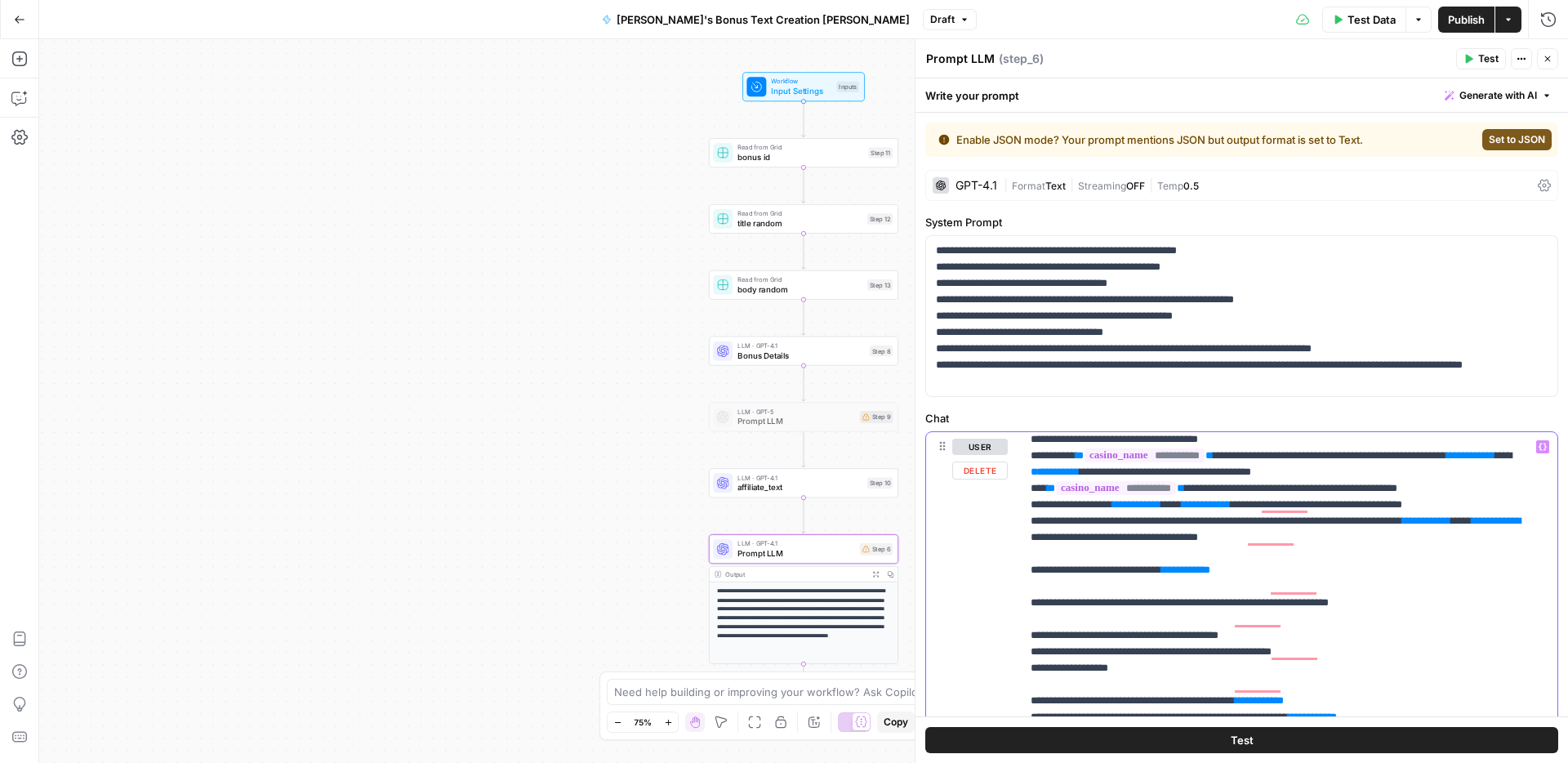
drag, startPoint x: 1093, startPoint y: 505, endPoint x: 1412, endPoint y: 511, distance: 319.1
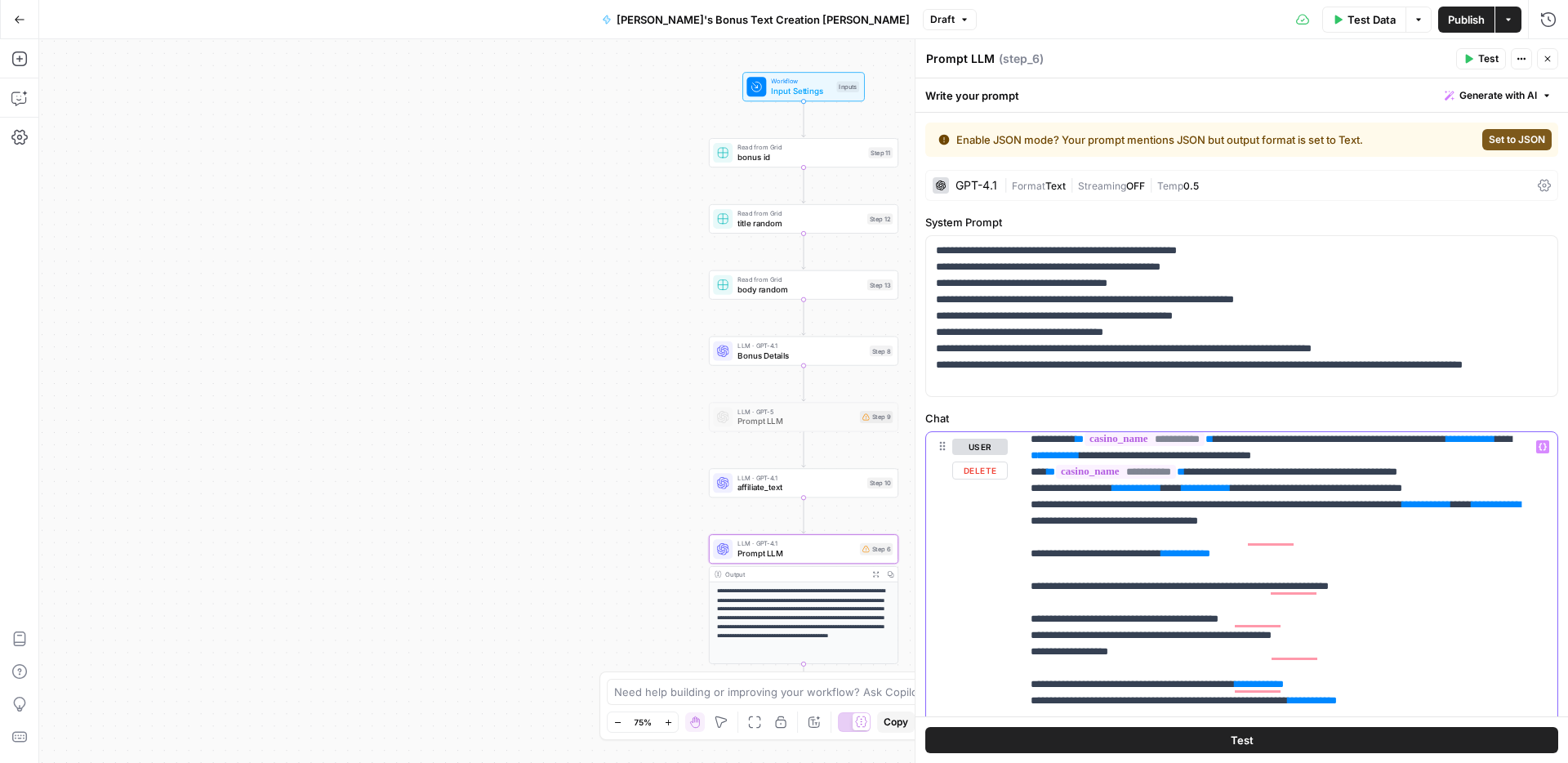
drag, startPoint x: 1077, startPoint y: 537, endPoint x: 1369, endPoint y: 535, distance: 292.0
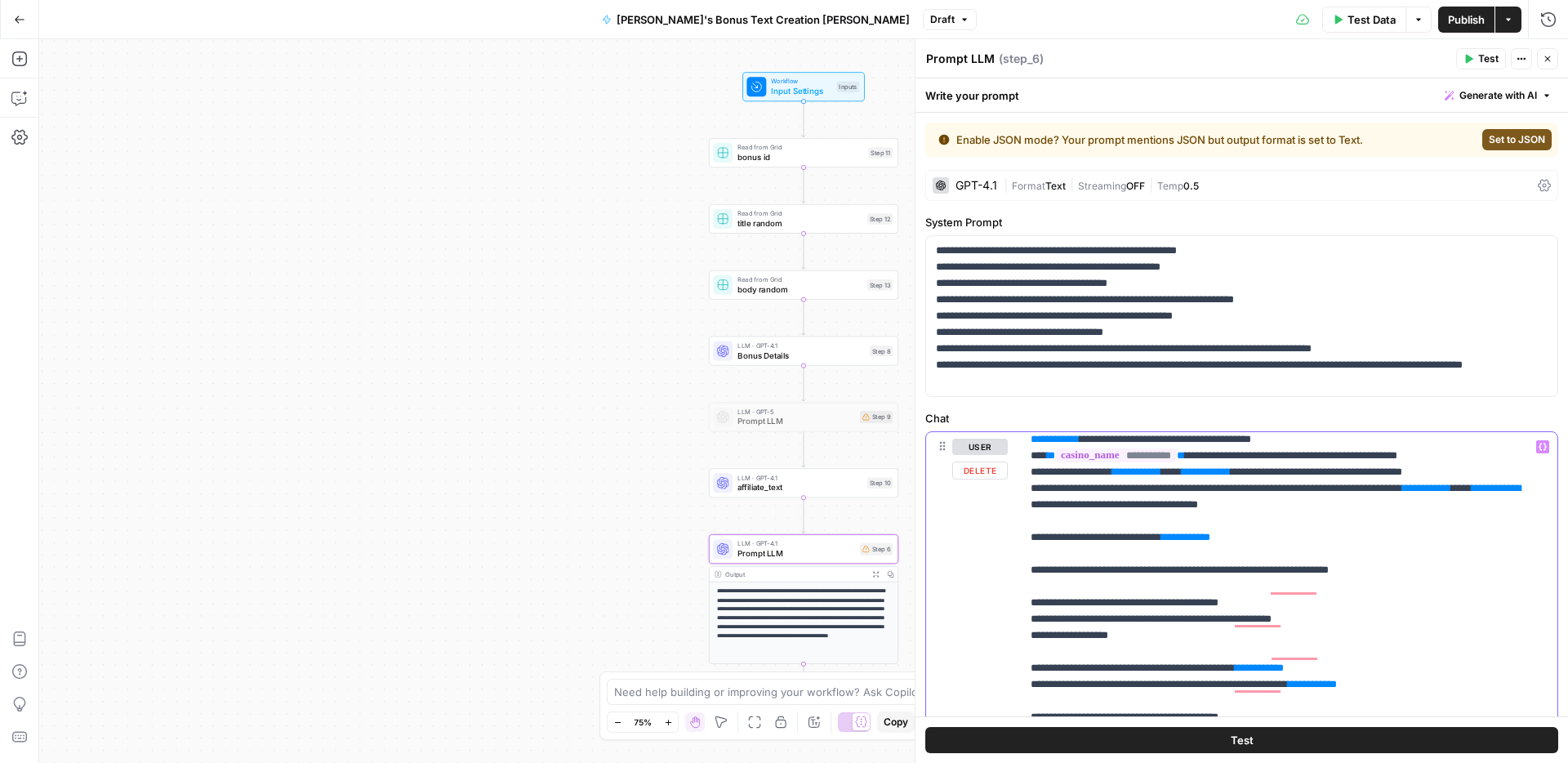
drag, startPoint x: 1099, startPoint y: 582, endPoint x: 1395, endPoint y: 581, distance: 296.0
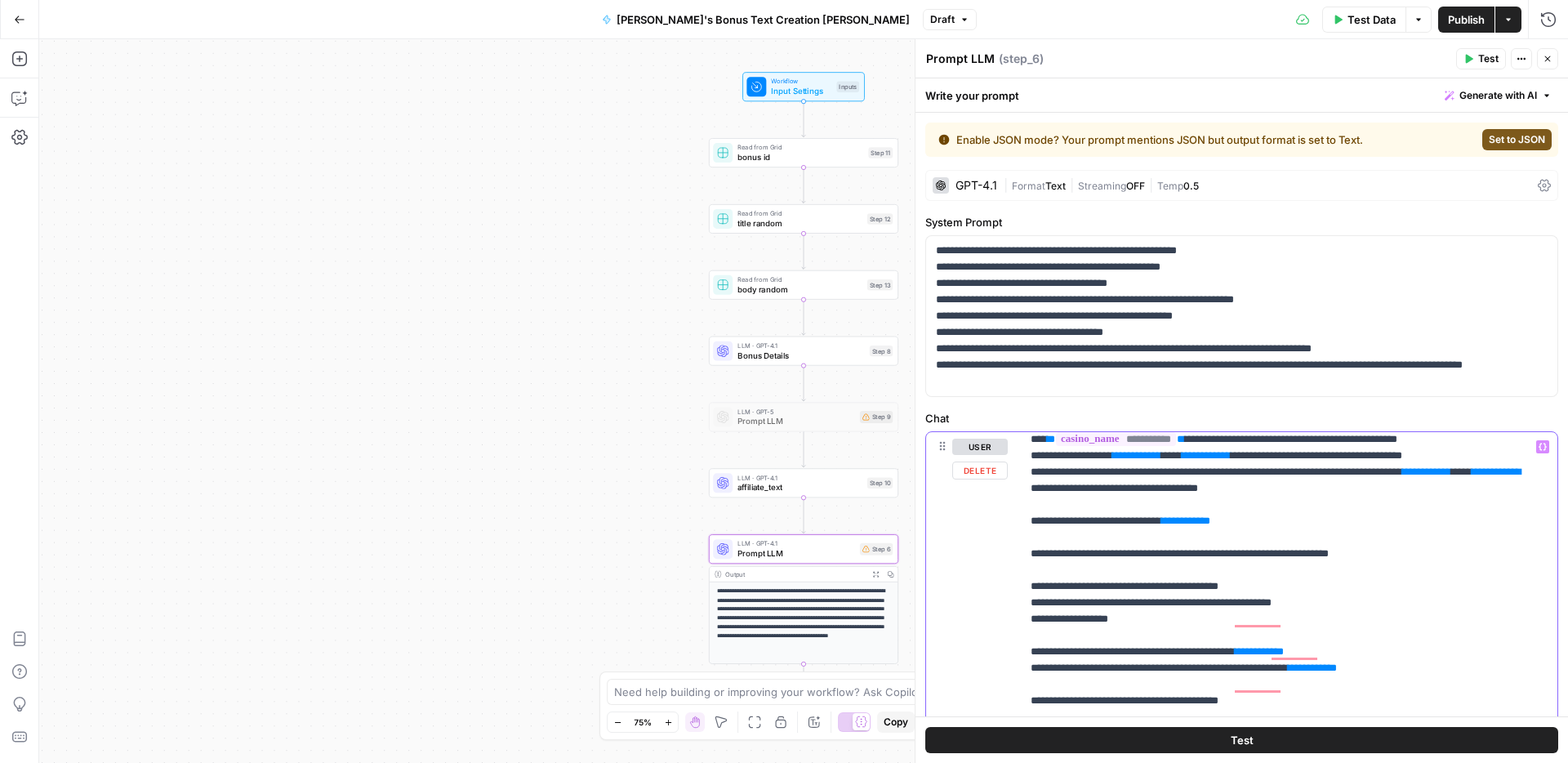
drag, startPoint x: 1065, startPoint y: 619, endPoint x: 1366, endPoint y: 613, distance: 301.1
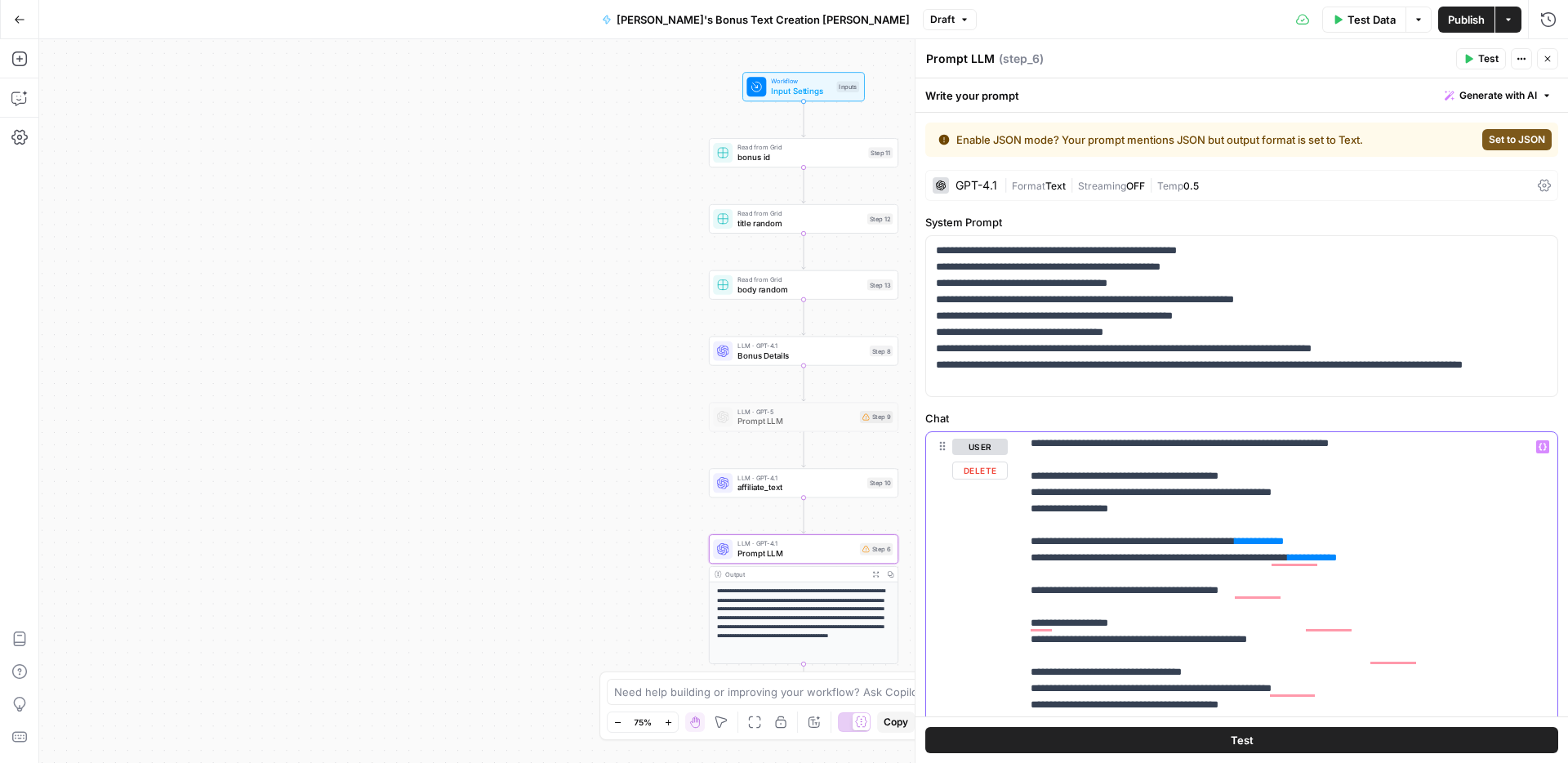
drag, startPoint x: 1102, startPoint y: 562, endPoint x: 1403, endPoint y: 554, distance: 301.1
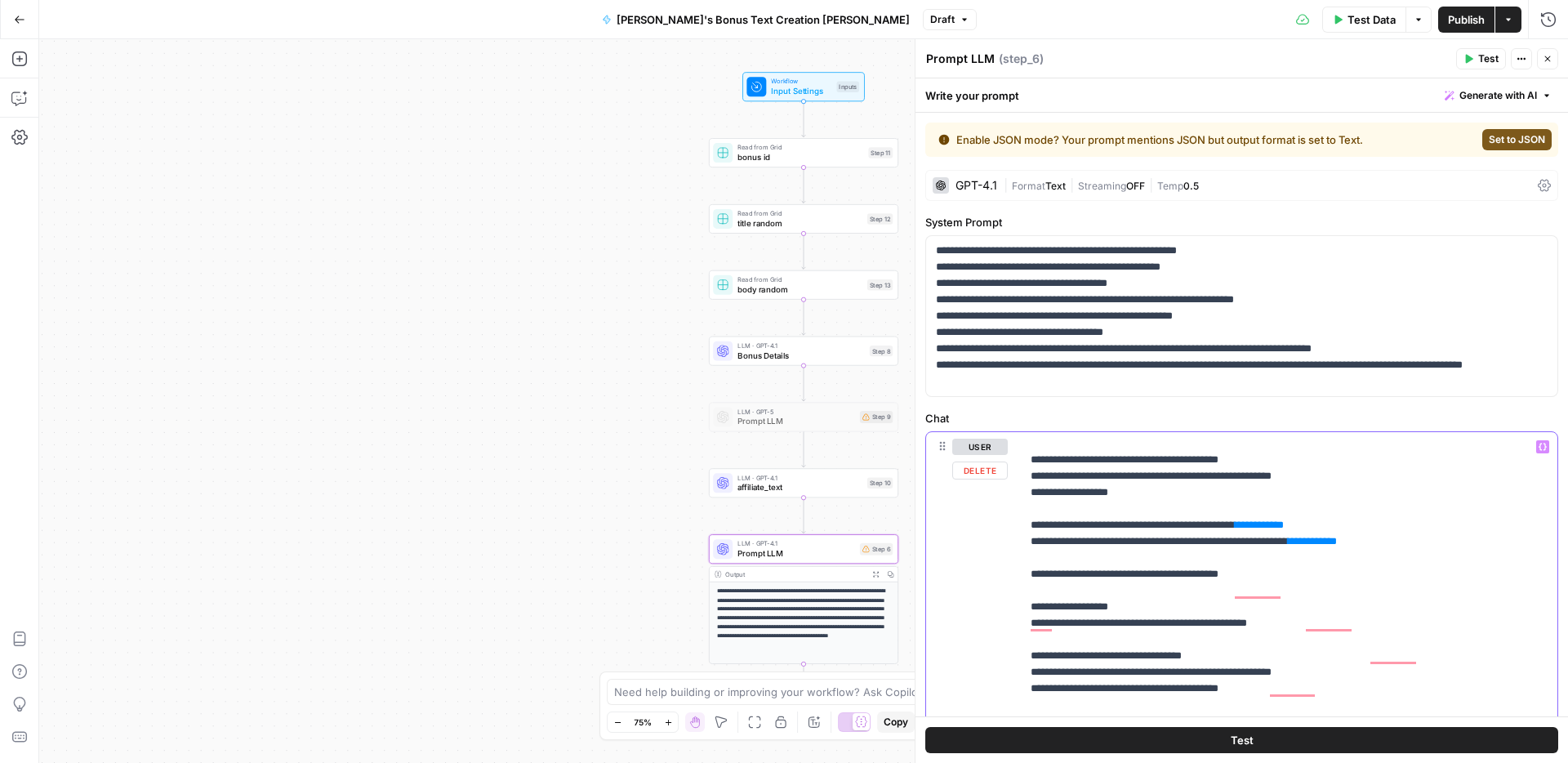
drag, startPoint x: 1064, startPoint y: 593, endPoint x: 1351, endPoint y: 591, distance: 287.0
drag, startPoint x: 1064, startPoint y: 590, endPoint x: 1217, endPoint y: 586, distance: 153.1
drag, startPoint x: 1368, startPoint y: 592, endPoint x: 1065, endPoint y: 593, distance: 303.0
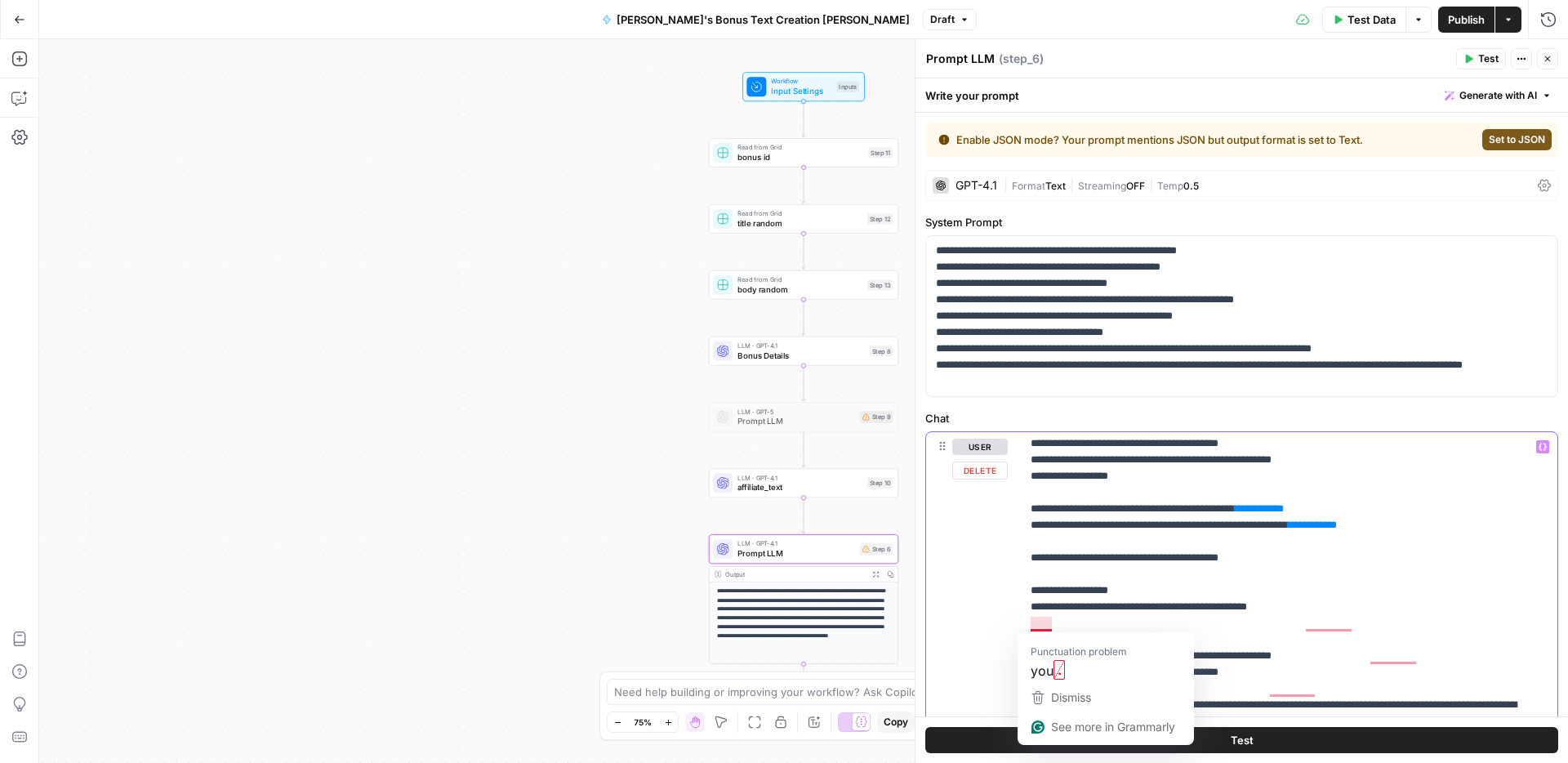
drag, startPoint x: 1439, startPoint y: 624, endPoint x: 1050, endPoint y: 623, distance: 389.0
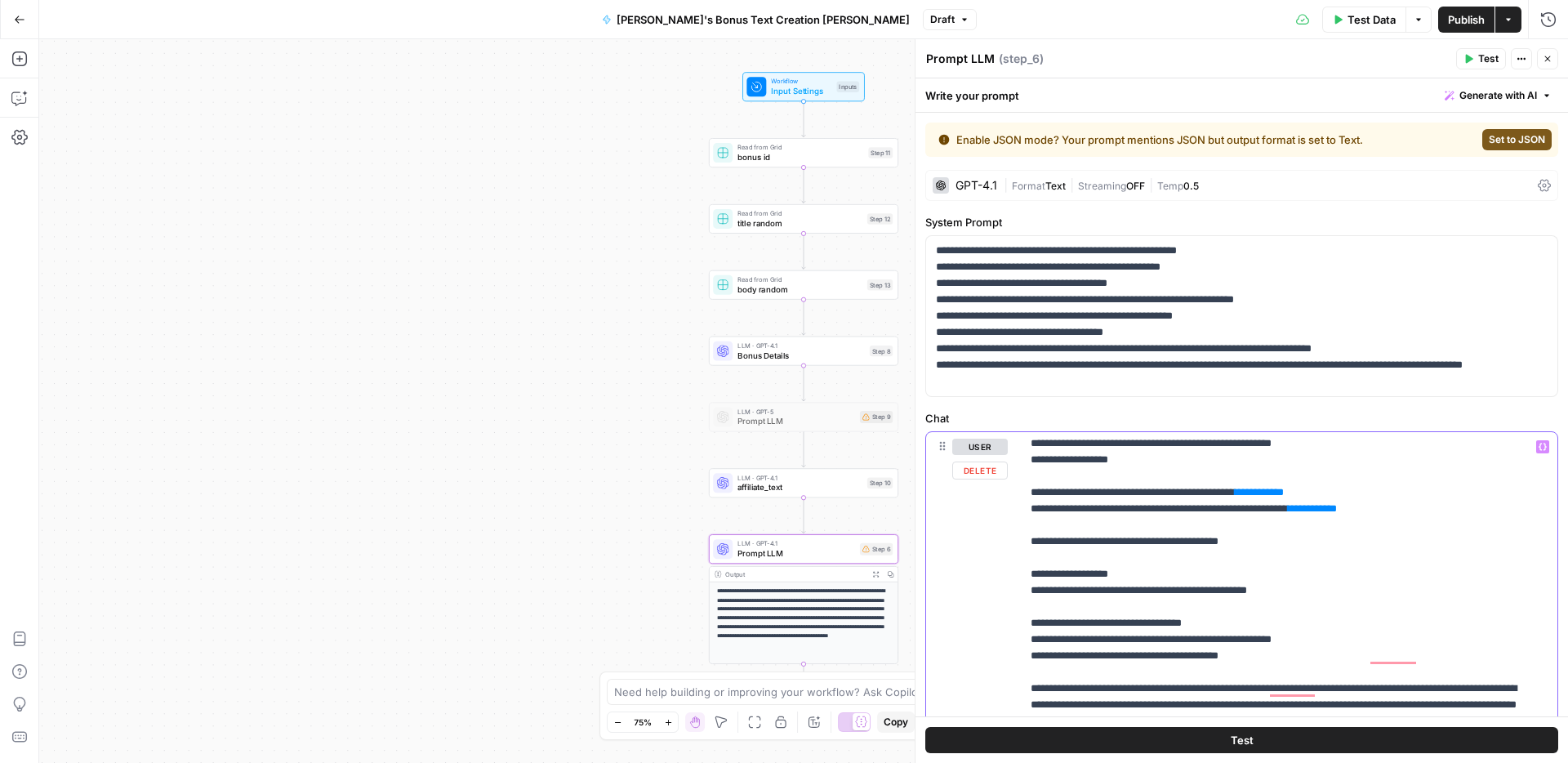
drag, startPoint x: 1497, startPoint y: 659, endPoint x: 1031, endPoint y: 650, distance: 466.1
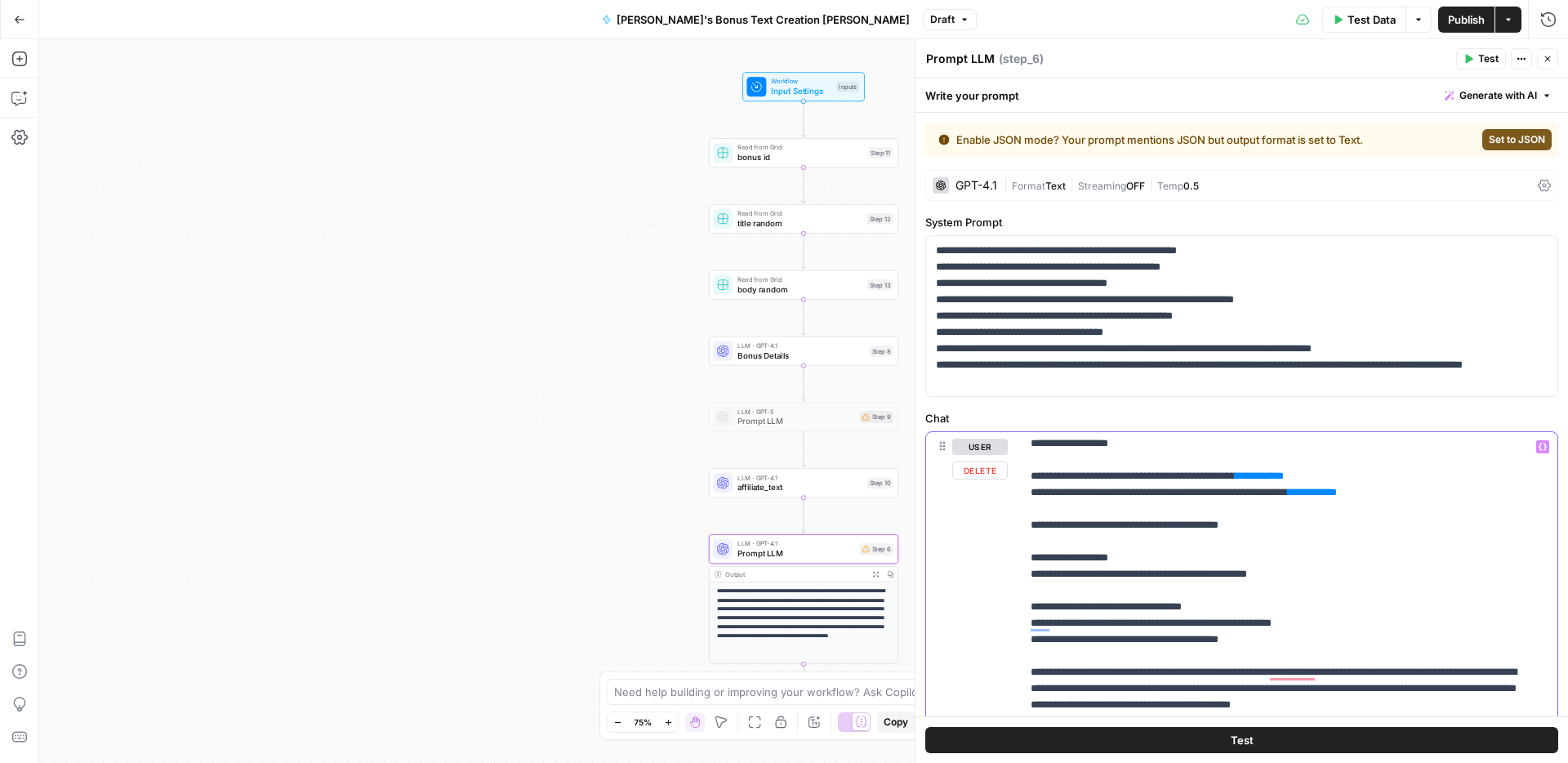
drag, startPoint x: 1419, startPoint y: 674, endPoint x: 1484, endPoint y: 654, distance: 68.0
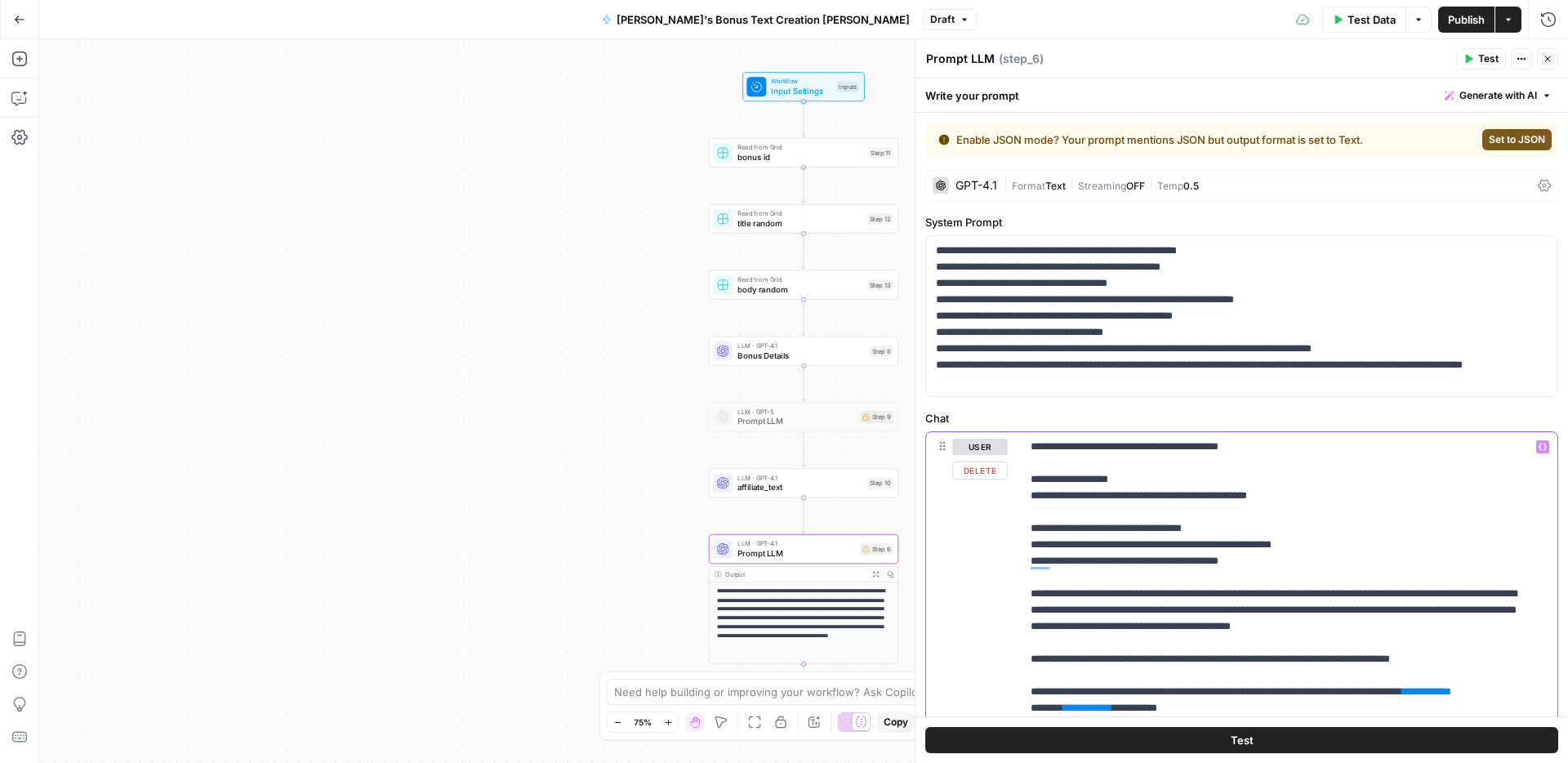
drag, startPoint x: 1324, startPoint y: 633, endPoint x: 1029, endPoint y: 629, distance: 295.0
click at [1029, 629] on div "**********" at bounding box center [1283, 765] width 525 height 666
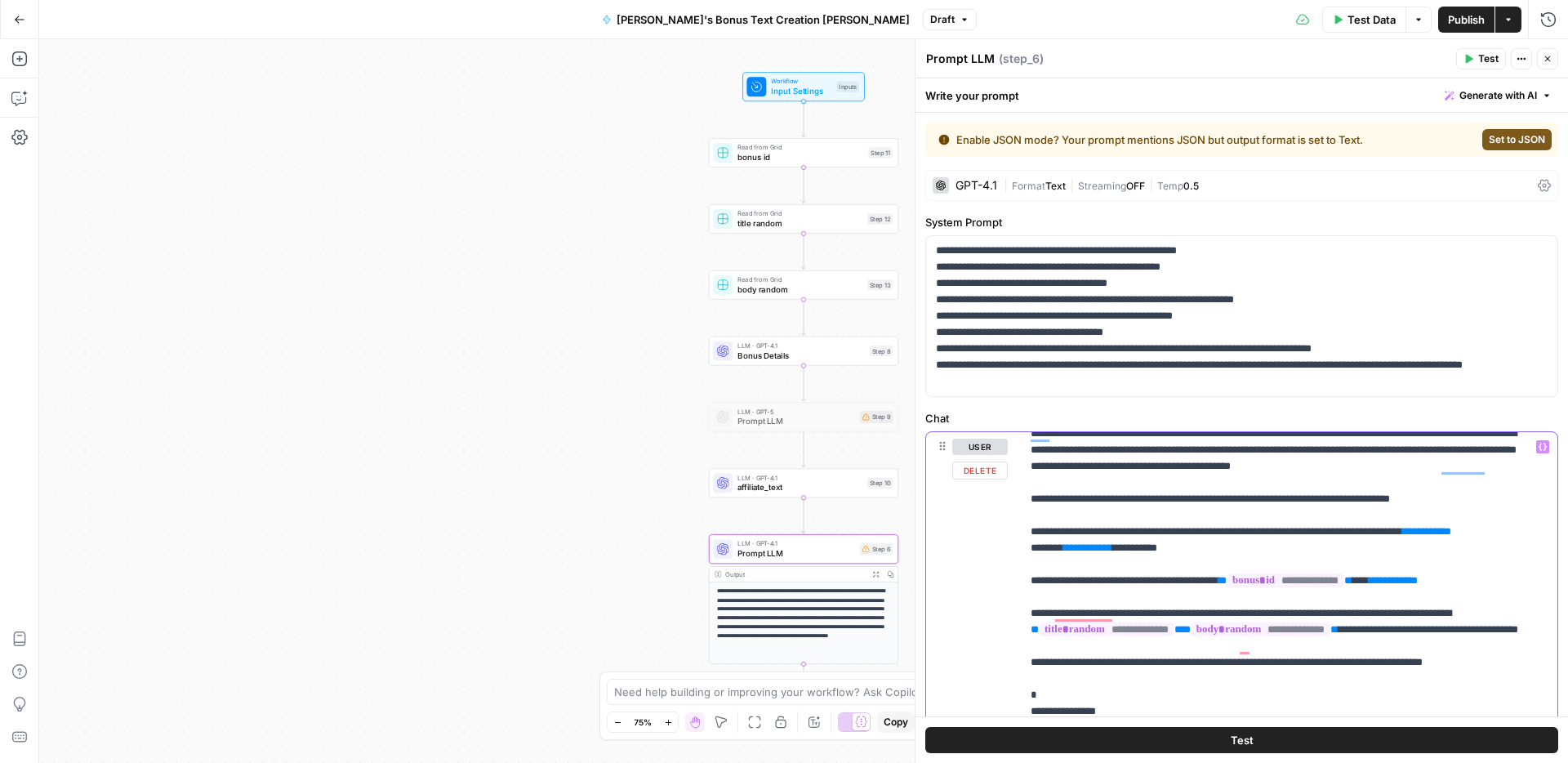
drag, startPoint x: 1364, startPoint y: 599, endPoint x: 1254, endPoint y: 595, distance: 110.1
drag, startPoint x: 1466, startPoint y: 615, endPoint x: 1330, endPoint y: 610, distance: 136.1
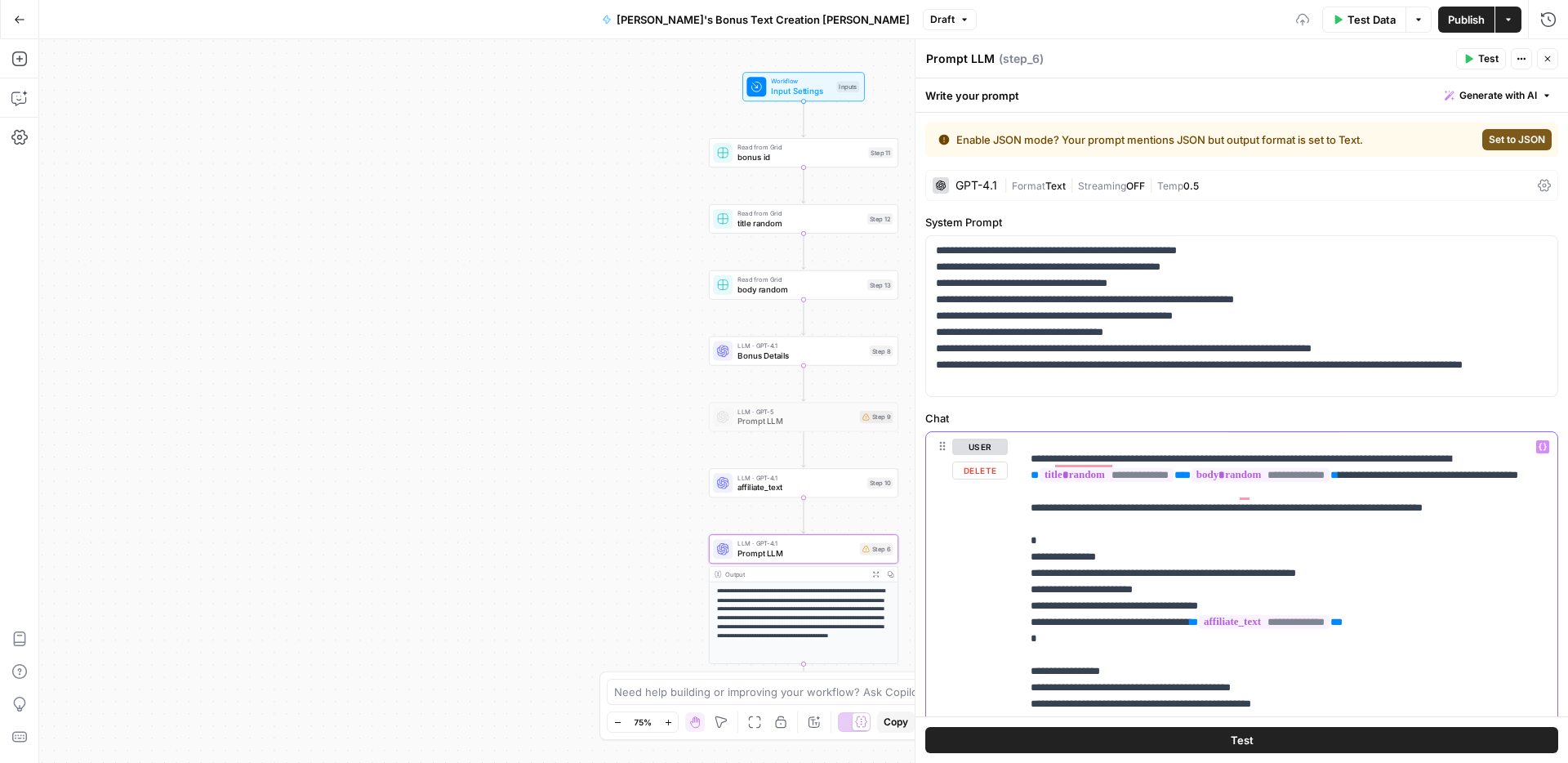
scroll to position [2938, 0]
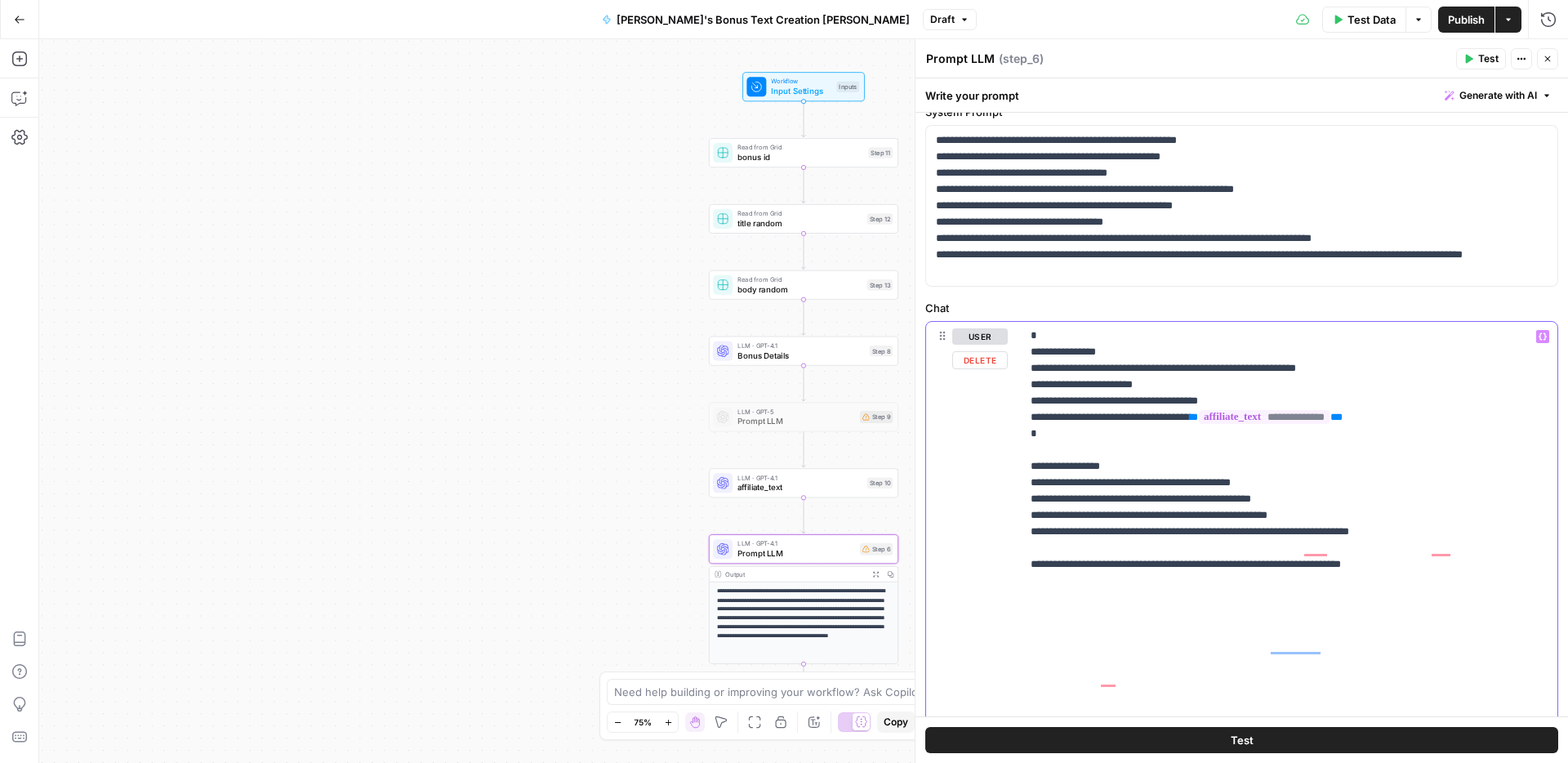
drag, startPoint x: 1207, startPoint y: 580, endPoint x: 1025, endPoint y: 552, distance: 184.1
click at [1025, 552] on div "**********" at bounding box center [1241, 420] width 652 height 684
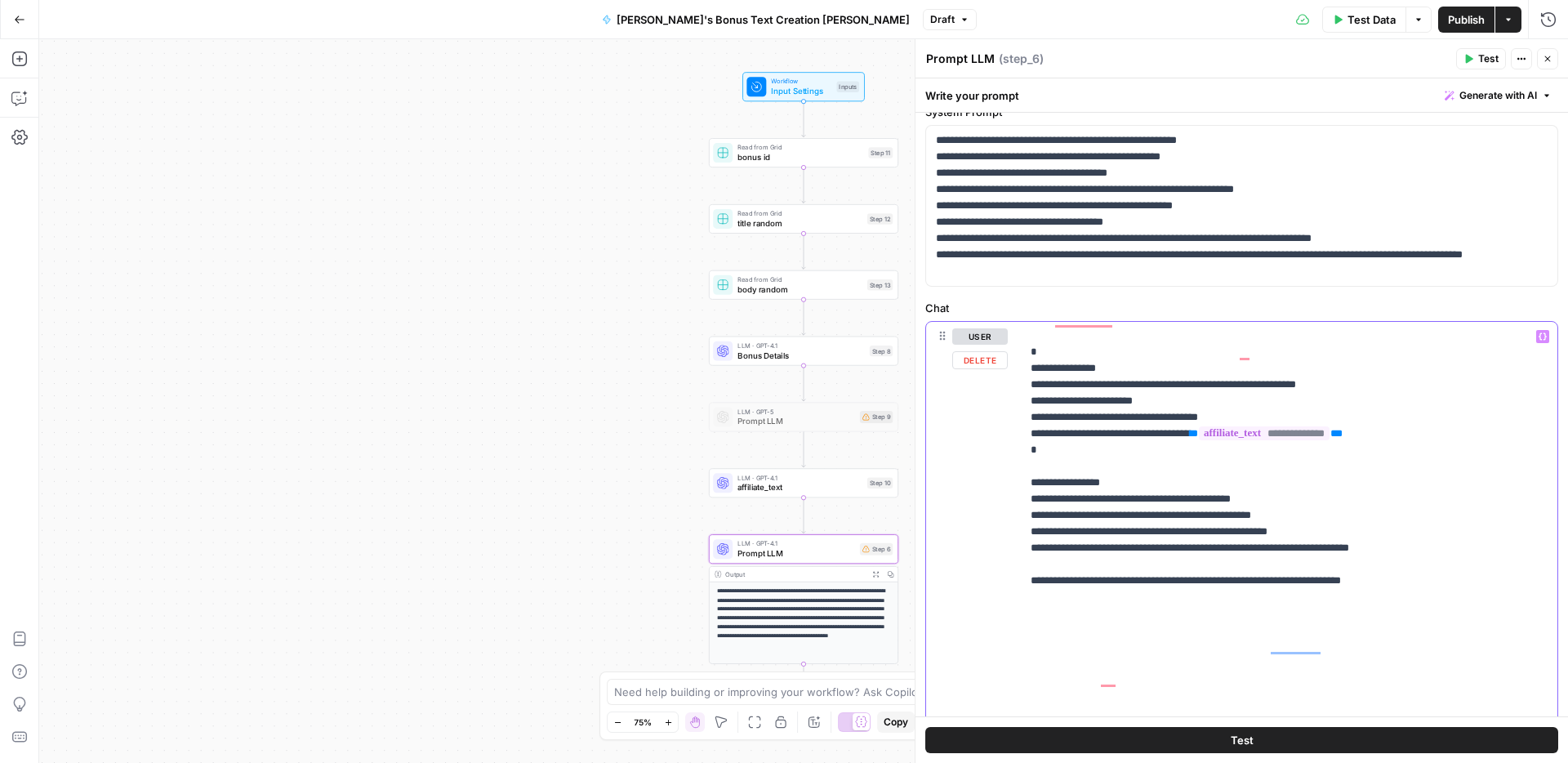
drag, startPoint x: 1484, startPoint y: 616, endPoint x: 1397, endPoint y: 618, distance: 87.0
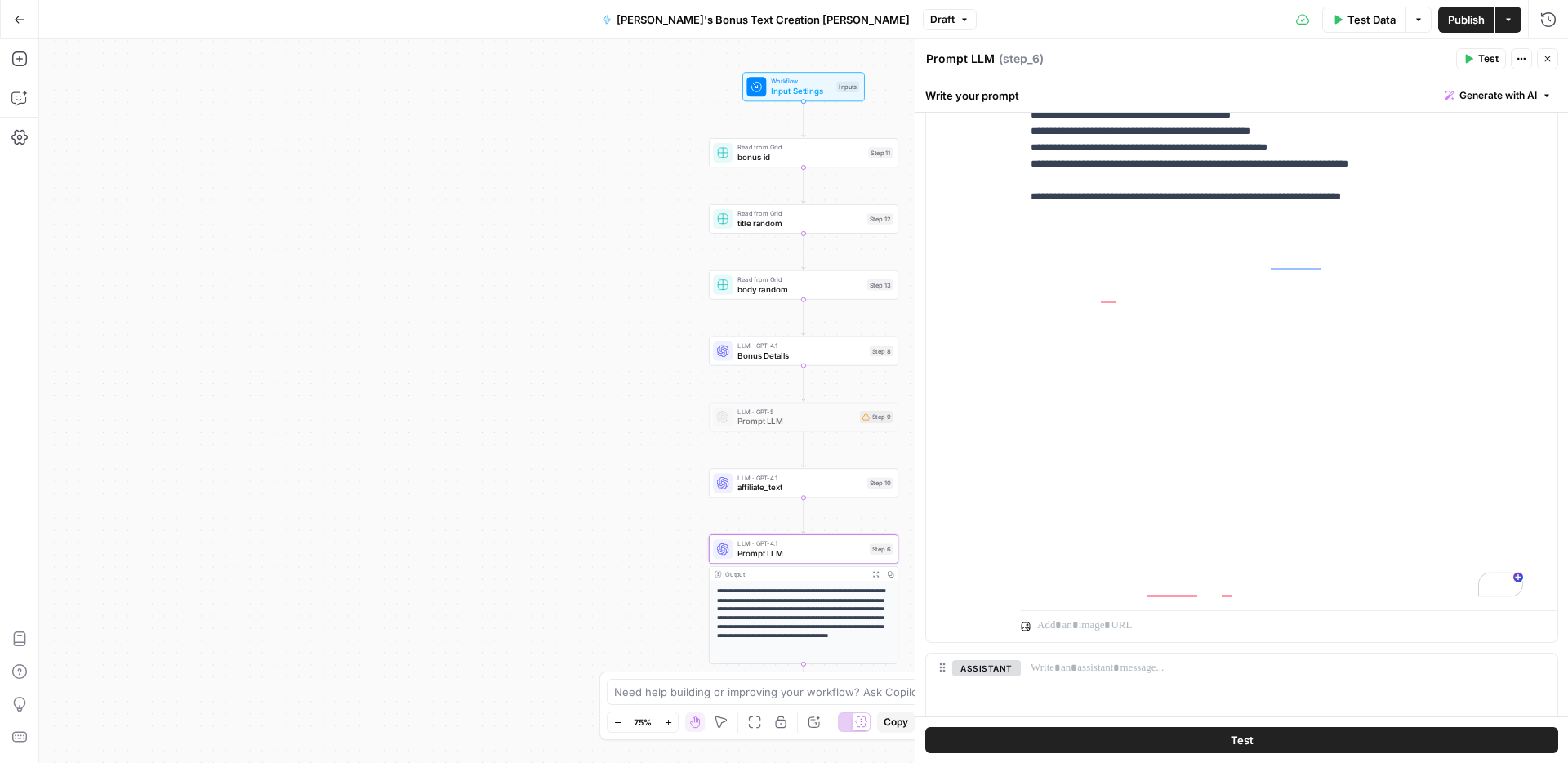
click at [1458, 23] on span "Publish" at bounding box center [1466, 20] width 37 height 17
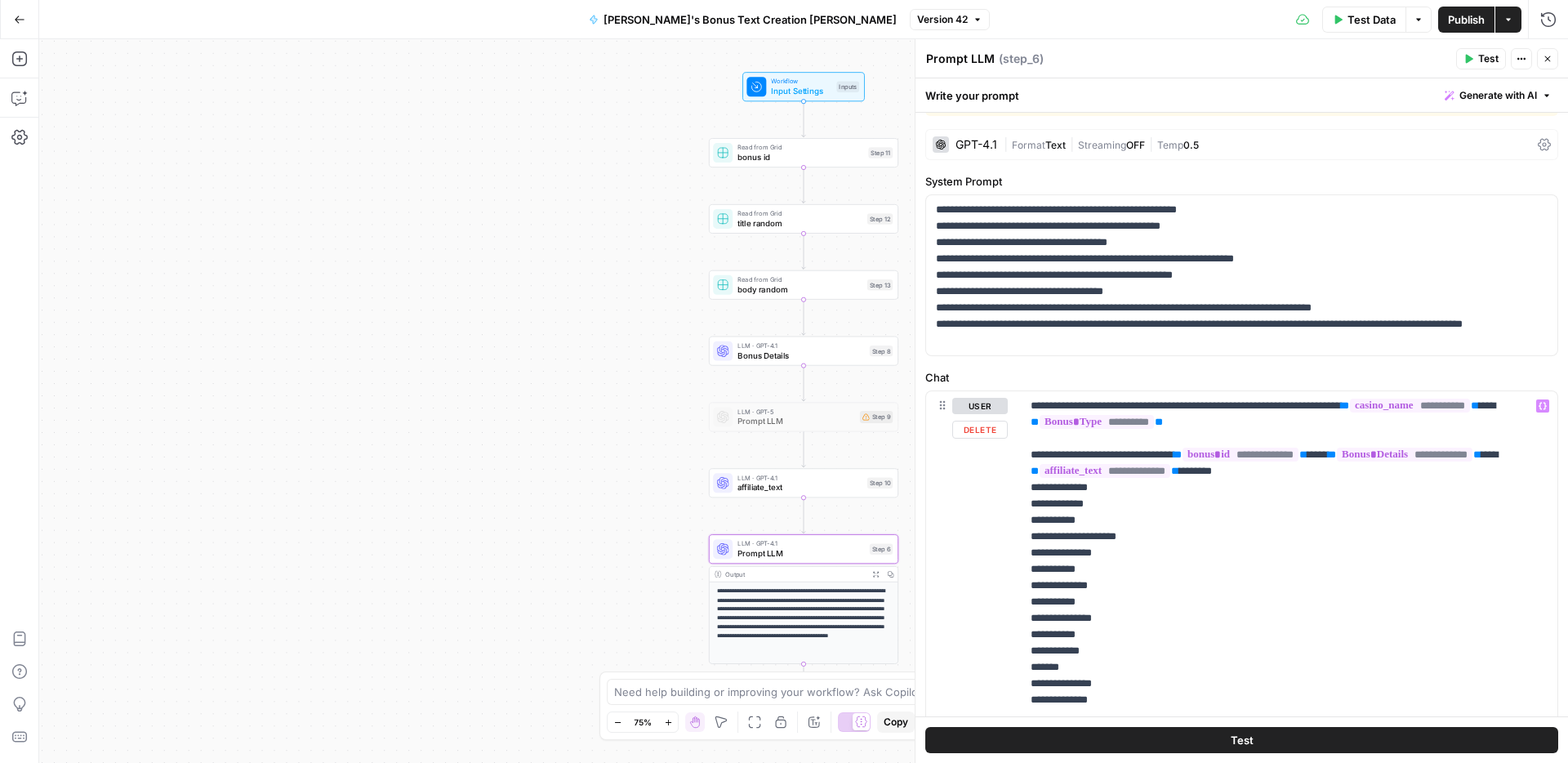
scroll to position [0, 0]
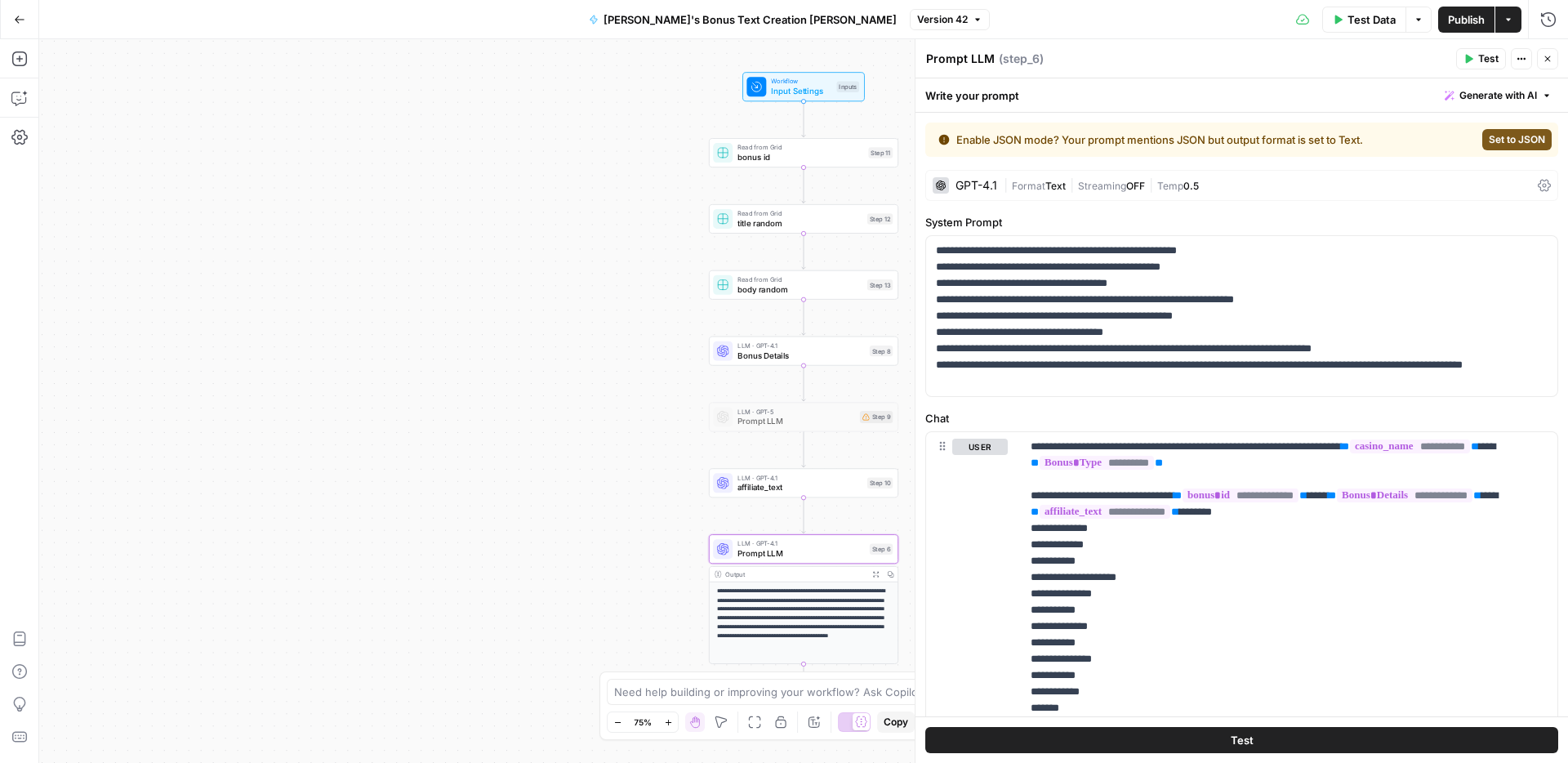
click at [1538, 181] on icon at bounding box center [1545, 186] width 13 height 13
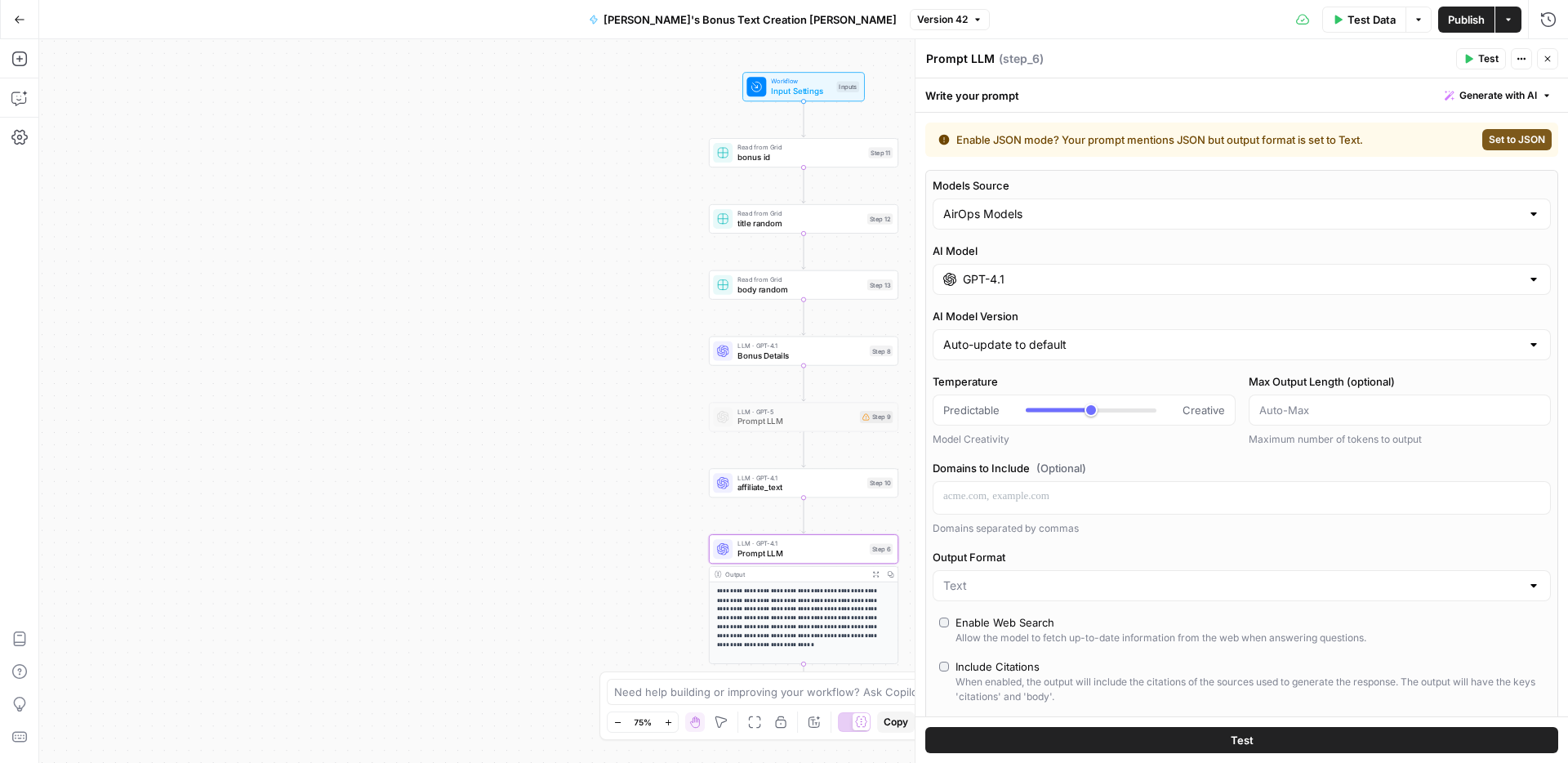
click at [1121, 277] on input "GPT-4.1" at bounding box center [1241, 280] width 558 height 17
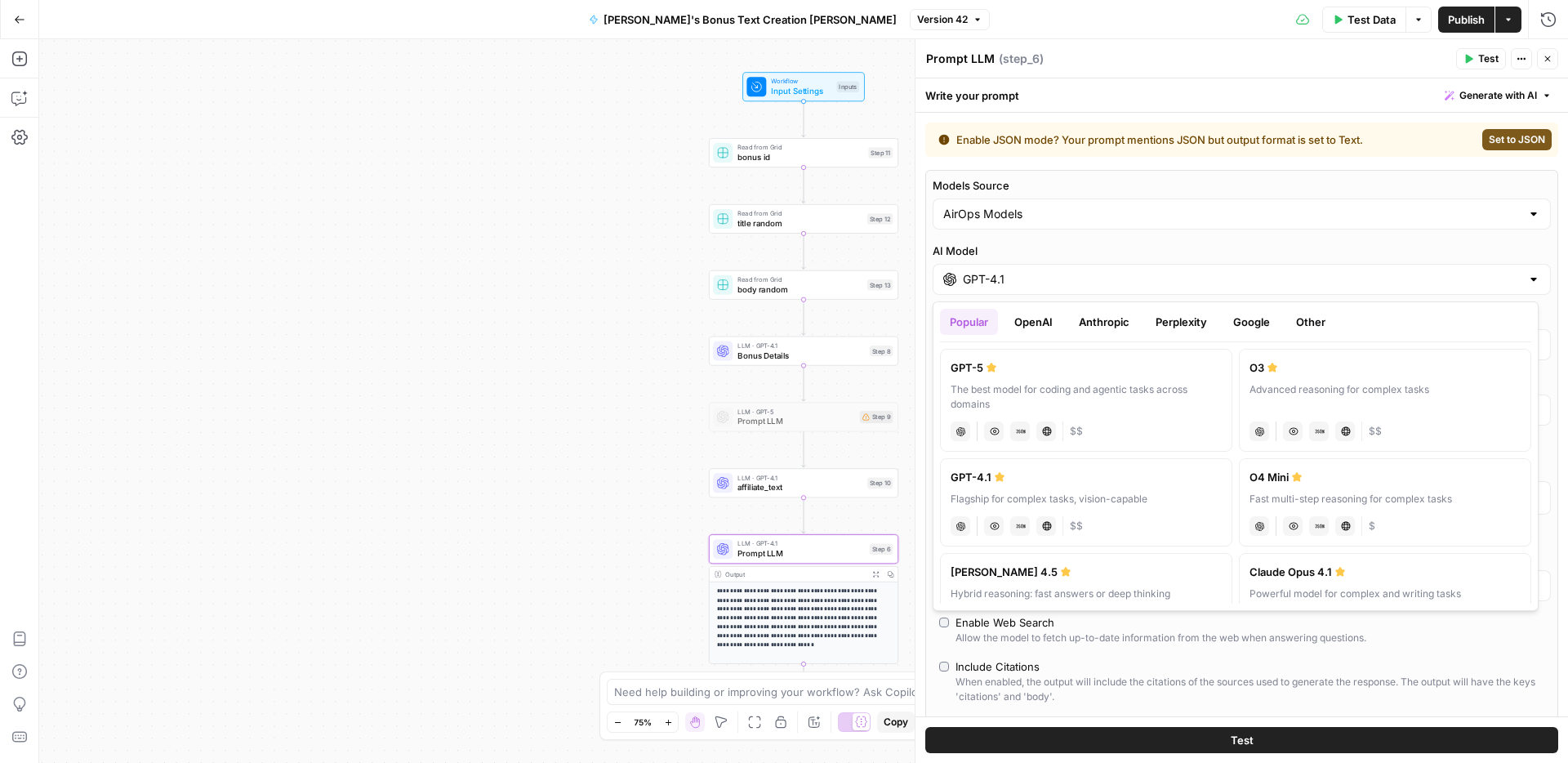
click at [1022, 314] on button "OpenAI" at bounding box center [1033, 321] width 58 height 26
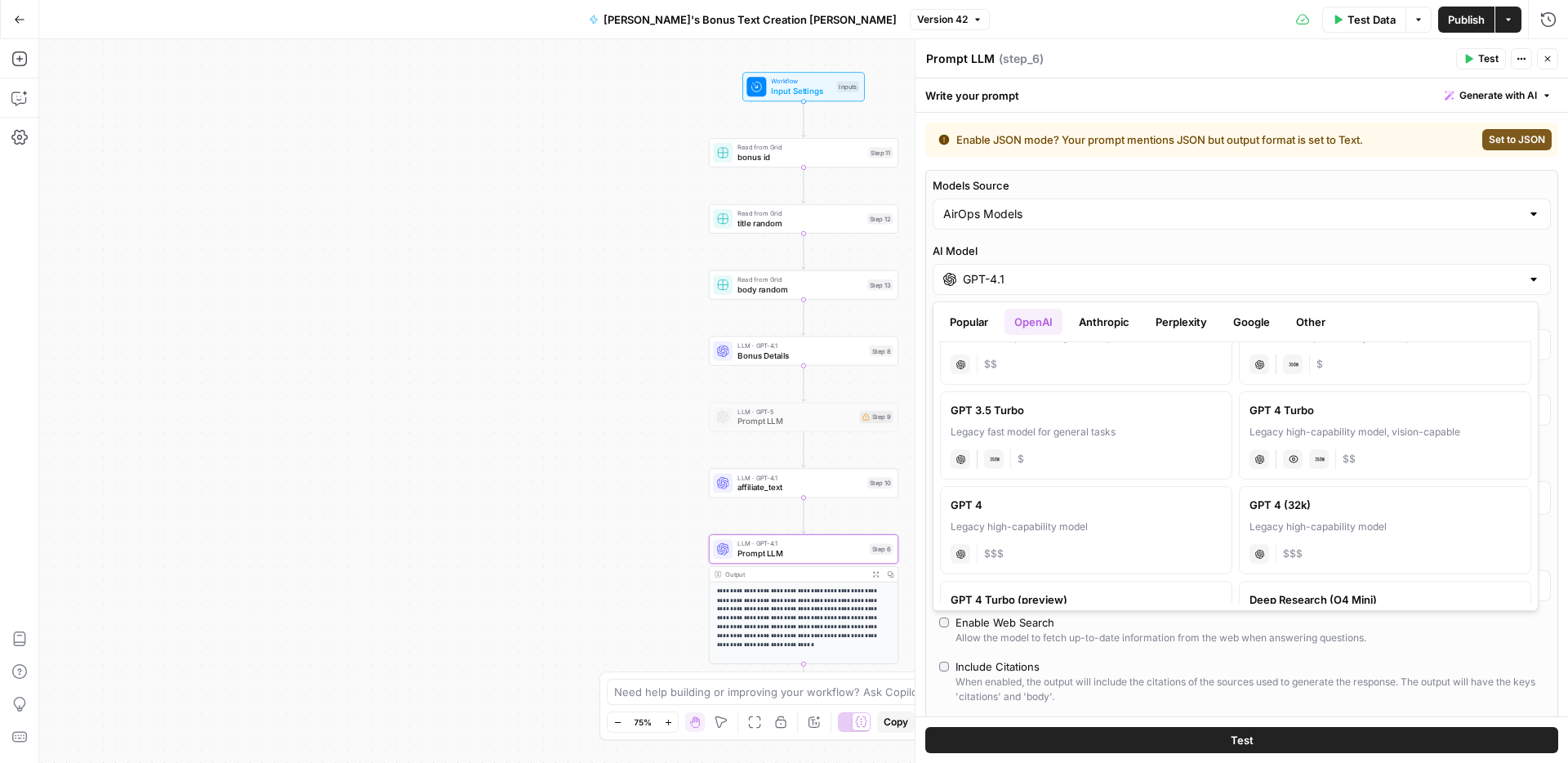
scroll to position [897, 0]
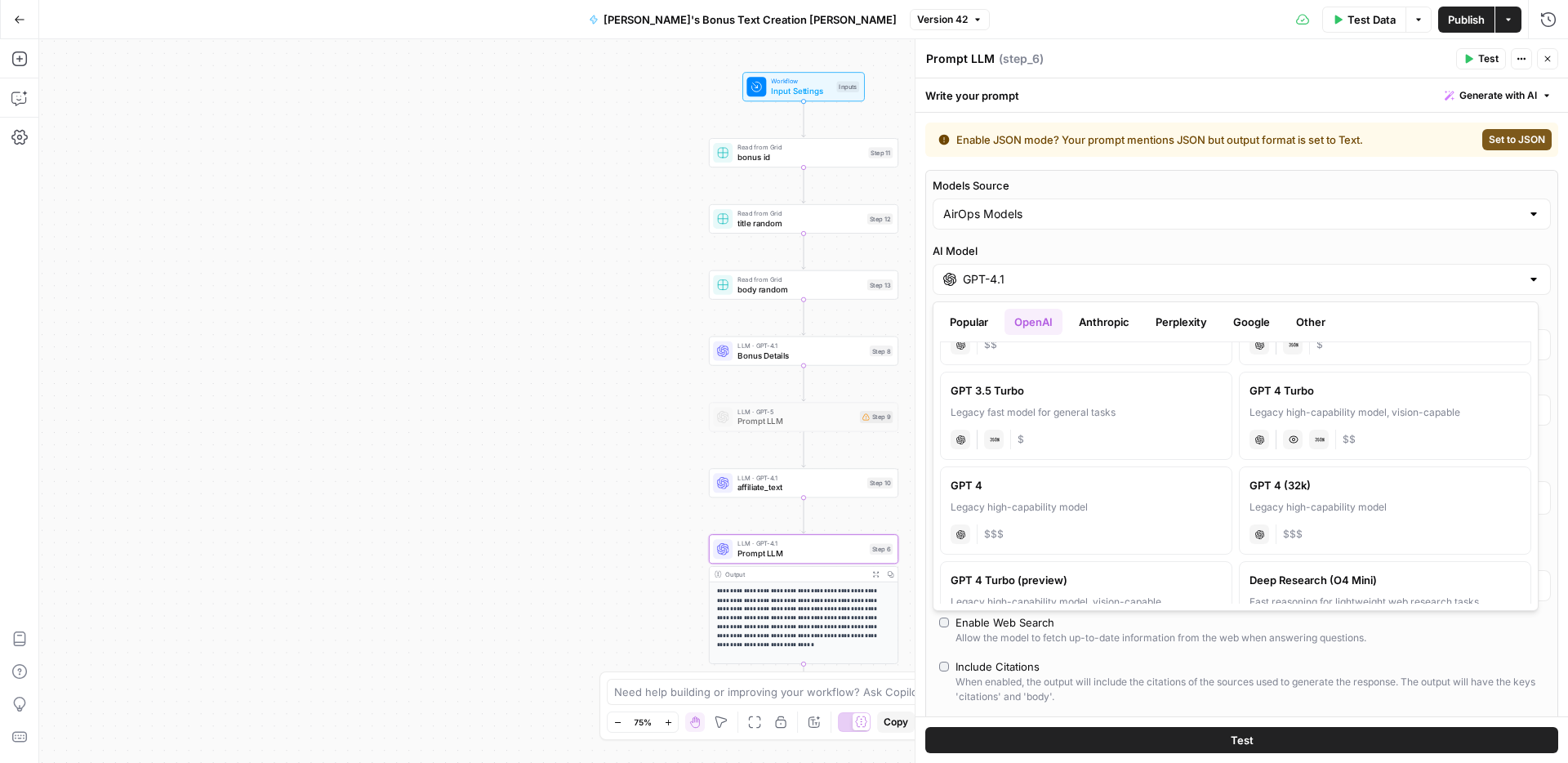
click at [965, 319] on button "Popular" at bounding box center [968, 321] width 58 height 26
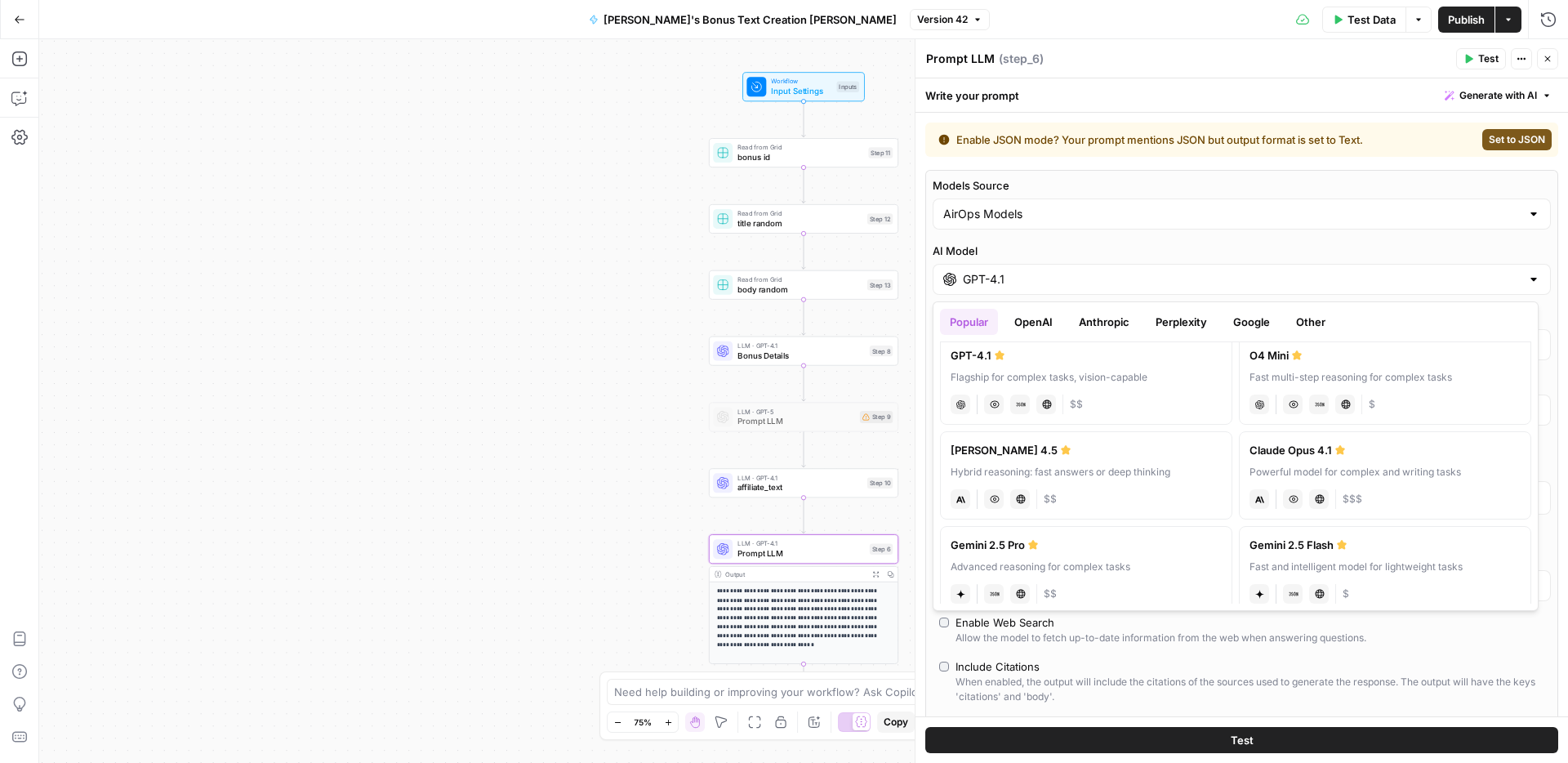
scroll to position [119, 0]
click at [1403, 470] on div "Powerful model for complex and writing tasks" at bounding box center [1384, 476] width 271 height 15
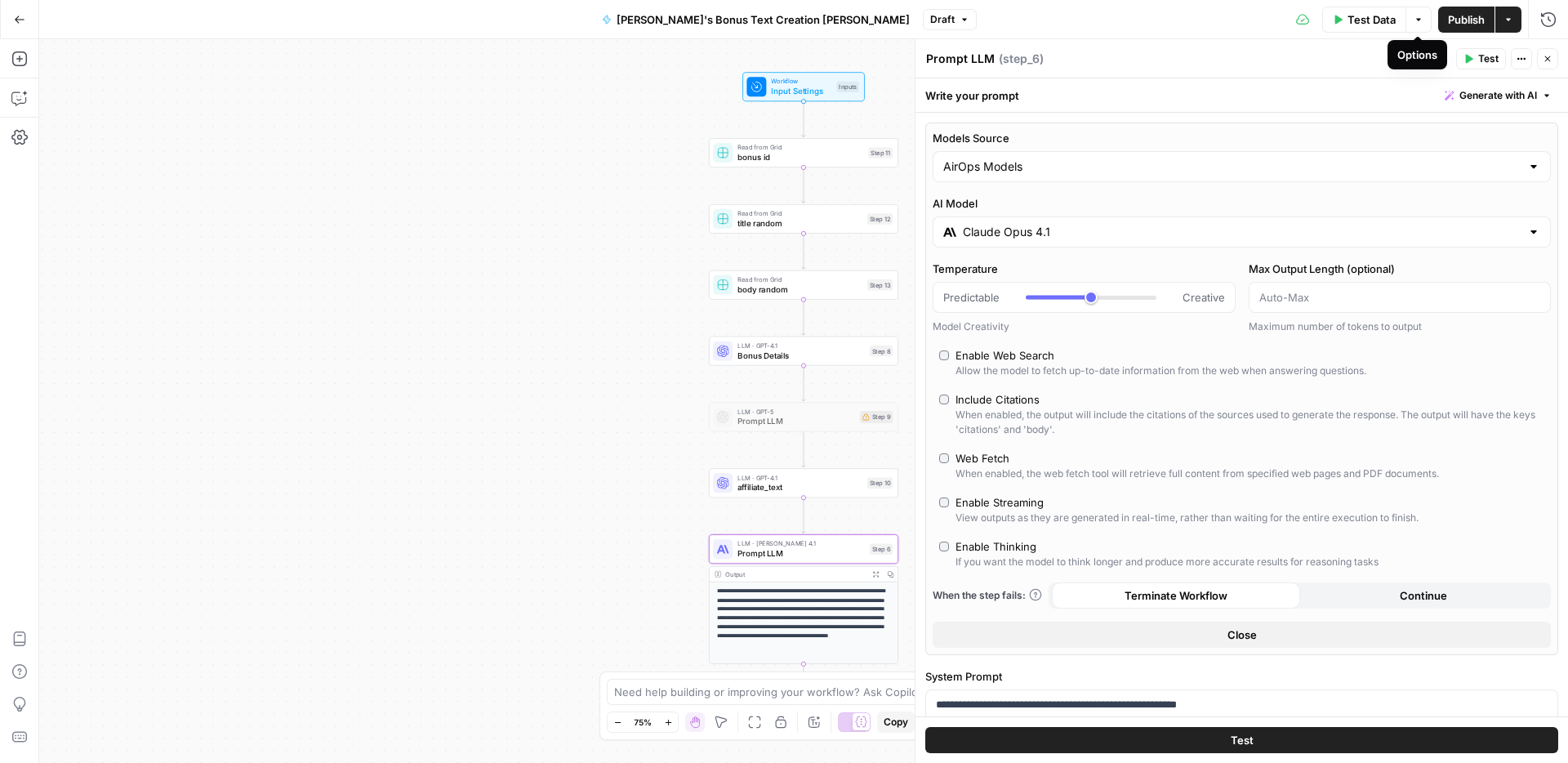
click at [1458, 23] on span "Publish" at bounding box center [1466, 20] width 37 height 17
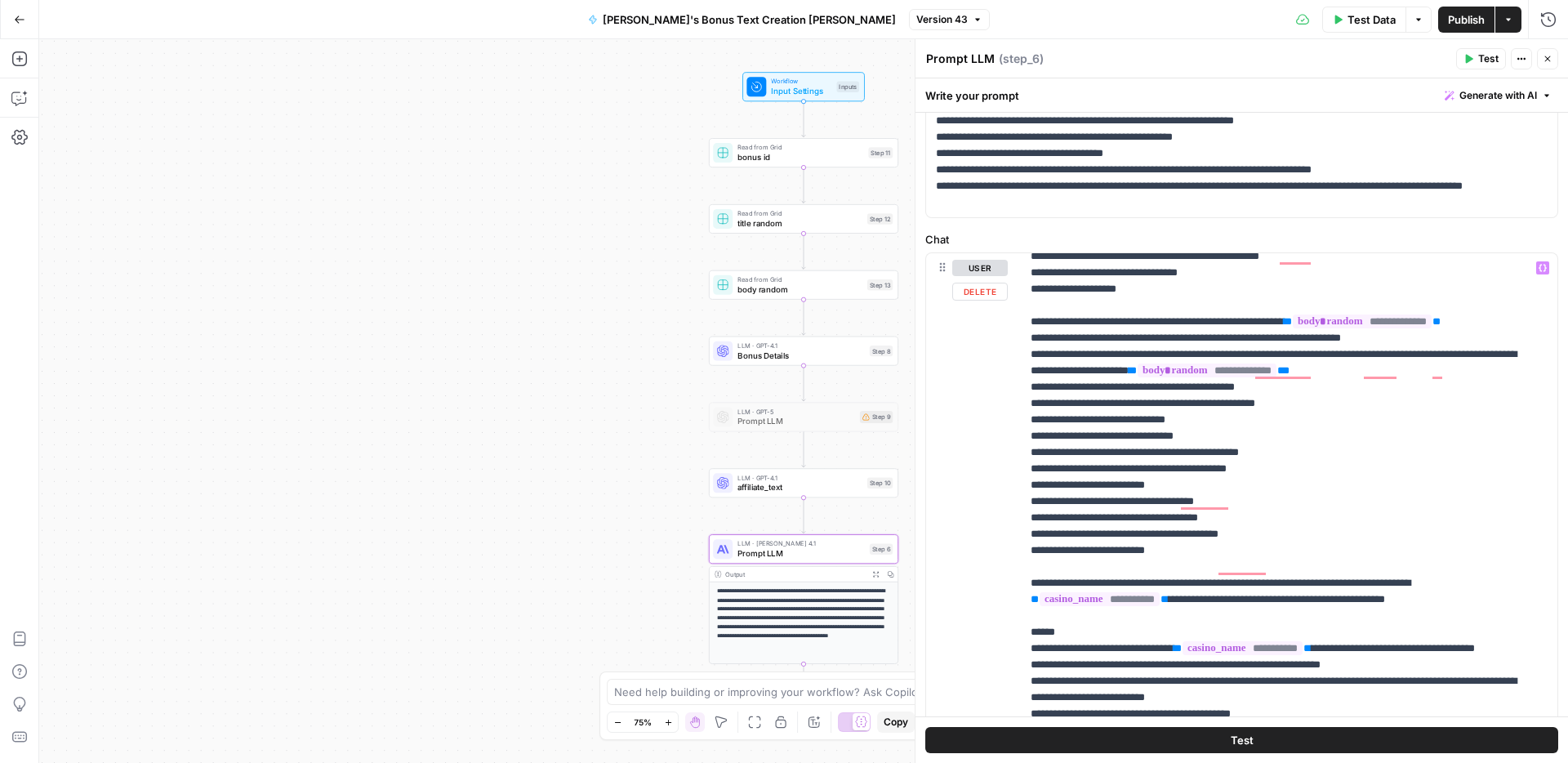
scroll to position [1925, 0]
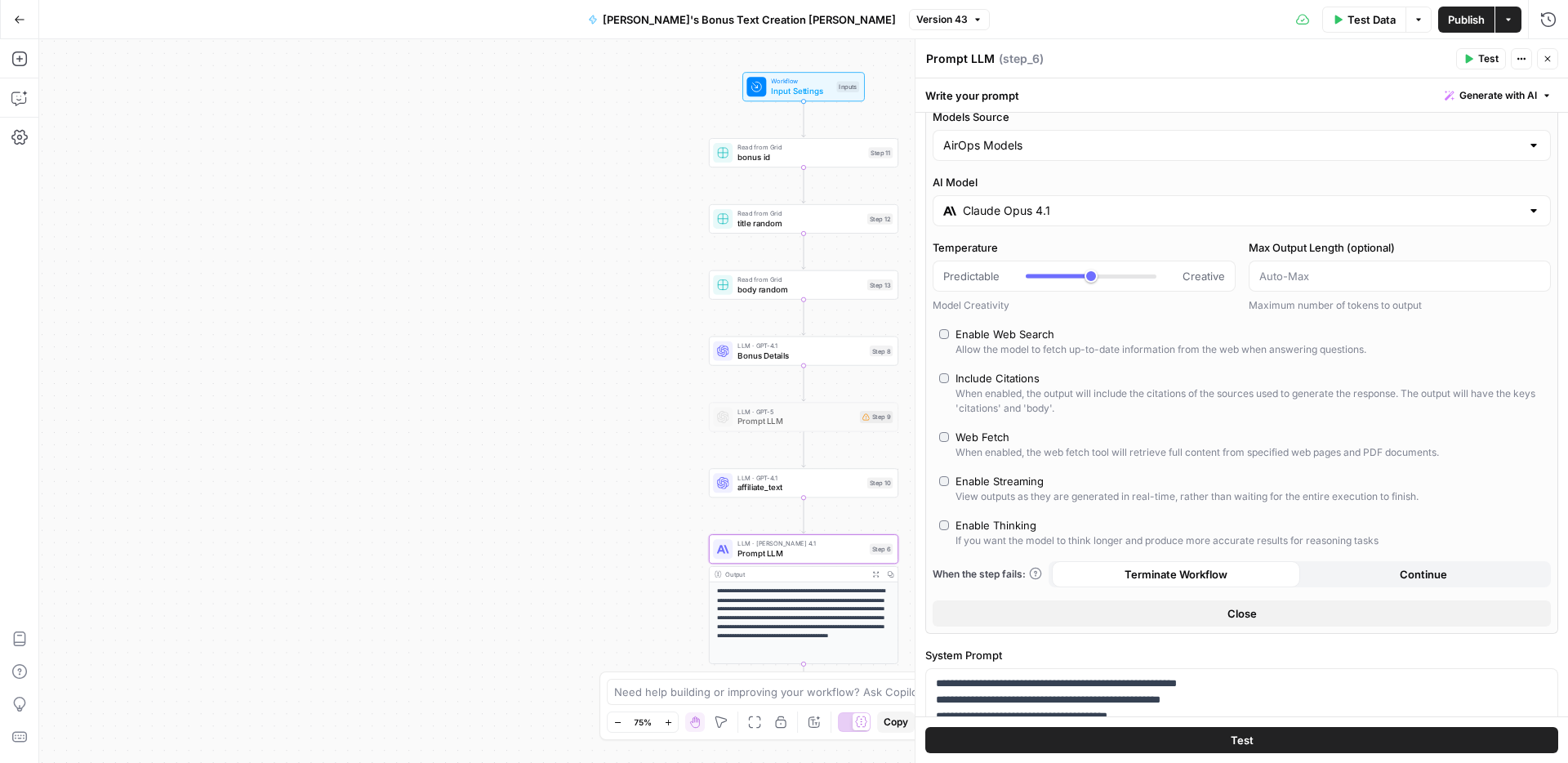
click at [1325, 206] on input "Claude Opus 4.1" at bounding box center [1241, 211] width 558 height 17
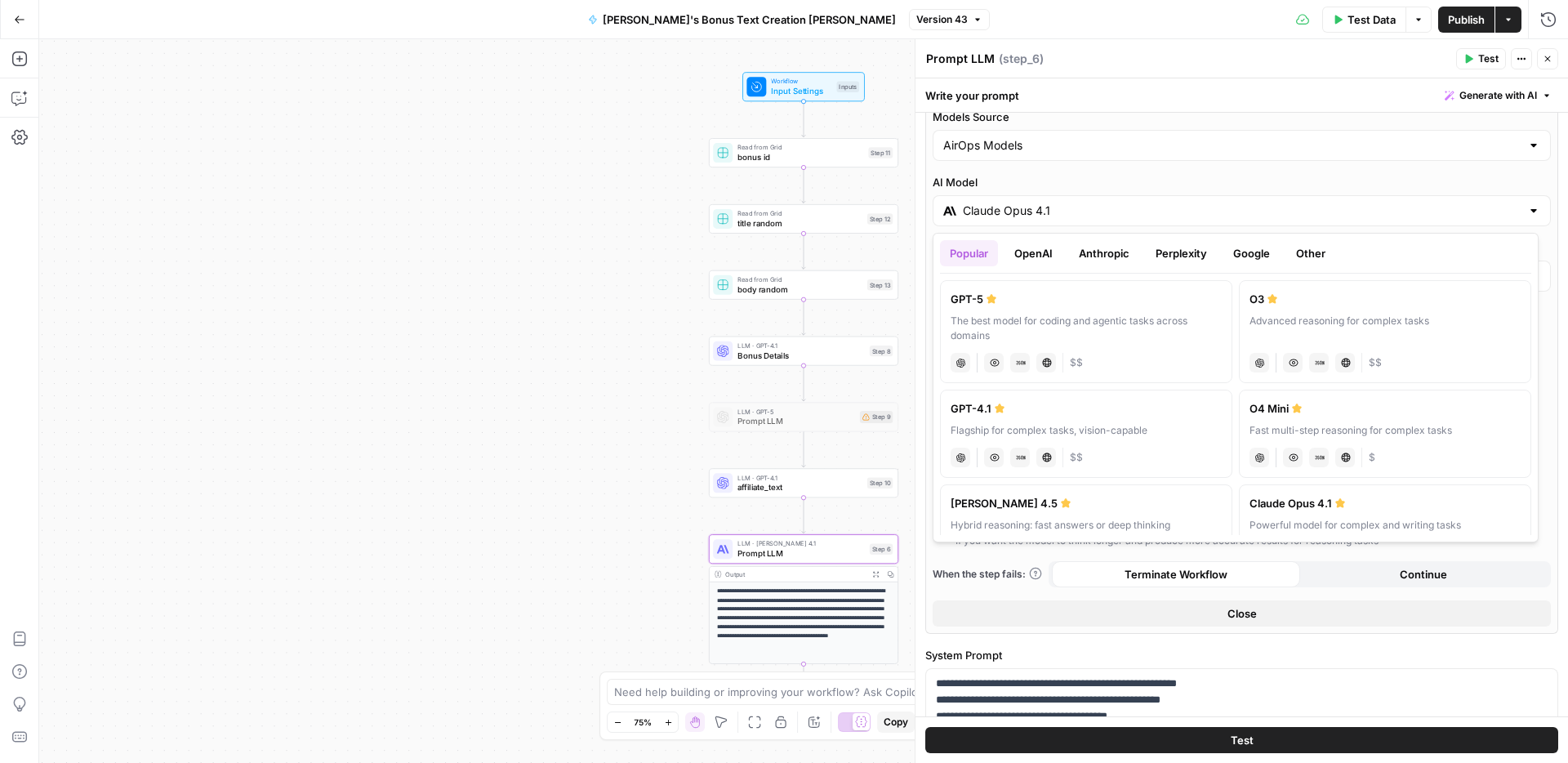
click at [1144, 435] on div "Flagship for complex tasks, vision-capable" at bounding box center [1086, 430] width 271 height 15
type input "GPT-4.1"
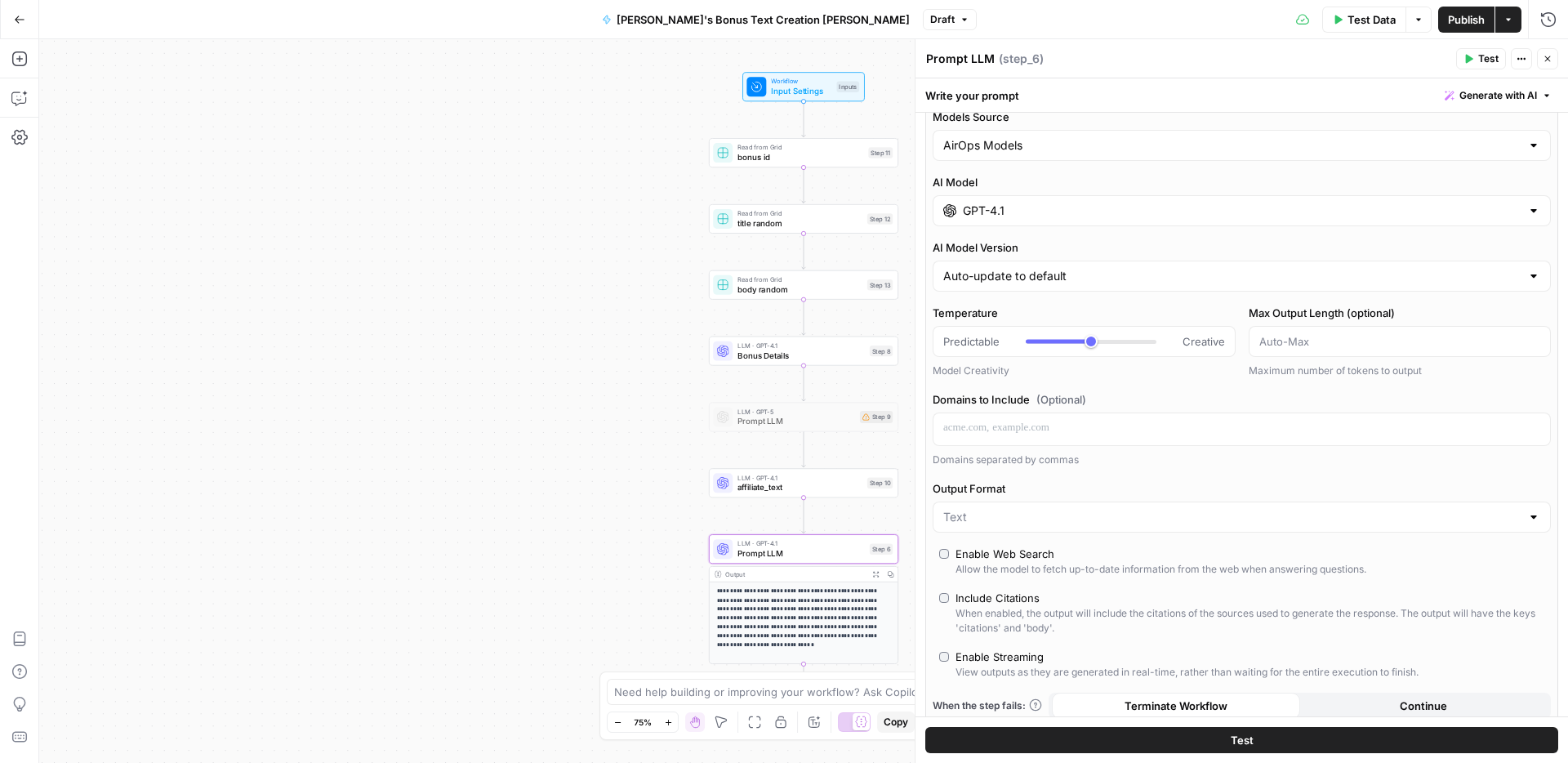
click at [1459, 23] on span "Publish" at bounding box center [1466, 20] width 37 height 17
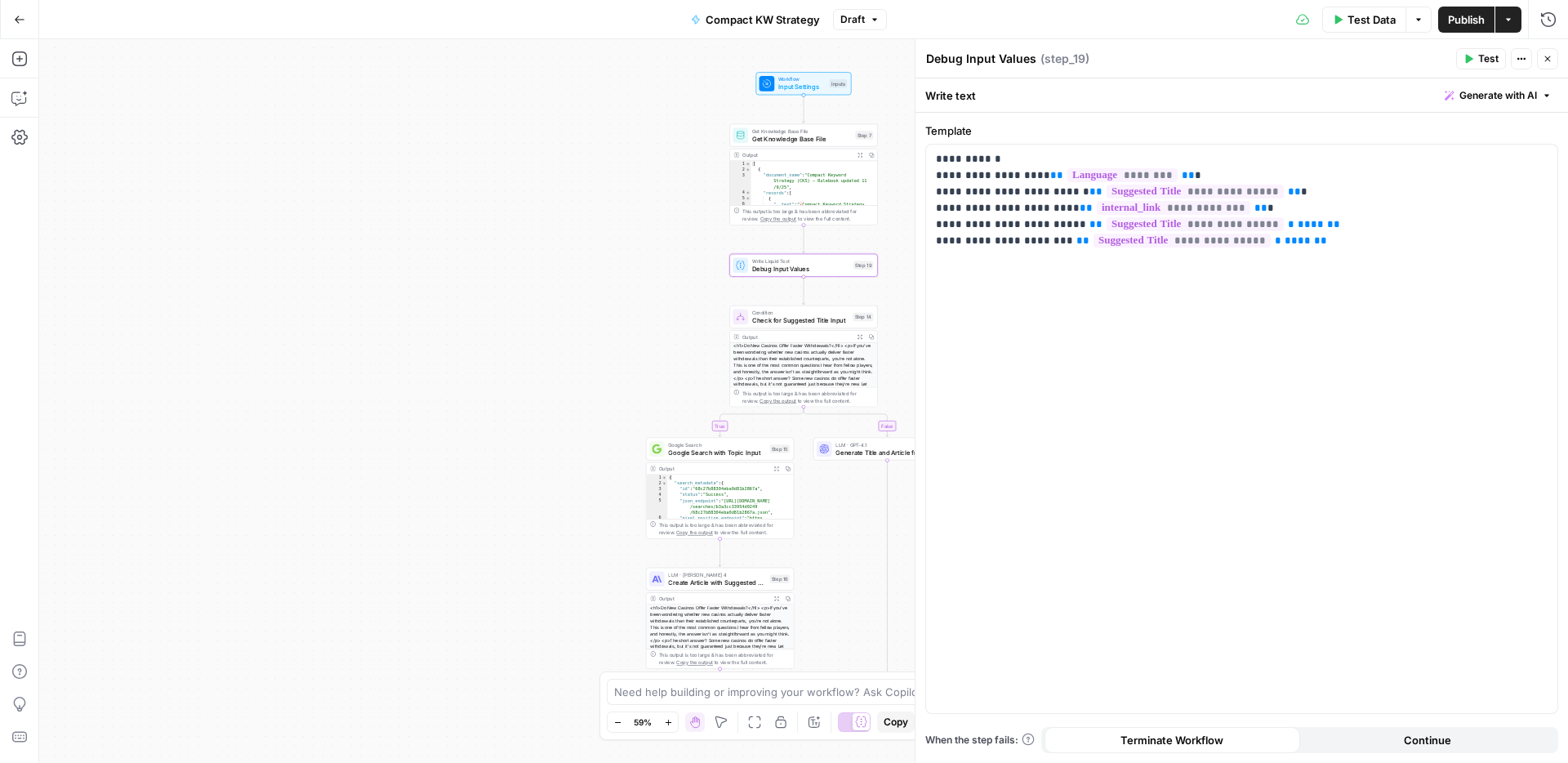
click at [781, 318] on span "Check for Suggested Title Input" at bounding box center [800, 320] width 97 height 10
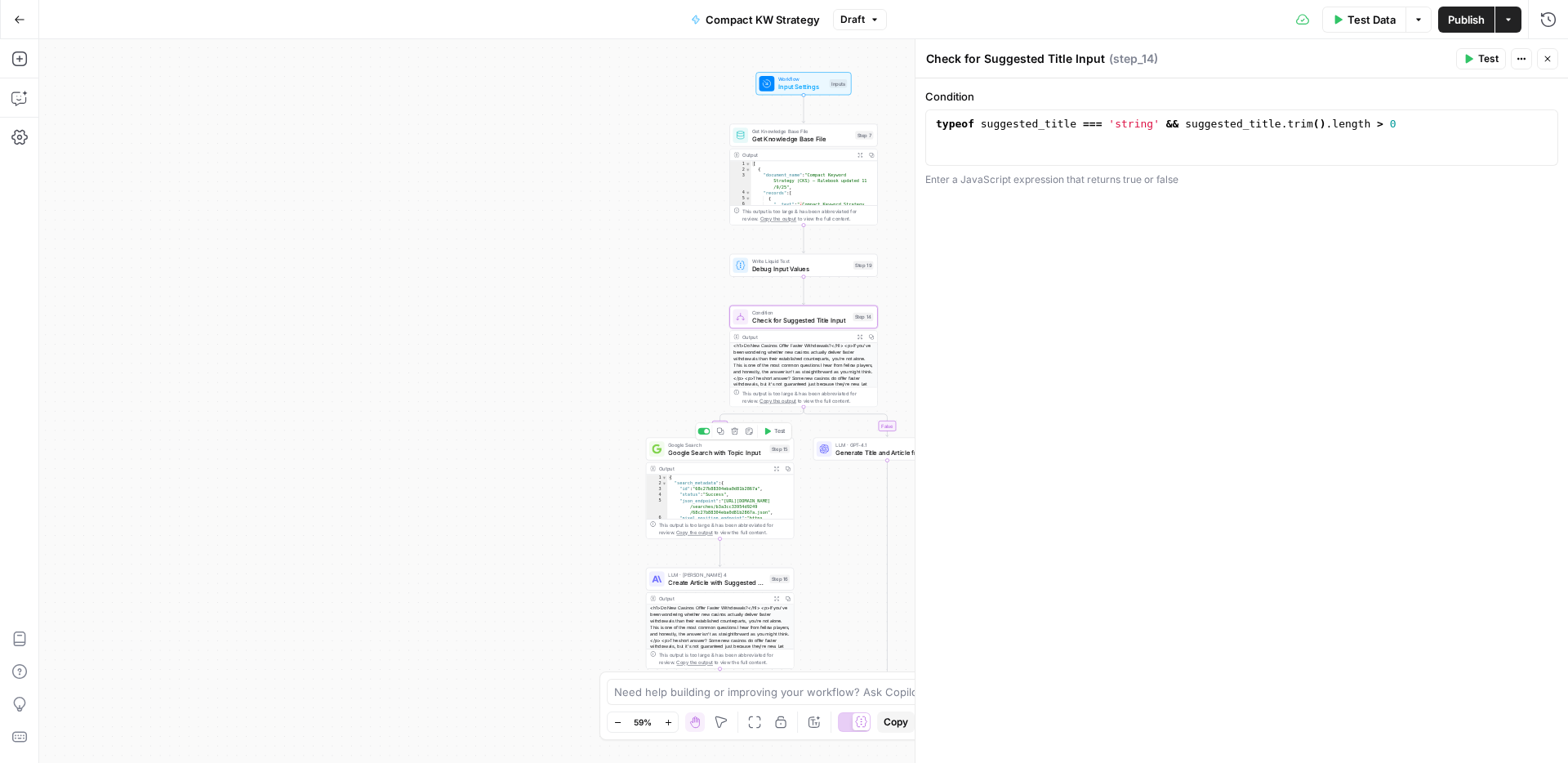
click at [737, 453] on span "Google Search with Topic Input" at bounding box center [717, 453] width 97 height 10
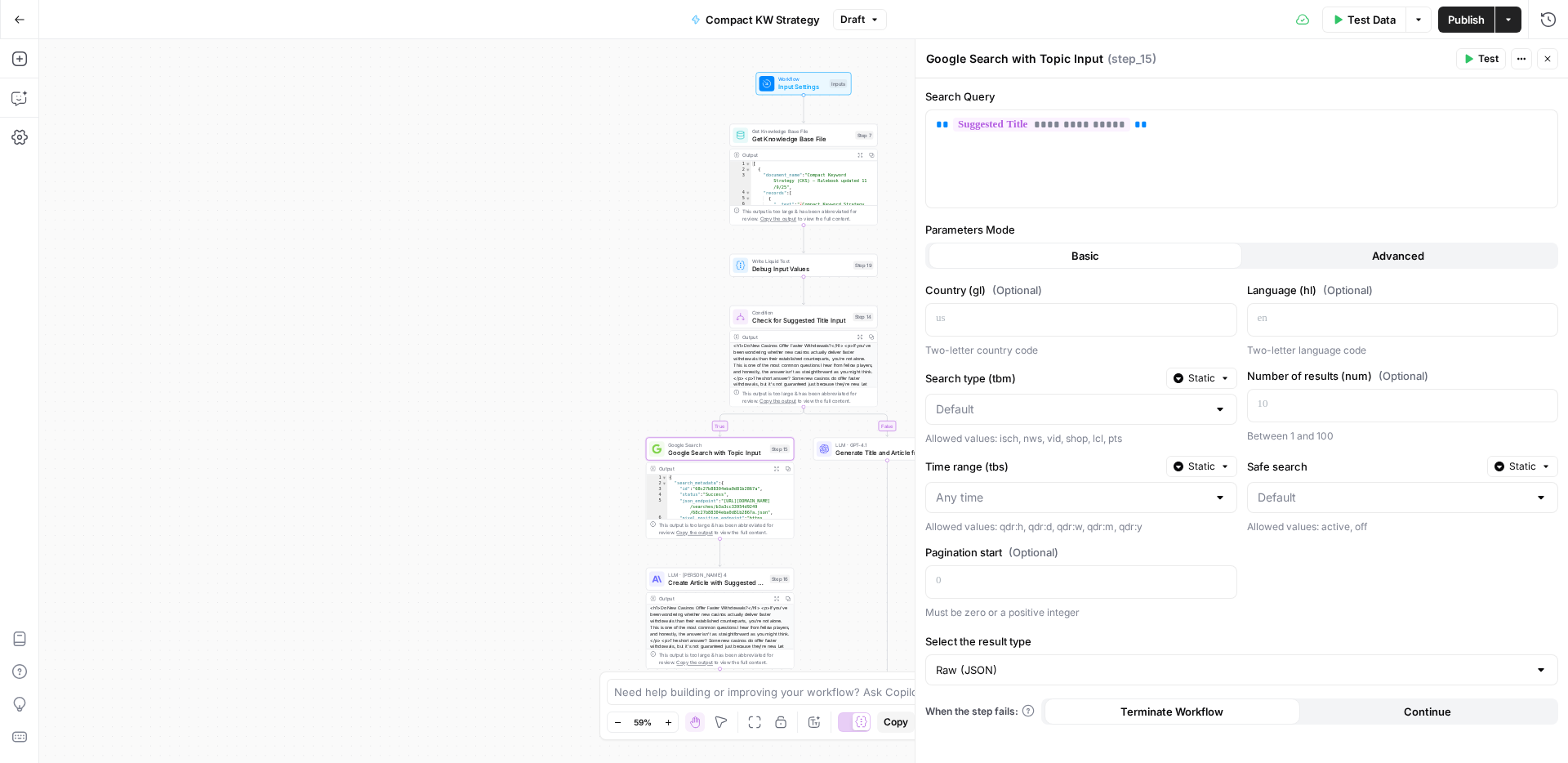
click at [1545, 61] on icon "button" at bounding box center [1547, 59] width 10 height 10
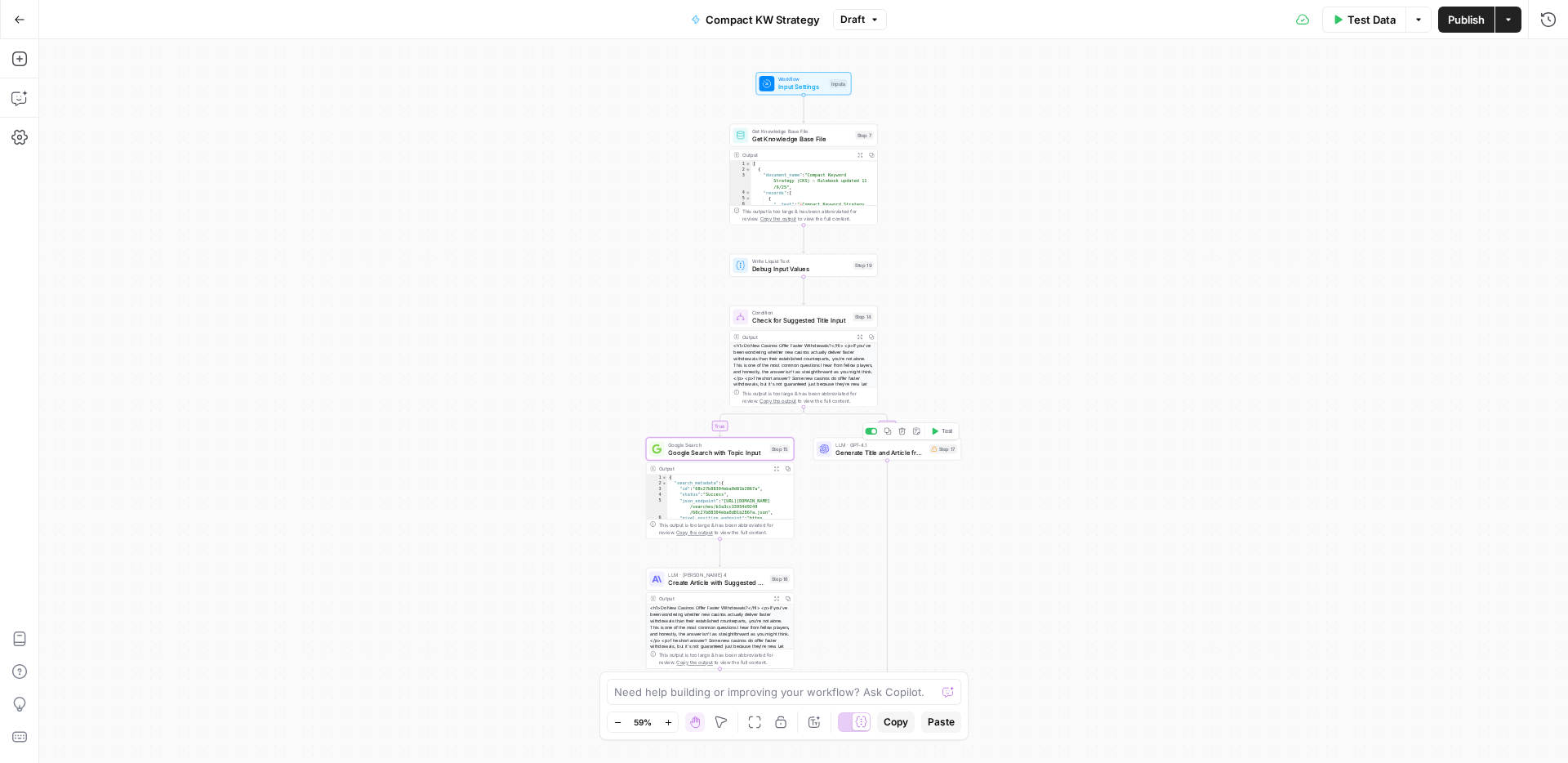
click at [893, 455] on span "Generate Title and Article from Topic Input" at bounding box center [880, 453] width 90 height 10
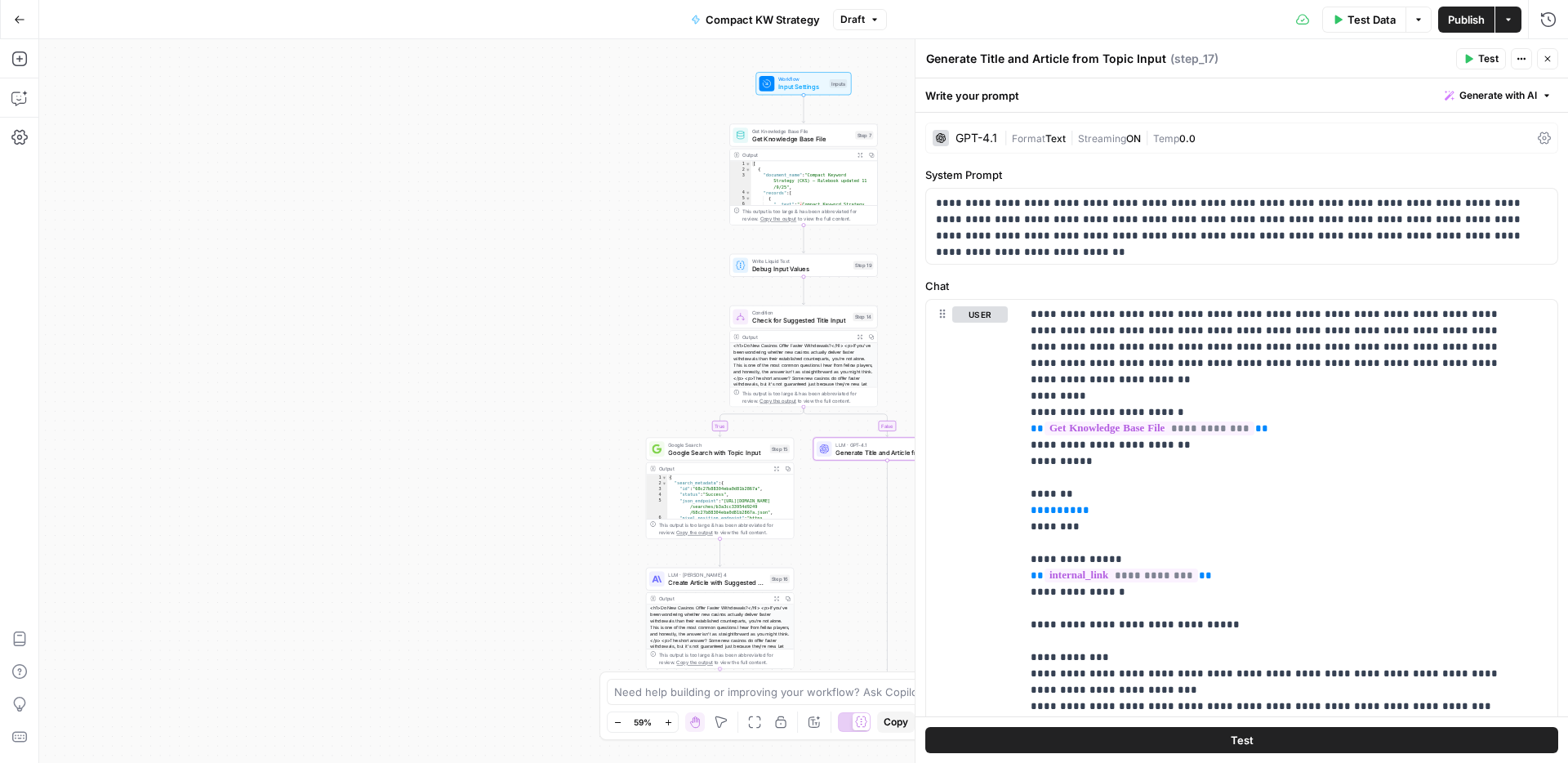
click at [1548, 58] on icon "button" at bounding box center [1547, 59] width 10 height 10
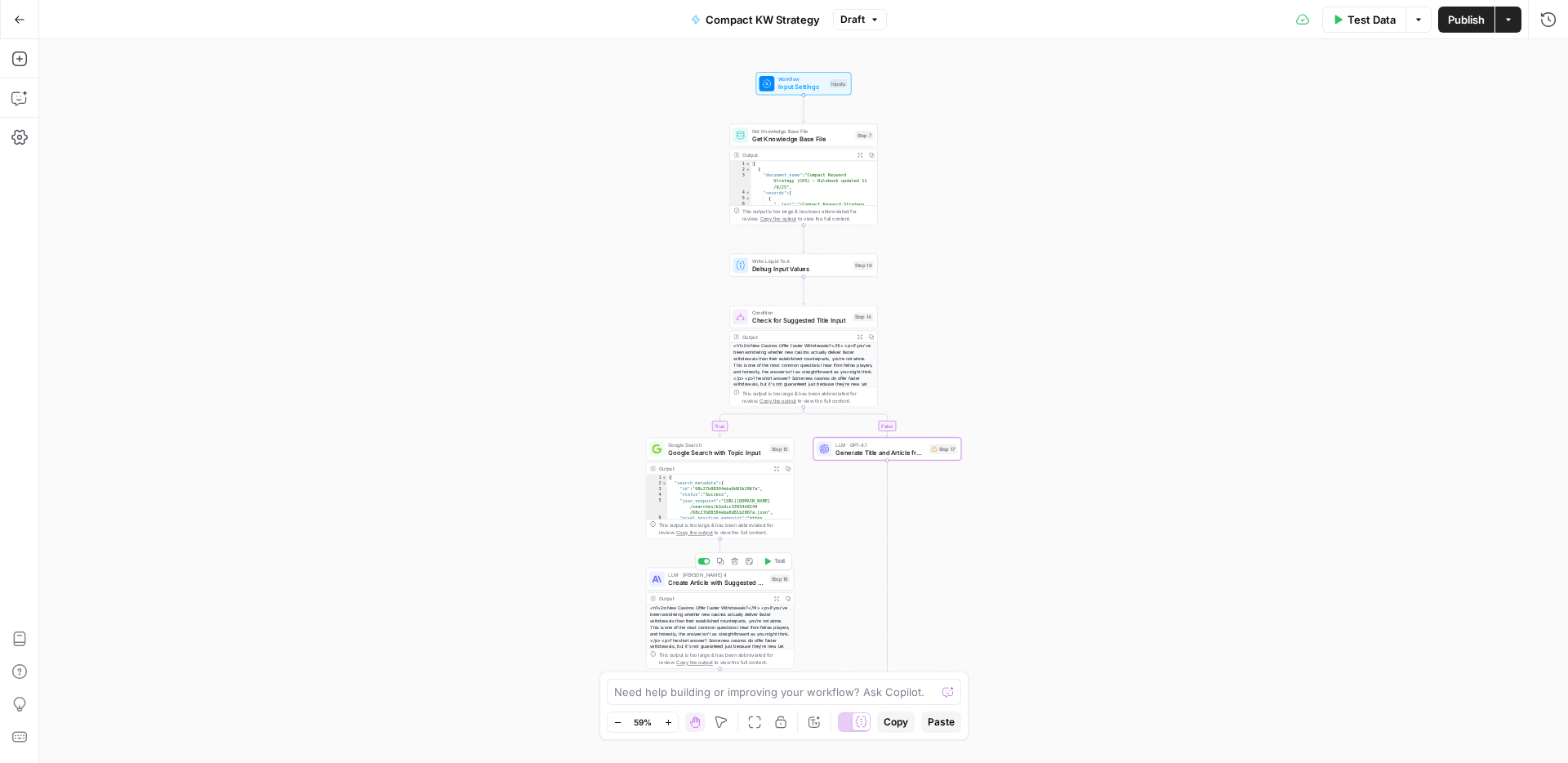
click at [709, 587] on span "Create Article with Suggested Title Input" at bounding box center [717, 582] width 97 height 10
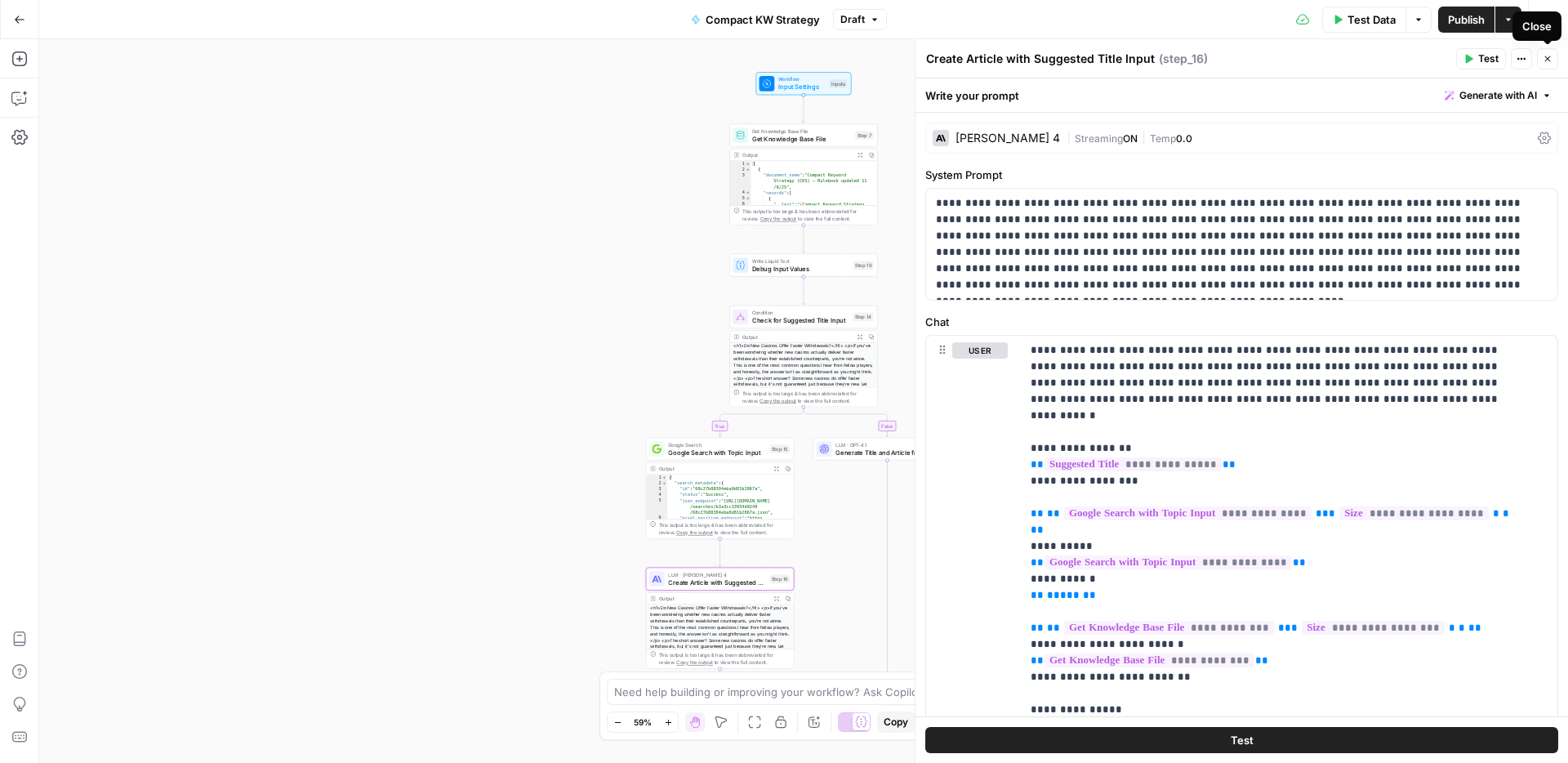
click at [1549, 56] on icon "button" at bounding box center [1547, 59] width 10 height 10
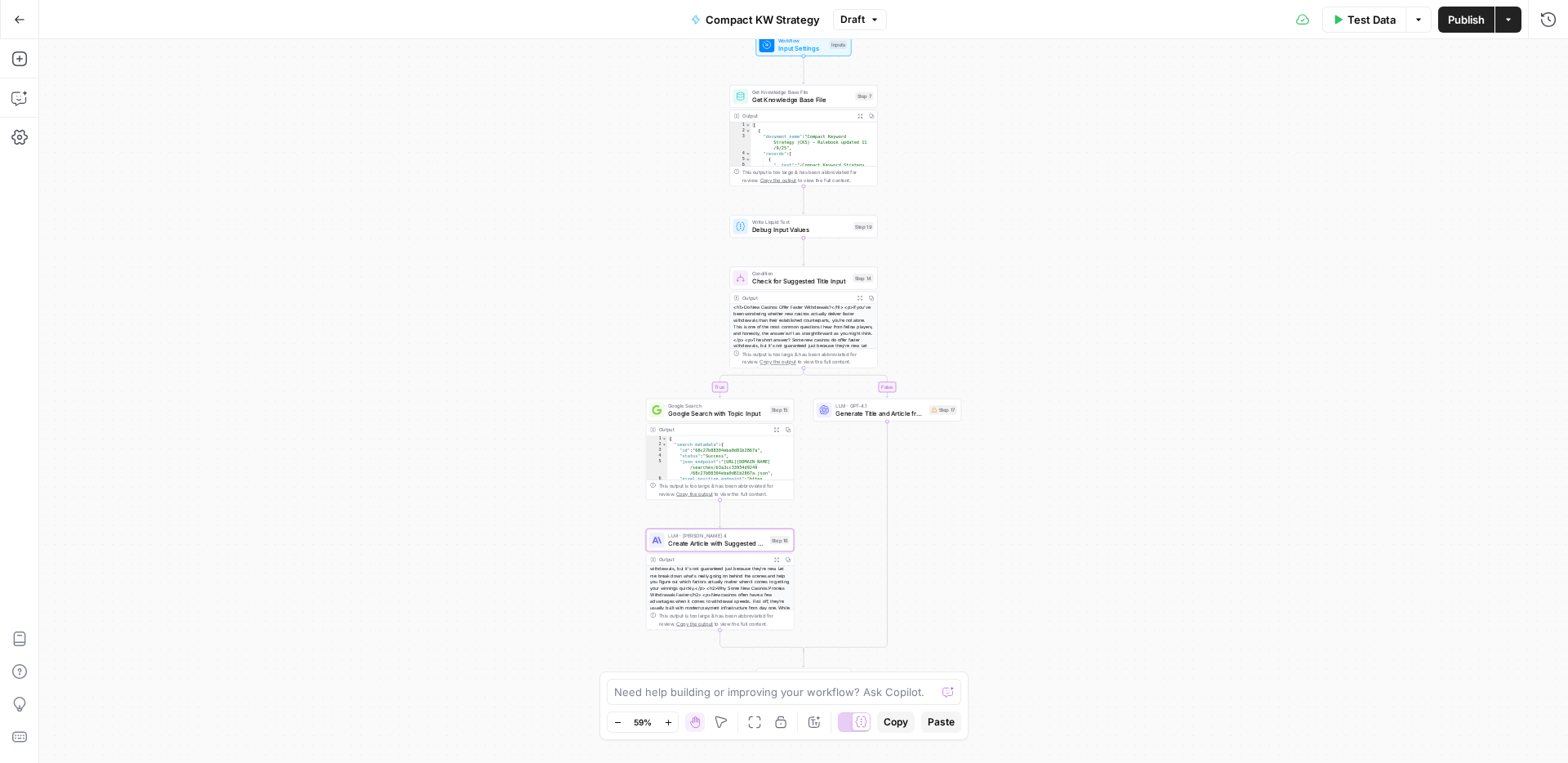
scroll to position [98, 0]
click at [769, 275] on span "Check for Suggested Title Input" at bounding box center [800, 274] width 97 height 10
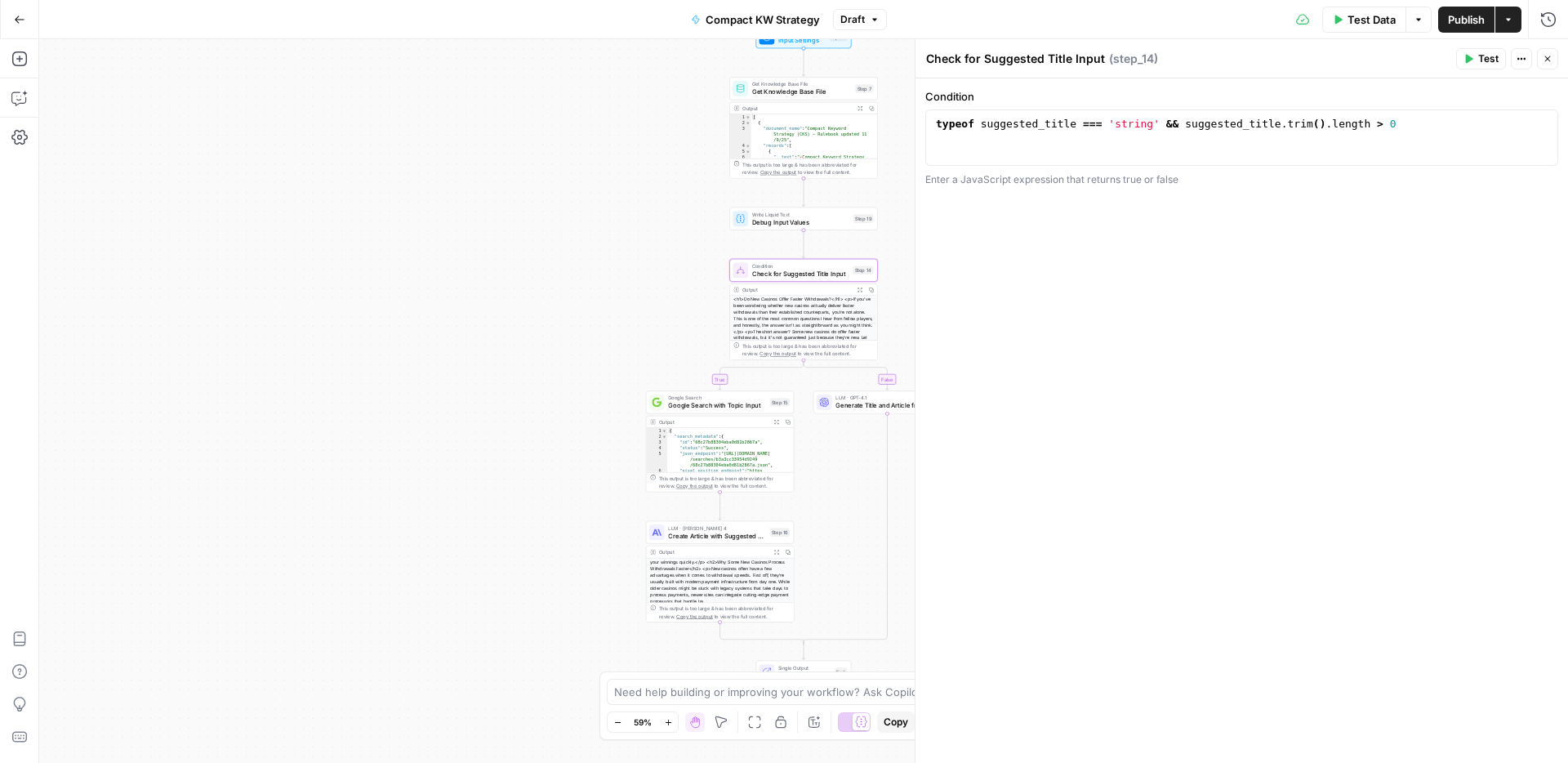
click at [1545, 54] on icon "button" at bounding box center [1547, 59] width 10 height 10
click at [24, 18] on span "Go Back" at bounding box center [24, 18] width 1 height 1
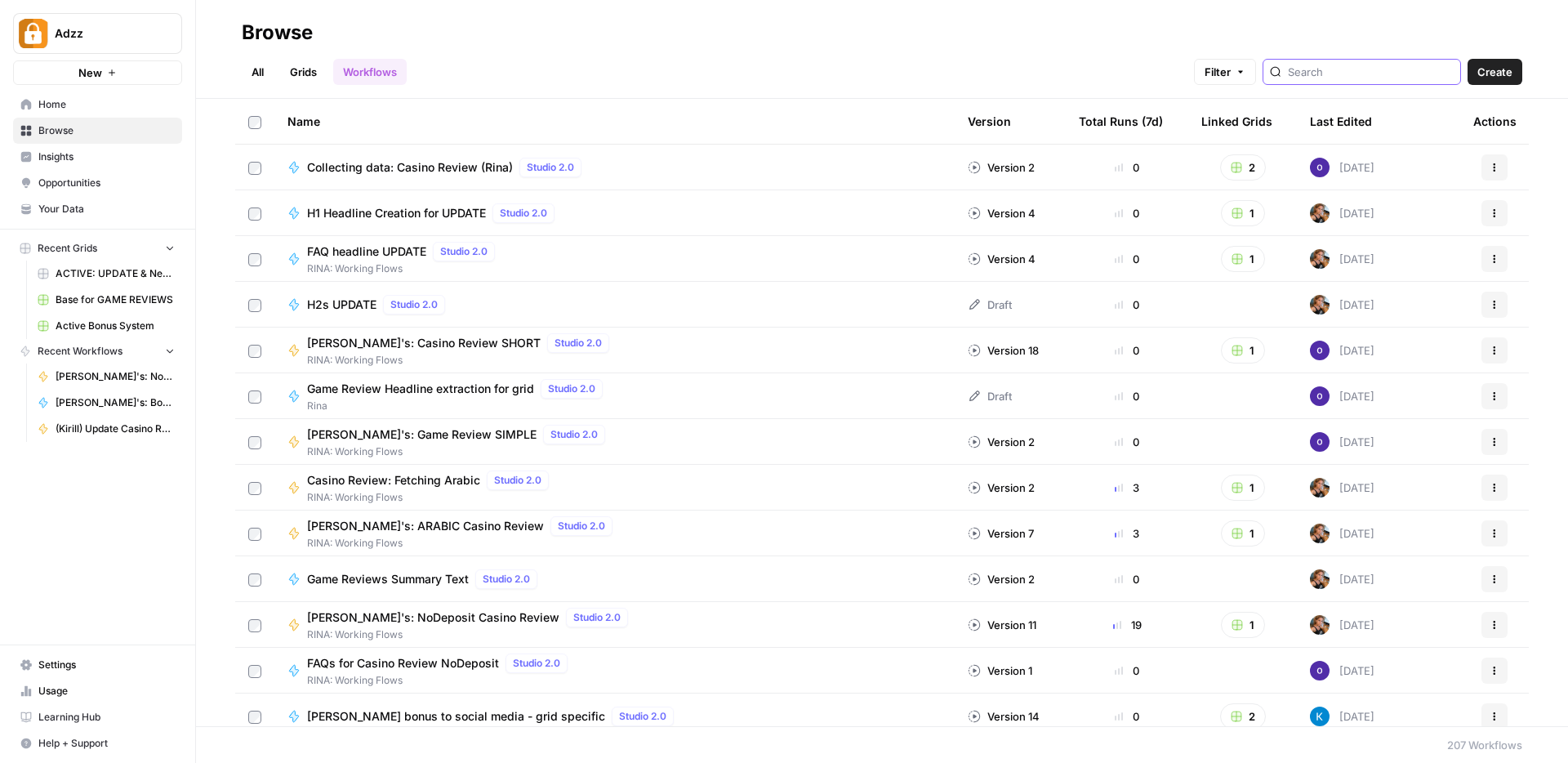
click at [1357, 75] on input "search" at bounding box center [1370, 72] width 165 height 17
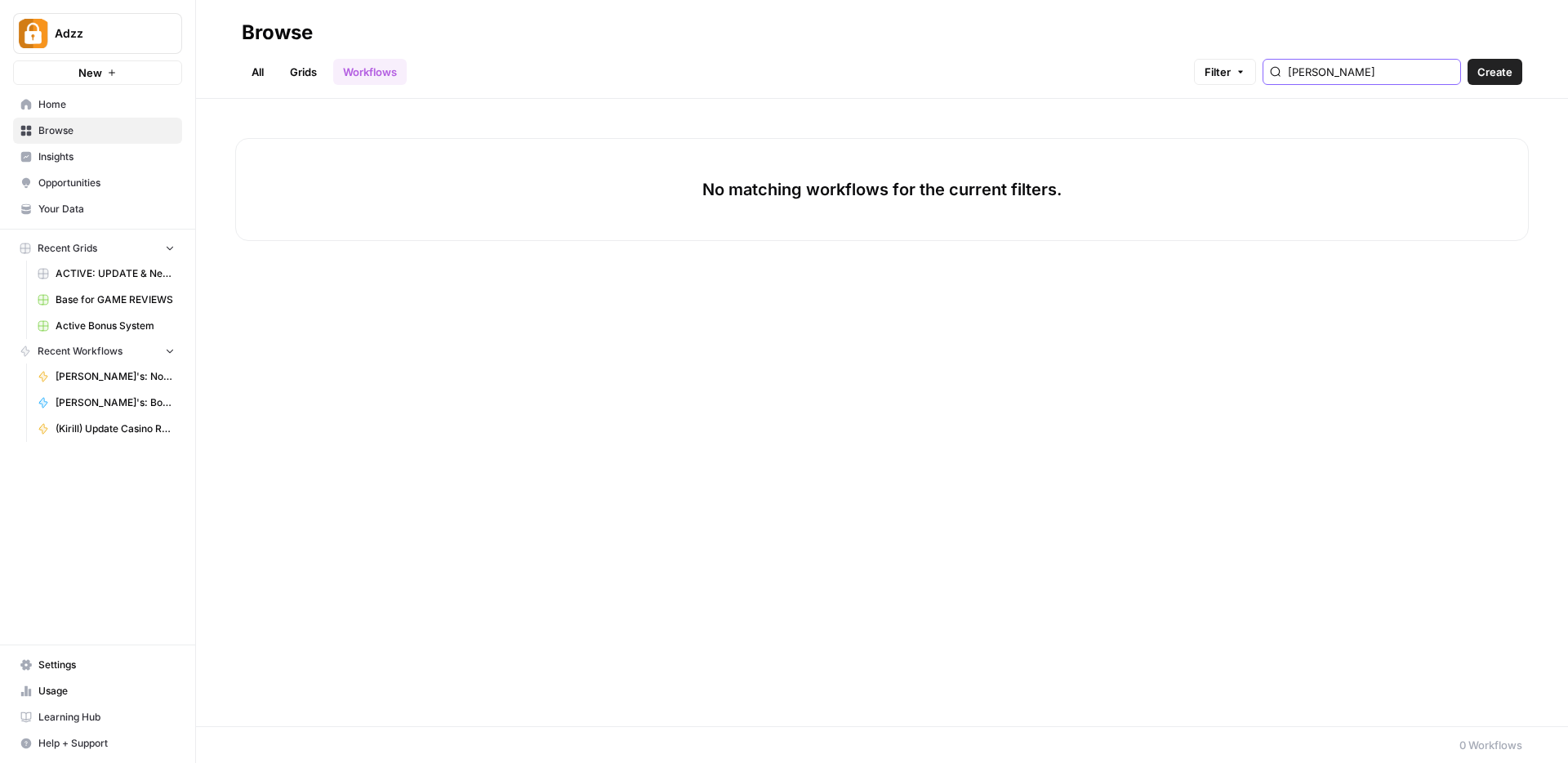
type input "[PERSON_NAME]"
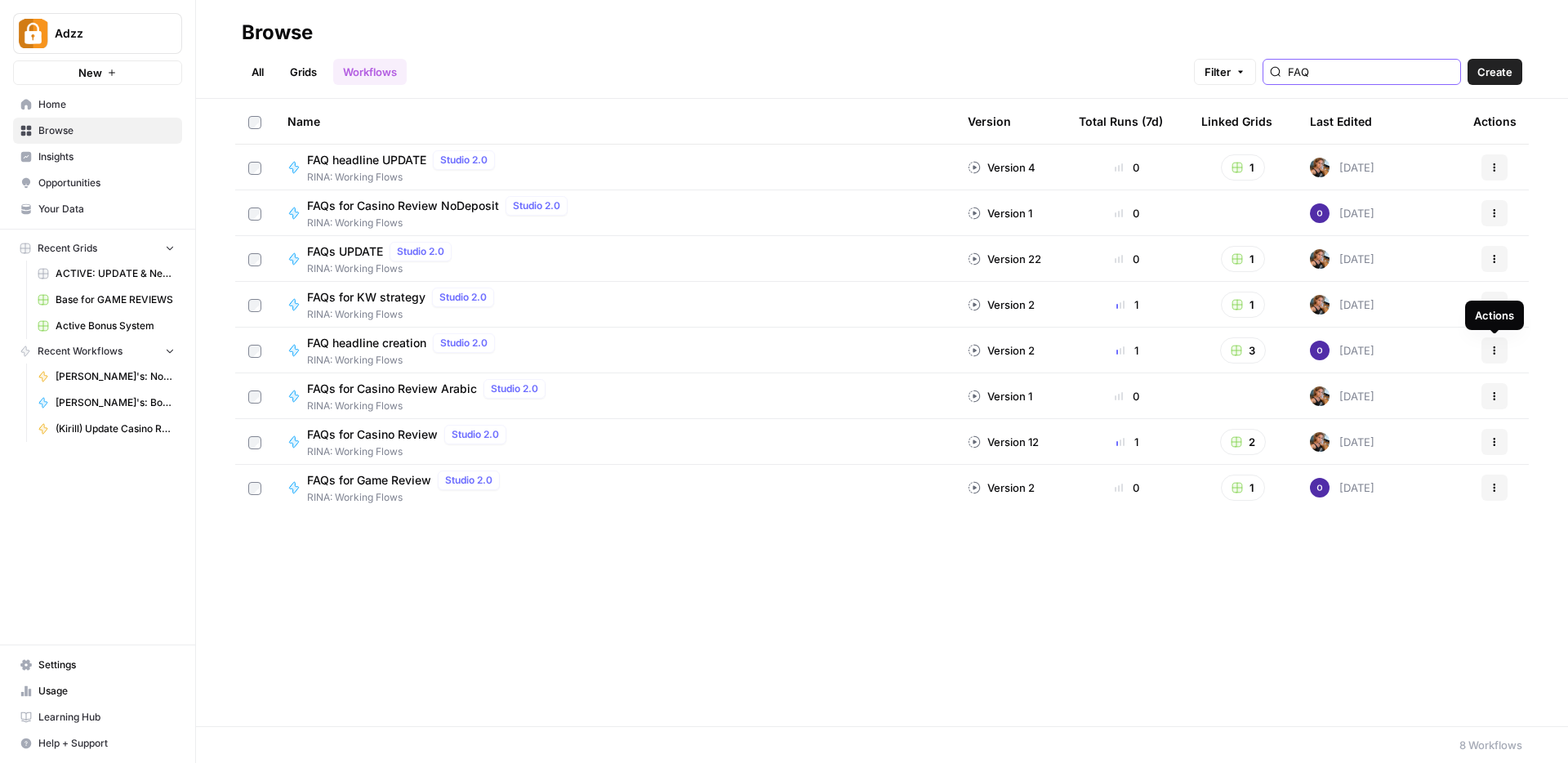
type input "FAQ"
click at [1493, 352] on icon "button" at bounding box center [1494, 350] width 10 height 10
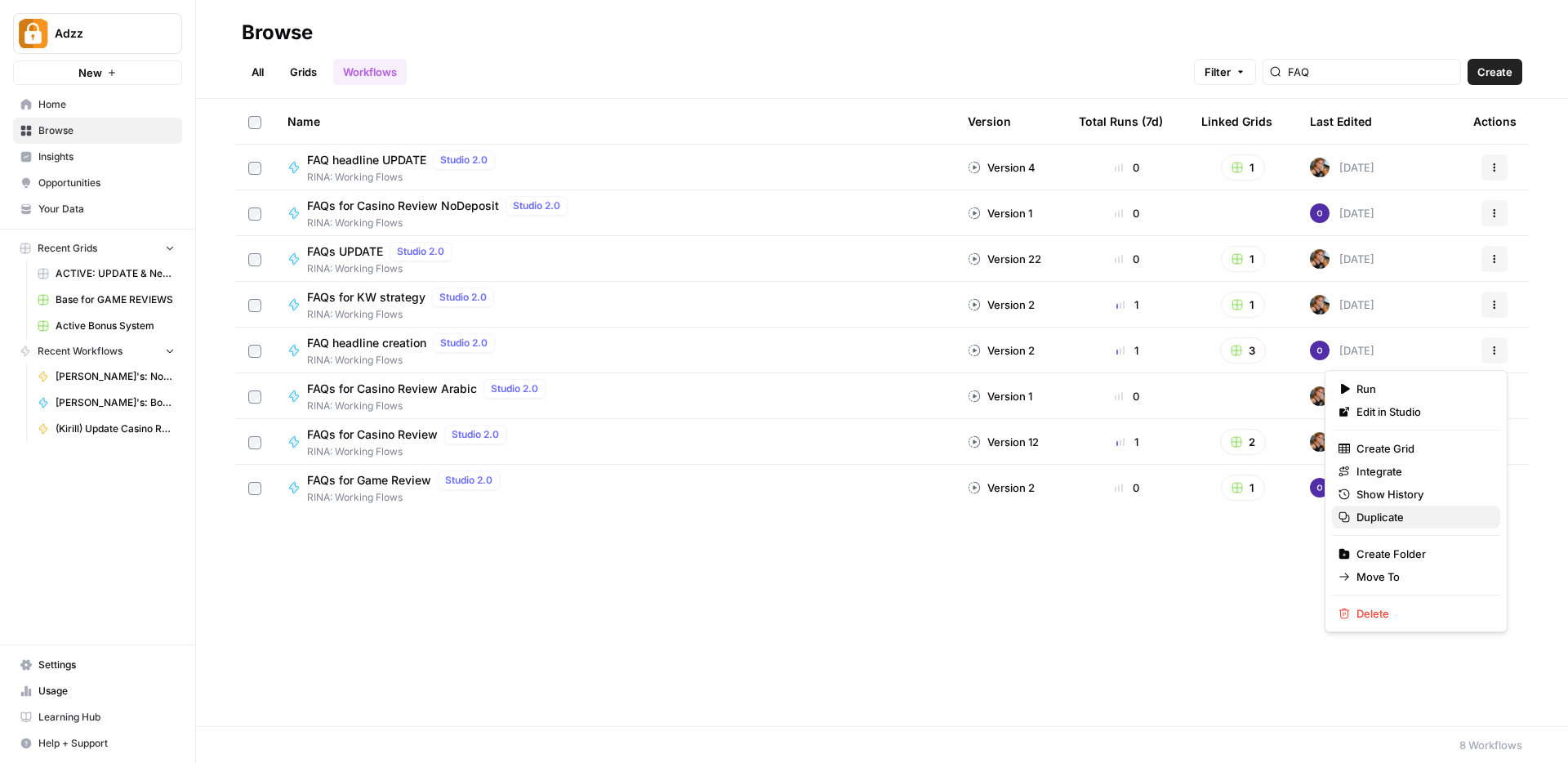
click at [1360, 516] on span "Duplicate" at bounding box center [1422, 517] width 130 height 17
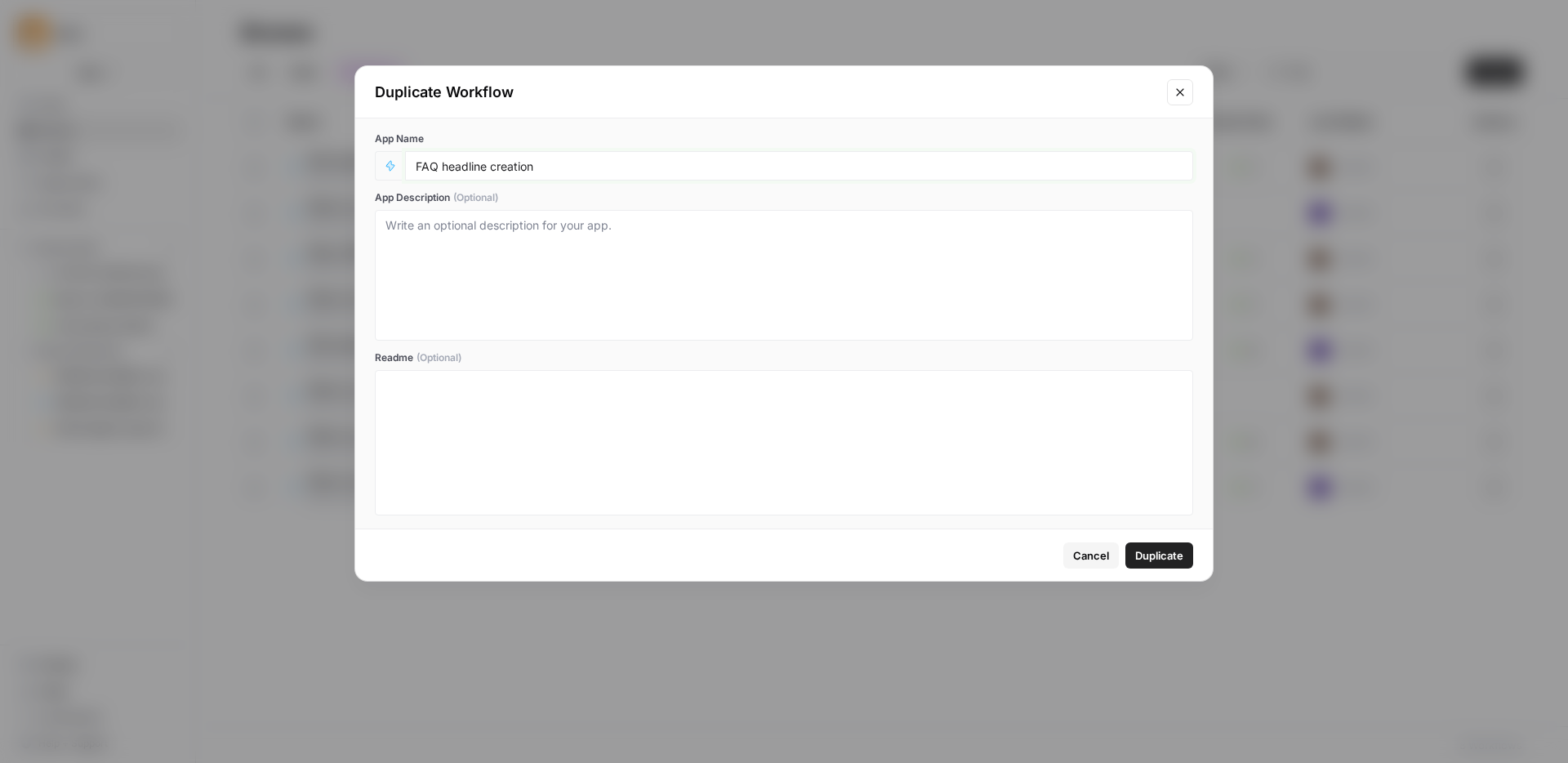
drag, startPoint x: 490, startPoint y: 165, endPoint x: 568, endPoint y: 160, distance: 78.2
click at [568, 160] on input "FAQ headline creation" at bounding box center [799, 166] width 767 height 15
type input "FAQ headline KW strategy"
click at [1176, 552] on span "Duplicate" at bounding box center [1160, 556] width 48 height 17
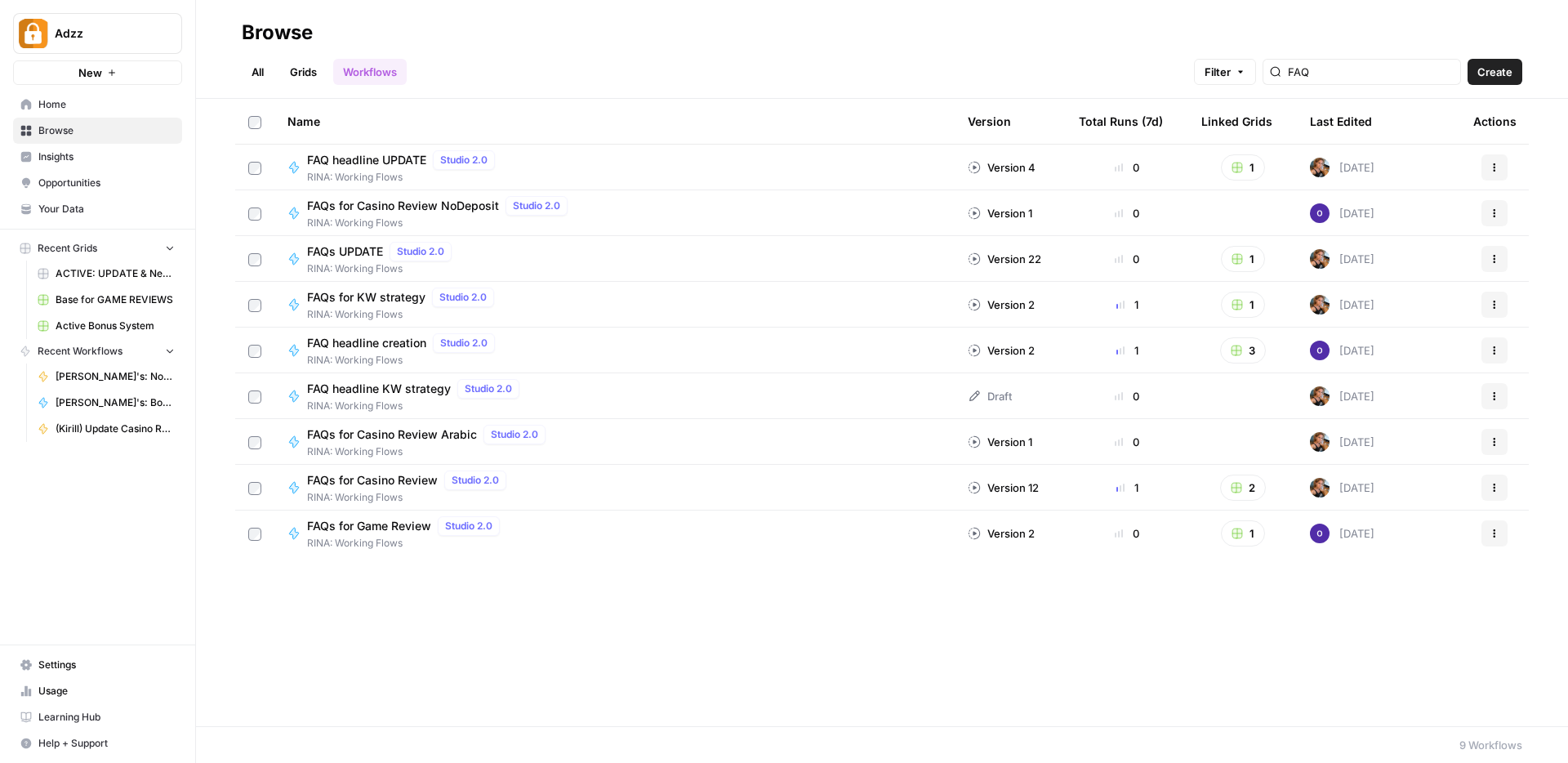
click at [583, 304] on div "FAQs for KW strategy Studio 2.0 RINA: Working Flows" at bounding box center [614, 304] width 654 height 34
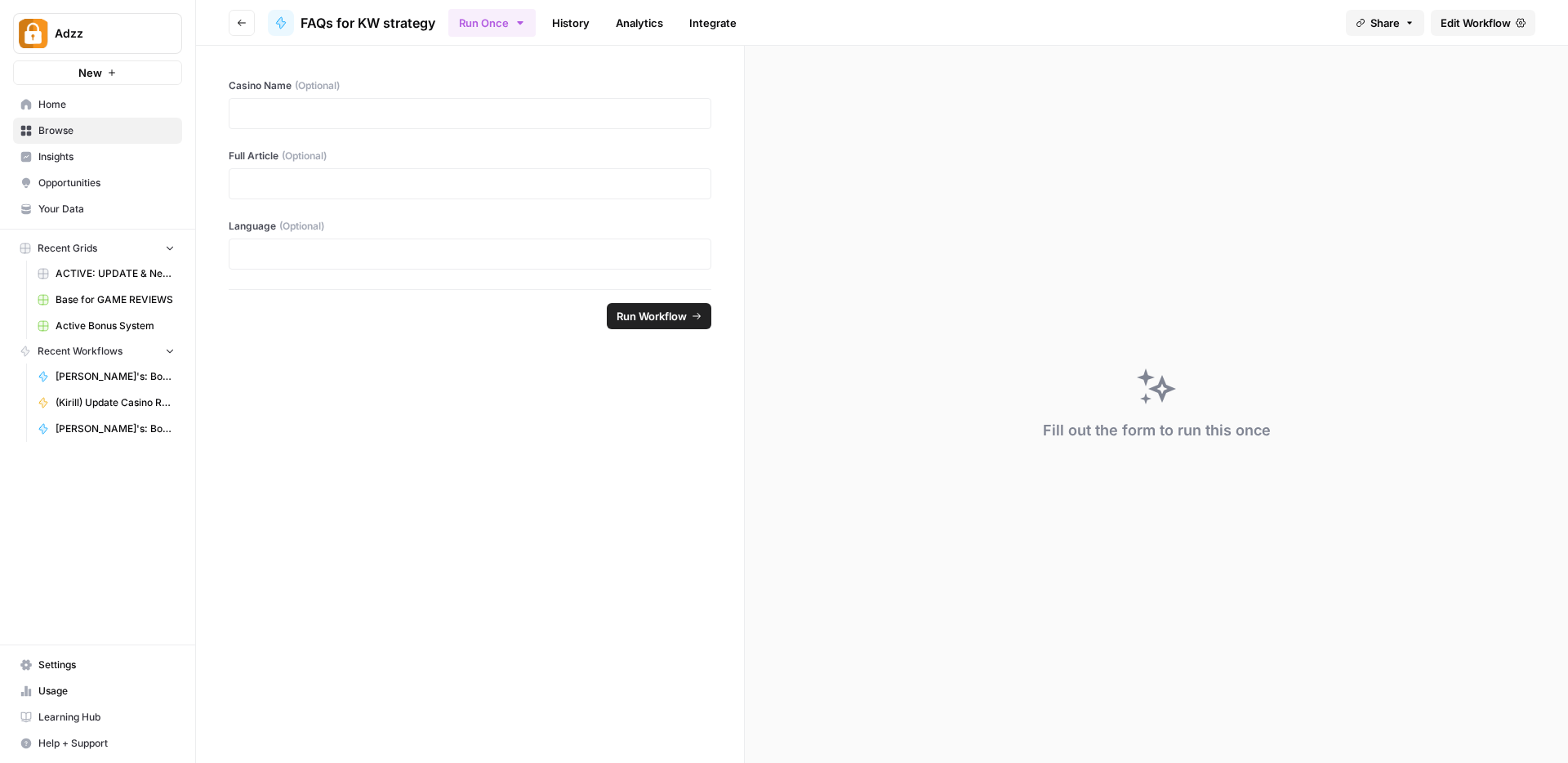
click at [1469, 24] on span "Edit Workflow" at bounding box center [1475, 23] width 70 height 17
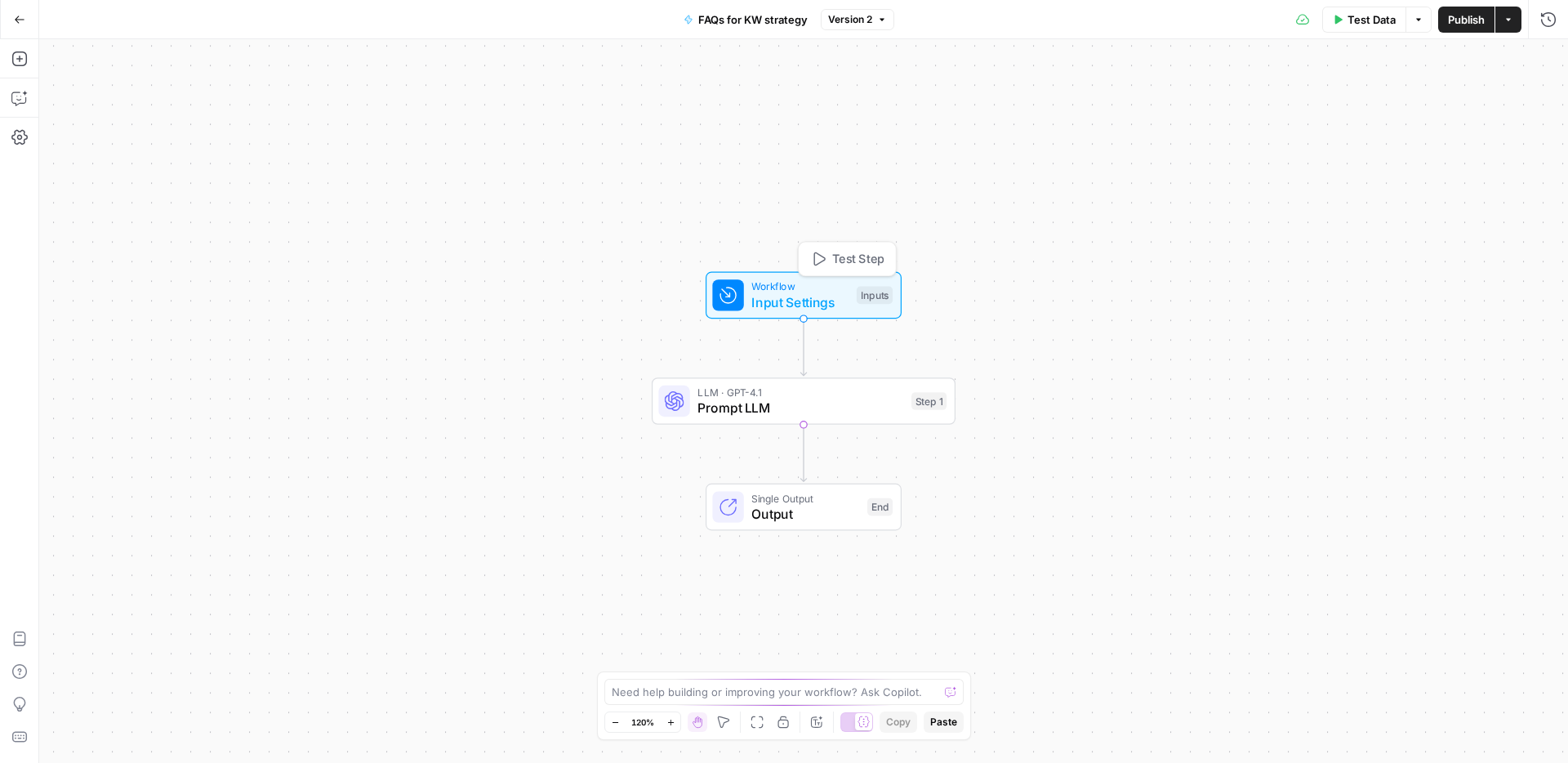
click at [803, 300] on span "Input Settings" at bounding box center [799, 302] width 97 height 19
click at [827, 415] on span "Prompt LLM" at bounding box center [800, 407] width 206 height 19
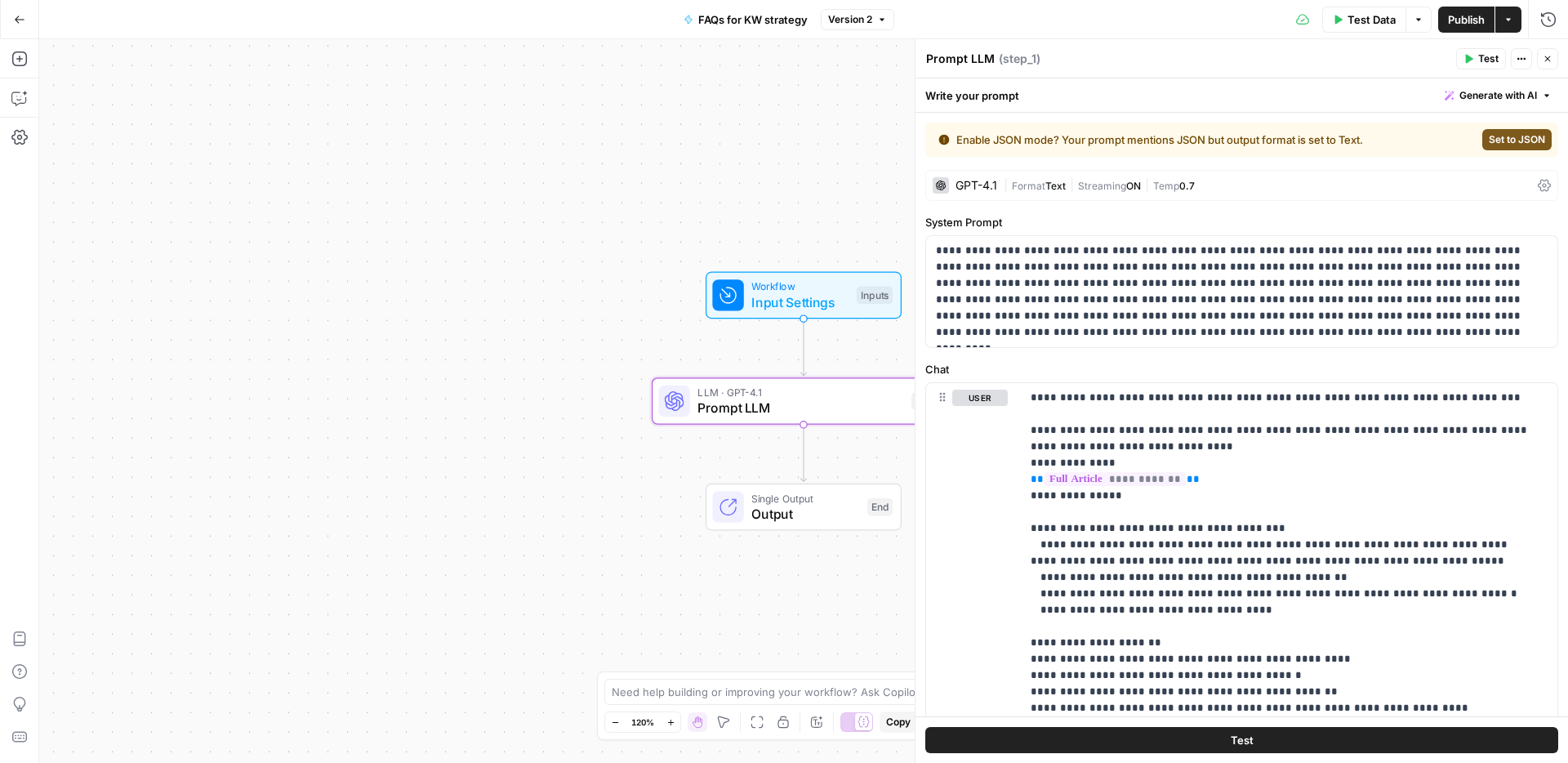
click at [24, 23] on button "Go Back" at bounding box center [19, 19] width 29 height 29
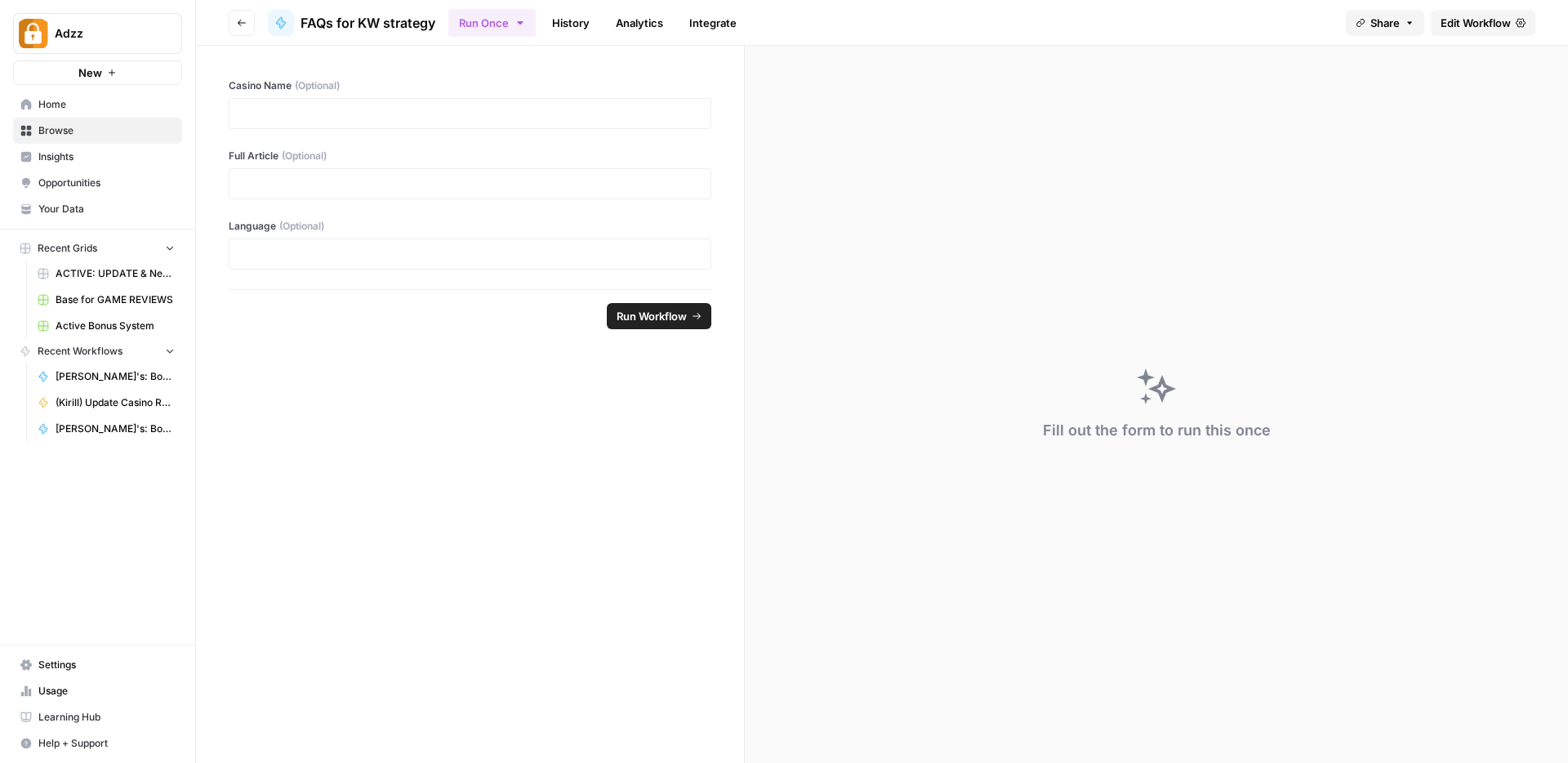
click at [1470, 23] on span "Edit Workflow" at bounding box center [1475, 23] width 70 height 17
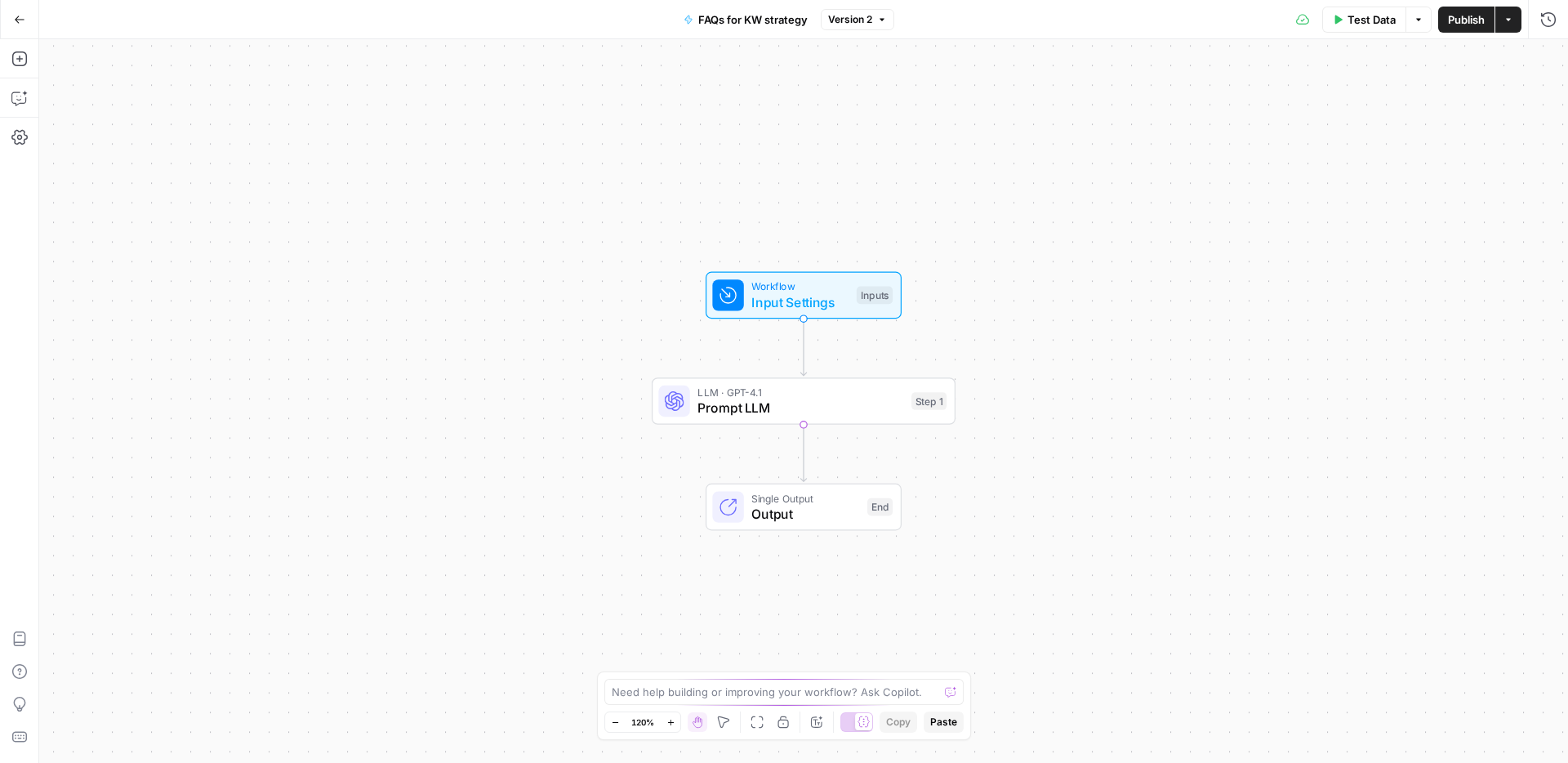
click at [727, 14] on span "FAQs for KW strategy" at bounding box center [753, 20] width 109 height 17
click at [83, 122] on input "FAQs for KW strategy" at bounding box center [191, 123] width 271 height 17
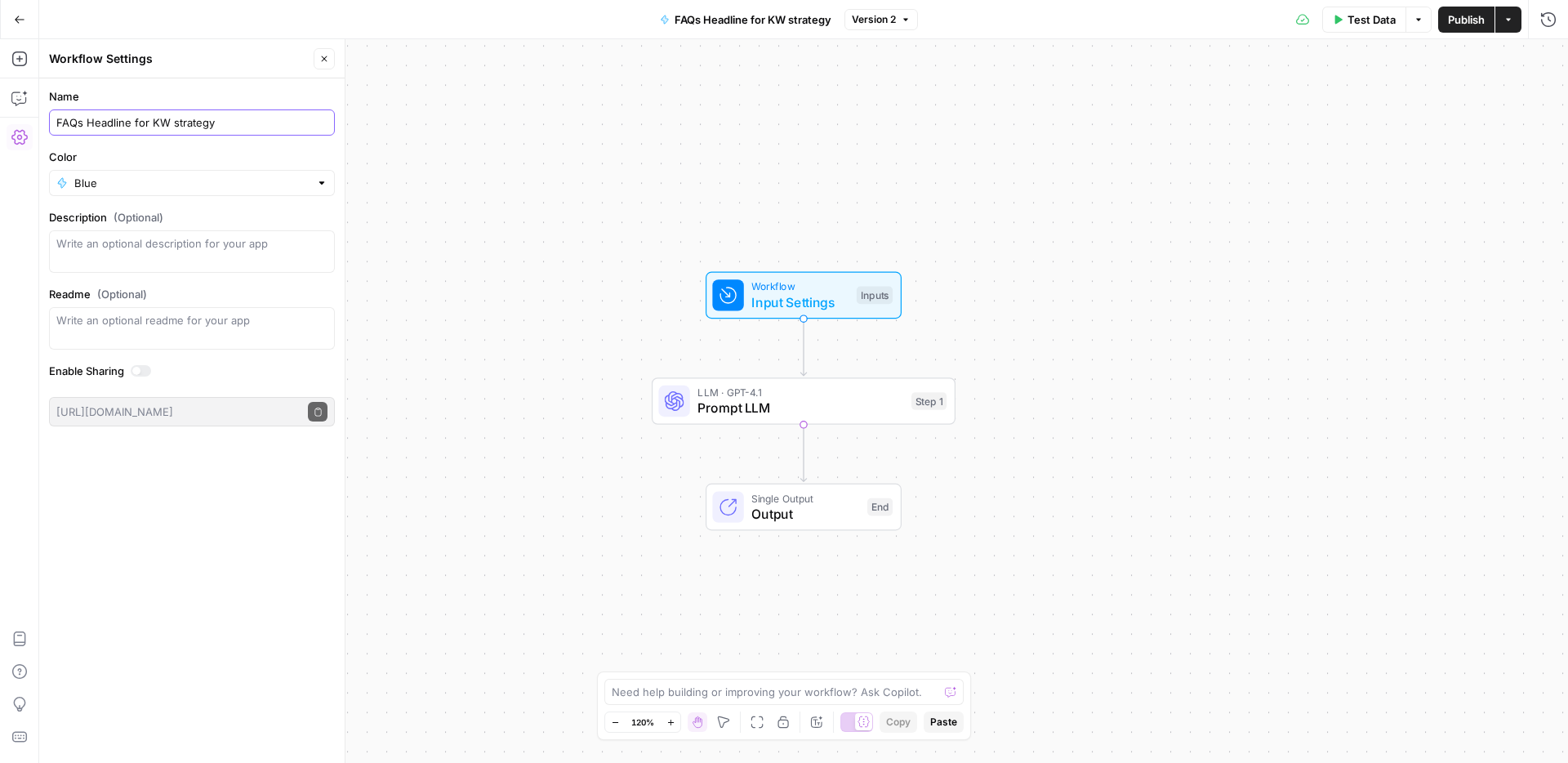
type input "FAQs Headline for KW strategy"
click at [1044, 219] on div "Workflow Input Settings Inputs LLM · GPT-4.1 Prompt LLM Step 1 Single Output Ou…" at bounding box center [804, 401] width 1529 height 724
click at [781, 407] on span "Prompt LLM" at bounding box center [800, 407] width 206 height 19
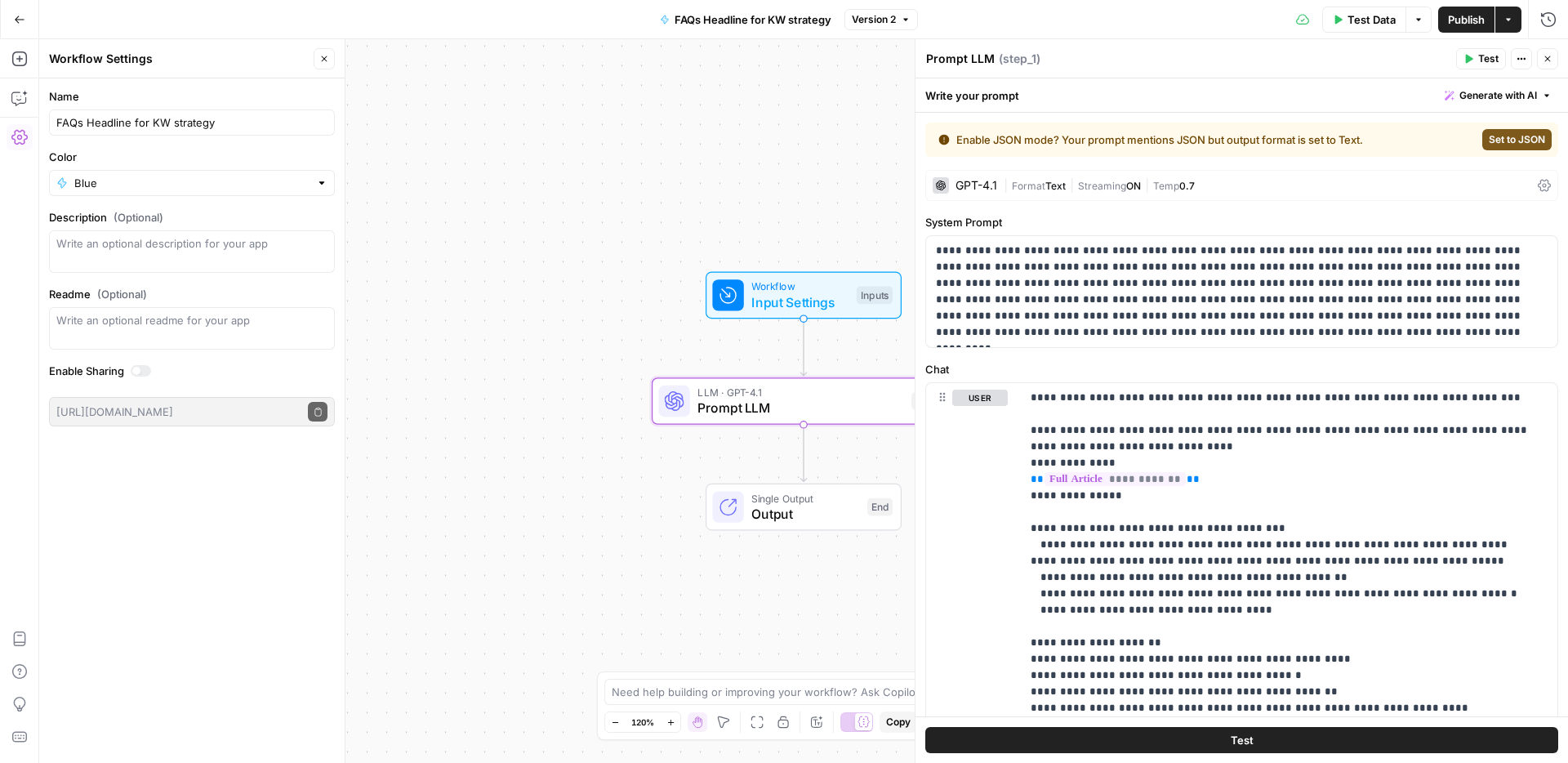
click at [712, 8] on button "FAQs Headline for KW strategy" at bounding box center [745, 19] width 191 height 26
click at [712, 28] on button "FAQs Headline for KW strategy" at bounding box center [745, 19] width 191 height 26
drag, startPoint x: 131, startPoint y: 120, endPoint x: 87, endPoint y: 120, distance: 44.0
click at [87, 120] on input "FAQs Headline for KW strategy" at bounding box center [191, 123] width 271 height 17
type input "FAQs for KW strategy"
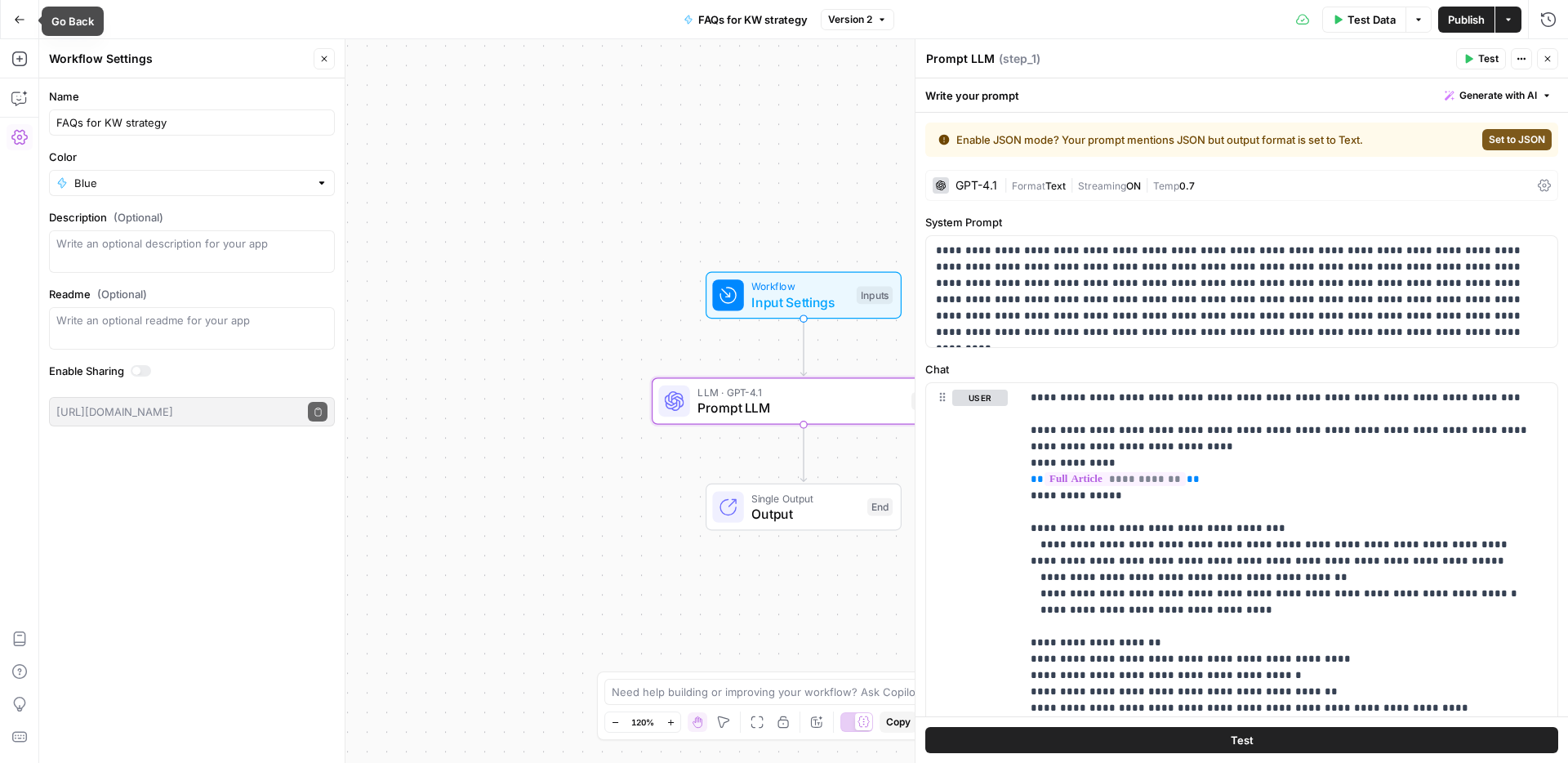
click at [20, 20] on icon "button" at bounding box center [20, 20] width 12 height 12
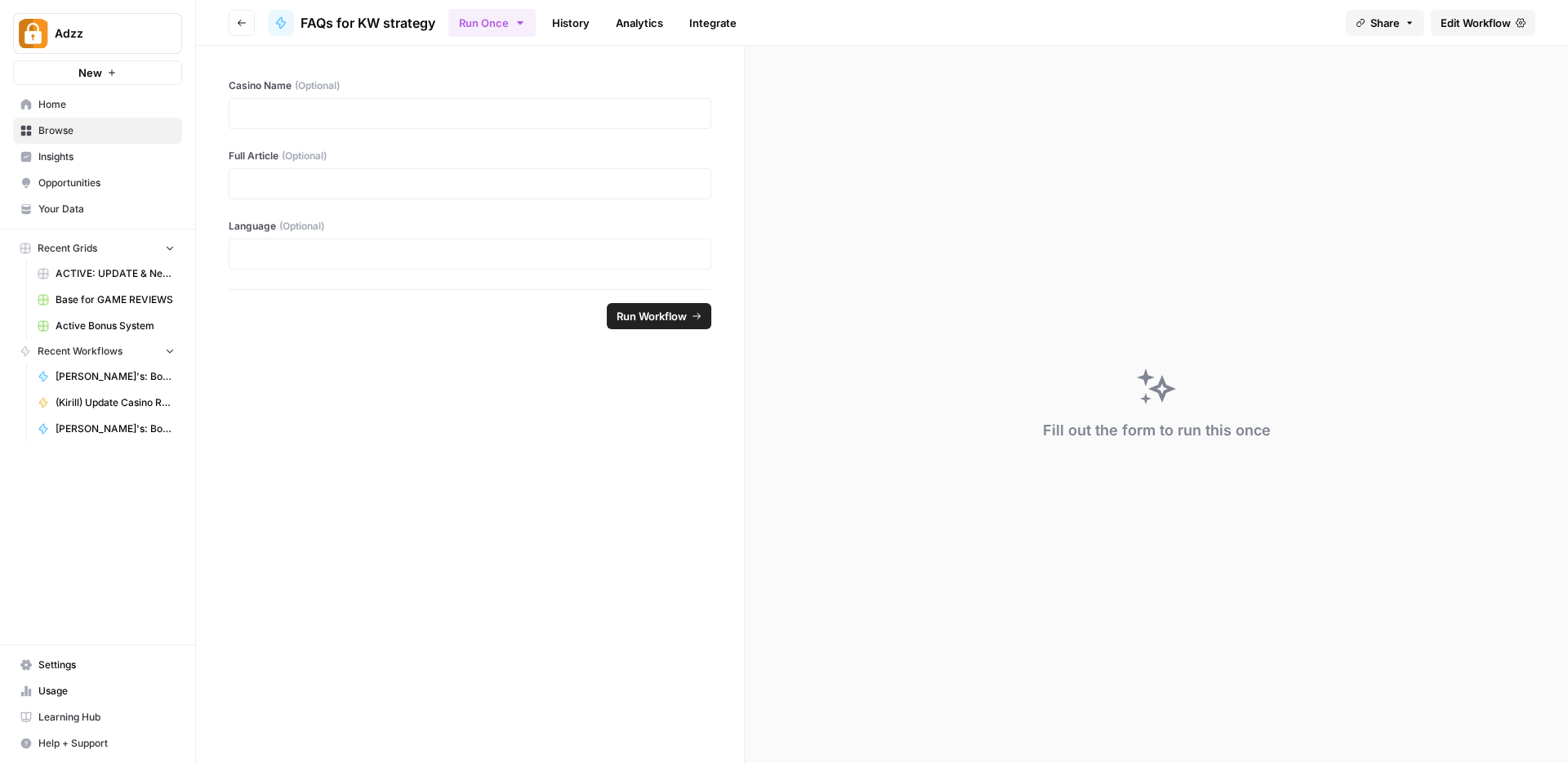
click at [81, 135] on span "Browse" at bounding box center [106, 131] width 136 height 15
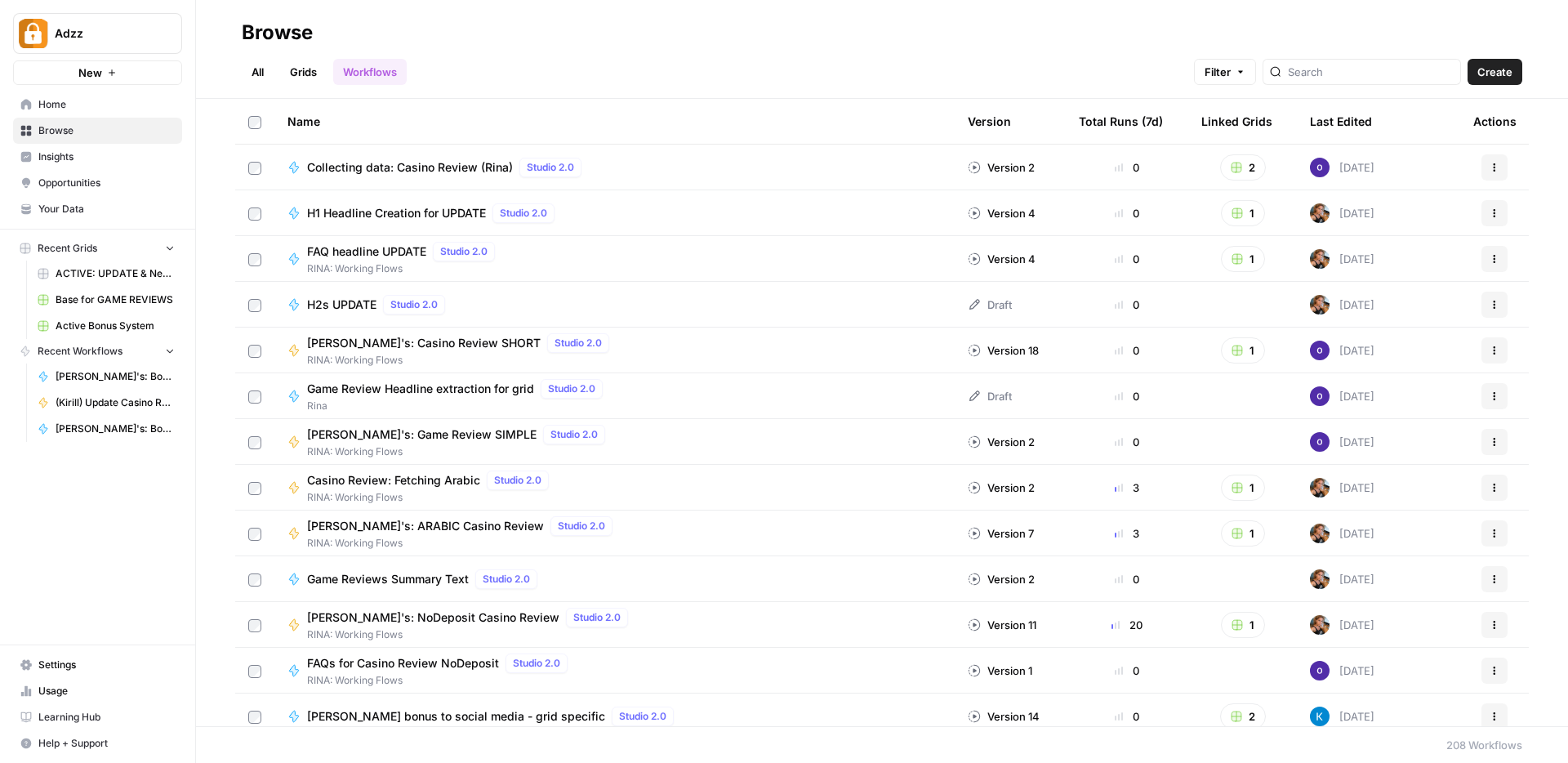
scroll to position [3, 0]
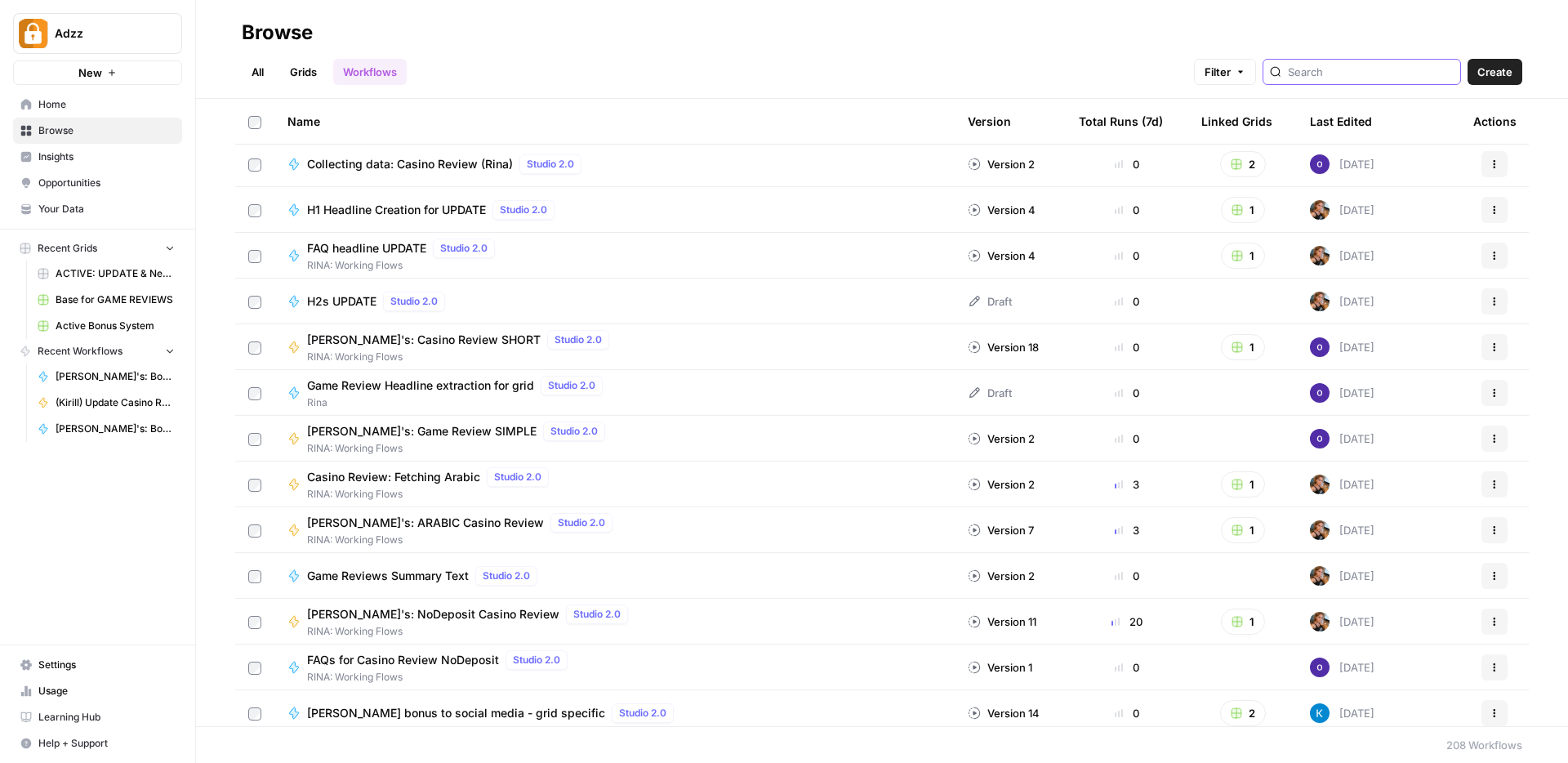
click at [1378, 69] on input "search" at bounding box center [1370, 72] width 165 height 17
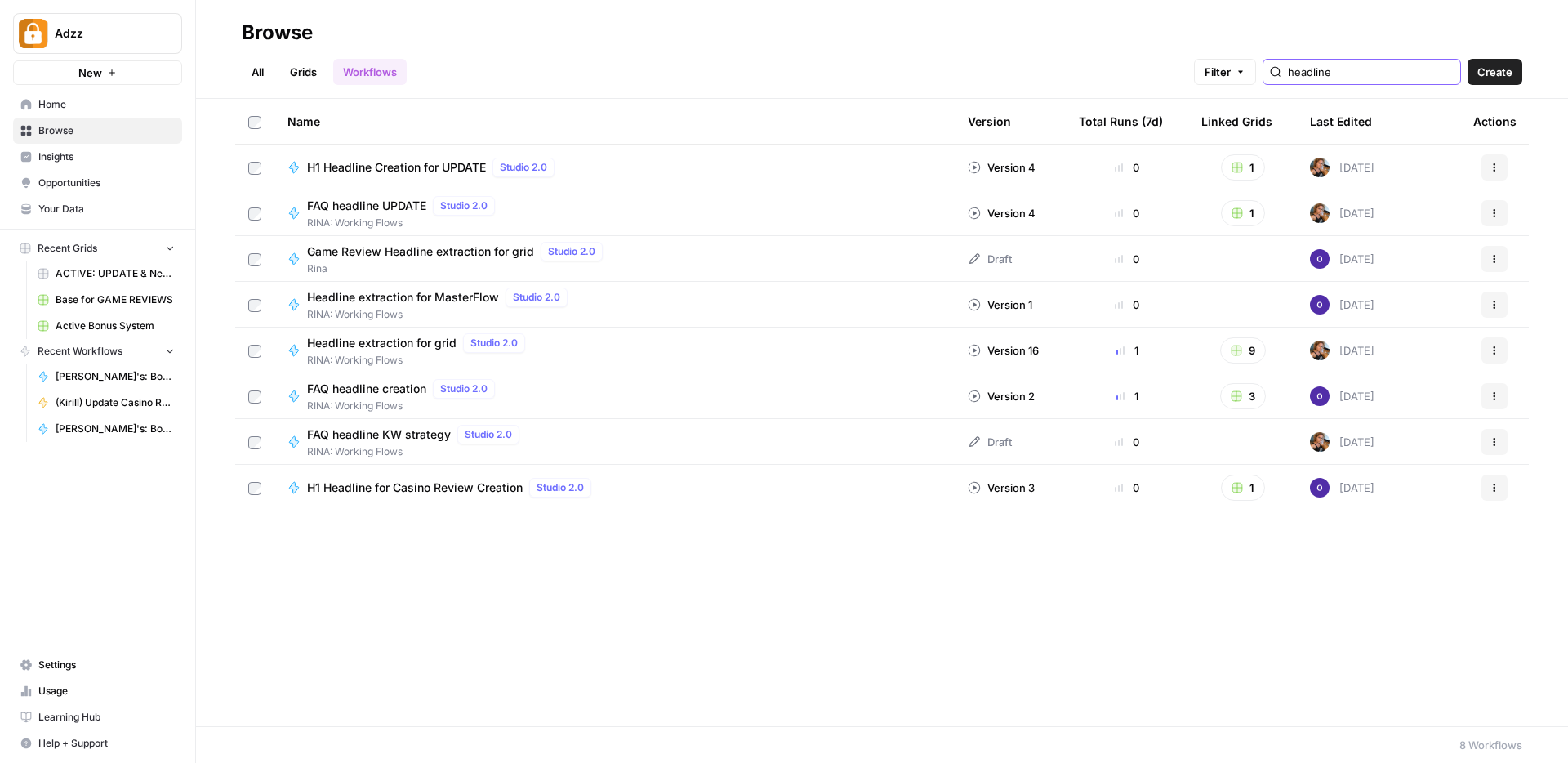
type input "headline"
click at [605, 438] on div "FAQ headline KW strategy Studio 2.0 RINA: Working Flows" at bounding box center [614, 441] width 654 height 34
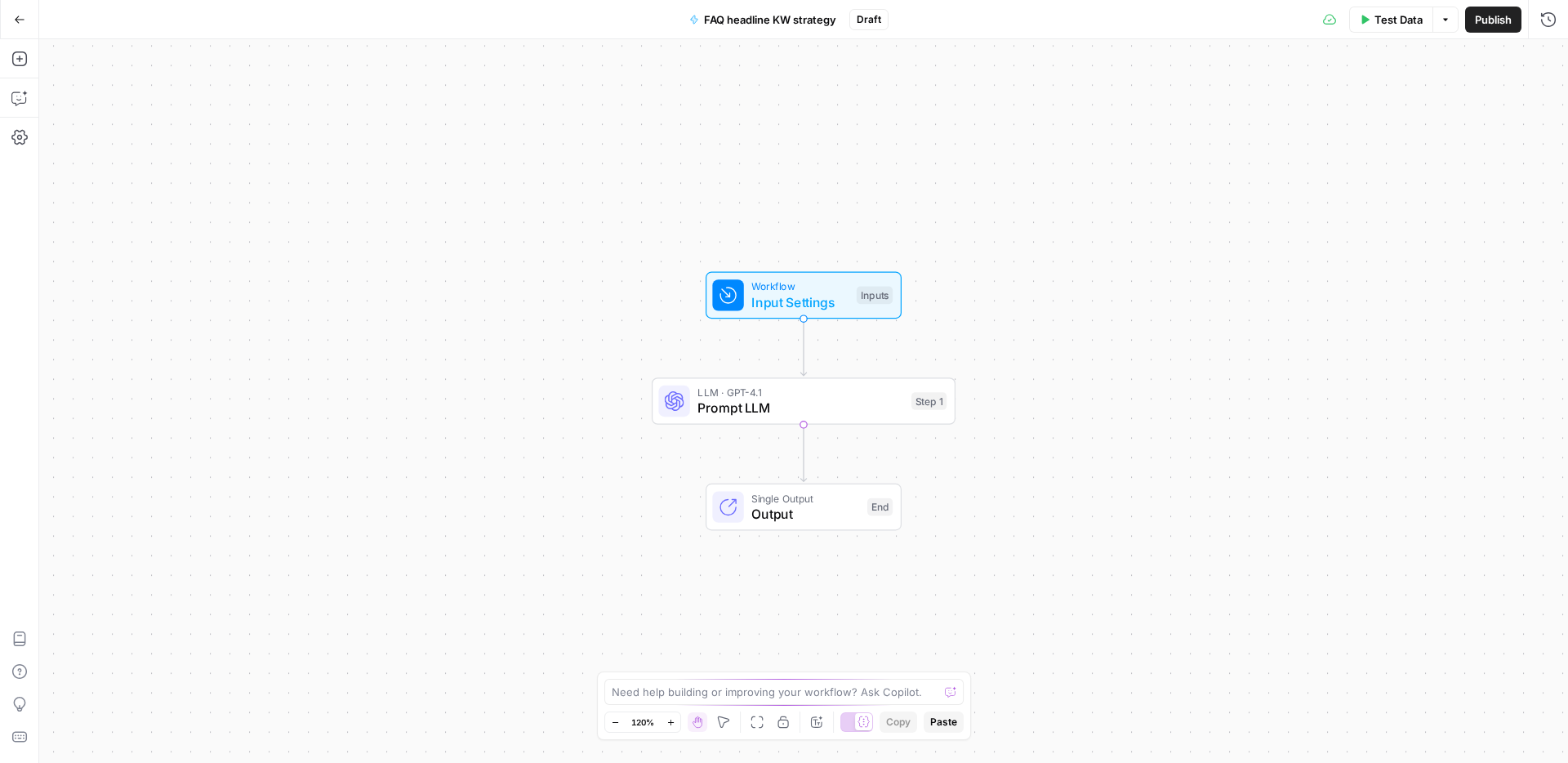
click at [779, 293] on span "Input Settings" at bounding box center [799, 302] width 97 height 19
click at [740, 404] on span "Prompt LLM" at bounding box center [800, 407] width 206 height 19
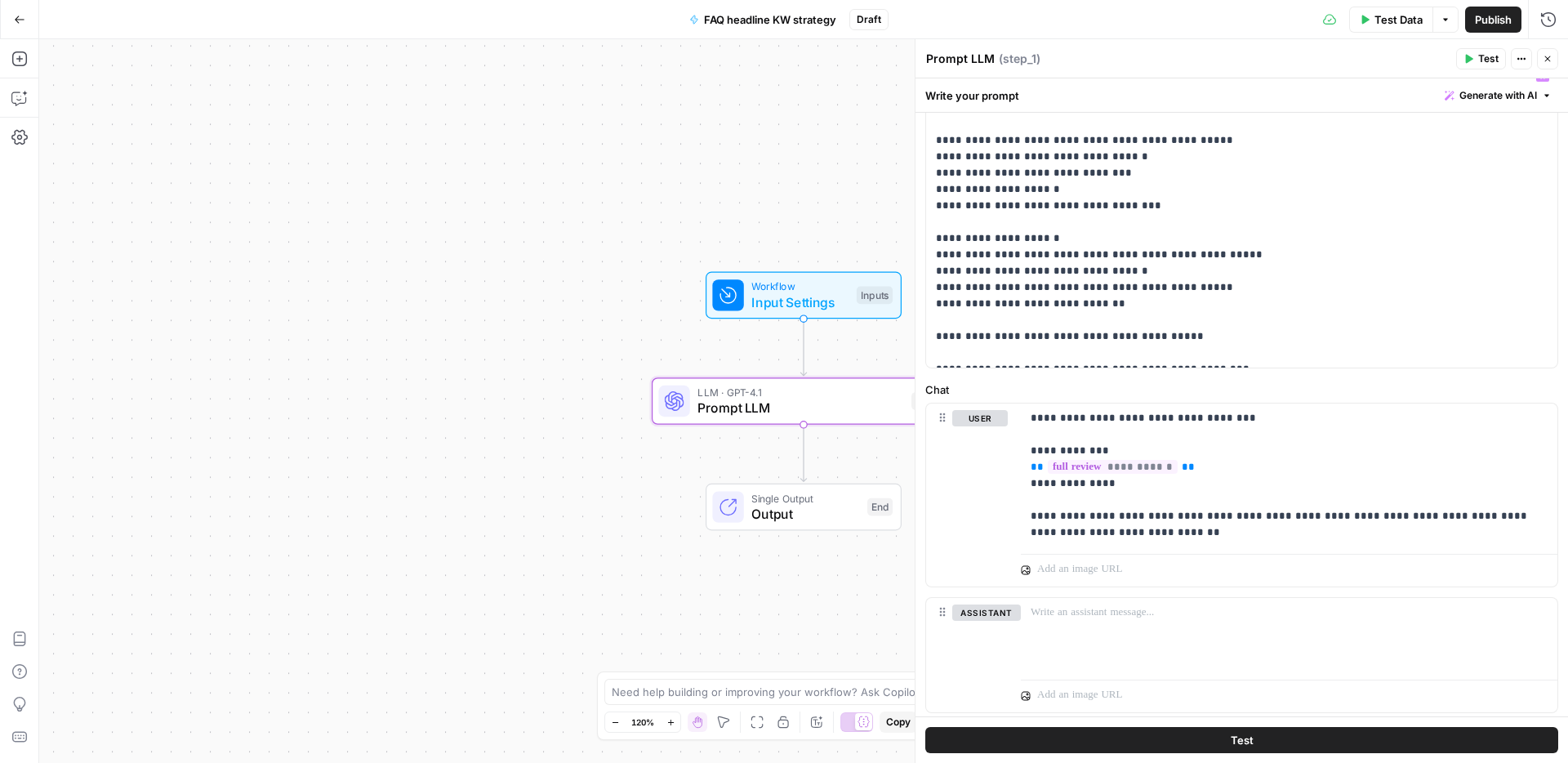
scroll to position [172, 0]
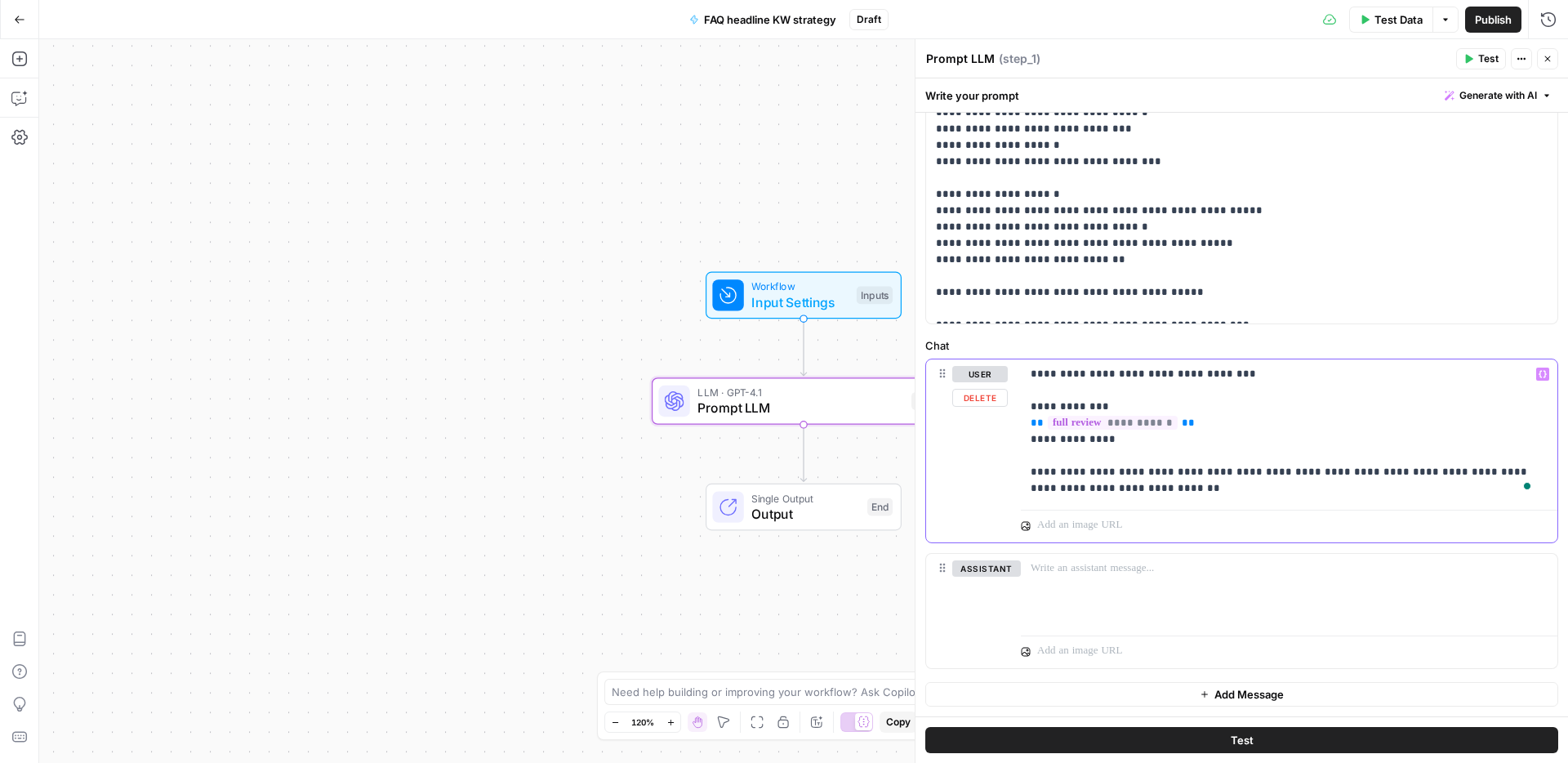
drag, startPoint x: 1101, startPoint y: 470, endPoint x: 1131, endPoint y: 476, distance: 30.6
click at [1131, 476] on p "**********" at bounding box center [1283, 431] width 505 height 130
click at [1478, 19] on span "Publish" at bounding box center [1493, 20] width 37 height 17
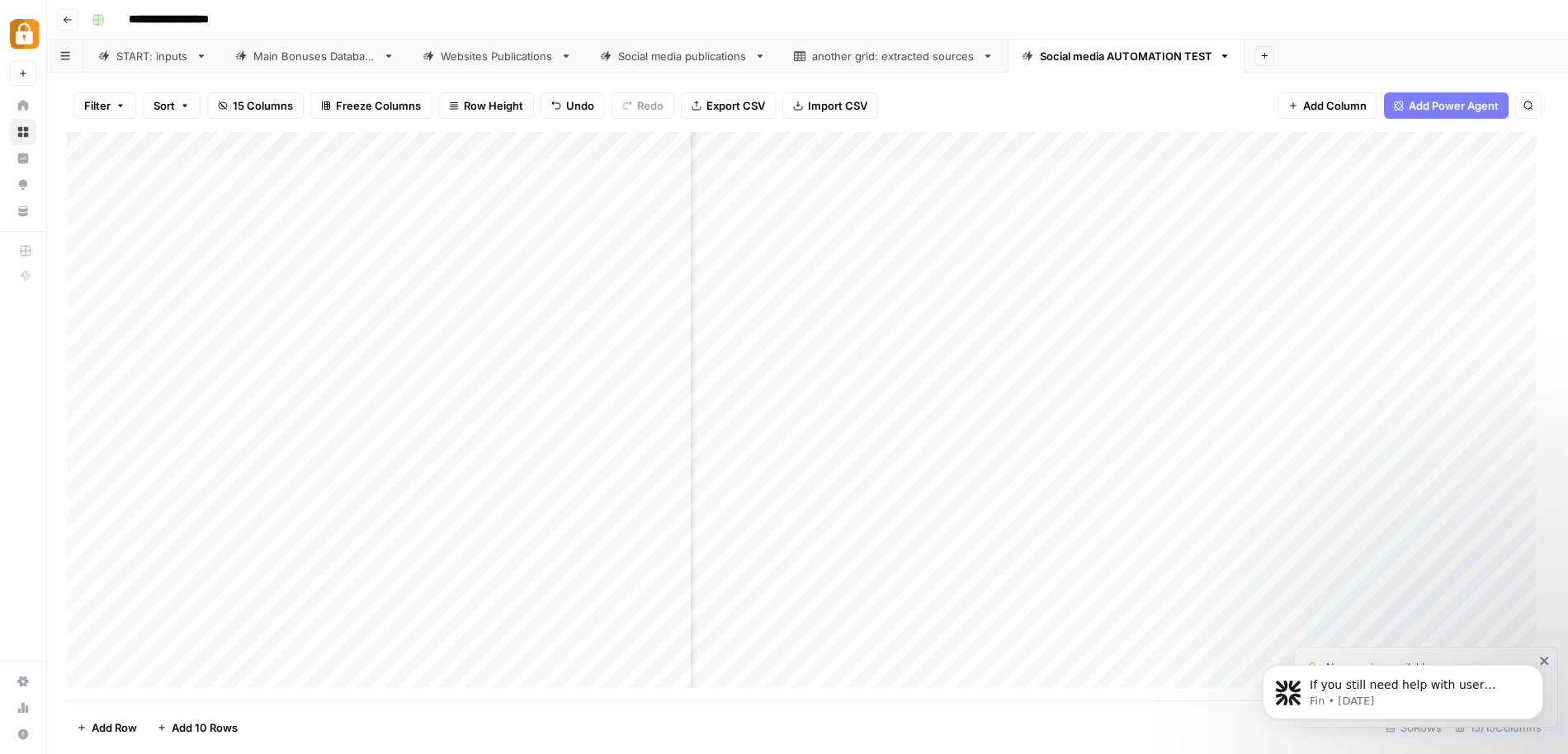
scroll to position [0, 1247]
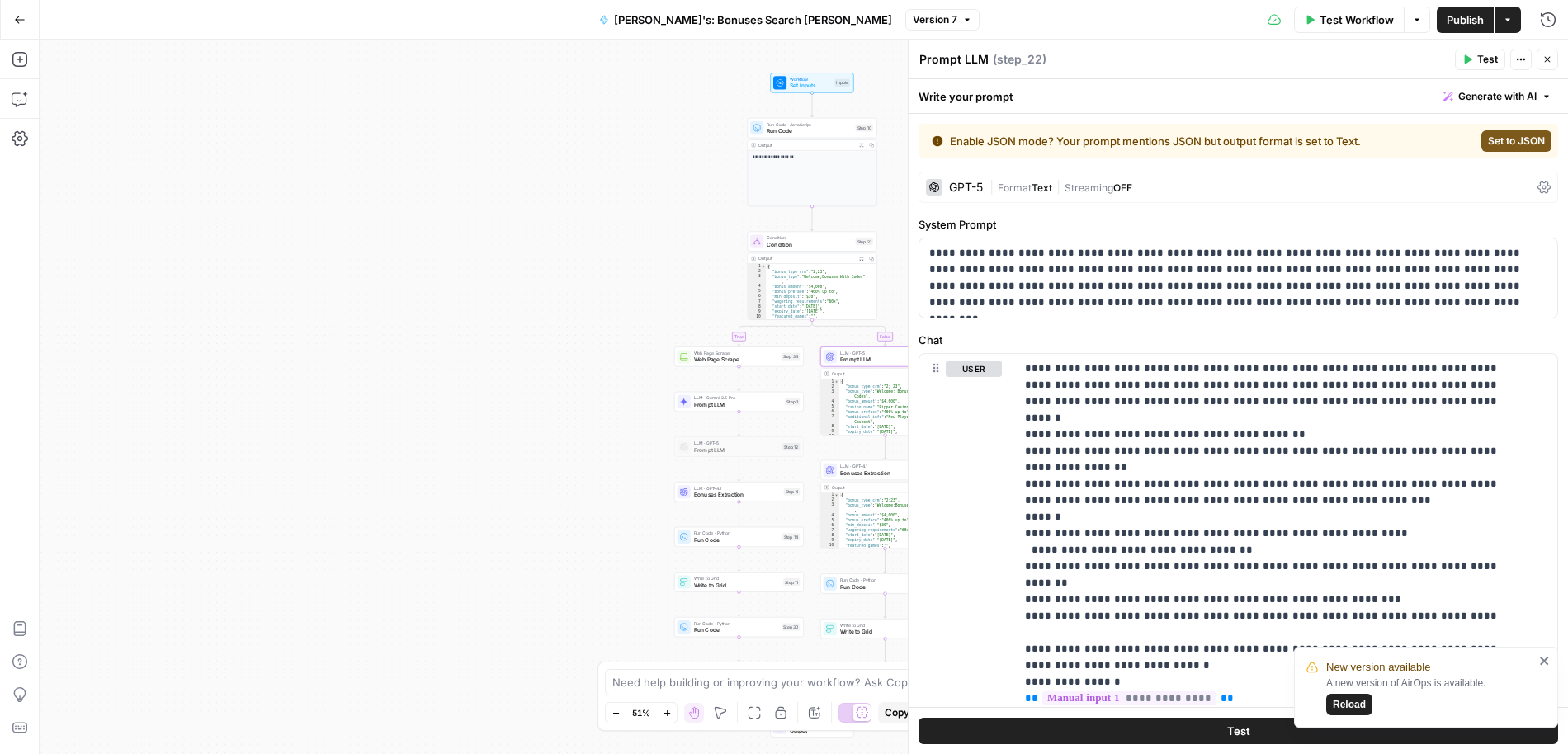
scroll to position [4456, 0]
